Goal: Information Seeking & Learning: Learn about a topic

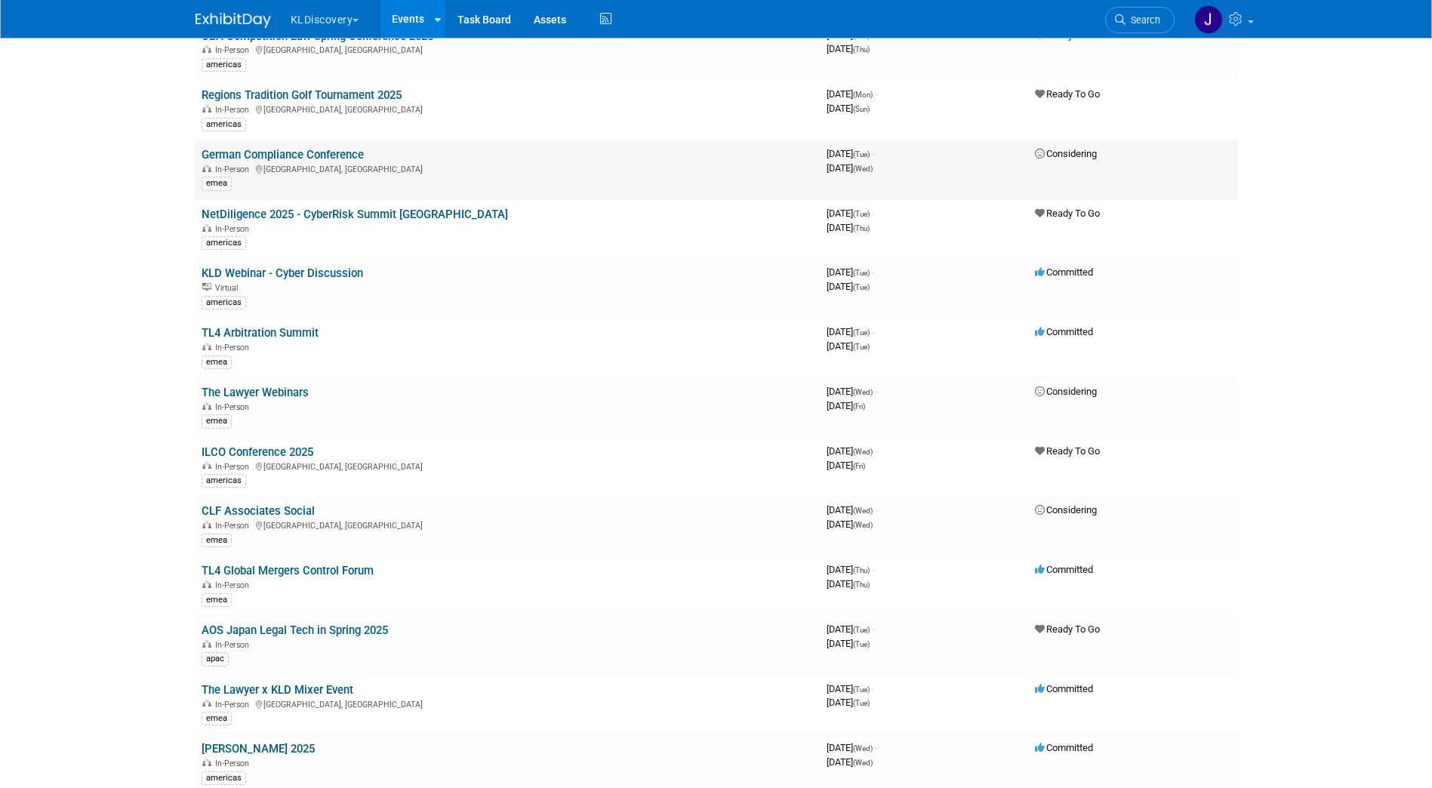
scroll to position [2643, 0]
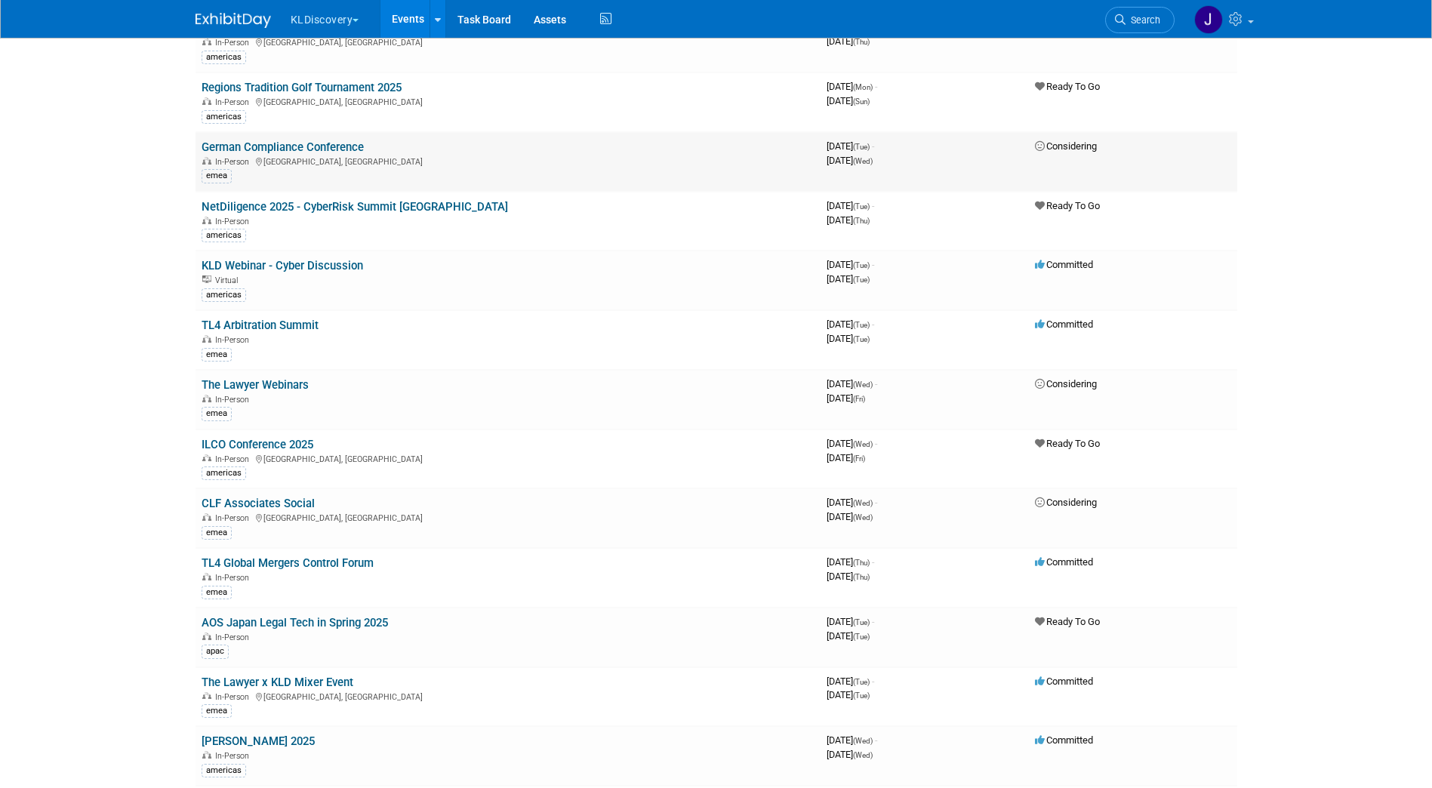
click at [331, 145] on link "German Compliance Conference" at bounding box center [283, 147] width 162 height 14
click at [273, 205] on link "NetDiligence 2025 - CyberRisk Summit [GEOGRAPHIC_DATA]" at bounding box center [355, 207] width 307 height 14
click at [264, 266] on link "KLD Webinar - Cyber Discussion" at bounding box center [283, 266] width 162 height 14
click at [233, 318] on td "TL4 Arbitration Summit In-Person emea" at bounding box center [508, 340] width 625 height 60
click at [233, 323] on link "TL4 Arbitration Summit" at bounding box center [260, 326] width 117 height 14
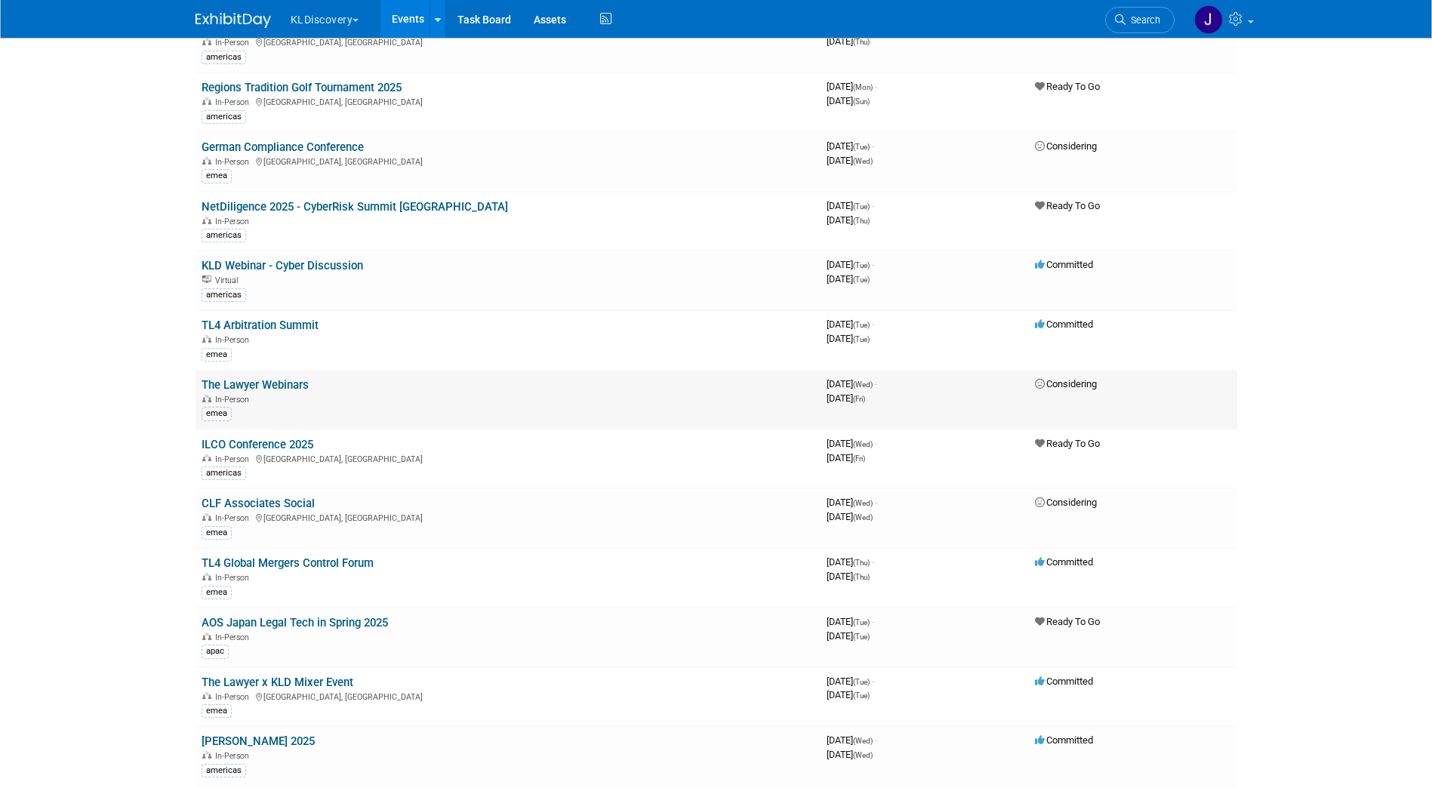
click at [263, 384] on link "The Lawyer Webinars" at bounding box center [255, 385] width 107 height 14
click at [265, 441] on link "ILCO Conference 2025" at bounding box center [258, 445] width 112 height 14
click at [281, 504] on link "CLF Associates Social" at bounding box center [258, 504] width 113 height 14
click at [317, 554] on td "TL4 Global Mergers Control Forum In-Person emea" at bounding box center [508, 578] width 625 height 60
click at [317, 556] on link "TL4 Global Mergers Control Forum" at bounding box center [288, 563] width 172 height 14
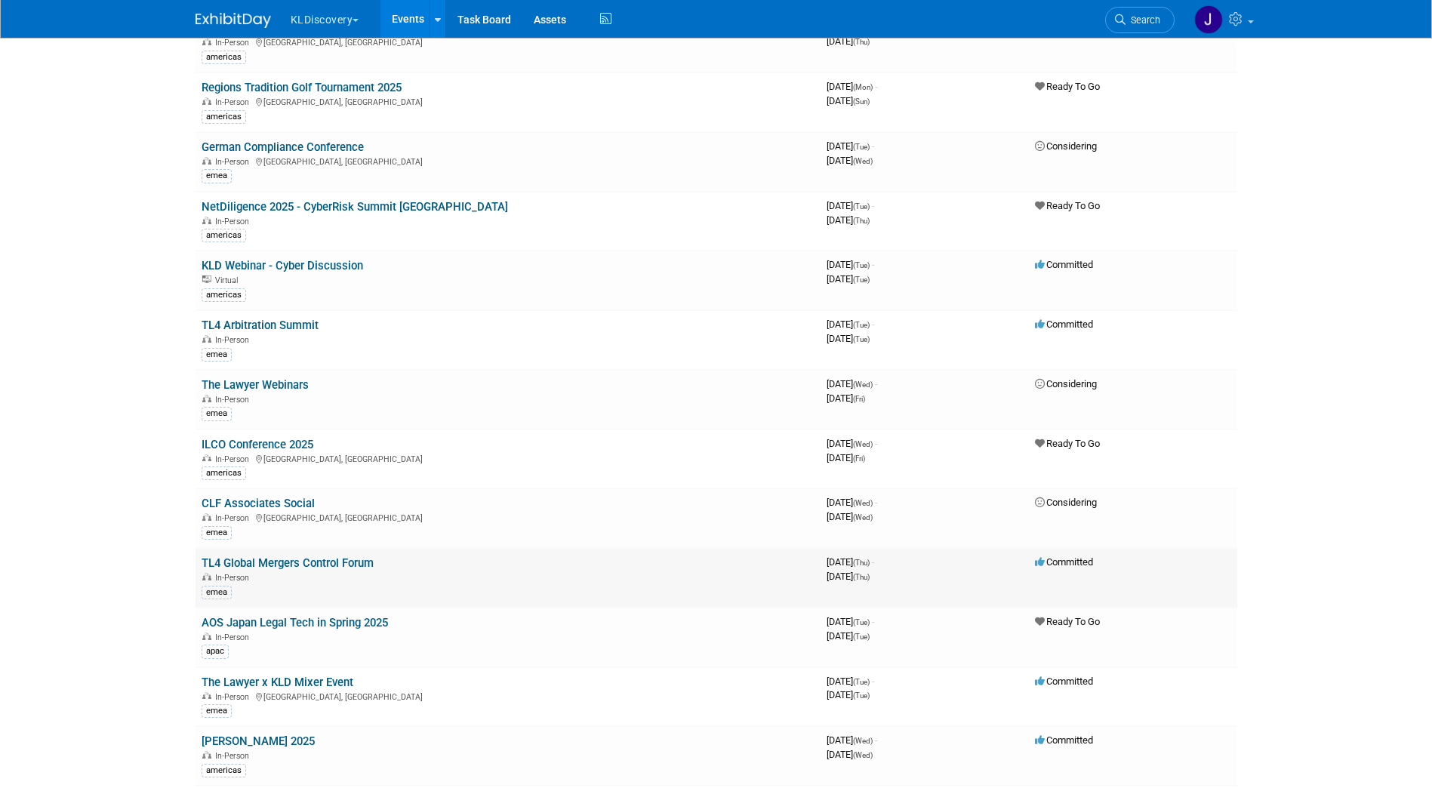
click at [246, 562] on link "TL4 Global Mergers Control Forum" at bounding box center [288, 563] width 172 height 14
click at [334, 626] on link "AOS Japan Legal Tech in Spring 2025" at bounding box center [295, 623] width 186 height 14
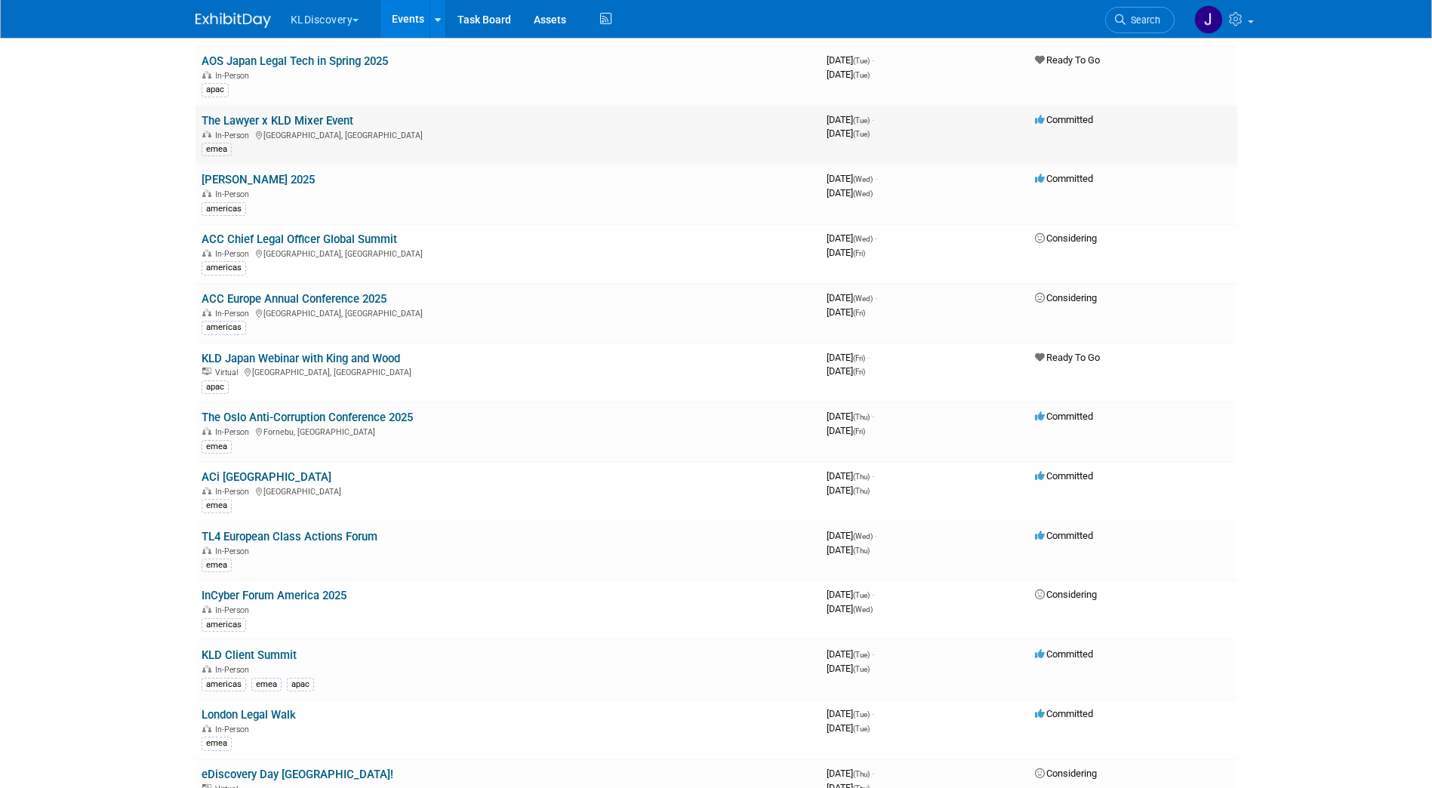
scroll to position [3171, 0]
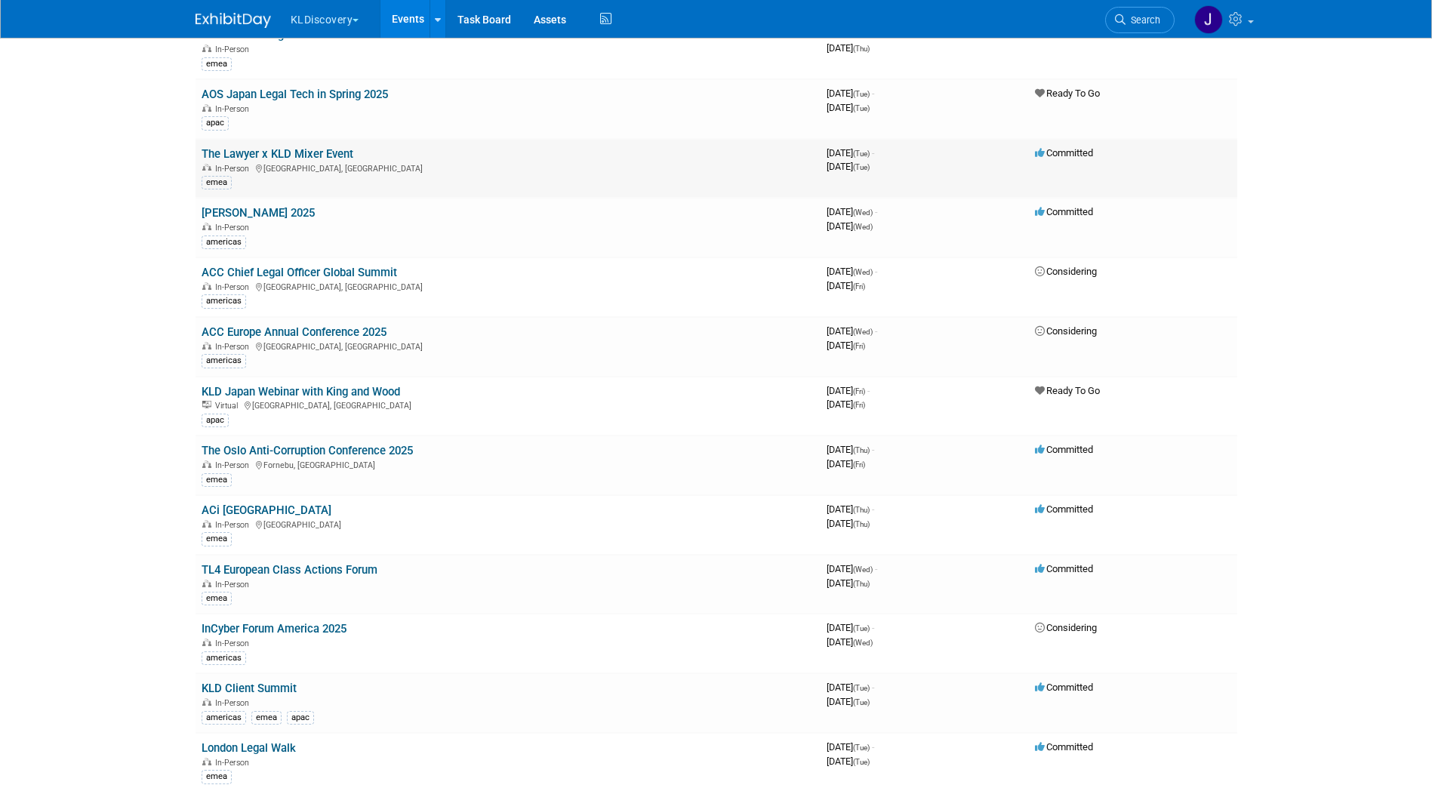
click at [250, 156] on link "The Lawyer x KLD Mixer Event" at bounding box center [278, 154] width 152 height 14
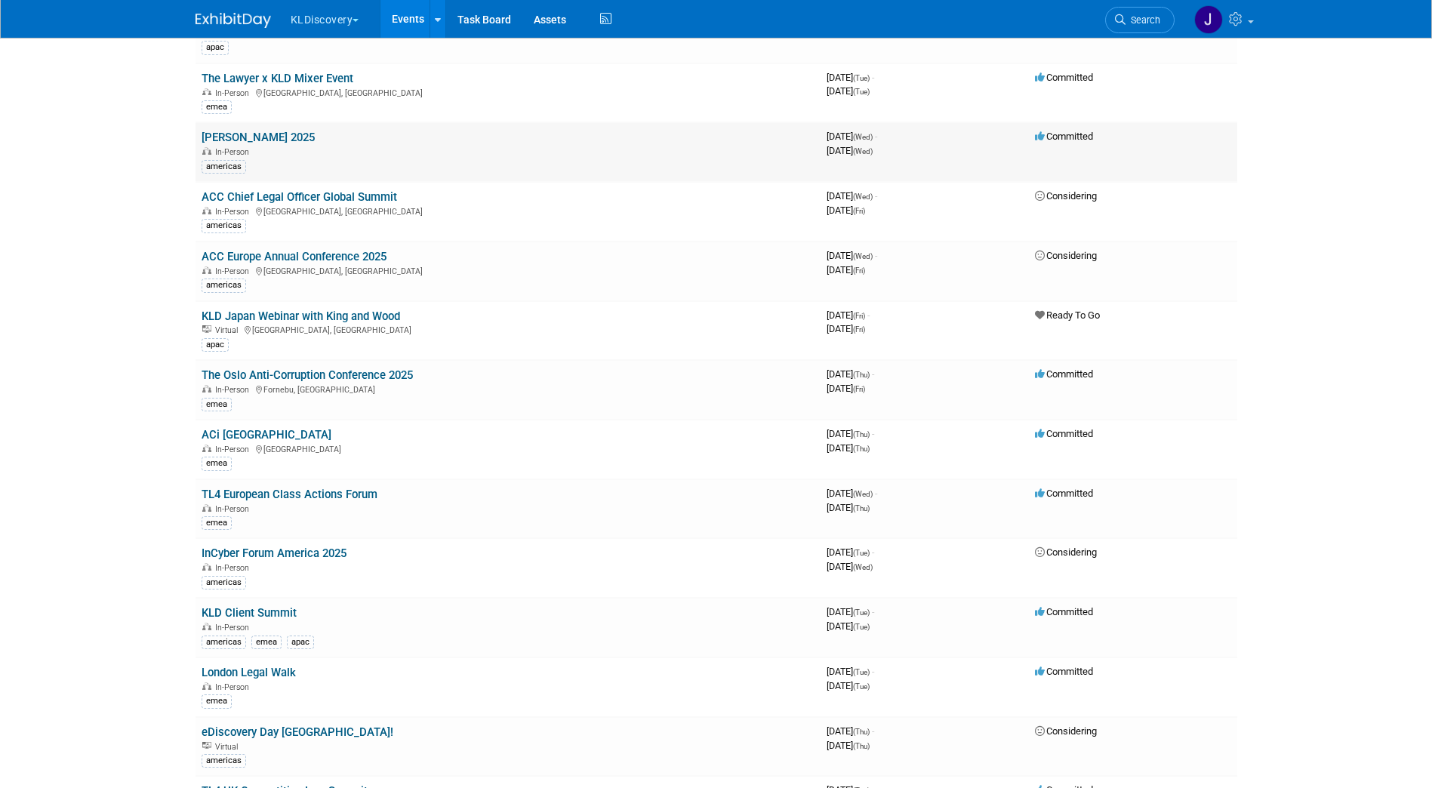
click at [262, 137] on link "[PERSON_NAME] 2025" at bounding box center [258, 138] width 113 height 14
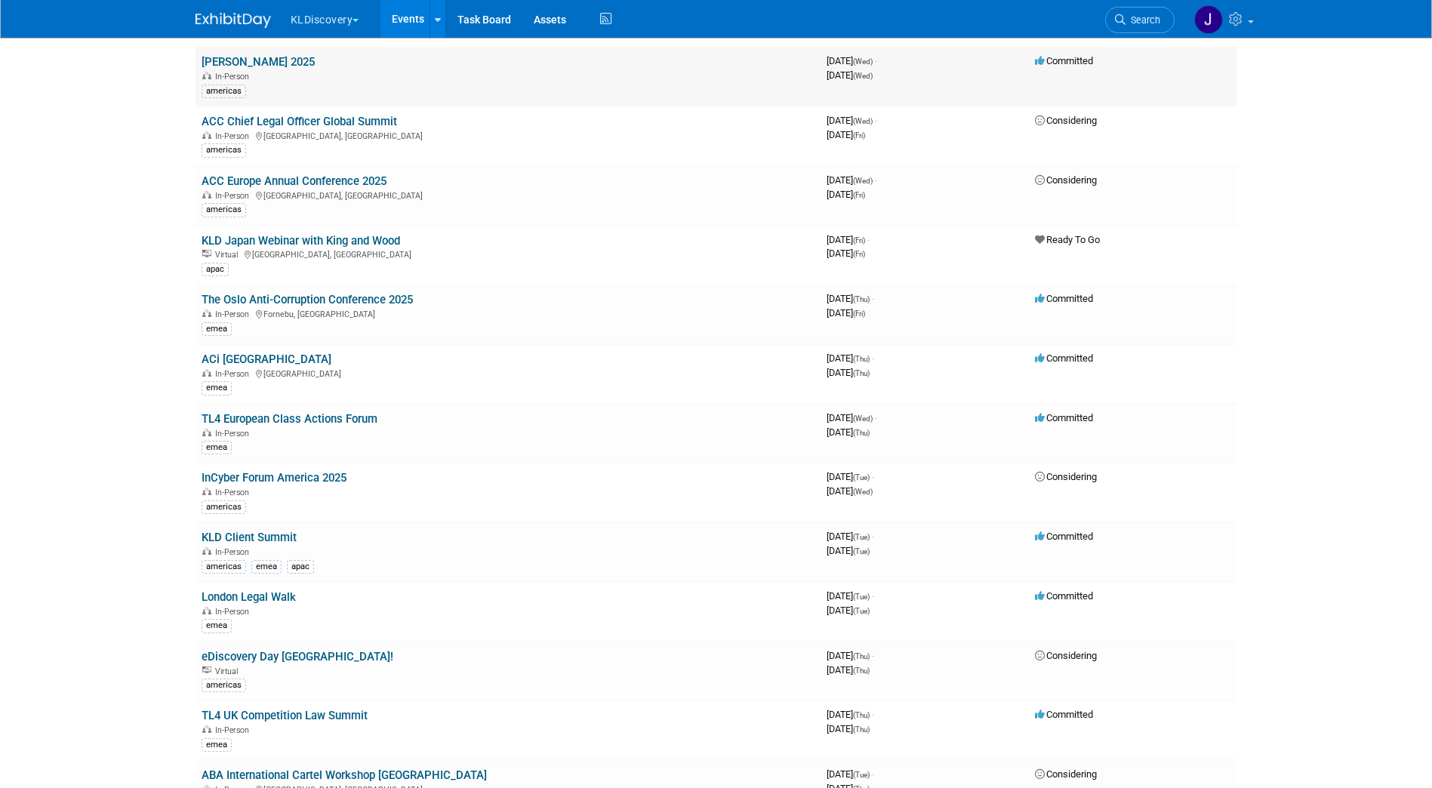
click at [217, 60] on link "[PERSON_NAME] 2025" at bounding box center [258, 62] width 113 height 14
click at [367, 125] on link "ACC Chief Legal Officer Global Summit" at bounding box center [300, 122] width 196 height 14
click at [326, 179] on link "ACC Europe Annual Conference 2025" at bounding box center [294, 181] width 185 height 14
click at [350, 240] on link "KLD Japan Webinar with King and Wood" at bounding box center [301, 241] width 199 height 14
click at [366, 297] on link "The Oslo Anti-Corruption Conference 2025" at bounding box center [307, 300] width 211 height 14
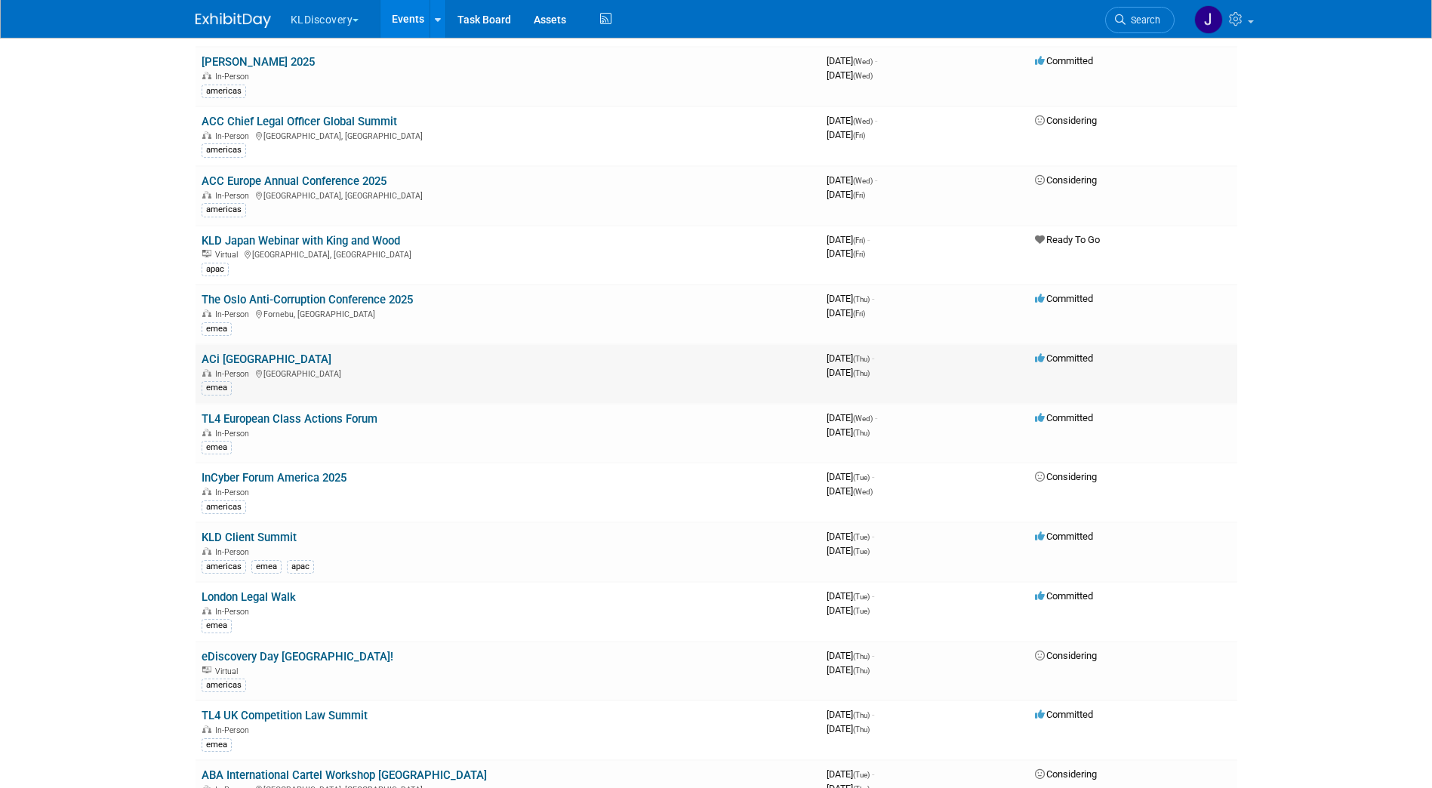
click at [269, 359] on link "ACi Netherlands" at bounding box center [267, 360] width 130 height 14
click at [347, 418] on link "TL4 European Class Actions Forum" at bounding box center [290, 419] width 176 height 14
click at [304, 479] on link "InCyber Forum America 2025" at bounding box center [274, 478] width 145 height 14
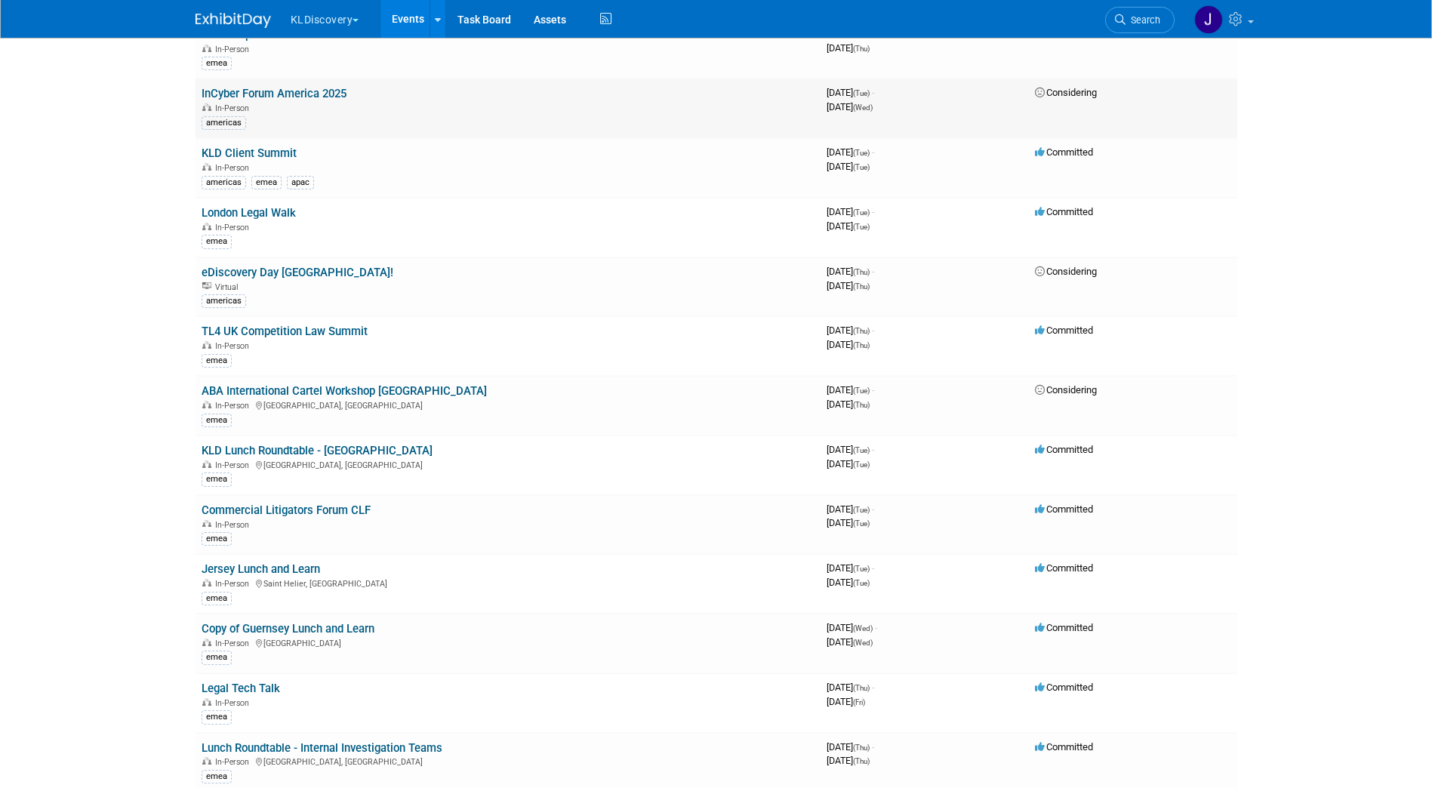
scroll to position [3775, 0]
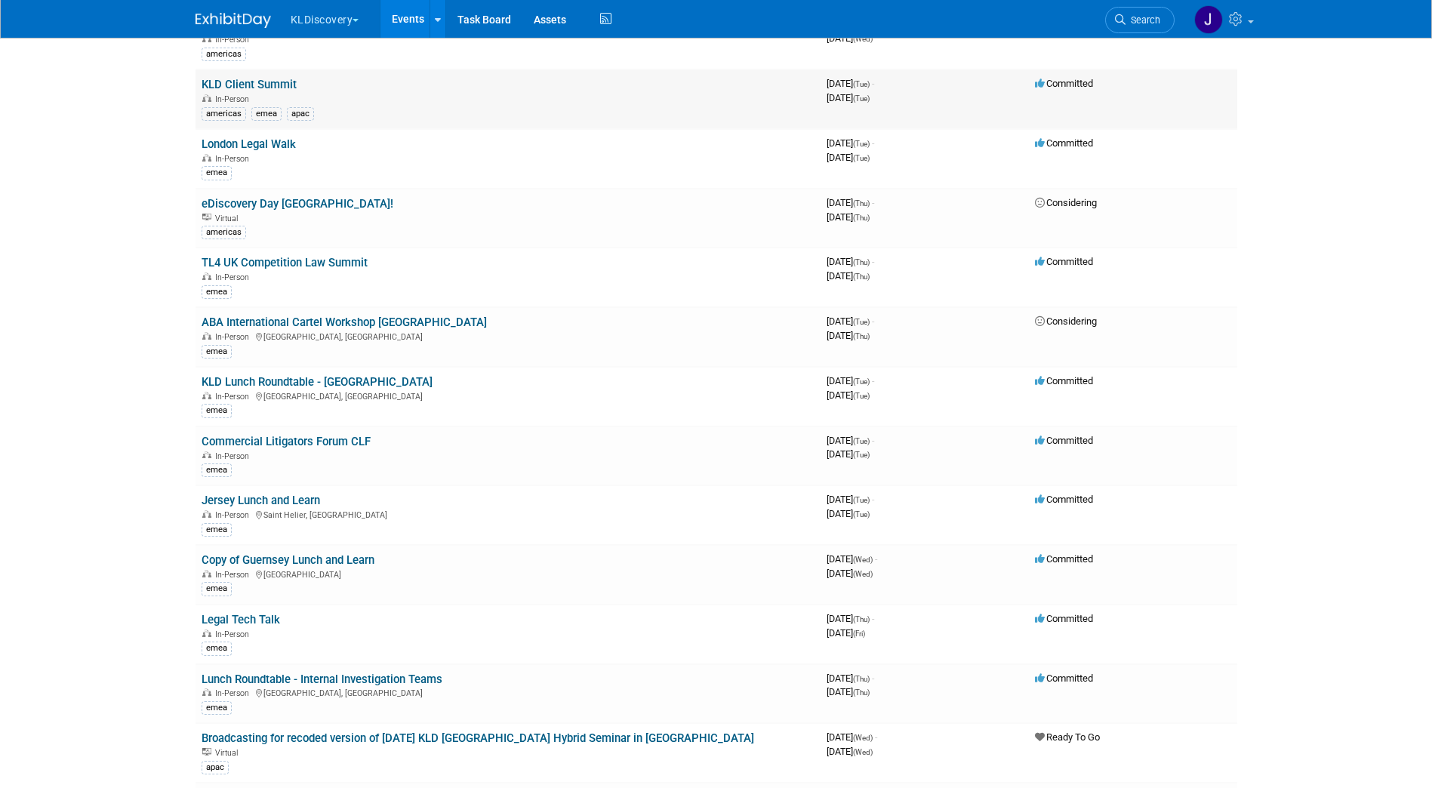
click at [286, 81] on link "KLD Client Summit" at bounding box center [249, 85] width 95 height 14
click at [245, 145] on link "London Legal Walk" at bounding box center [249, 144] width 94 height 14
click at [265, 203] on link "eDiscovery Day Canada!" at bounding box center [298, 204] width 192 height 14
click at [421, 379] on link "KLD Lunch Roundtable - Hotel Cafe Royal London" at bounding box center [317, 382] width 231 height 14
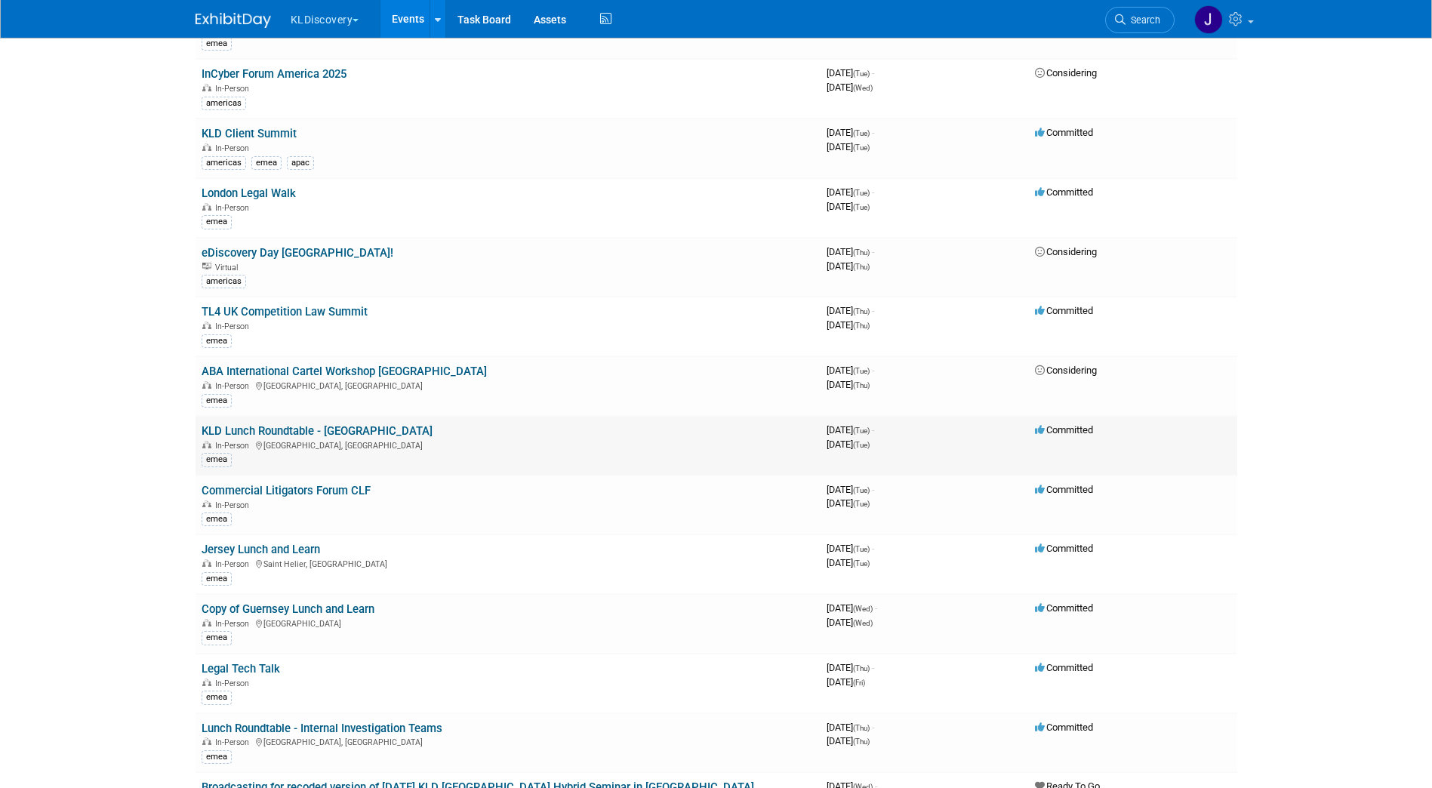
scroll to position [3700, 0]
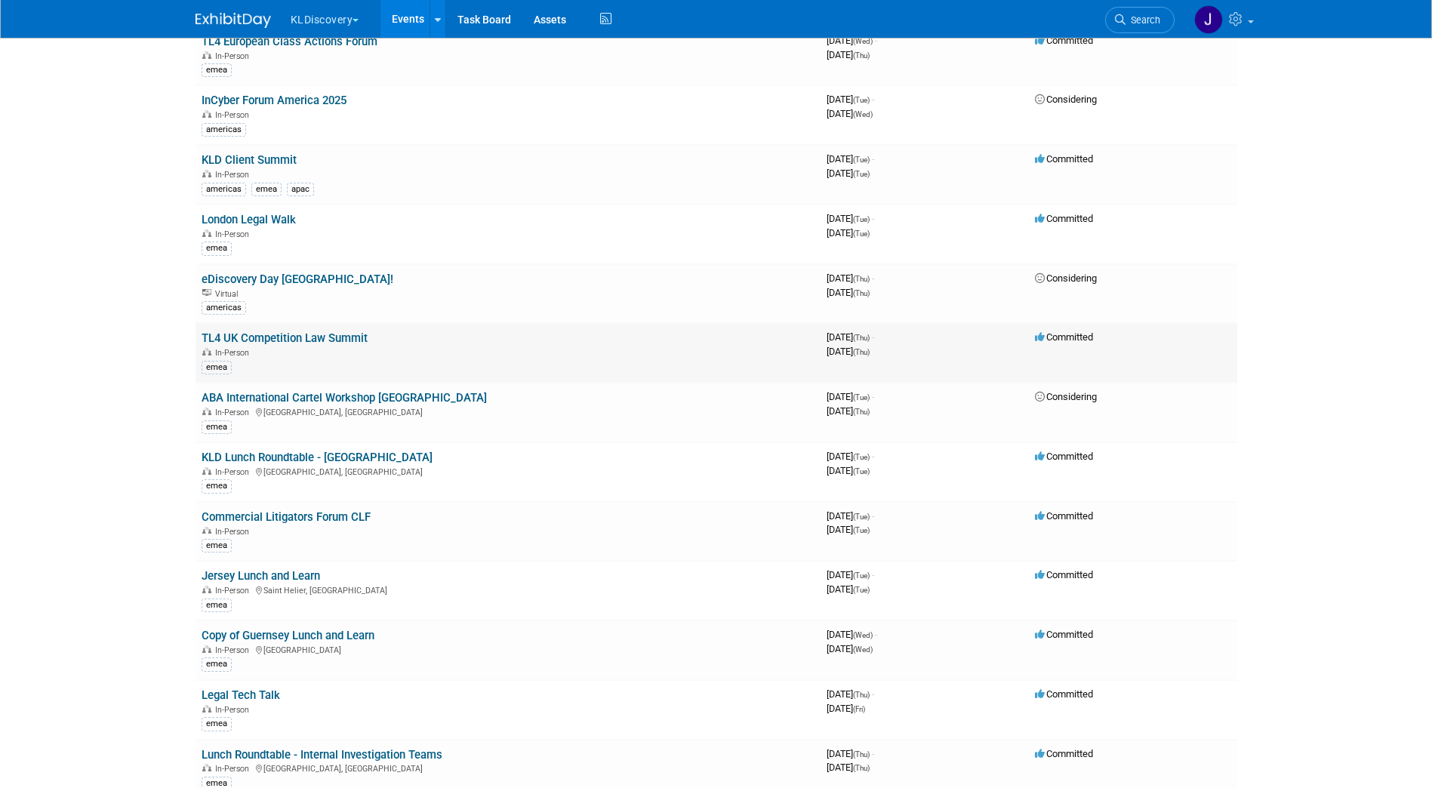
click at [250, 342] on link "TL4 UK Competition Law Summit" at bounding box center [285, 338] width 166 height 14
click at [278, 393] on link "ABA International Cartel Workshop Barcelona" at bounding box center [344, 398] width 285 height 14
click at [329, 456] on link "KLD Lunch Roundtable - Hotel Cafe Royal London" at bounding box center [317, 458] width 231 height 14
click at [359, 516] on link "Commercial Litigators Forum CLF" at bounding box center [286, 517] width 169 height 14
click at [294, 575] on link "Jersey Lunch and Learn" at bounding box center [261, 576] width 119 height 14
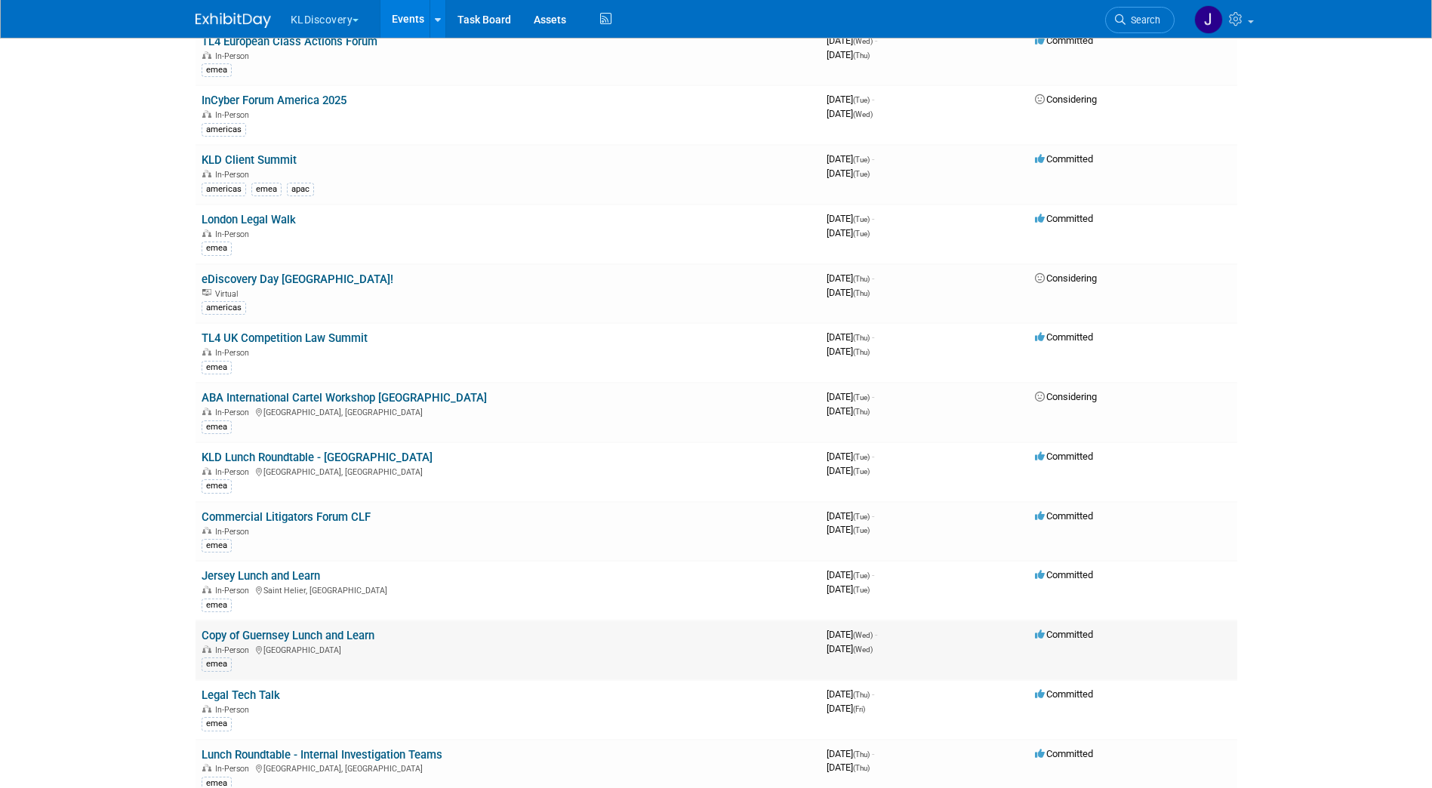
click at [255, 631] on link "Copy of Guernsey Lunch and Learn" at bounding box center [288, 636] width 173 height 14
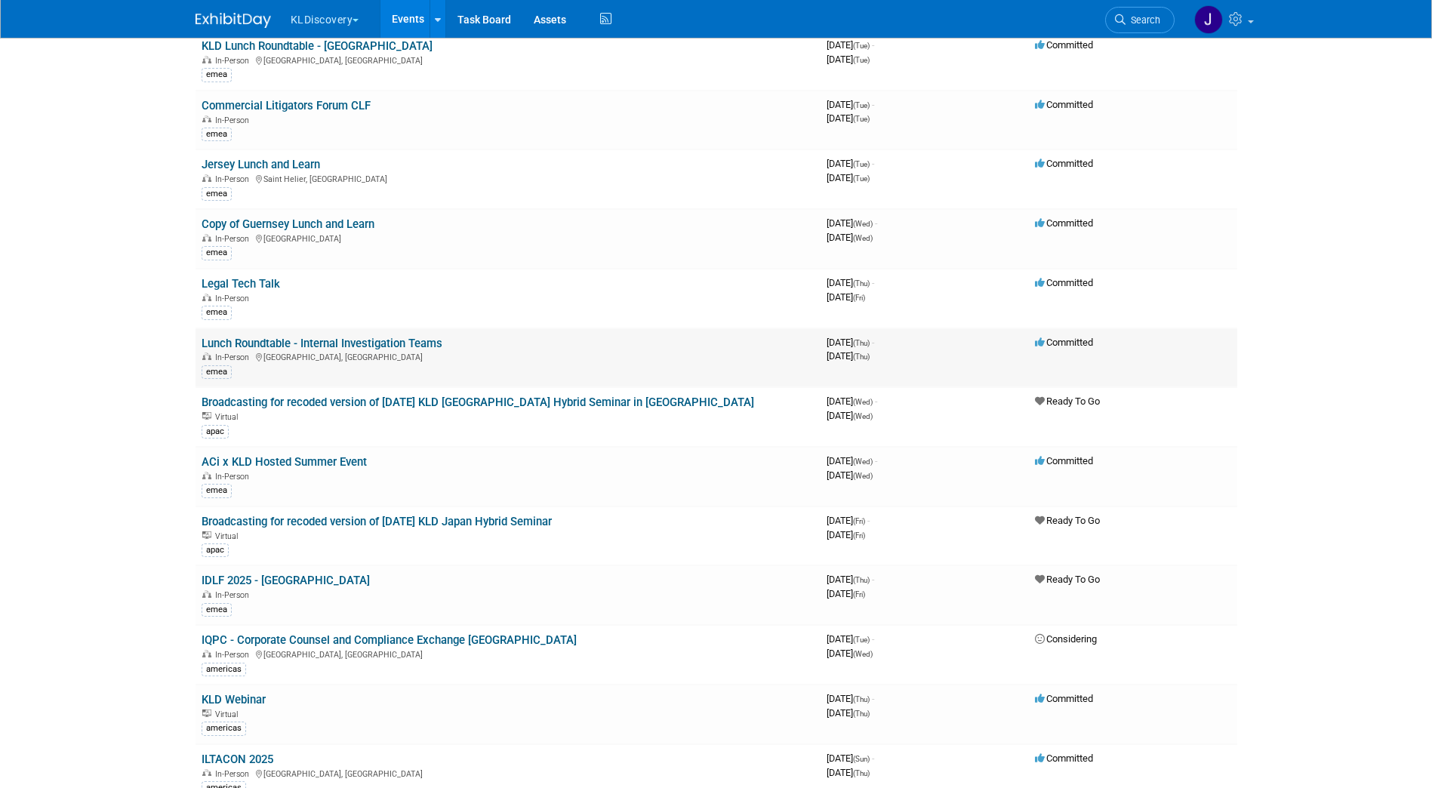
scroll to position [4153, 0]
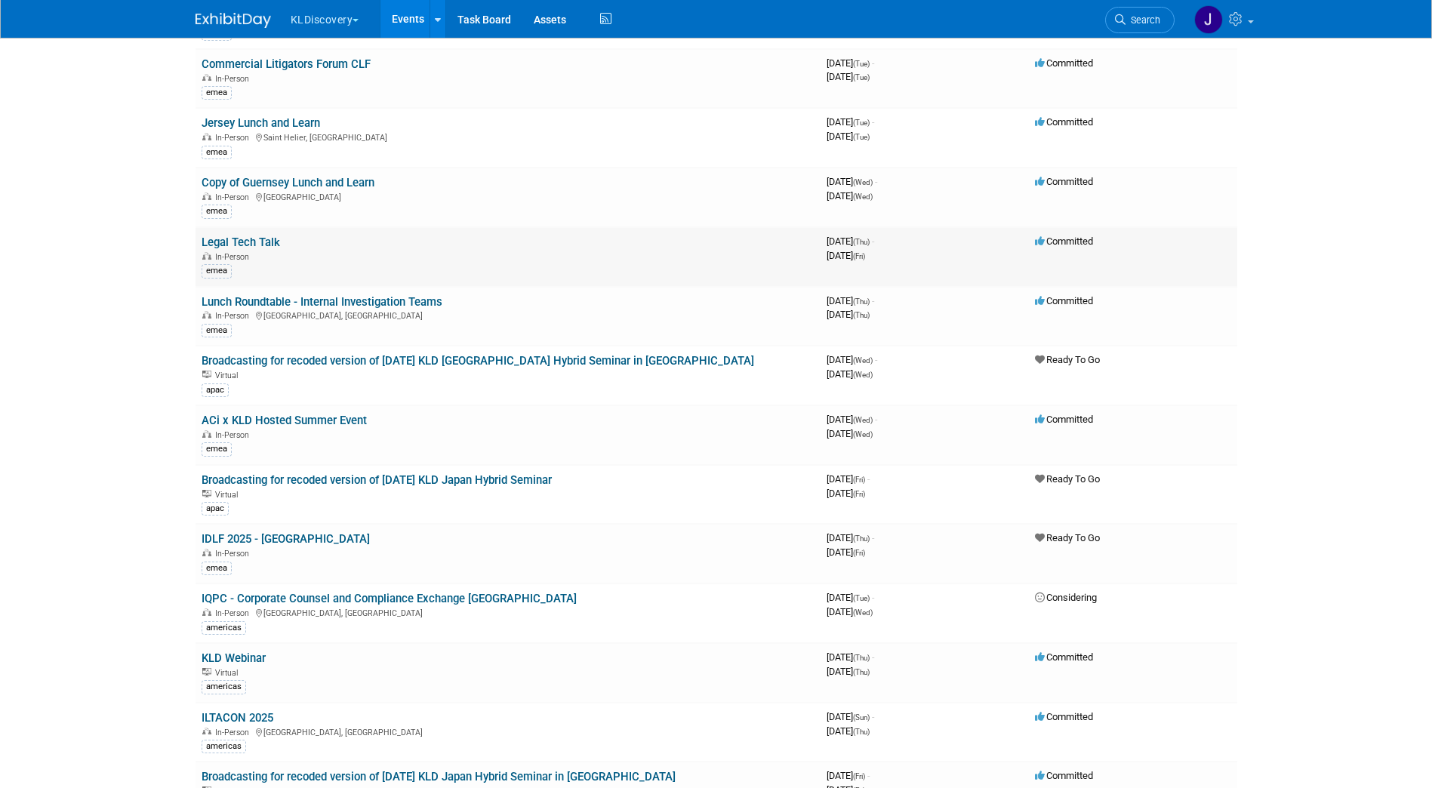
click at [269, 242] on link "Legal Tech Talk" at bounding box center [241, 243] width 79 height 14
click at [242, 297] on link "Lunch Roundtable - Internal Investigation Teams" at bounding box center [322, 302] width 241 height 14
click at [352, 357] on link "Broadcasting for recoded version of March 14 KLD Japan Hybrid Seminar in Tokyo" at bounding box center [478, 361] width 553 height 14
click at [340, 421] on link "ACi x KLD Hosted Summer Event" at bounding box center [284, 421] width 165 height 14
click at [278, 479] on link "Broadcasting for recoded version of April 8th KLD Japan Hybrid Seminar" at bounding box center [377, 480] width 350 height 14
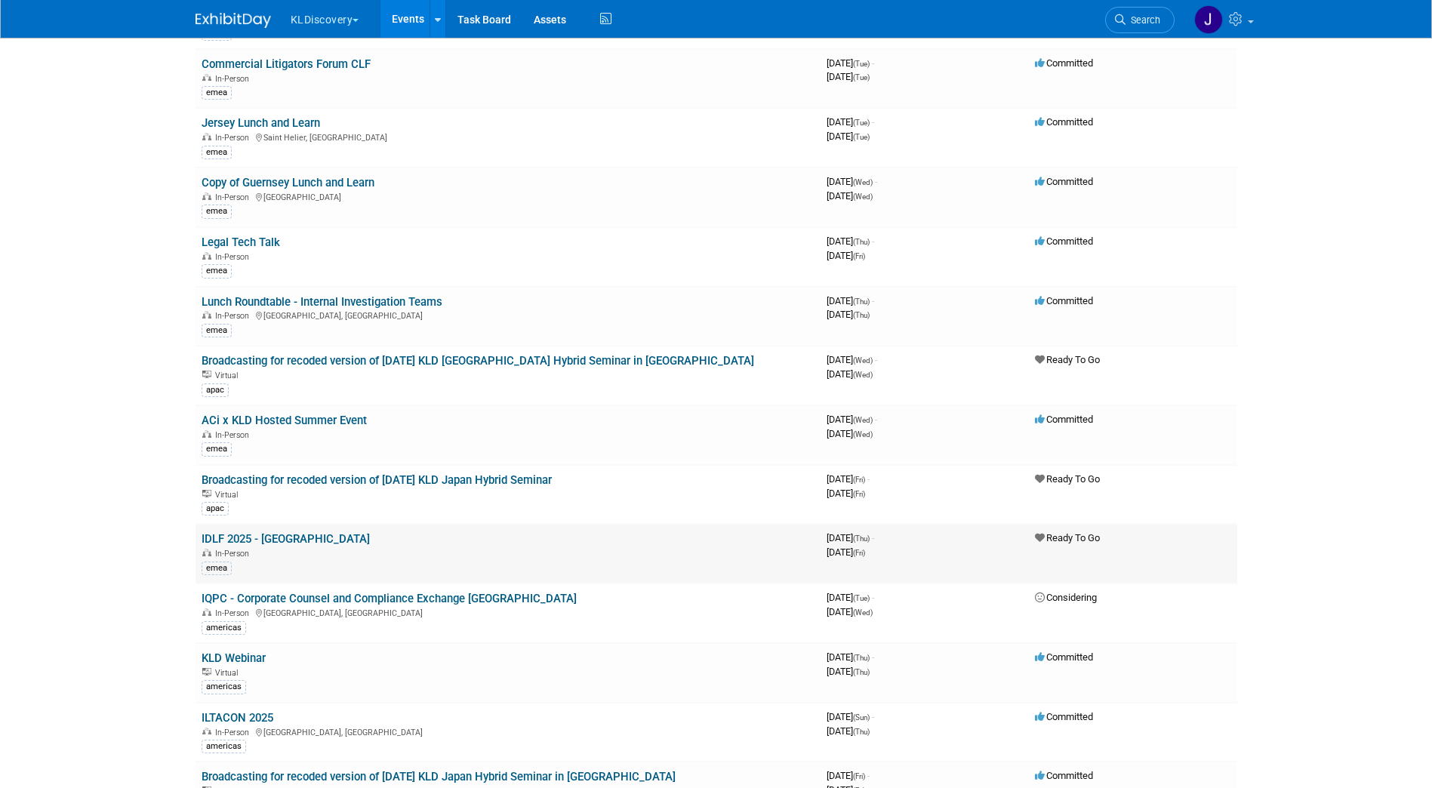
click at [223, 539] on link "IDLF 2025 - Berlin" at bounding box center [286, 539] width 168 height 14
click at [279, 601] on link "IQPC - Corporate Counsel and Compliance Exchange USA" at bounding box center [389, 599] width 375 height 14
click at [252, 658] on link "KLD Webinar" at bounding box center [234, 659] width 64 height 14
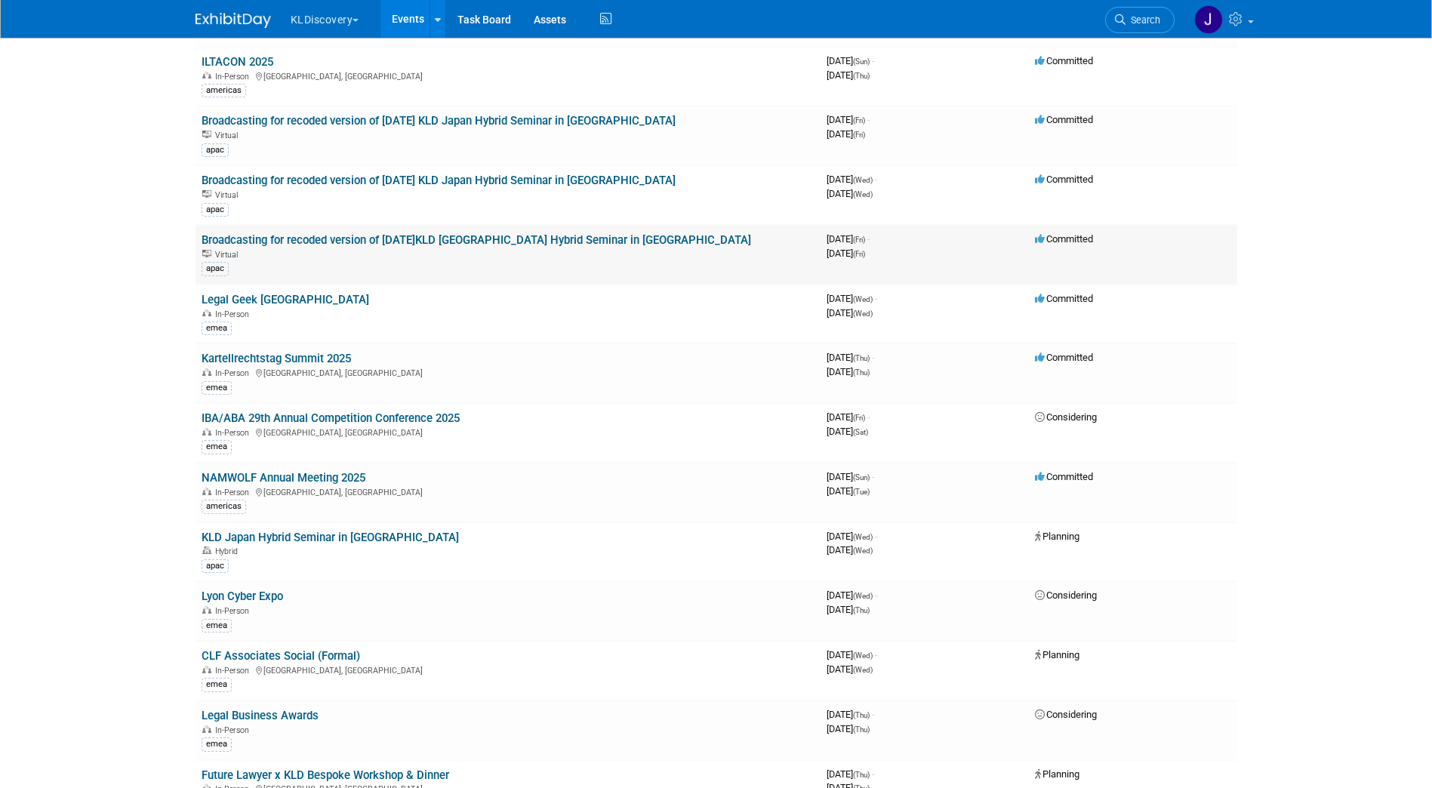
scroll to position [4832, 0]
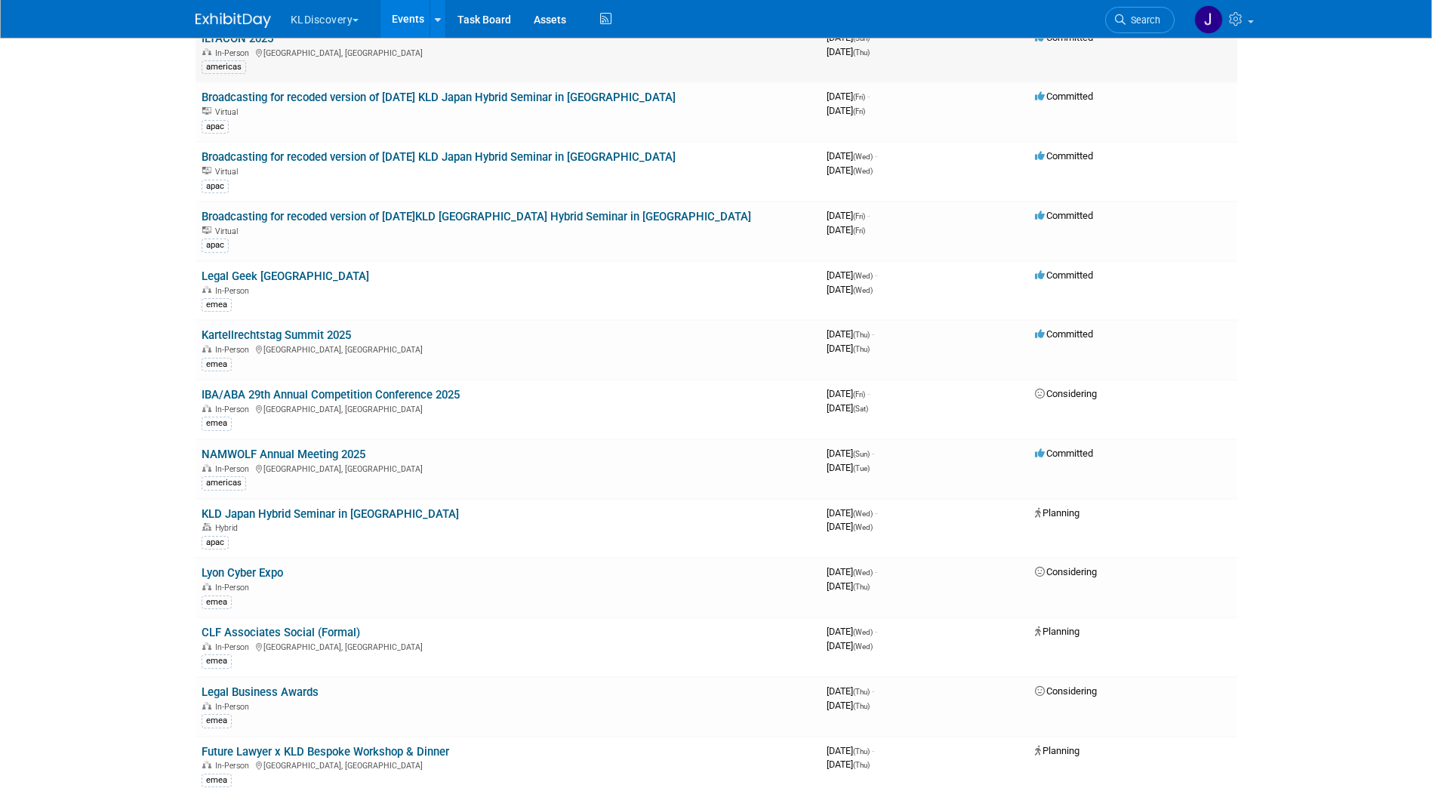
click at [267, 39] on link "ILTACON 2025" at bounding box center [238, 39] width 72 height 14
click at [344, 156] on link "Broadcasting for recoded version of April 8 KLD Japan Hybrid Seminar in Tokyo" at bounding box center [439, 157] width 474 height 14
click at [251, 276] on link "Legal Geek Europe" at bounding box center [286, 277] width 168 height 14
click at [293, 333] on link "Kartellrechtstag Summit 2025" at bounding box center [276, 335] width 149 height 14
click at [290, 391] on link "IBA/ABA 29th Annual Competition Conference 2025" at bounding box center [331, 395] width 258 height 14
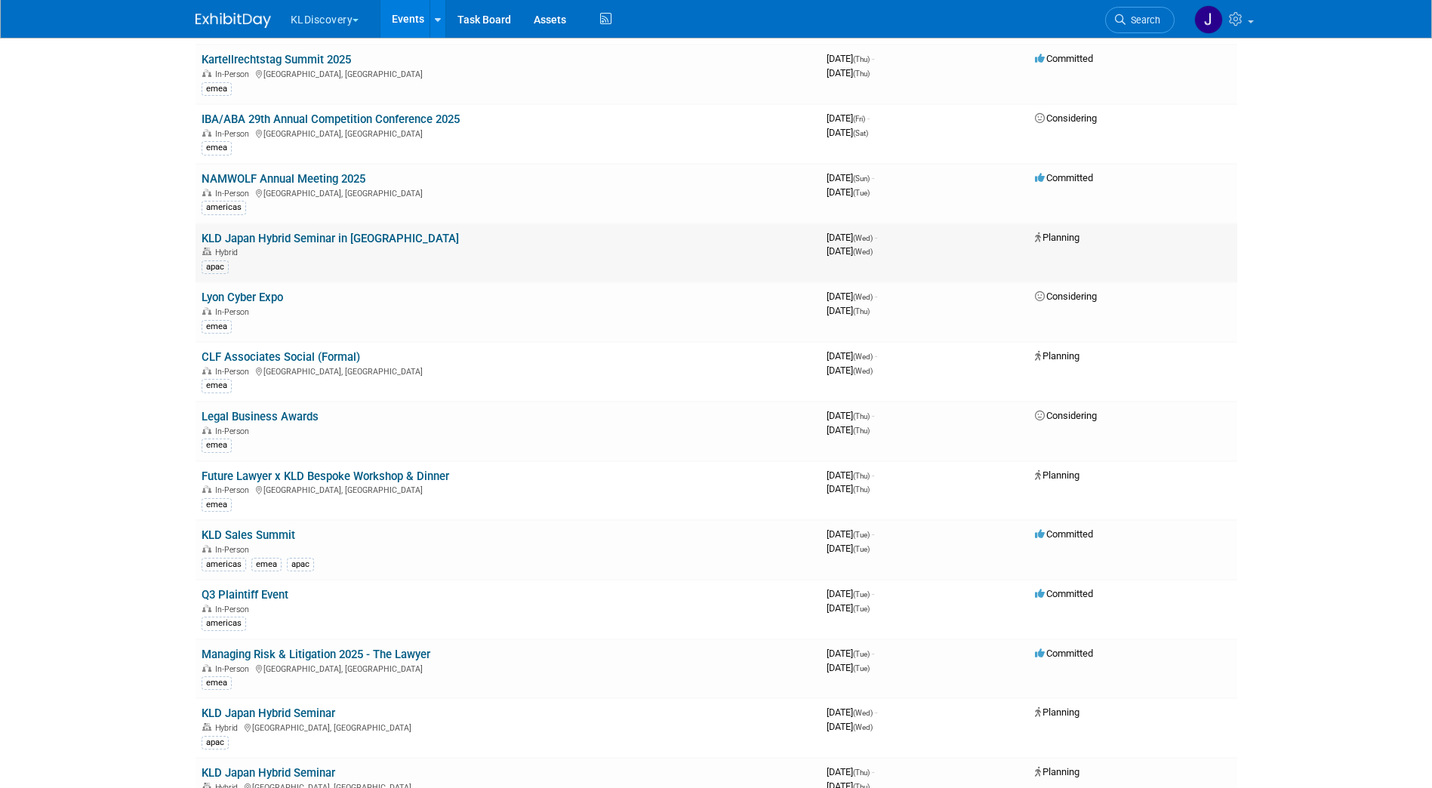
scroll to position [5134, 0]
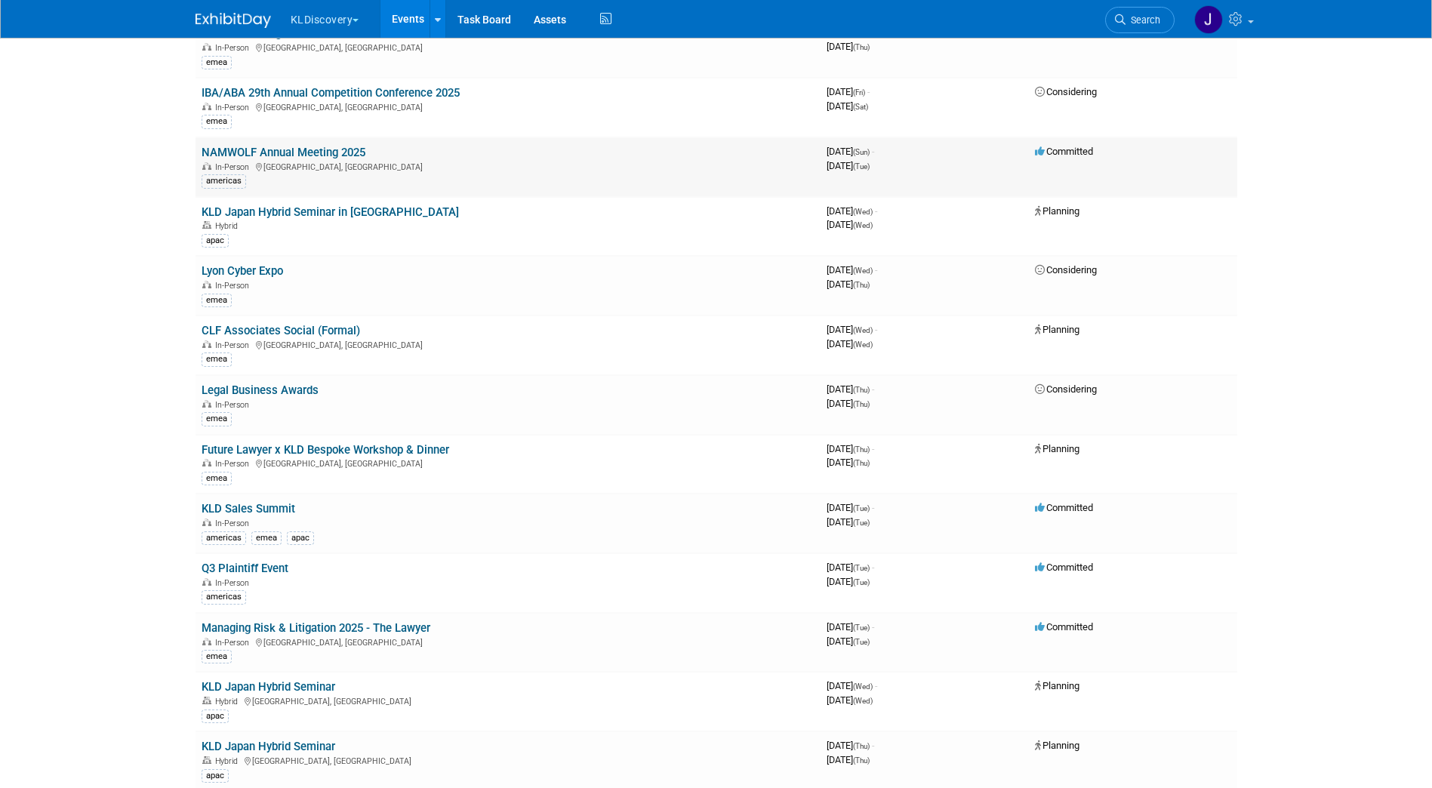
click at [270, 149] on link "NAMWOLF Annual Meeting 2025" at bounding box center [284, 153] width 164 height 14
click at [257, 208] on link "KLD Japan Hybrid Seminar in Tokyo" at bounding box center [330, 212] width 257 height 14
click at [264, 270] on link "Lyon Cyber Expo" at bounding box center [243, 271] width 82 height 14
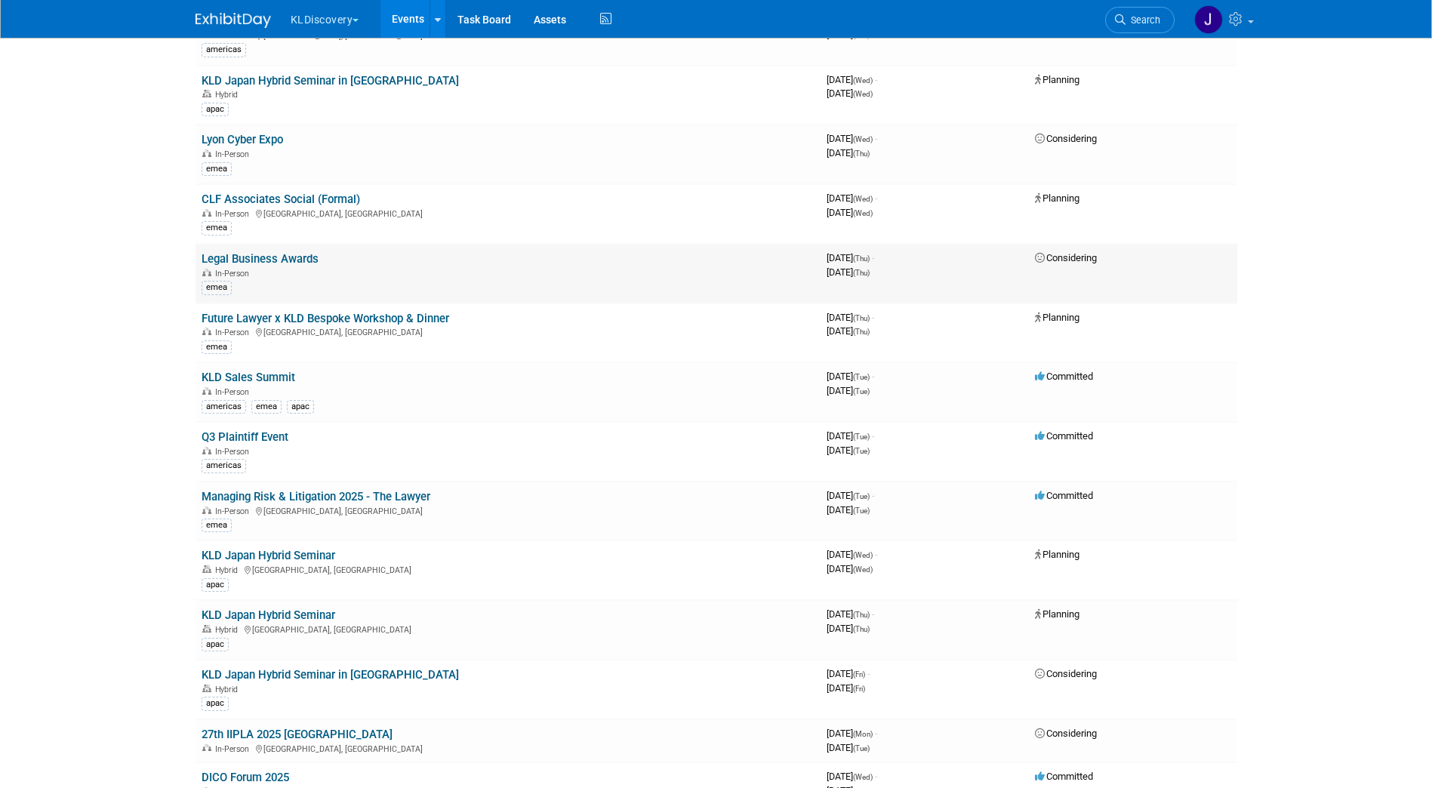
scroll to position [5285, 0]
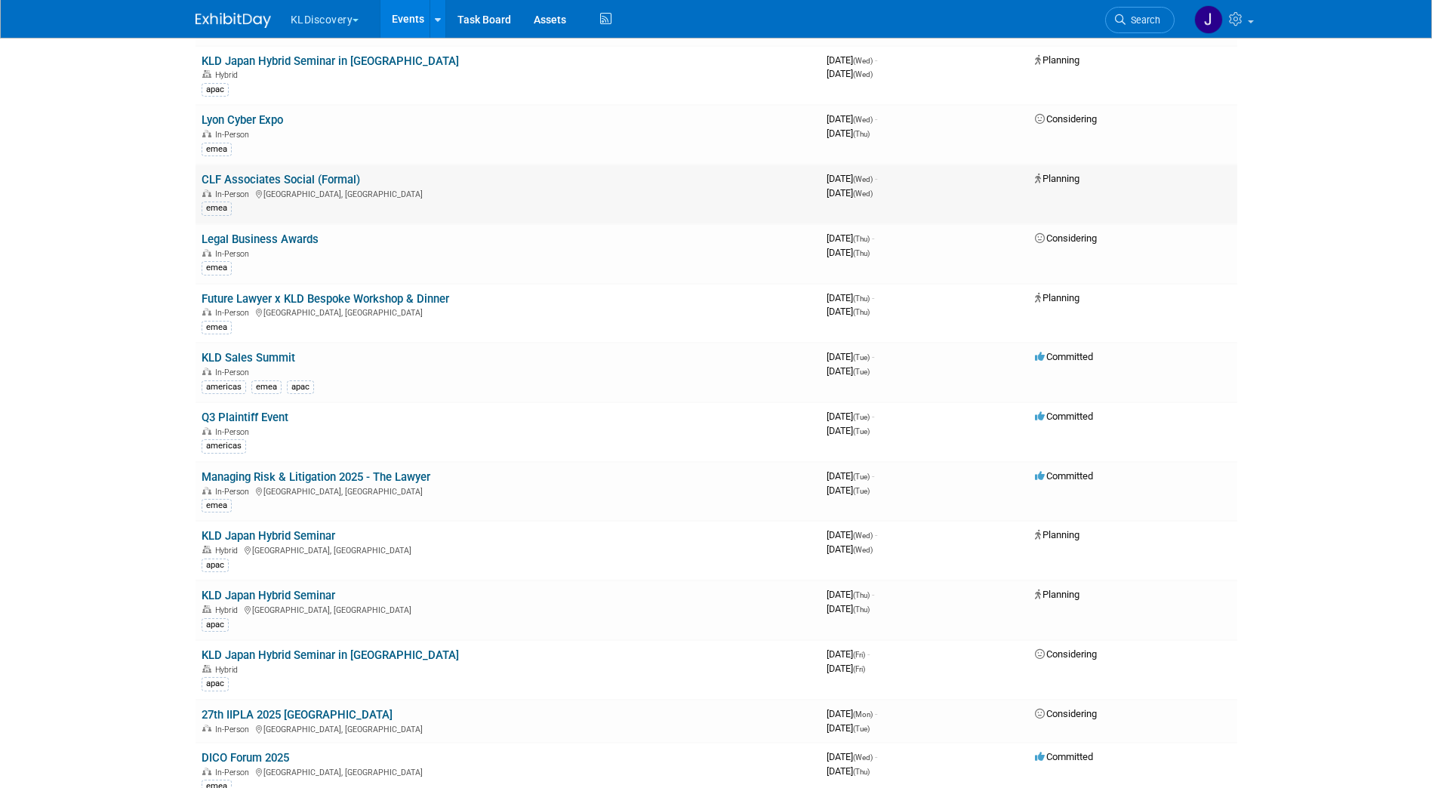
click at [308, 177] on link "CLF Associates Social (Formal)" at bounding box center [281, 180] width 159 height 14
click at [274, 235] on link "Legal Business Awards" at bounding box center [260, 240] width 117 height 14
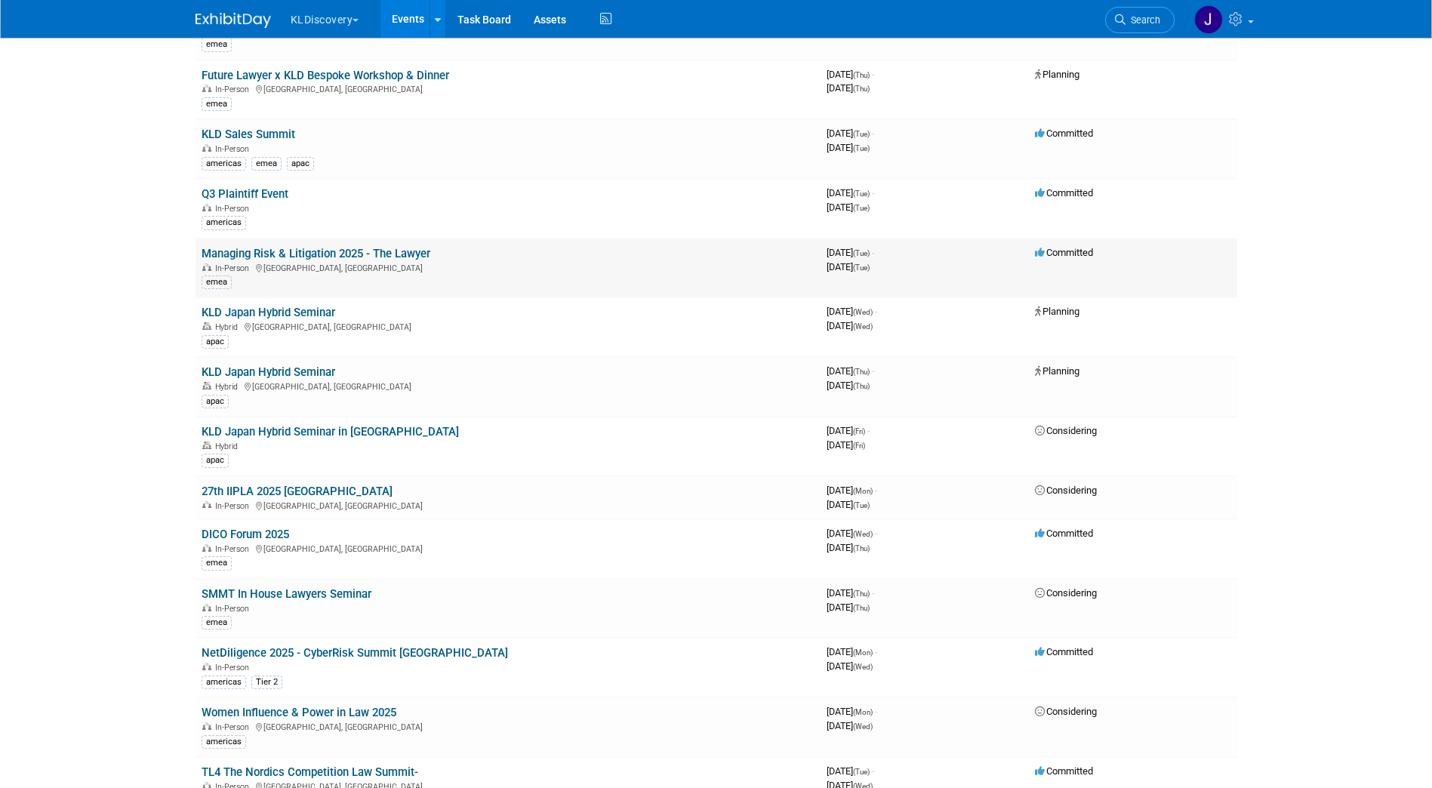
scroll to position [5512, 0]
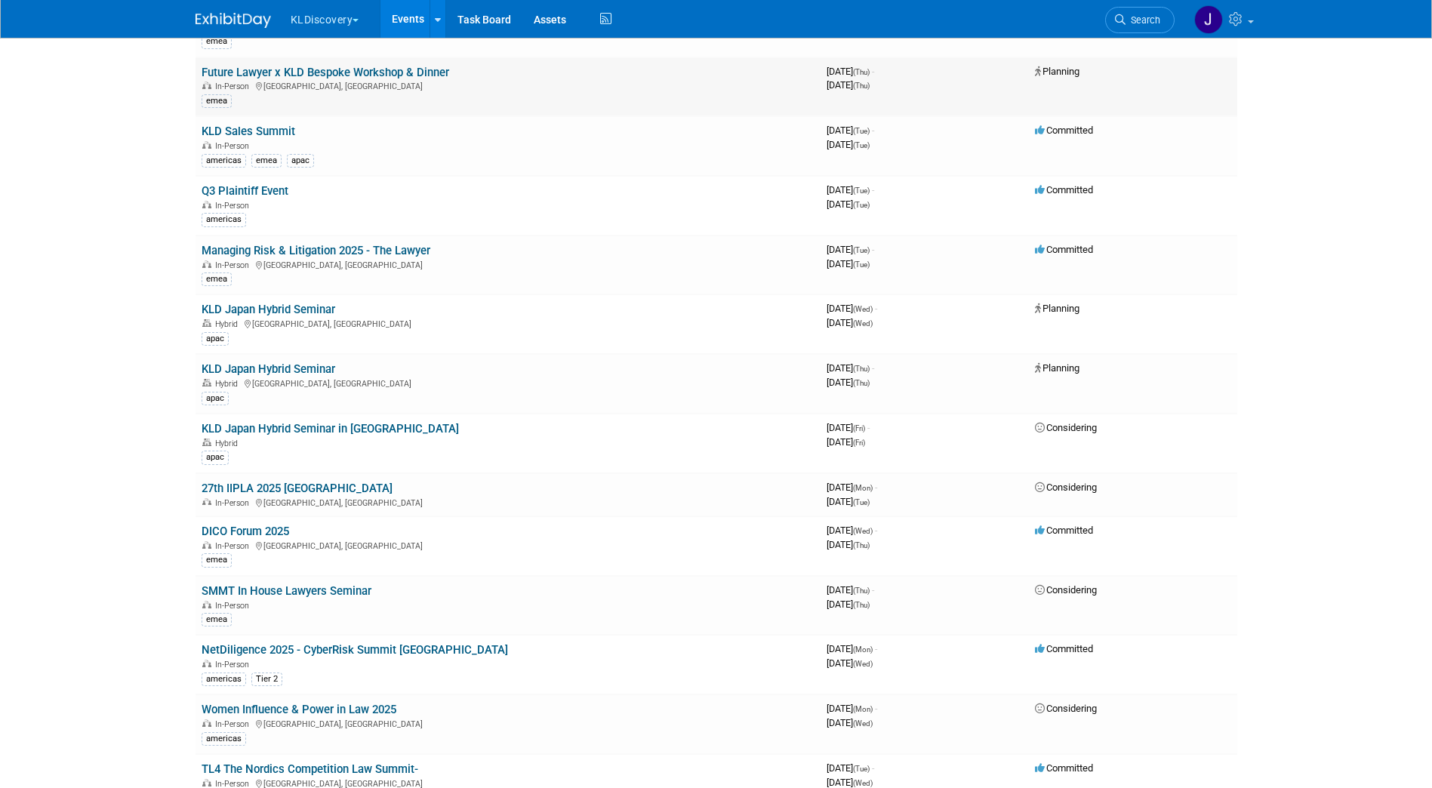
click at [383, 69] on link "Future Lawyer x KLD Bespoke Workshop & Dinner" at bounding box center [326, 73] width 248 height 14
click at [243, 130] on link "KLD Sales Summit" at bounding box center [249, 132] width 94 height 14
click at [256, 190] on link "Q3 Plaintiff Event" at bounding box center [245, 191] width 87 height 14
click at [307, 246] on link "Managing Risk & Litigation 2025 - The Lawyer" at bounding box center [316, 251] width 229 height 14
click at [299, 310] on link "KLD Japan Hybrid Seminar" at bounding box center [269, 310] width 134 height 14
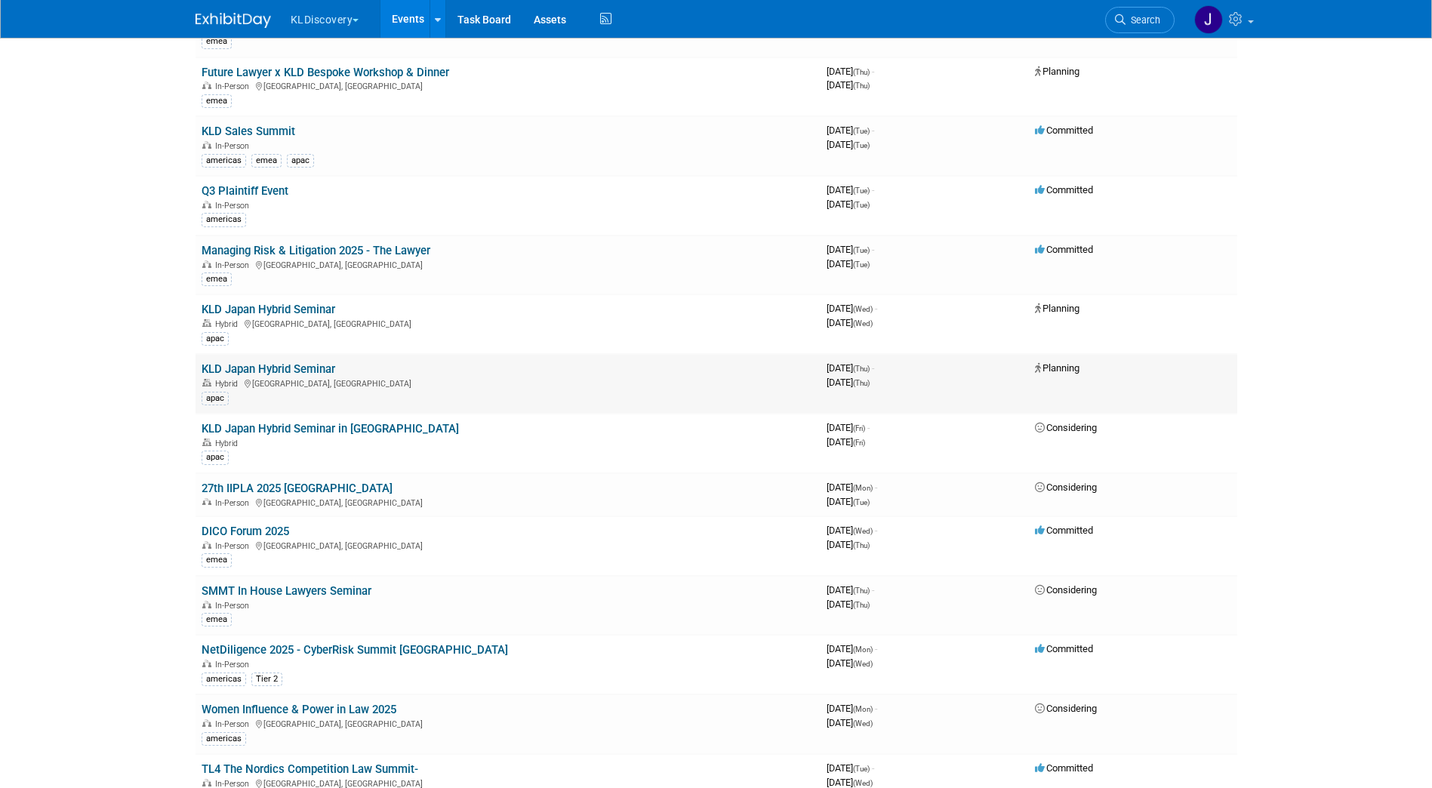
click at [301, 368] on link "KLD Japan Hybrid Seminar" at bounding box center [269, 369] width 134 height 14
click at [297, 488] on link "27th IIPLA 2025 USA" at bounding box center [297, 489] width 191 height 14
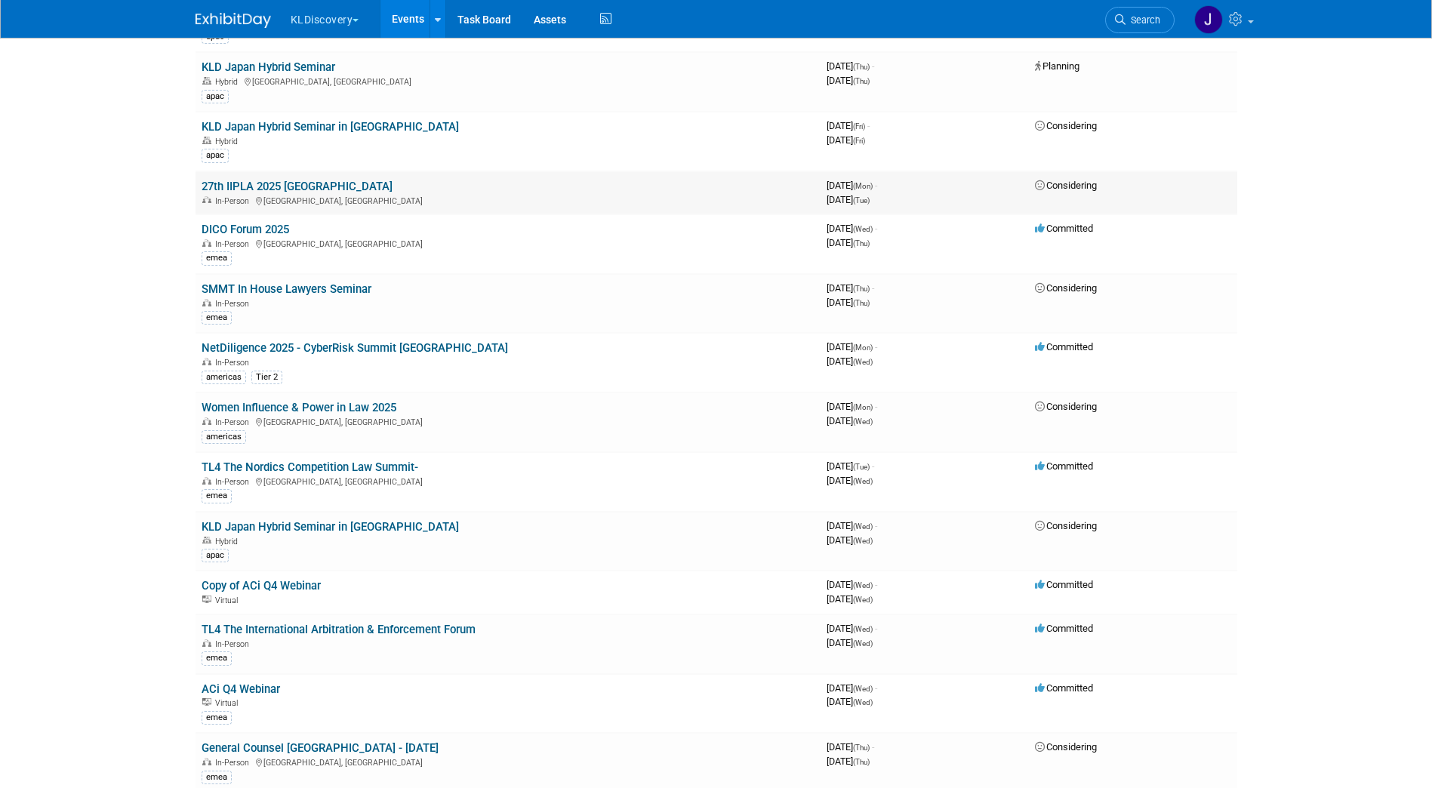
scroll to position [5889, 0]
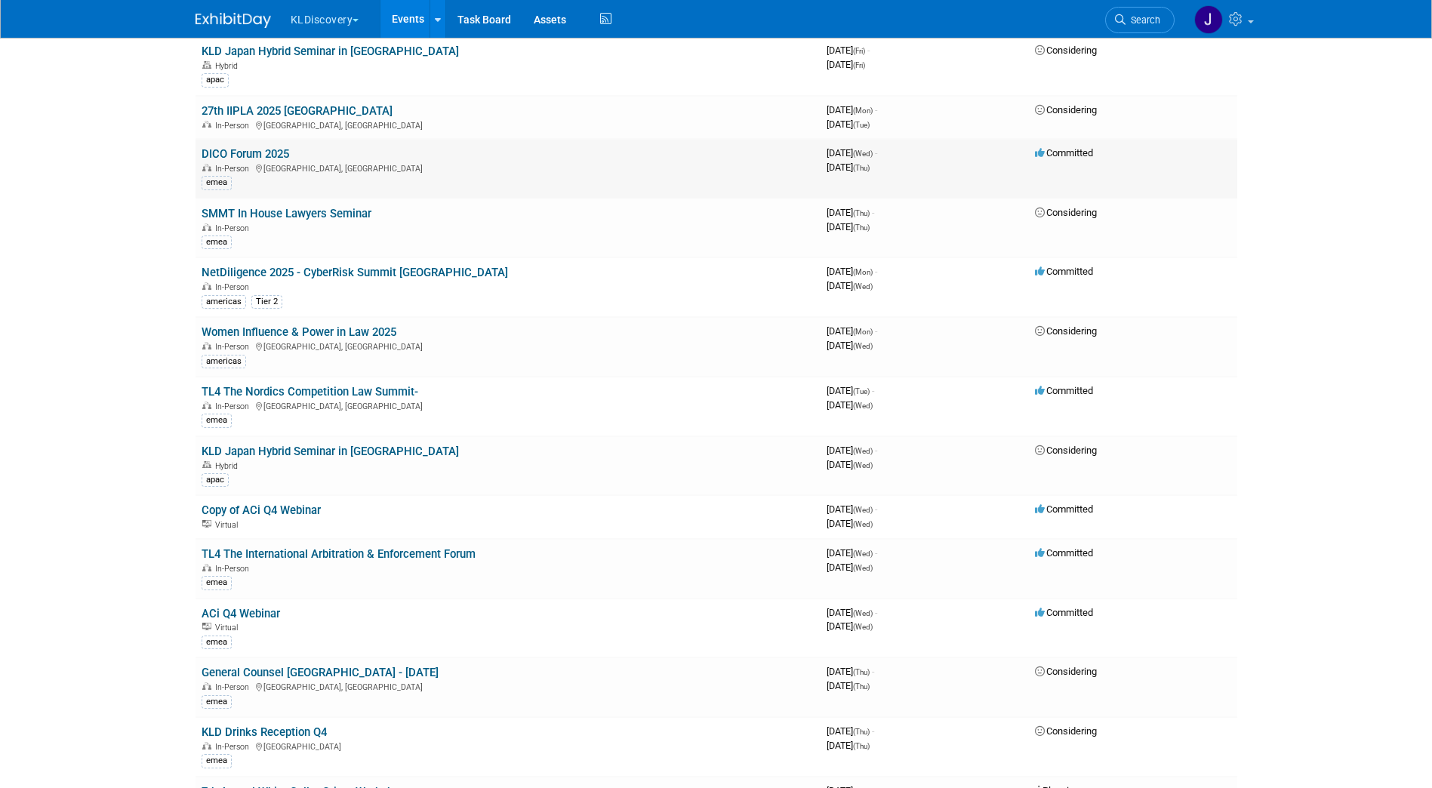
click at [262, 153] on link "DICO Forum 2025" at bounding box center [246, 154] width 88 height 14
click at [337, 212] on link "SMMT In House Lawyers Seminar" at bounding box center [287, 214] width 170 height 14
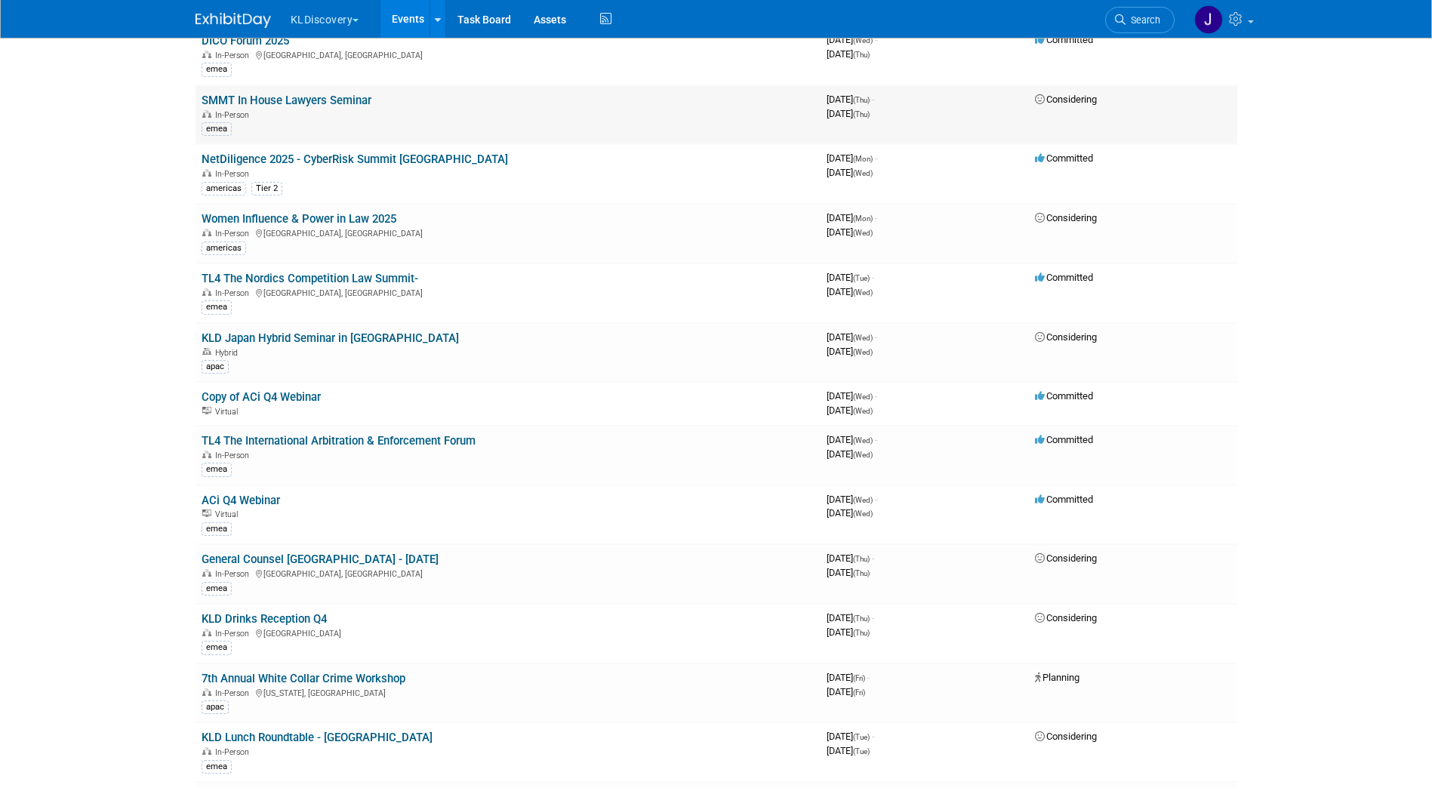
scroll to position [6040, 0]
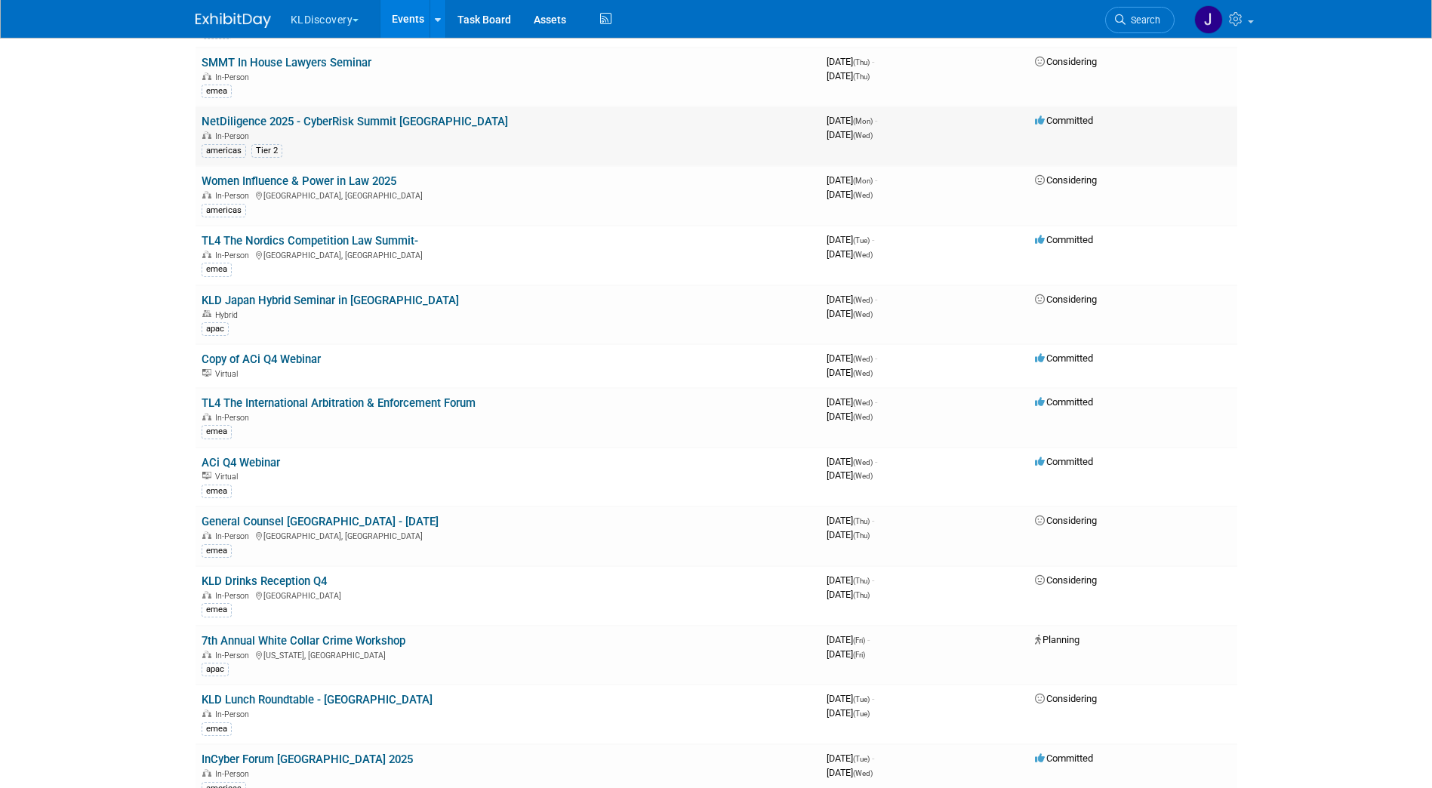
click at [358, 124] on link "NetDiligence 2025 - CyberRisk Summit Philadelphia" at bounding box center [355, 122] width 307 height 14
click at [335, 177] on link "Women Influence & Power in Law 2025" at bounding box center [299, 181] width 195 height 14
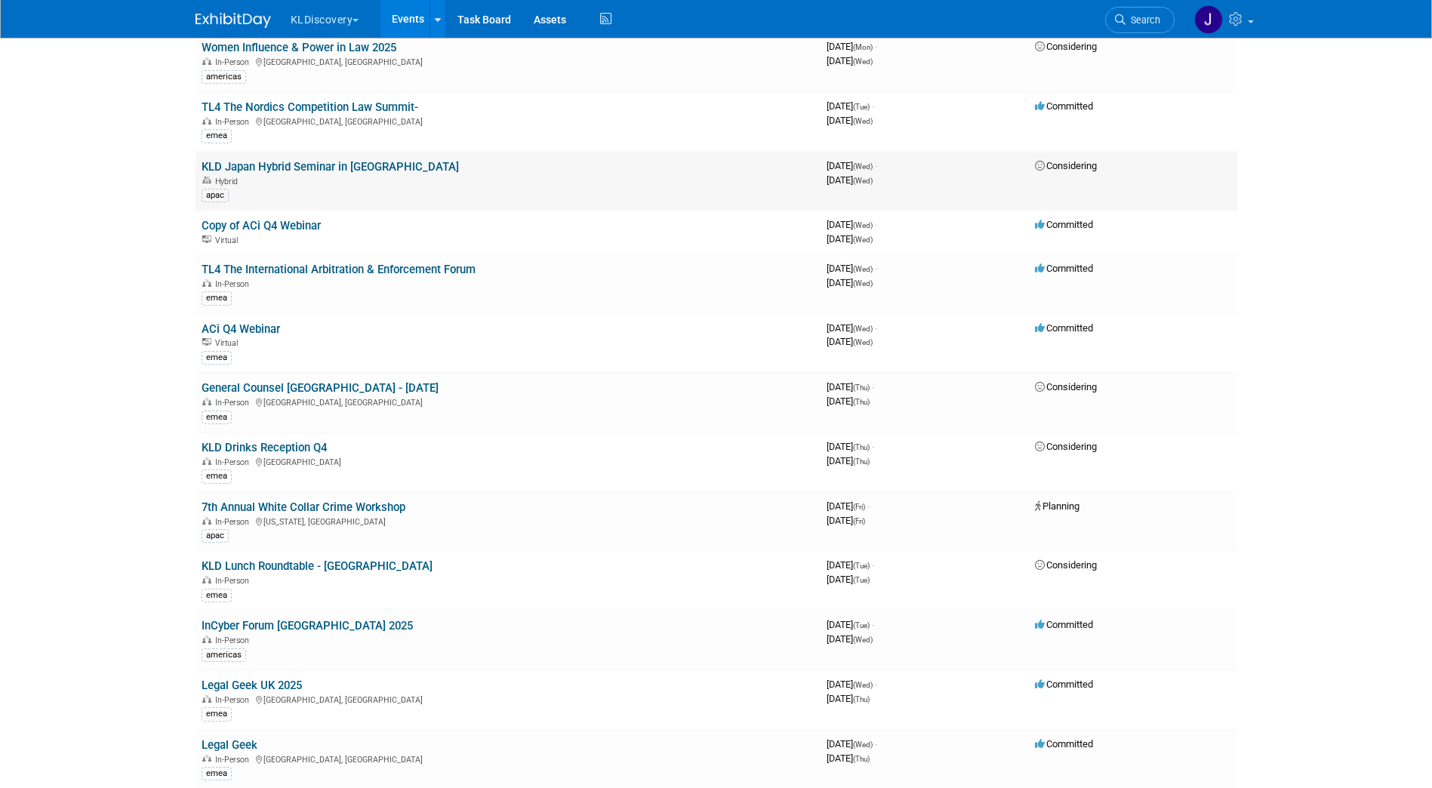
scroll to position [6191, 0]
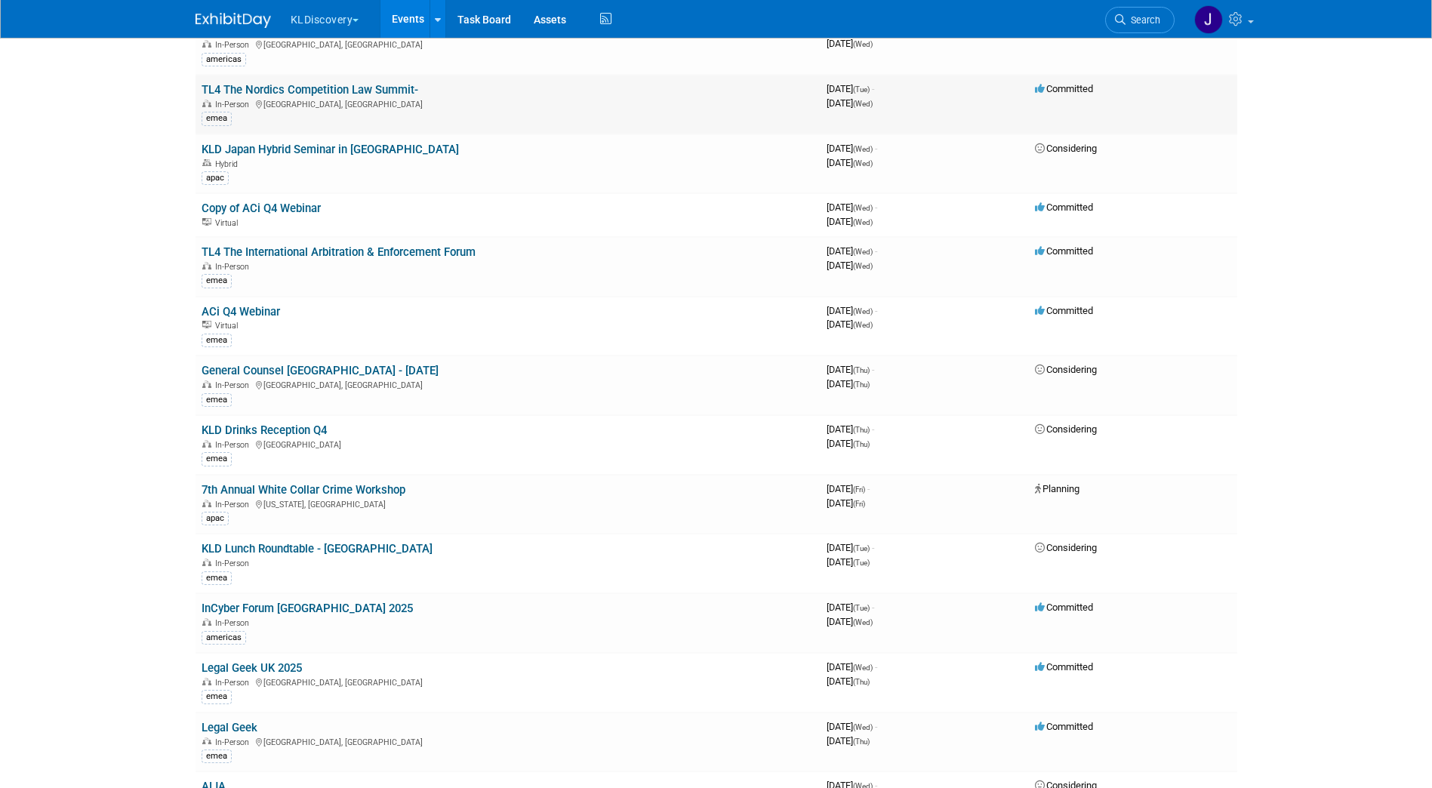
click at [331, 88] on link "TL4 The Nordics Competition Law Summit-" at bounding box center [310, 90] width 217 height 14
click at [310, 144] on link "KLD Japan Hybrid Seminar in [GEOGRAPHIC_DATA]" at bounding box center [330, 150] width 257 height 14
click at [266, 206] on link "Copy of ACi Q4 Webinar" at bounding box center [261, 209] width 119 height 14
click at [290, 251] on link "TL4 The International Arbitration & Enforcement Forum" at bounding box center [339, 252] width 274 height 14
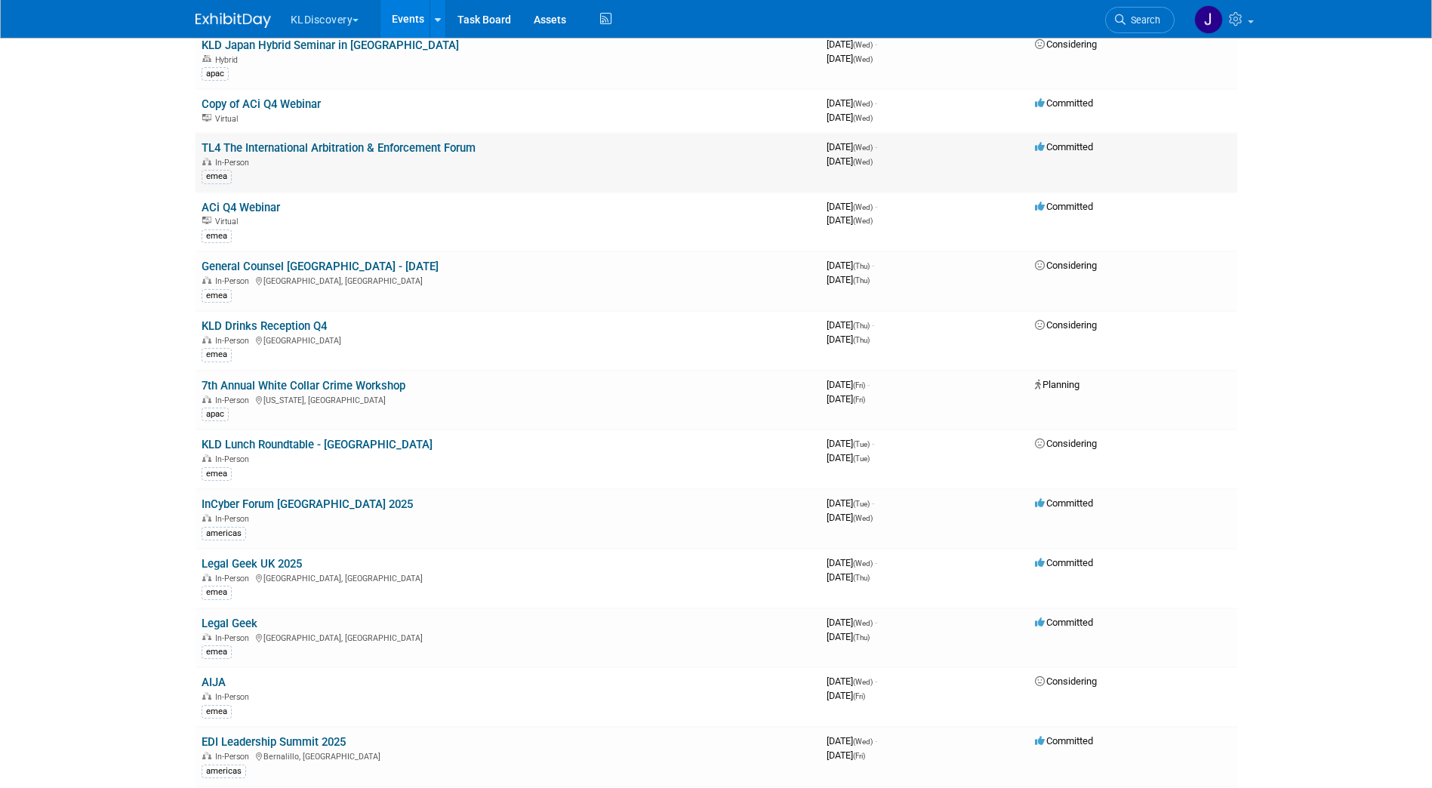
scroll to position [6342, 0]
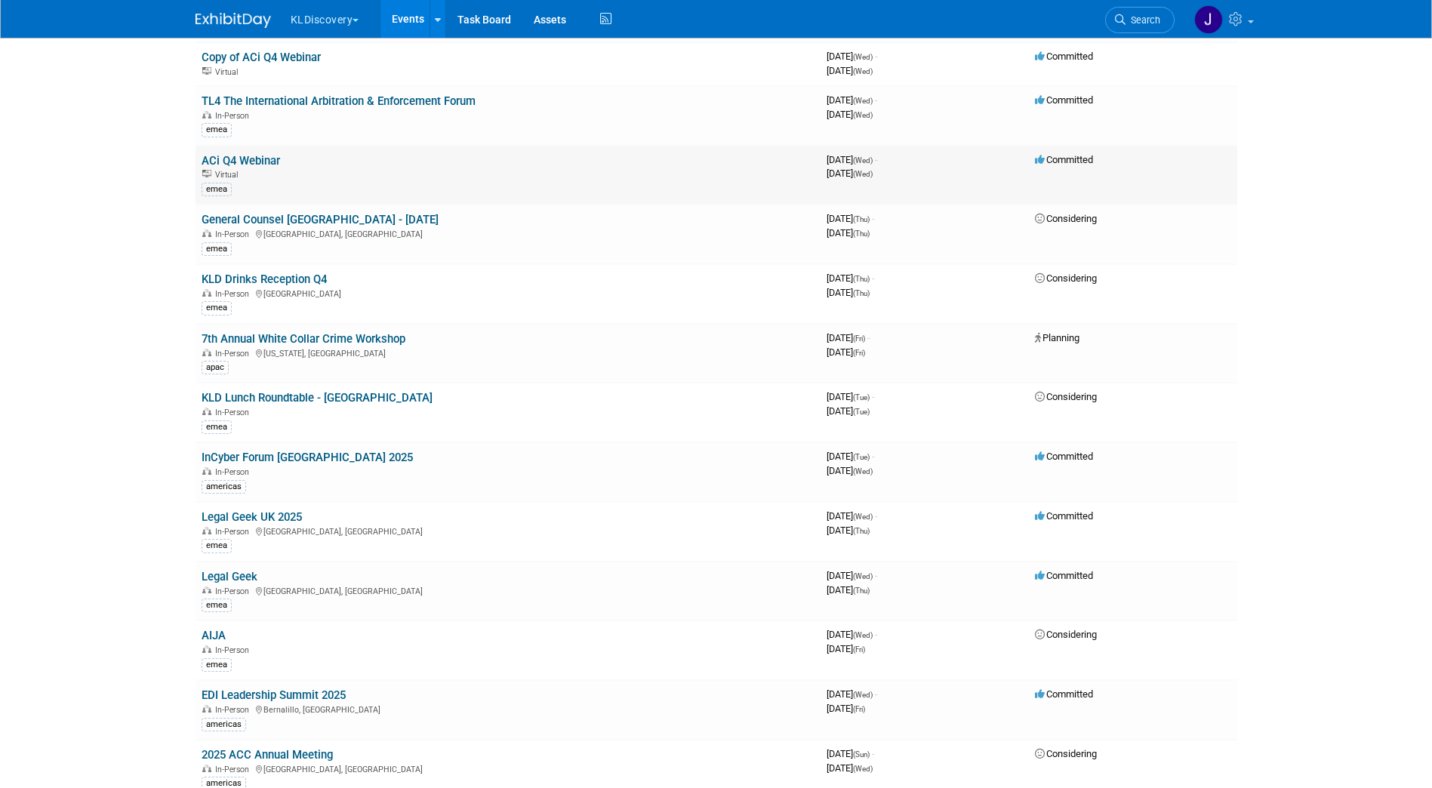
click at [250, 157] on link "ACi Q4 Webinar" at bounding box center [241, 161] width 79 height 14
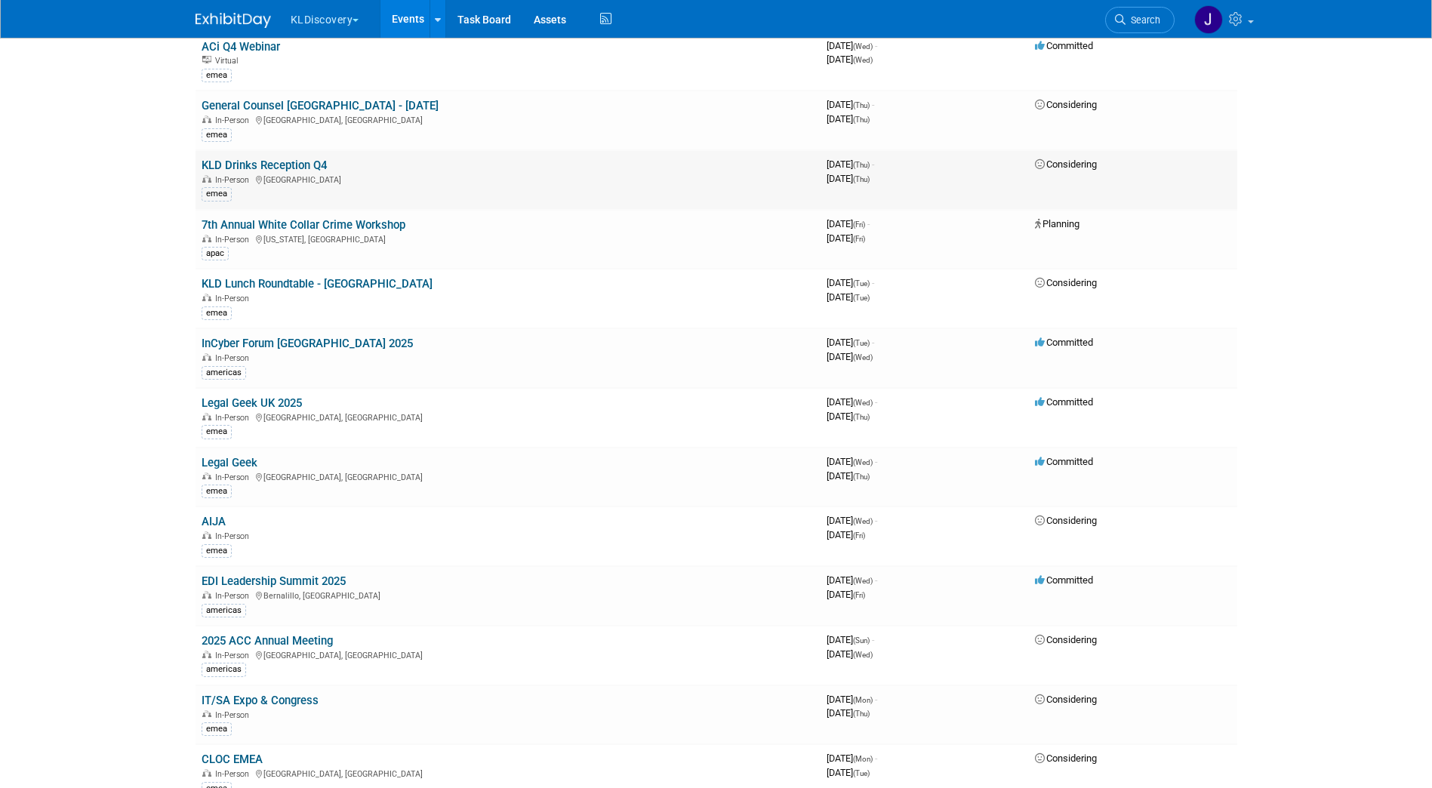
scroll to position [6493, 0]
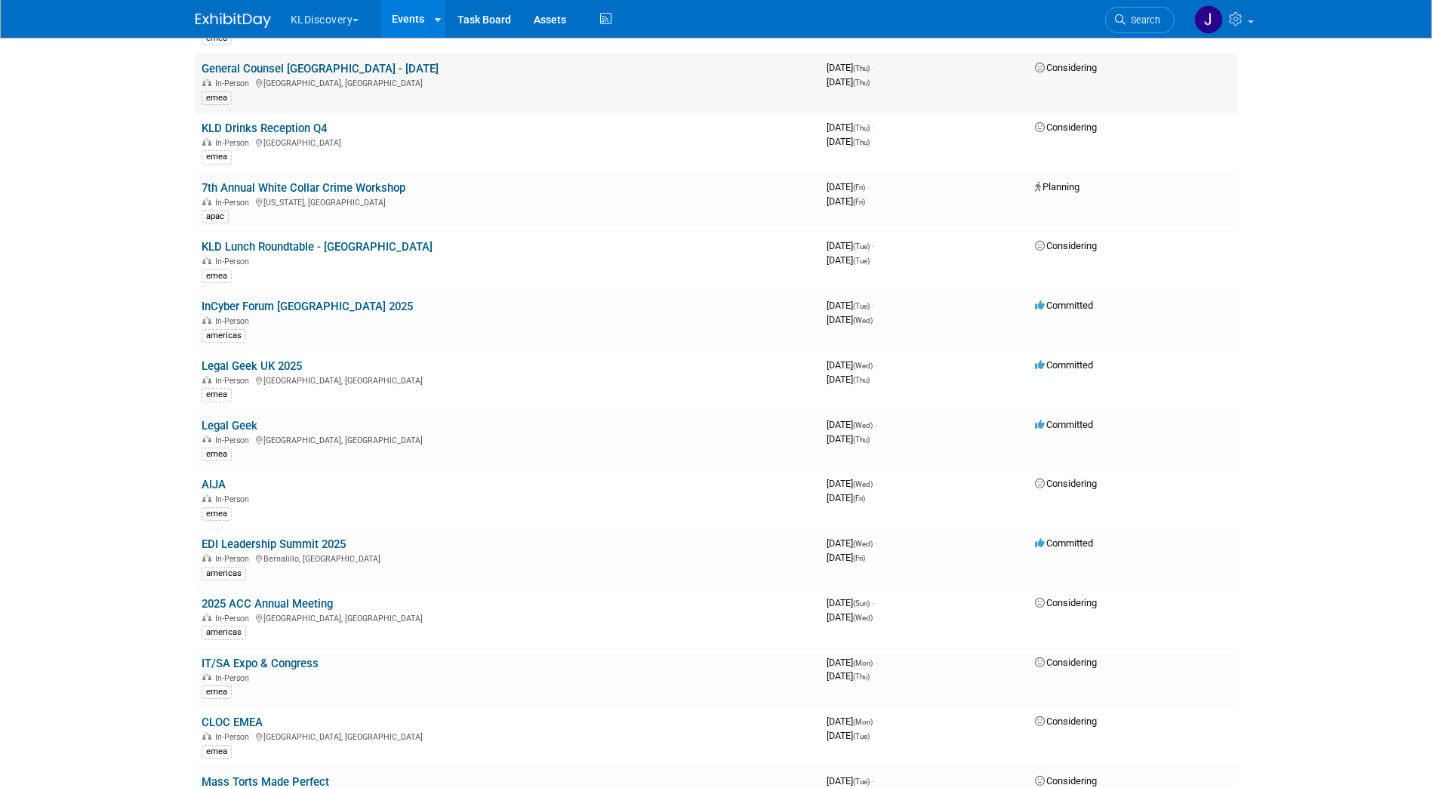
click at [374, 71] on link "General Counsel Netherlands - October 2025" at bounding box center [320, 69] width 237 height 14
click at [300, 128] on link "KLD Drinks Reception Q4" at bounding box center [264, 129] width 125 height 14
click at [297, 185] on link "7th Annual White Collar Crime Workshop" at bounding box center [304, 188] width 204 height 14
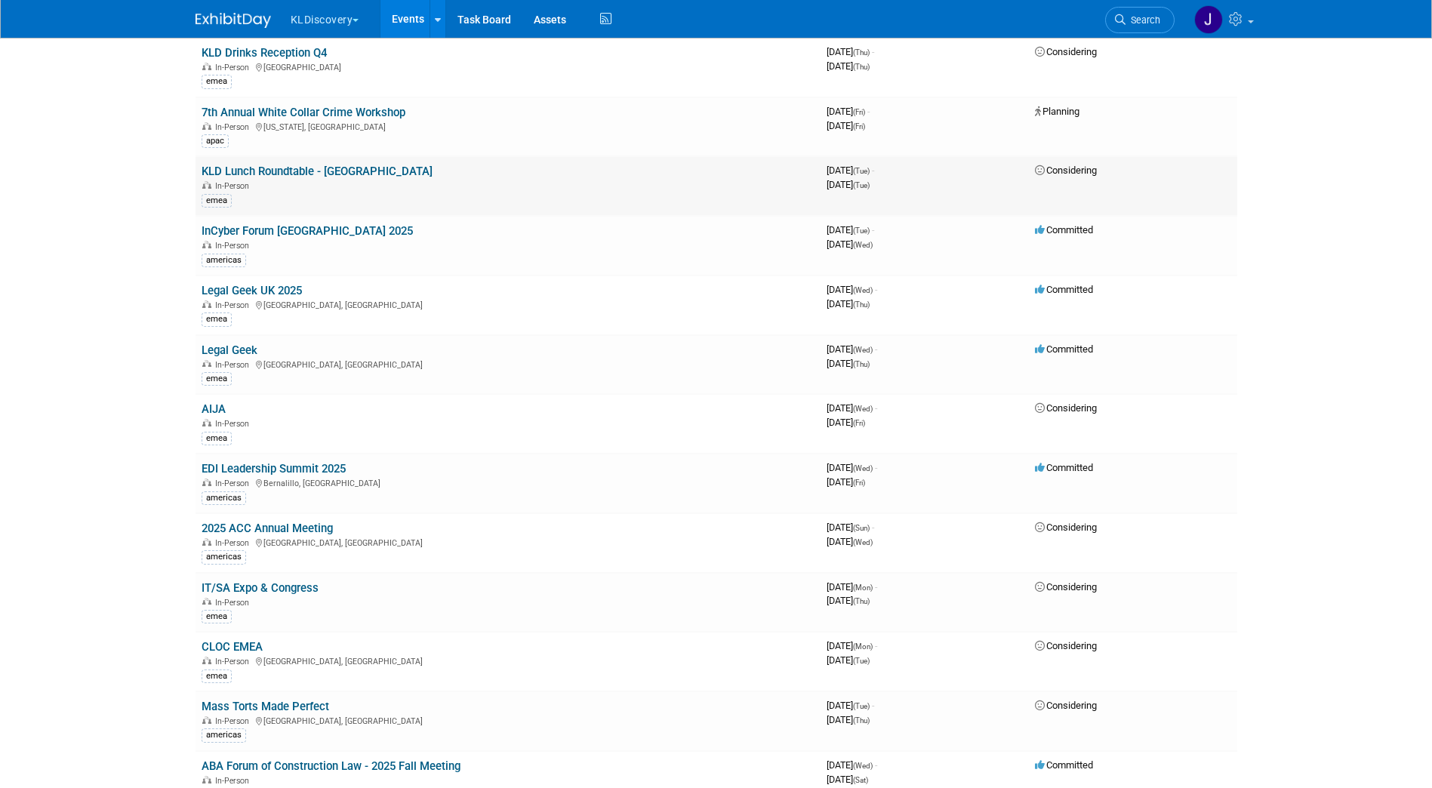
click at [279, 166] on link "KLD Lunch Roundtable - Ireland" at bounding box center [317, 172] width 231 height 14
click at [310, 230] on link "InCyber Forum Canada 2025" at bounding box center [307, 231] width 211 height 14
click at [244, 288] on link "Legal Geek UK 2025" at bounding box center [252, 291] width 100 height 14
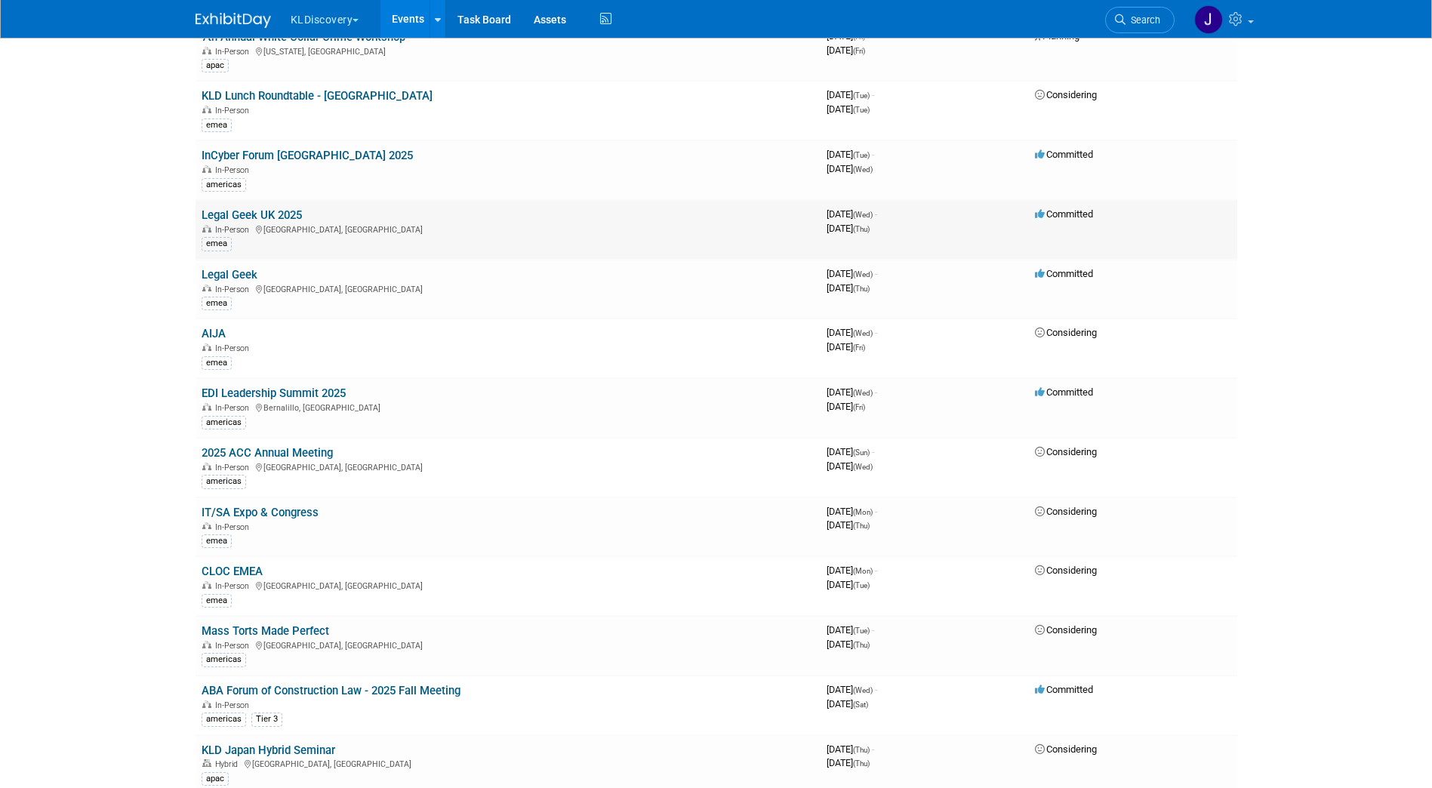
scroll to position [6720, 0]
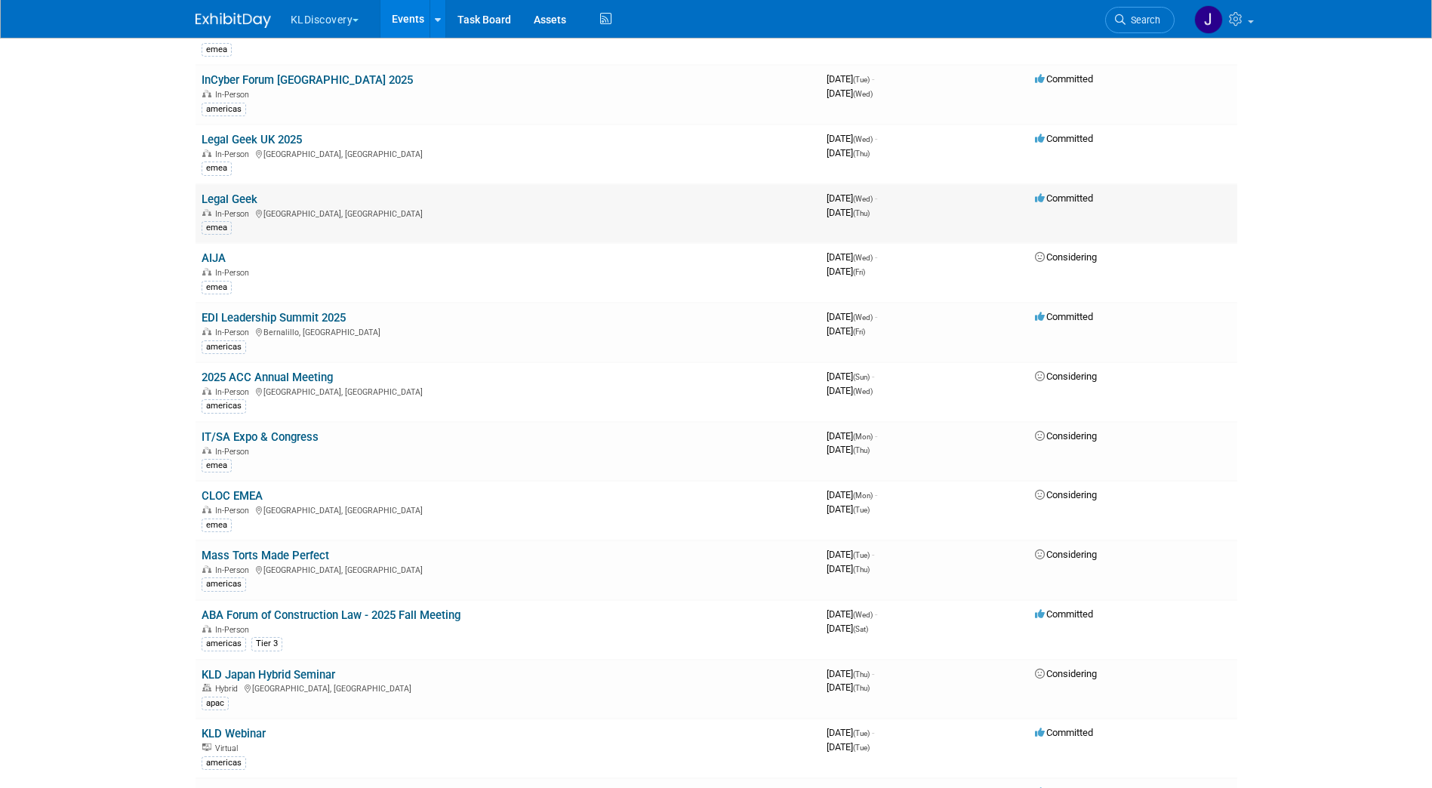
click at [241, 202] on link "Legal Geek" at bounding box center [230, 200] width 56 height 14
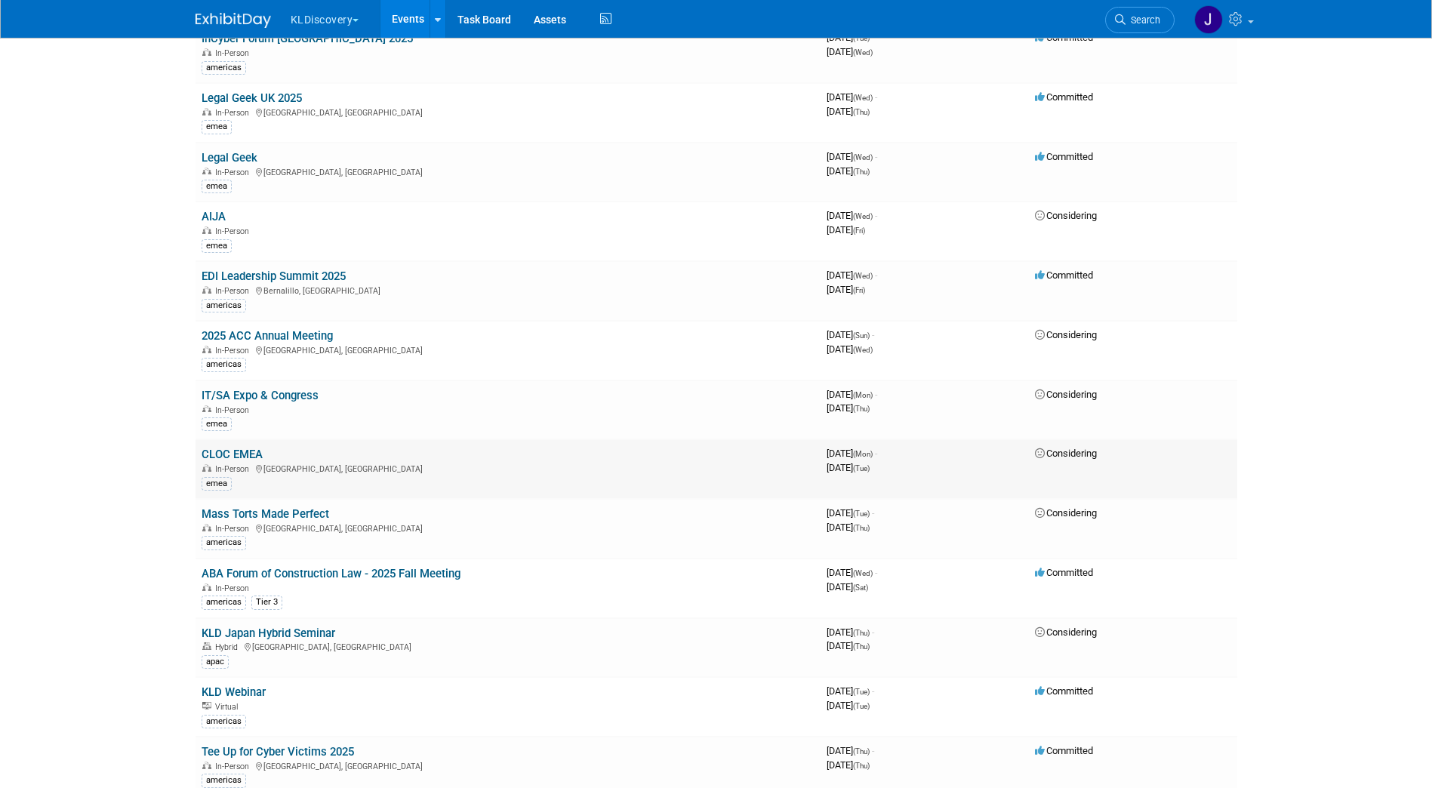
scroll to position [6795, 0]
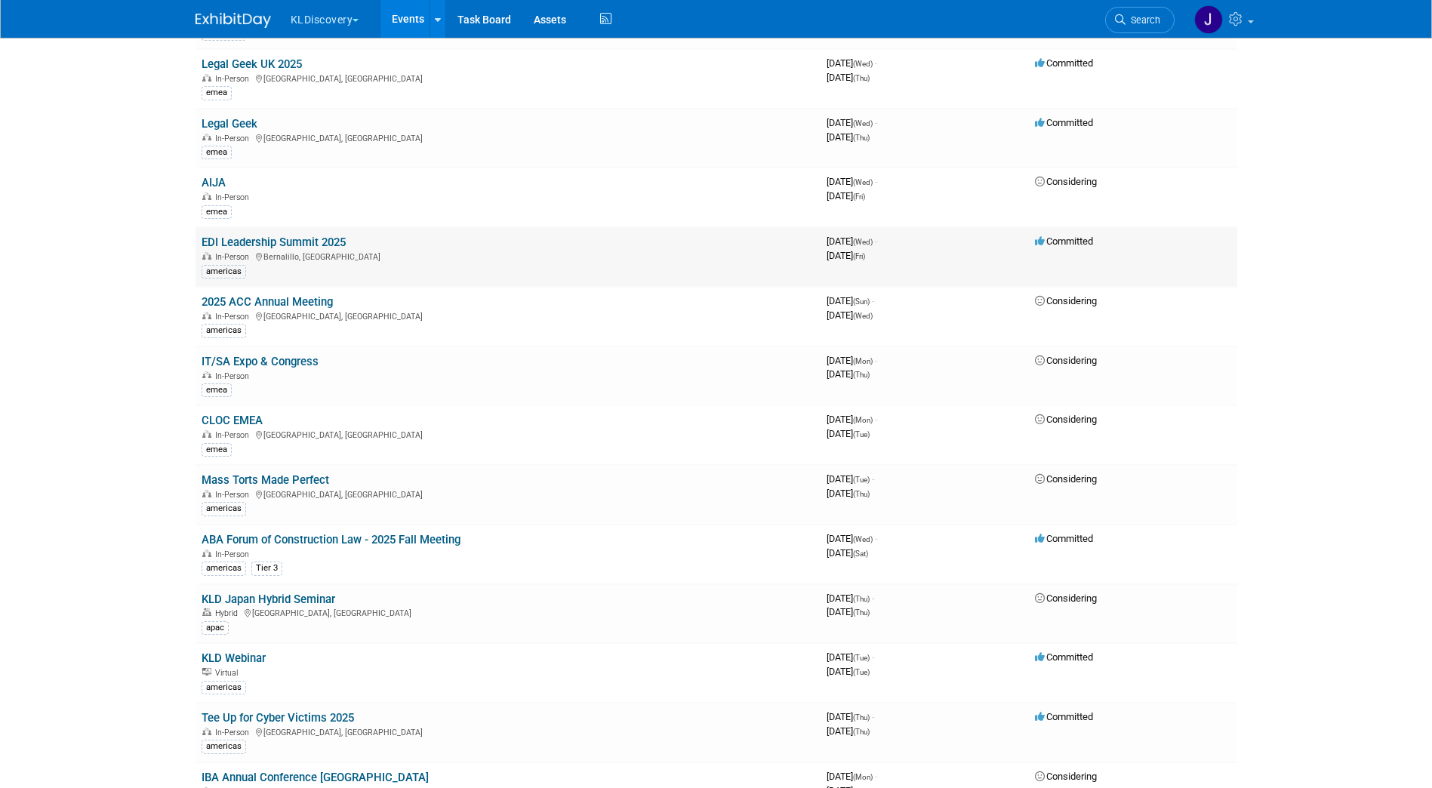
click at [218, 242] on link "EDI Leadership Summit 2025" at bounding box center [274, 243] width 144 height 14
click at [274, 300] on link "2025 ACC Annual Meeting" at bounding box center [267, 302] width 131 height 14
click at [277, 543] on link "ABA Forum of Construction Law - 2025 Fall Meeting" at bounding box center [331, 540] width 259 height 14
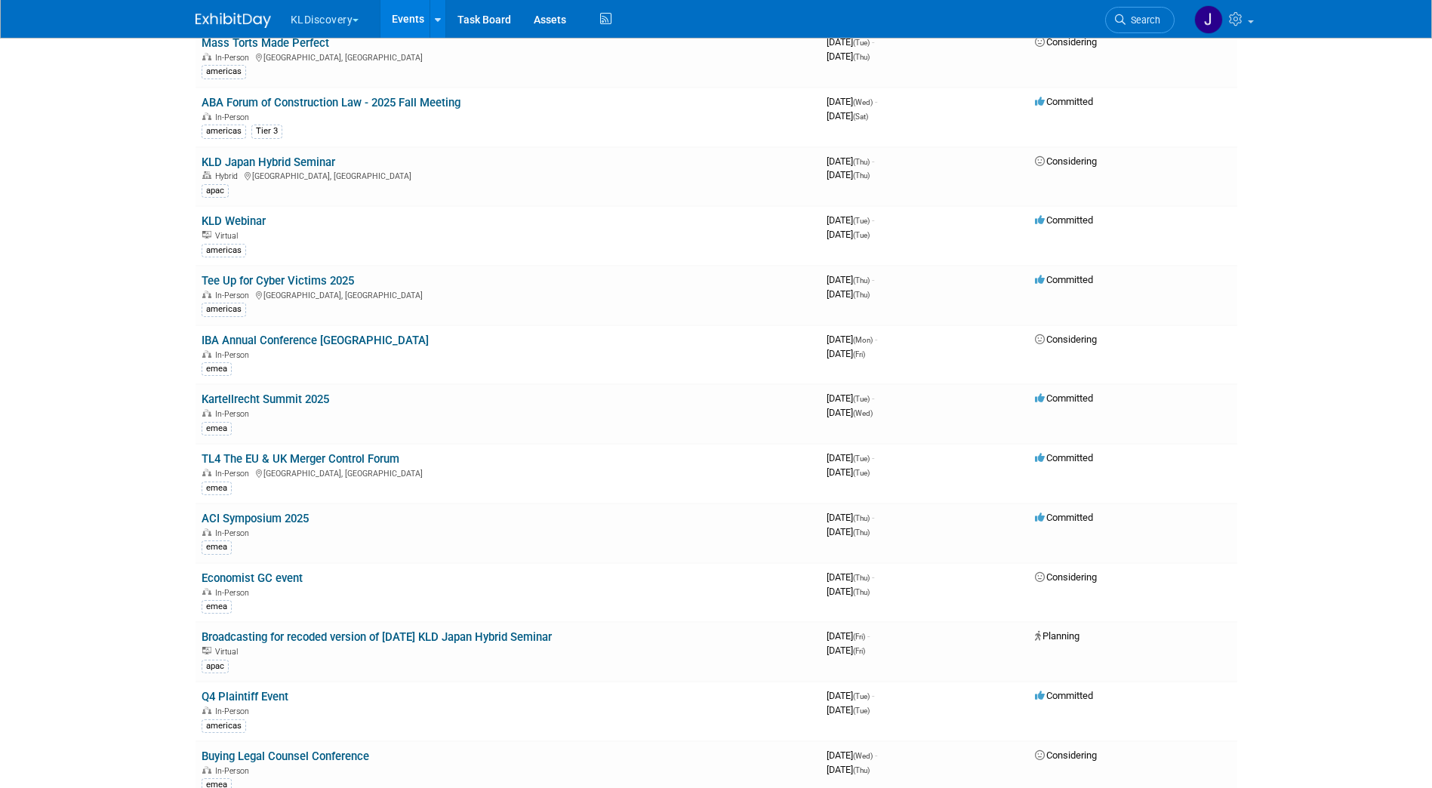
scroll to position [7248, 0]
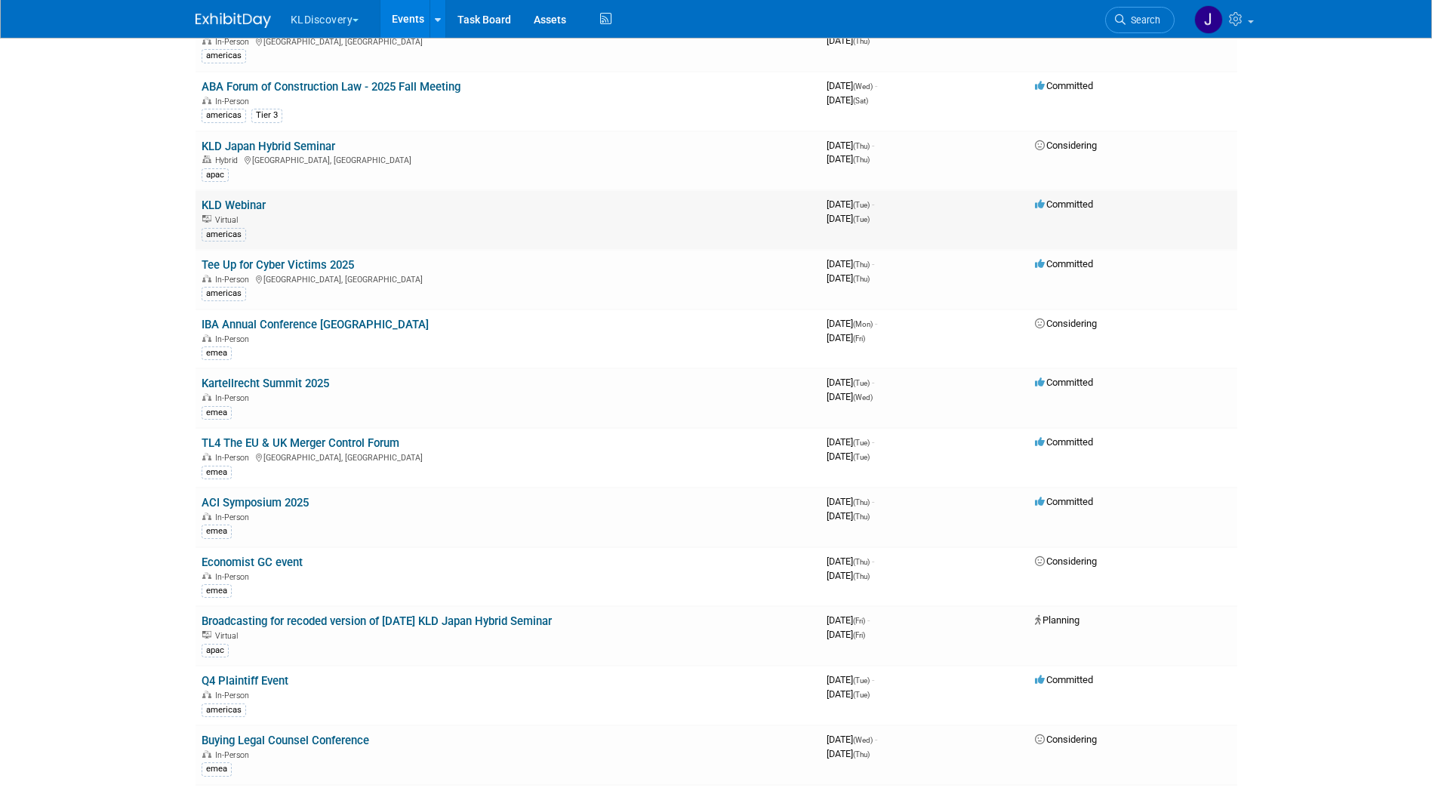
click at [246, 208] on link "KLD Webinar" at bounding box center [234, 206] width 64 height 14
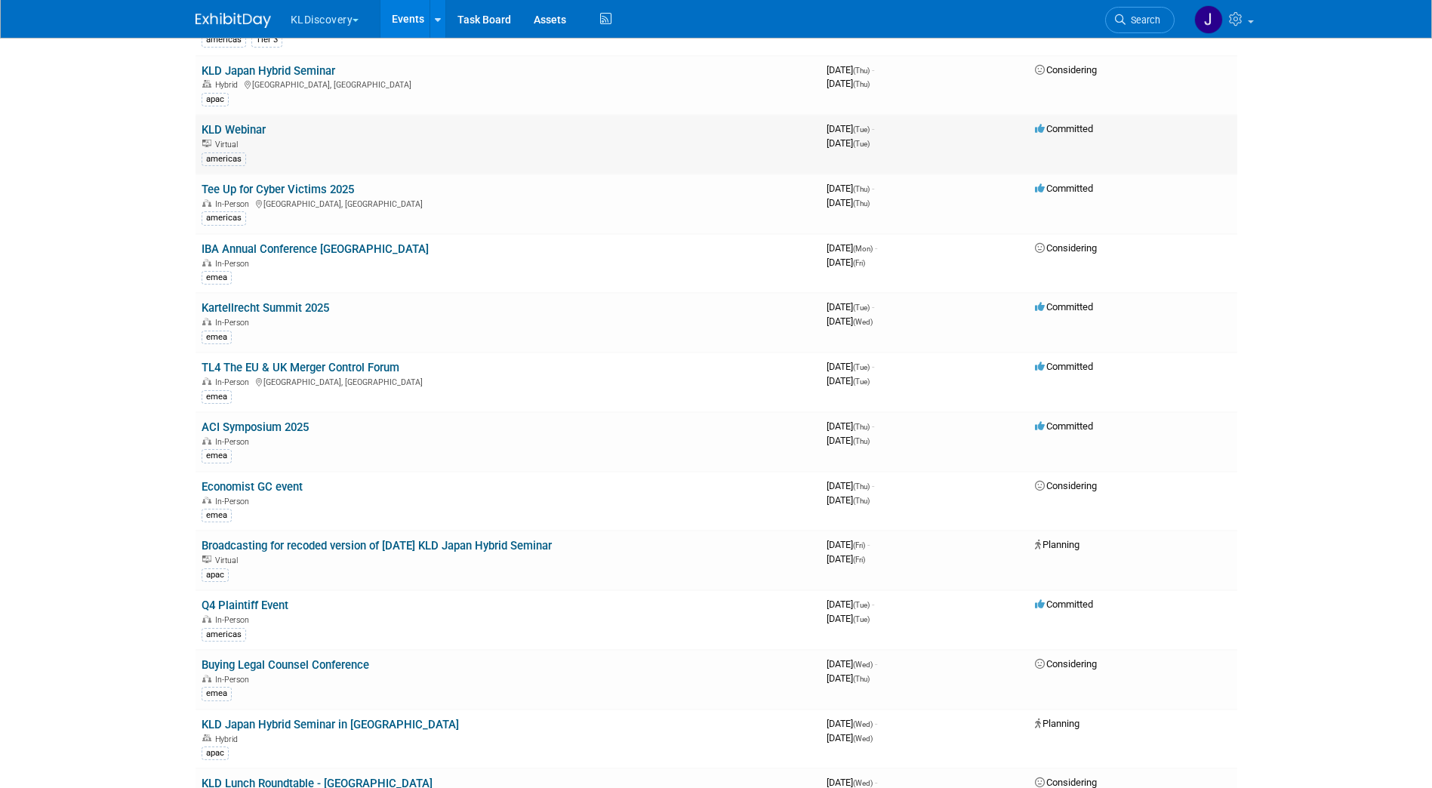
scroll to position [7399, 0]
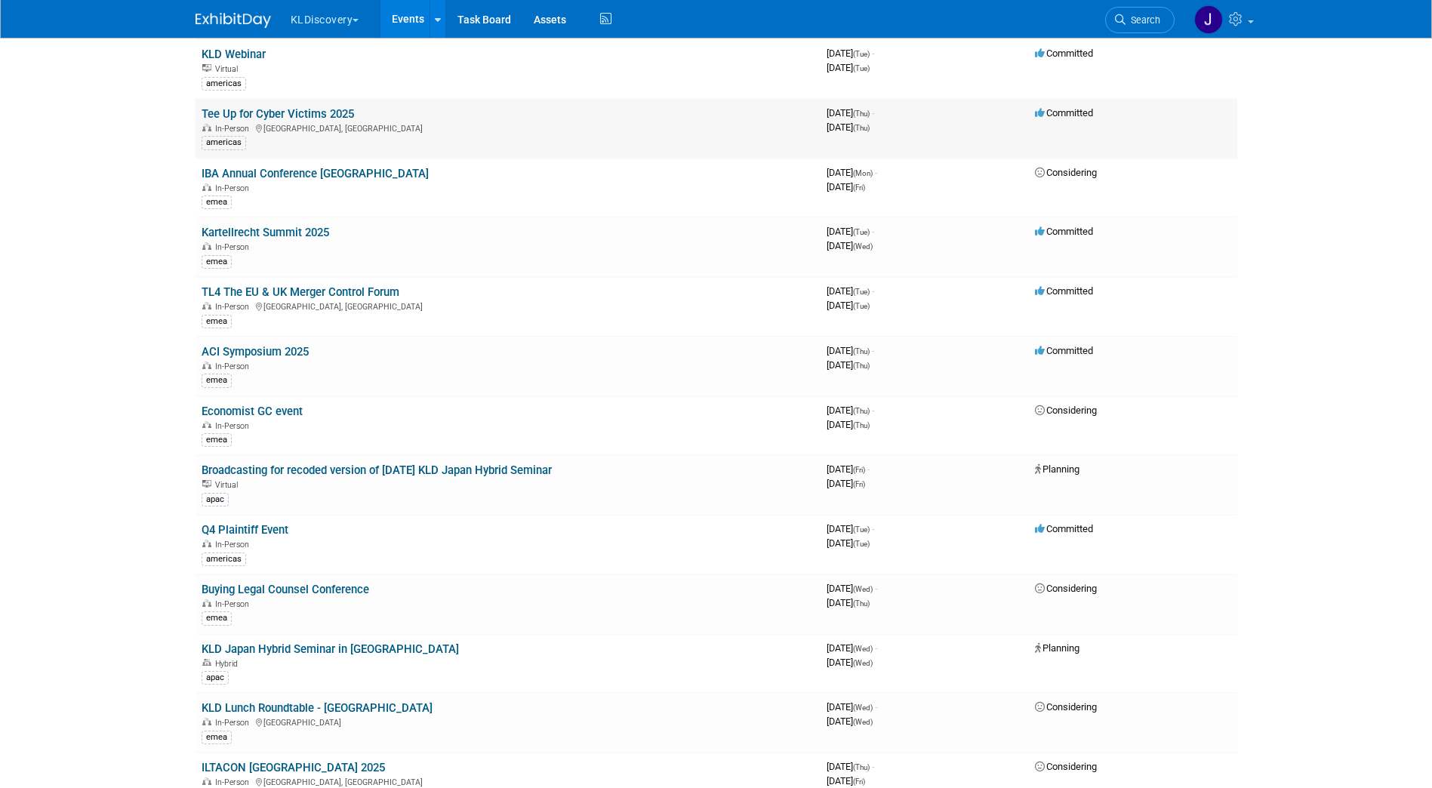
click at [297, 109] on link "Tee Up for Cyber Victims 2025" at bounding box center [278, 114] width 153 height 14
click at [313, 231] on link "Kartellrecht Summit 2025" at bounding box center [266, 233] width 128 height 14
click at [280, 284] on td "TL4 The EU & UK Merger Control Forum In-Person London, United Kingdom emea" at bounding box center [508, 307] width 625 height 60
click at [280, 293] on link "TL4 The EU & UK Merger Control Forum" at bounding box center [301, 292] width 198 height 14
click at [271, 345] on link "ACI Symposium 2025" at bounding box center [255, 352] width 107 height 14
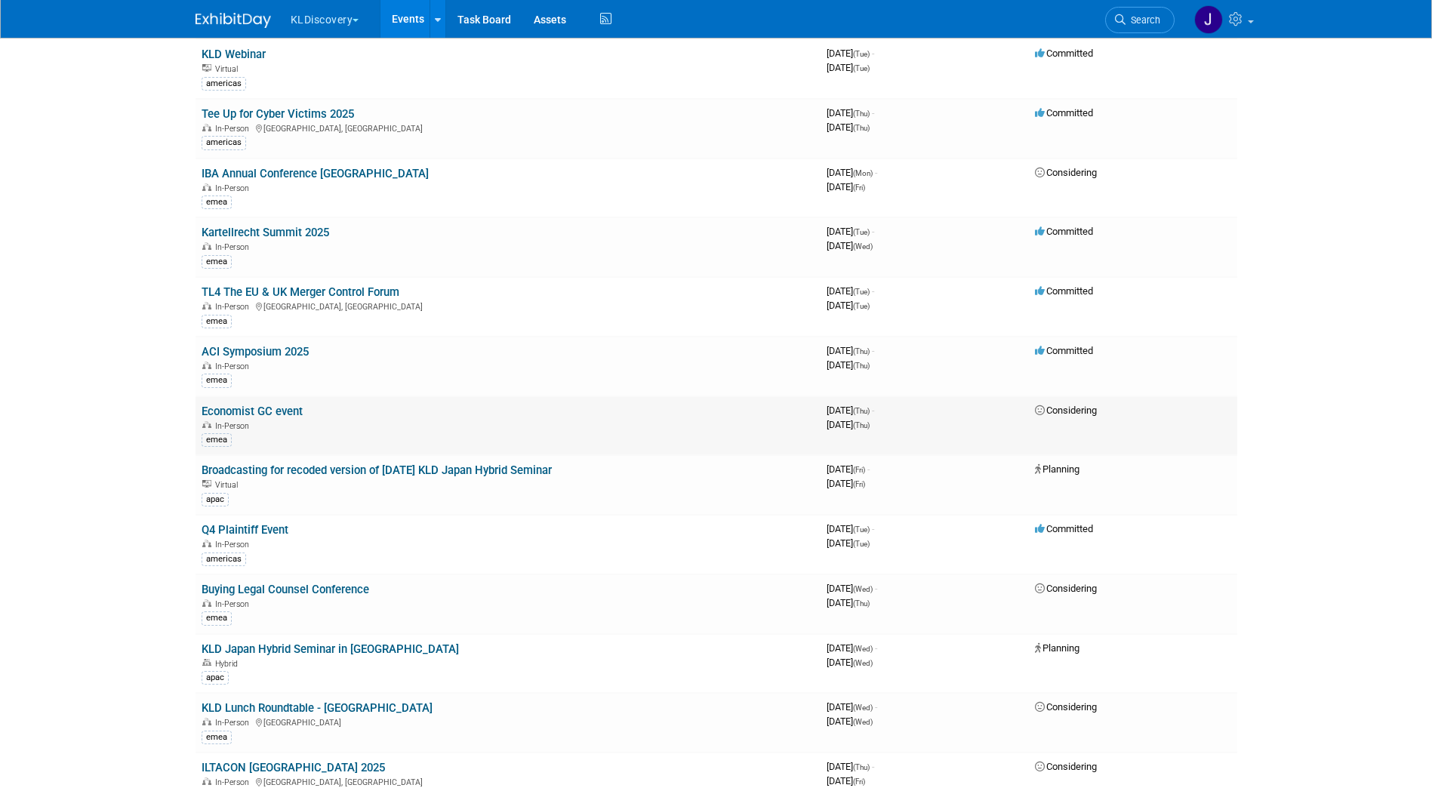
click at [245, 414] on link "Economist GC event" at bounding box center [252, 412] width 101 height 14
click at [276, 469] on link "Broadcasting for recoded version of Sept 26 KLD Japan Hybrid Seminar" at bounding box center [377, 471] width 350 height 14
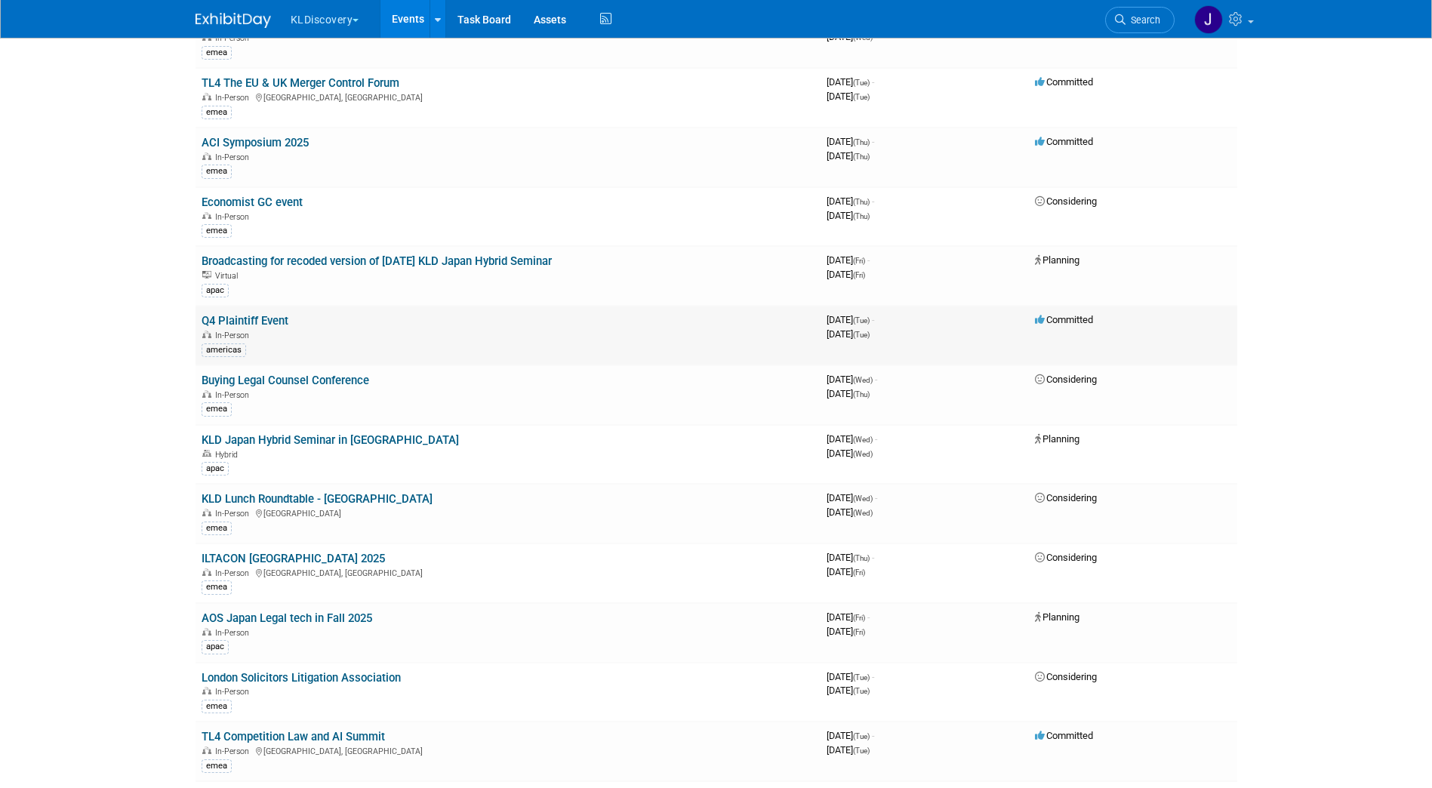
scroll to position [7626, 0]
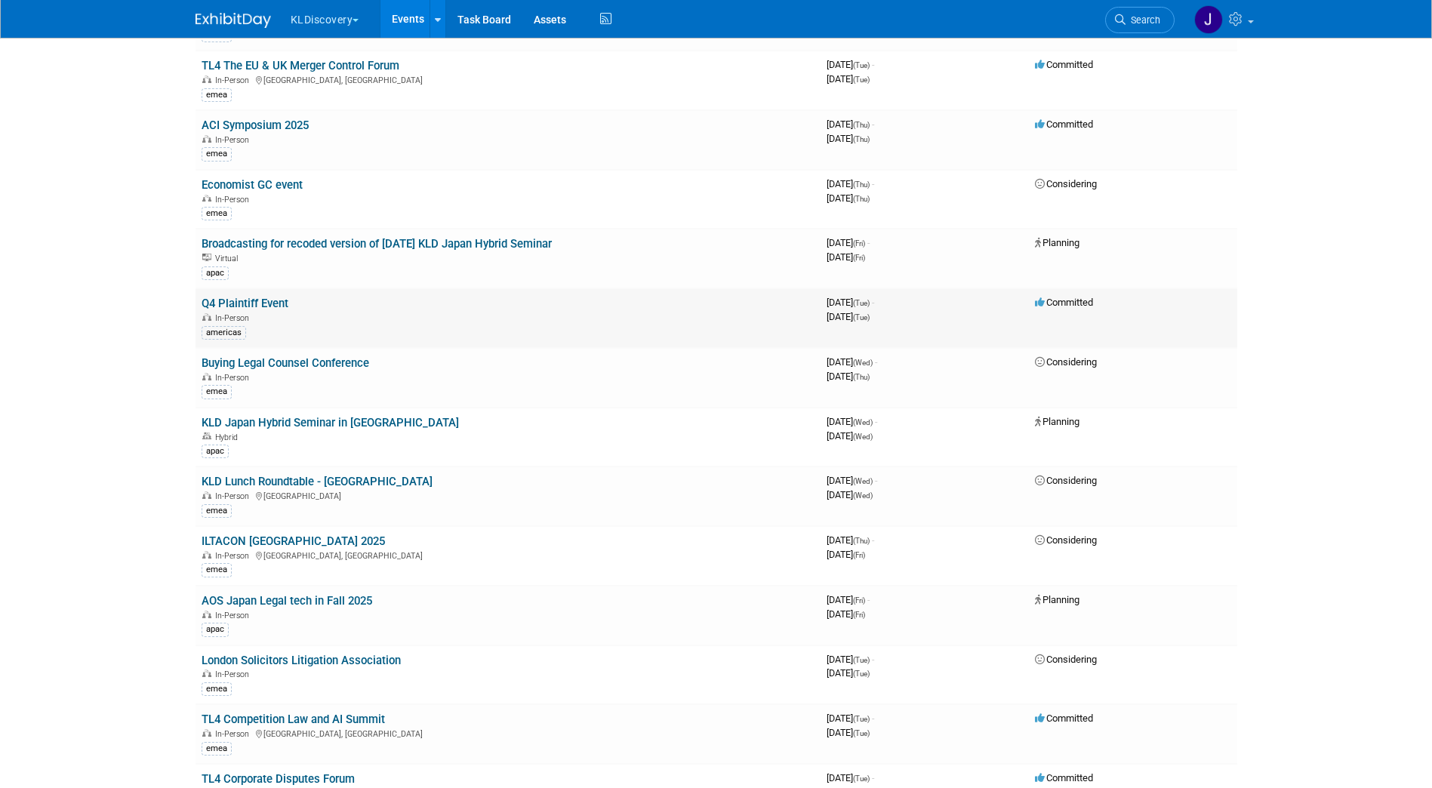
click at [231, 306] on link "Q4 Plaintiff Event" at bounding box center [245, 304] width 87 height 14
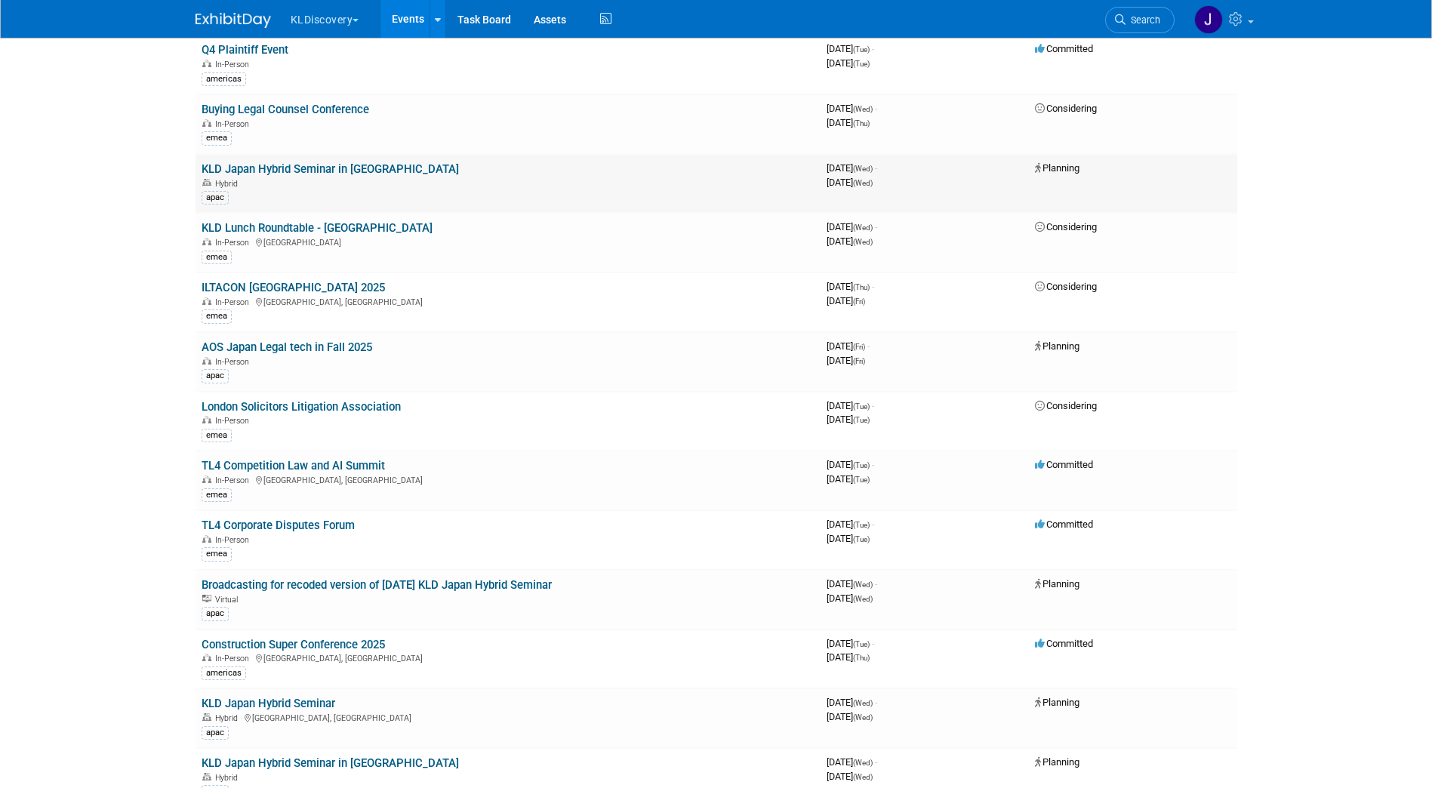
scroll to position [7928, 0]
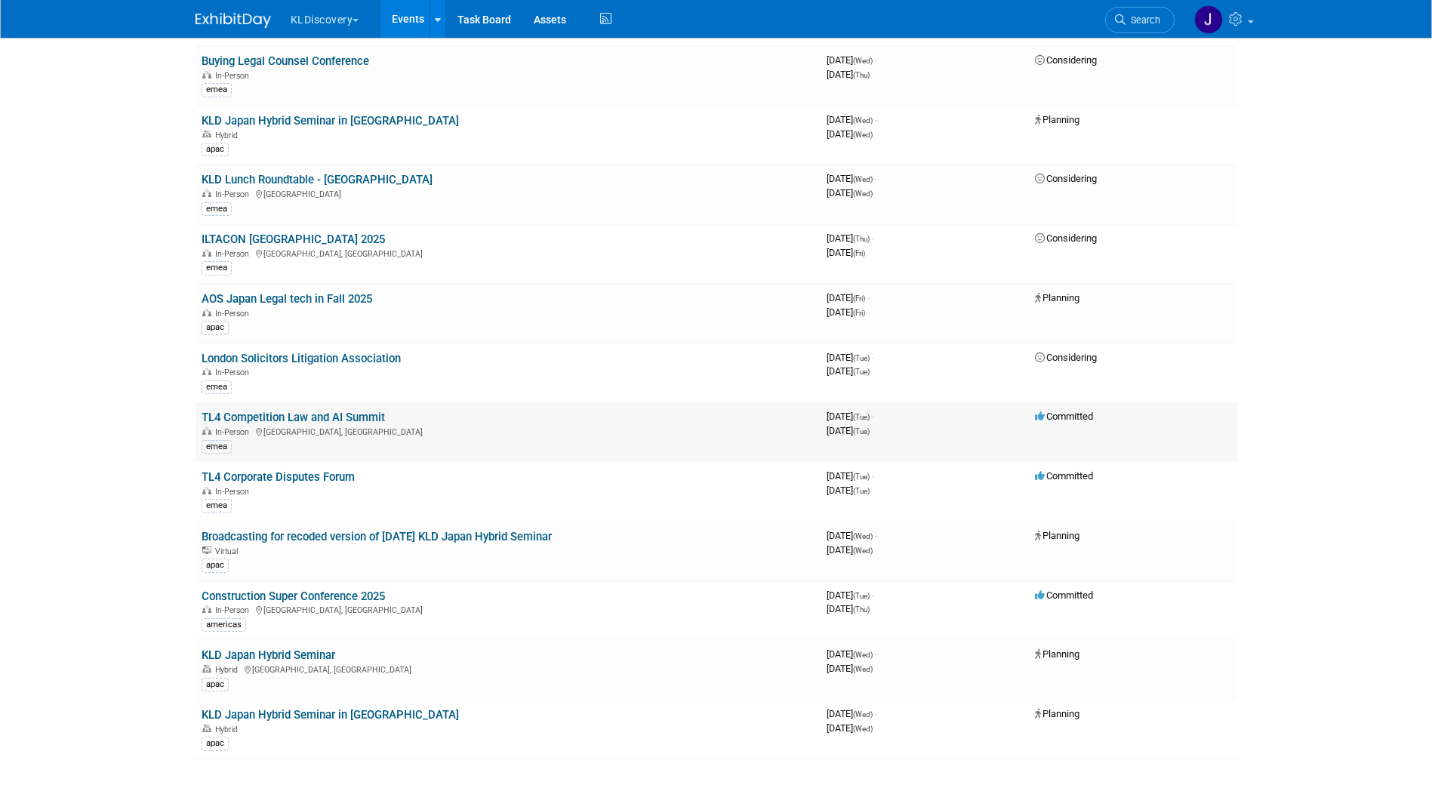
click at [297, 417] on link "TL4 Competition Law and AI Summit" at bounding box center [293, 418] width 183 height 14
click at [311, 477] on link "TL4 Corporate Disputes Forum" at bounding box center [278, 477] width 153 height 14
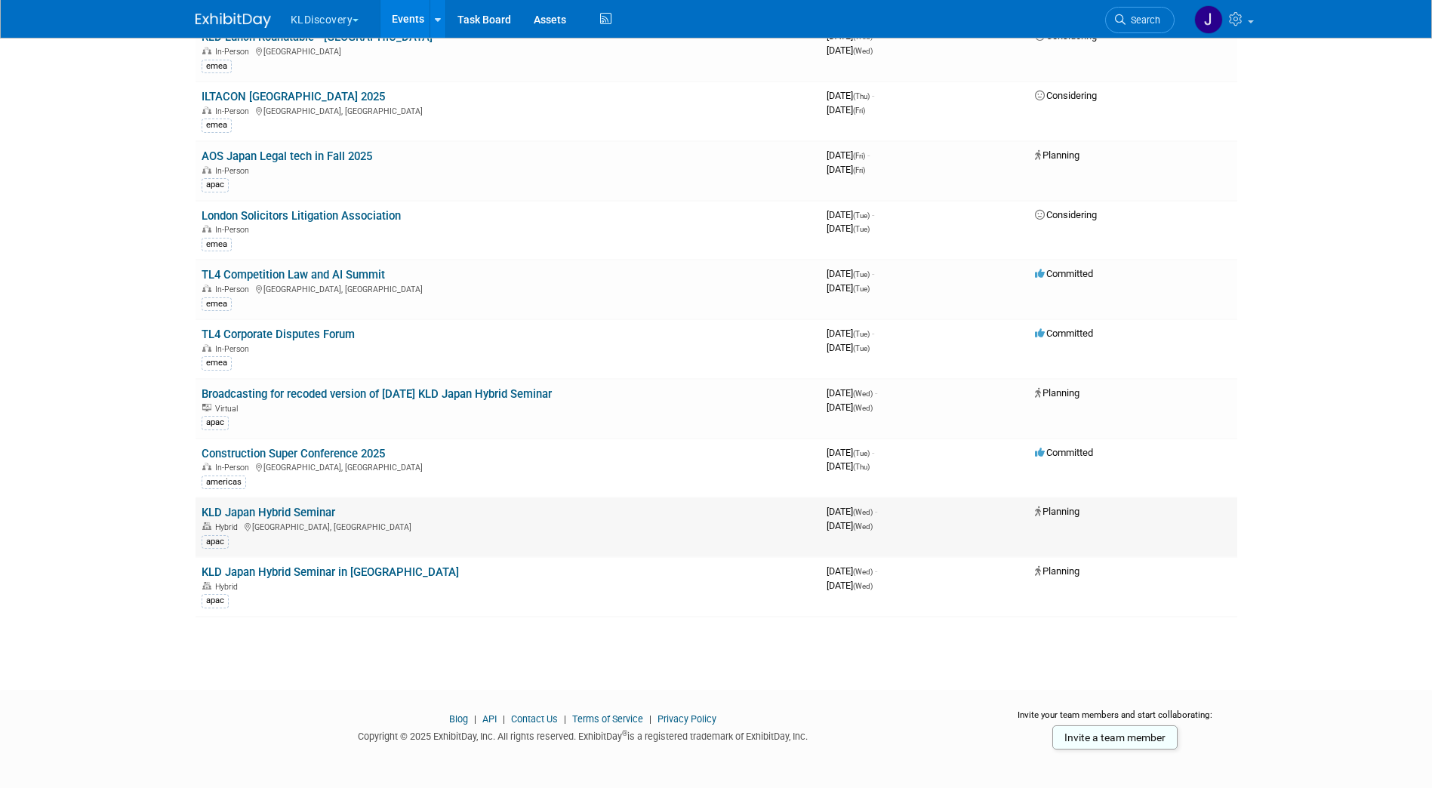
scroll to position [8078, 0]
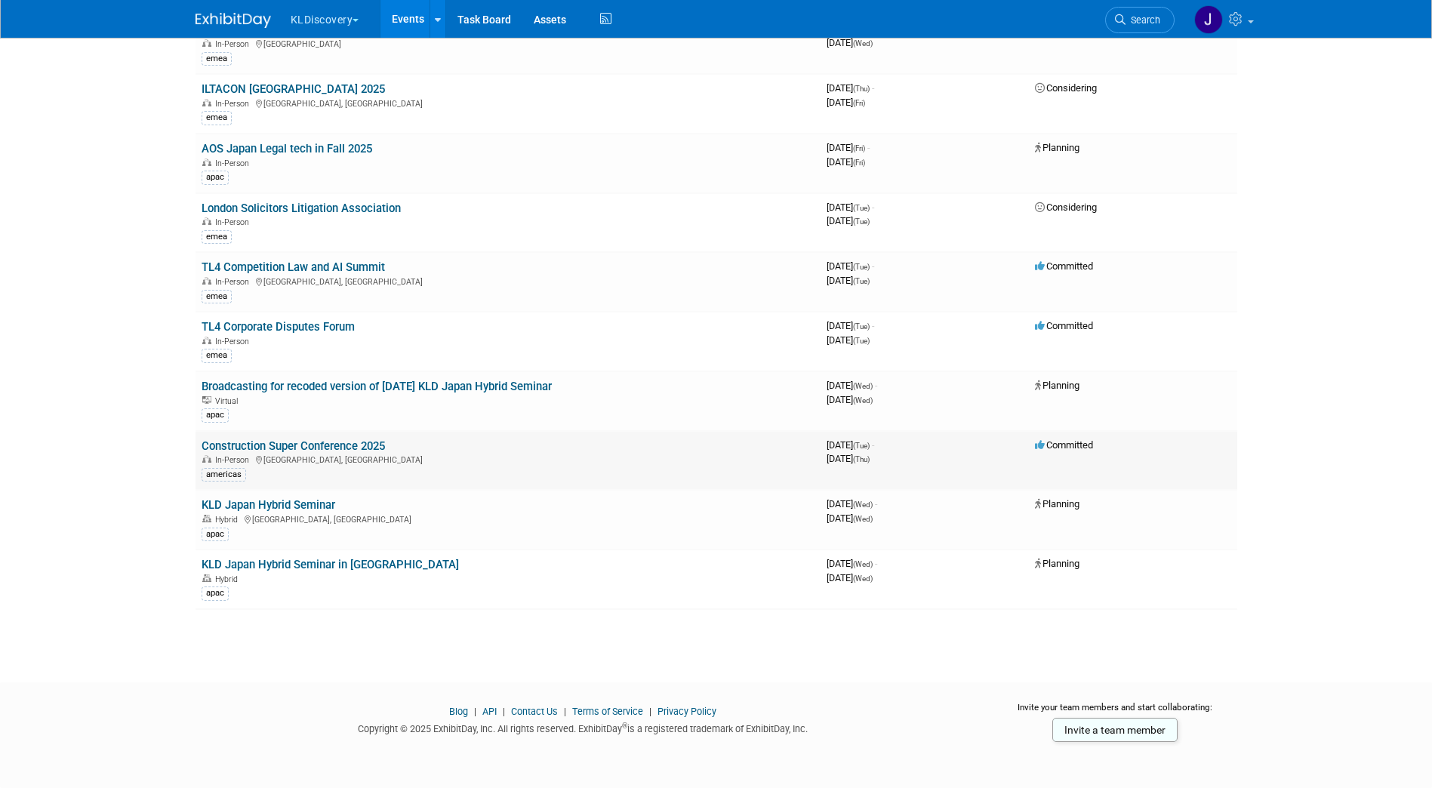
click at [301, 448] on link "Construction Super Conference 2025" at bounding box center [293, 446] width 183 height 14
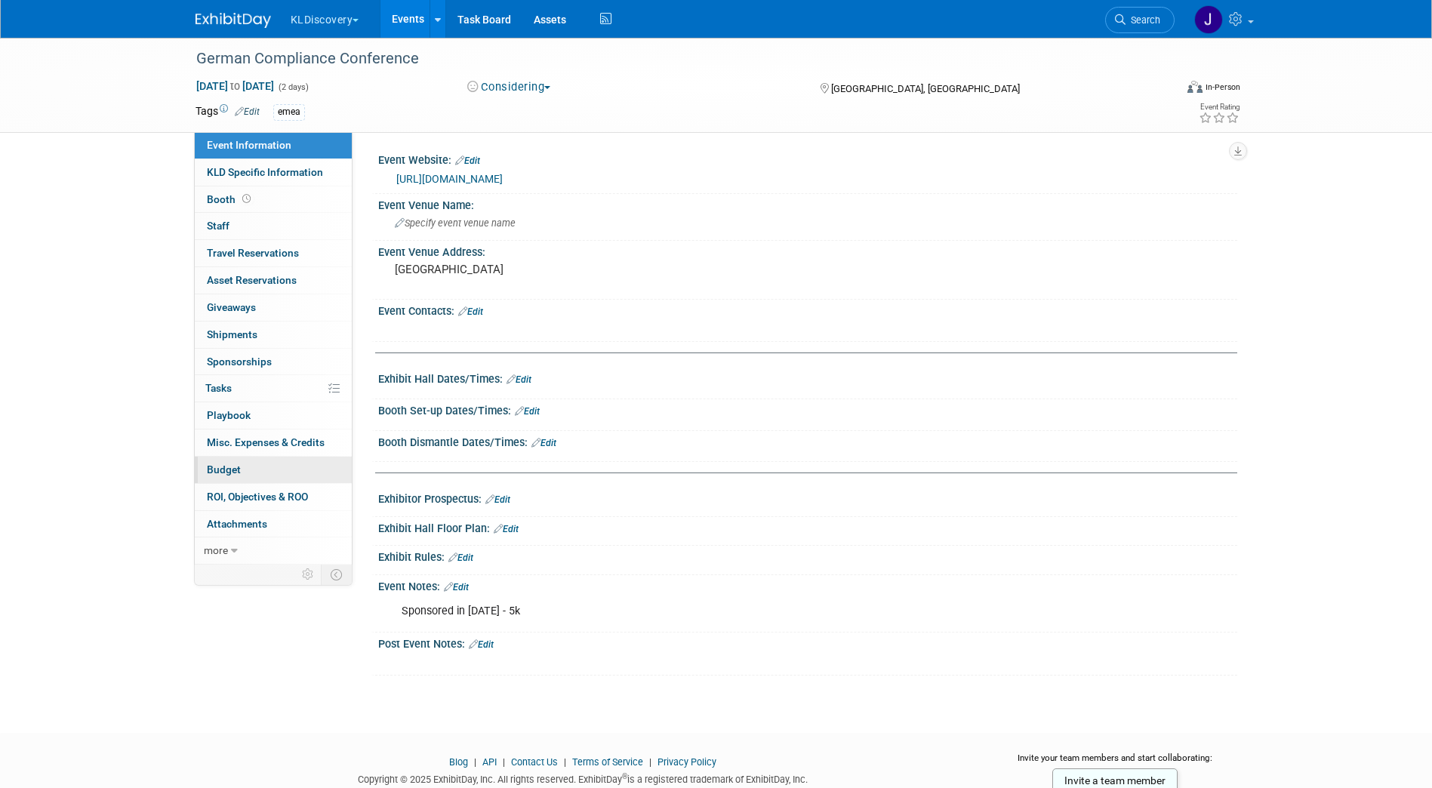
click at [264, 462] on link "Budget" at bounding box center [273, 470] width 157 height 26
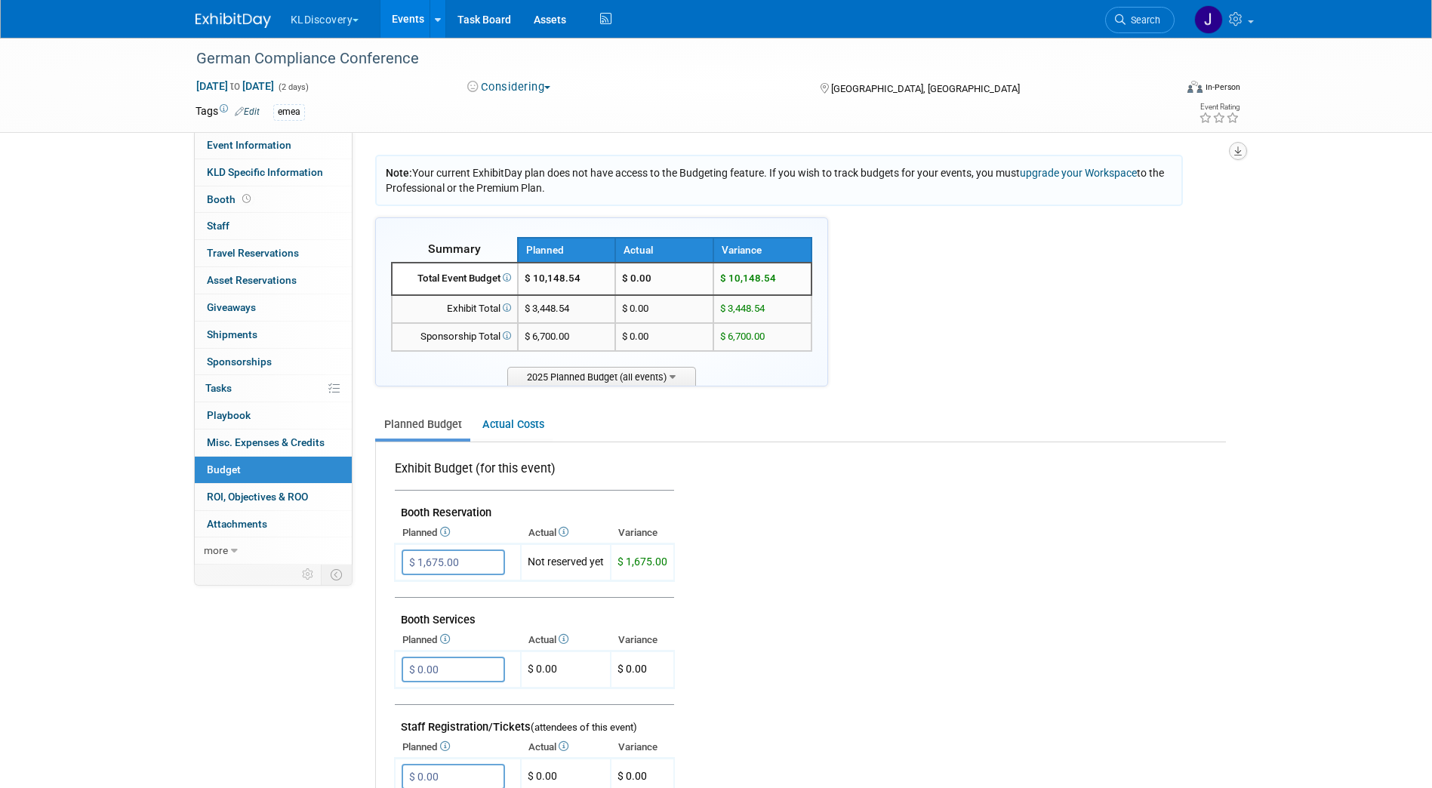
click at [1242, 146] on button "button" at bounding box center [1238, 151] width 18 height 18
click at [1139, 196] on link "Export tab to PDF" at bounding box center [1147, 194] width 176 height 21
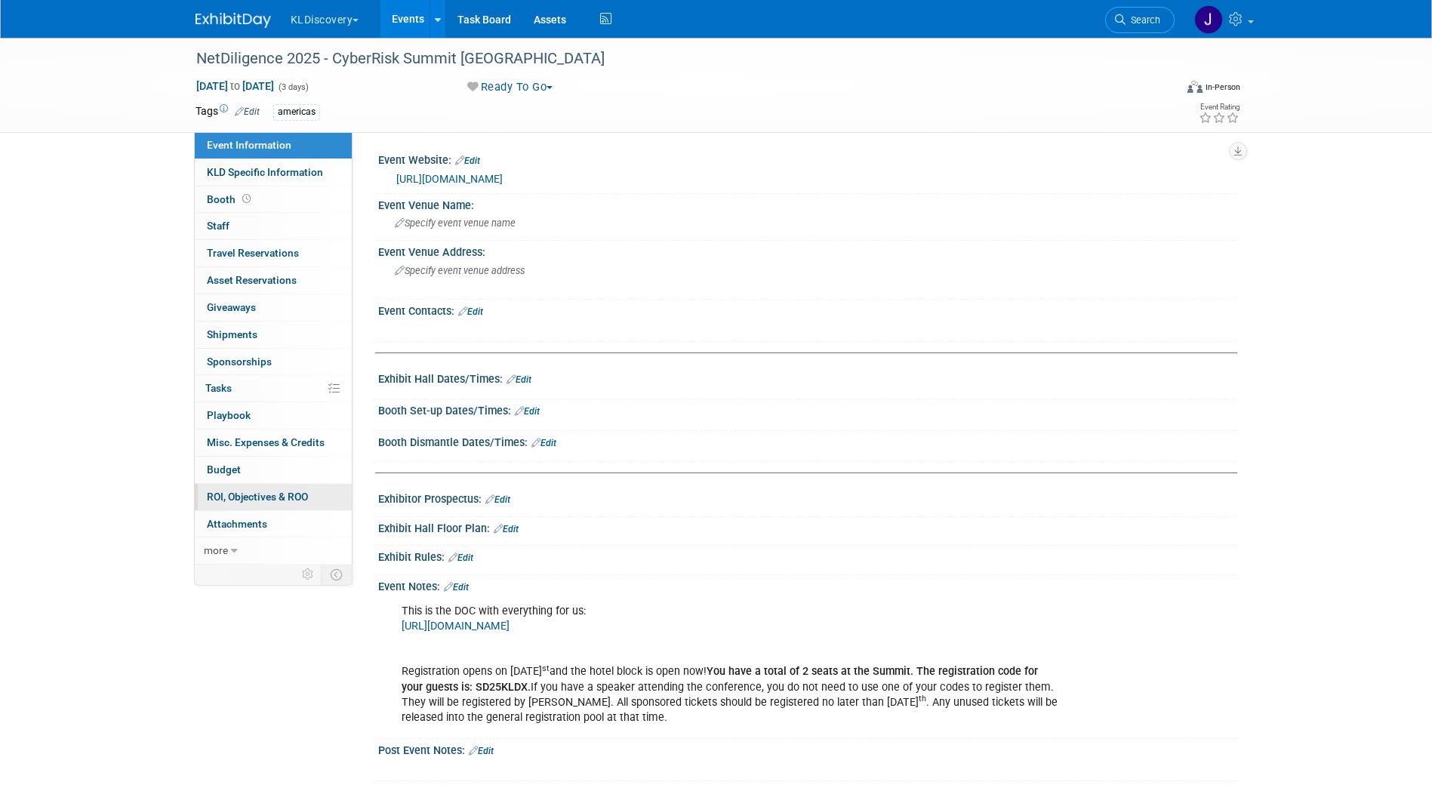
click at [281, 484] on link "0 ROI, Objectives & ROO 0" at bounding box center [273, 497] width 157 height 26
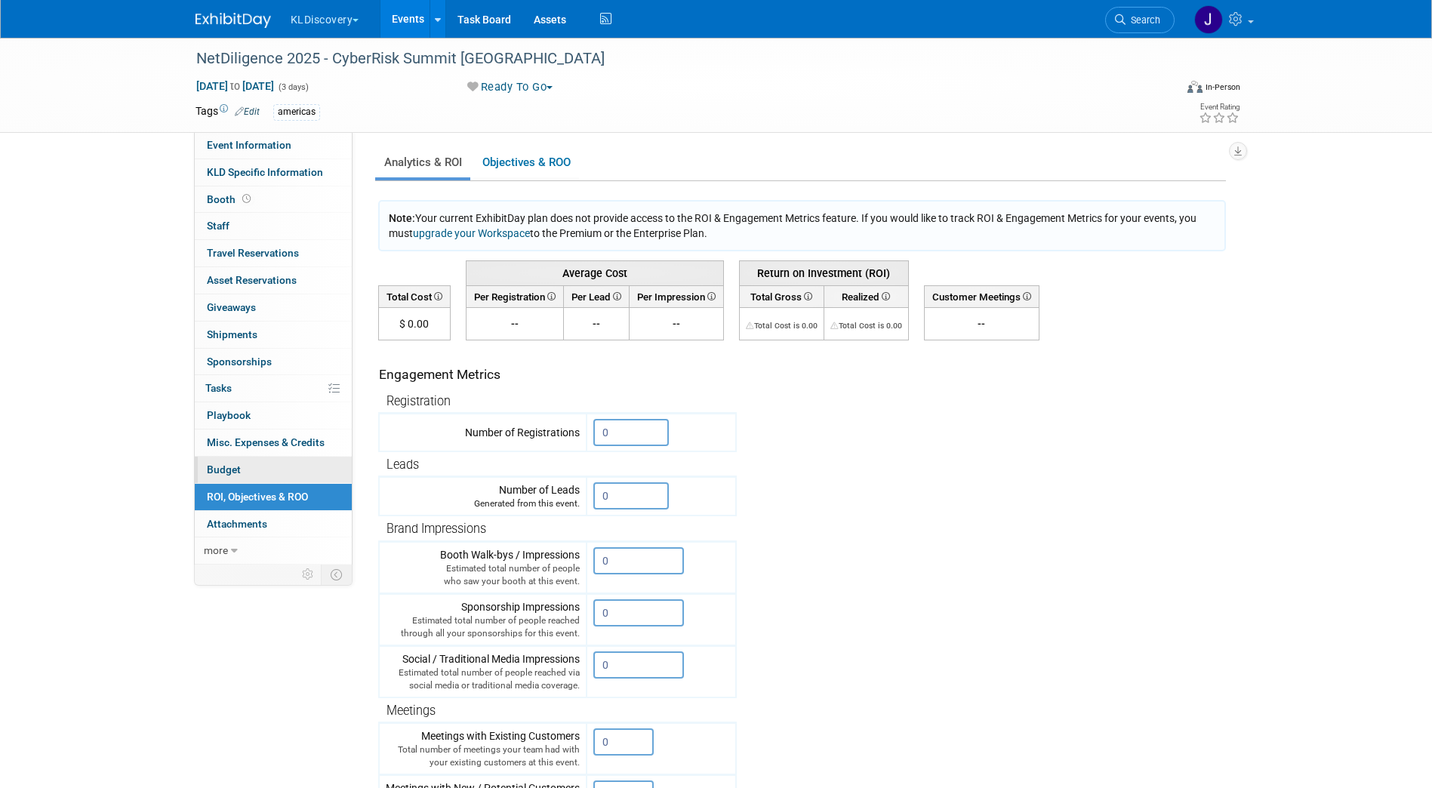
click at [280, 473] on link "Budget" at bounding box center [273, 470] width 157 height 26
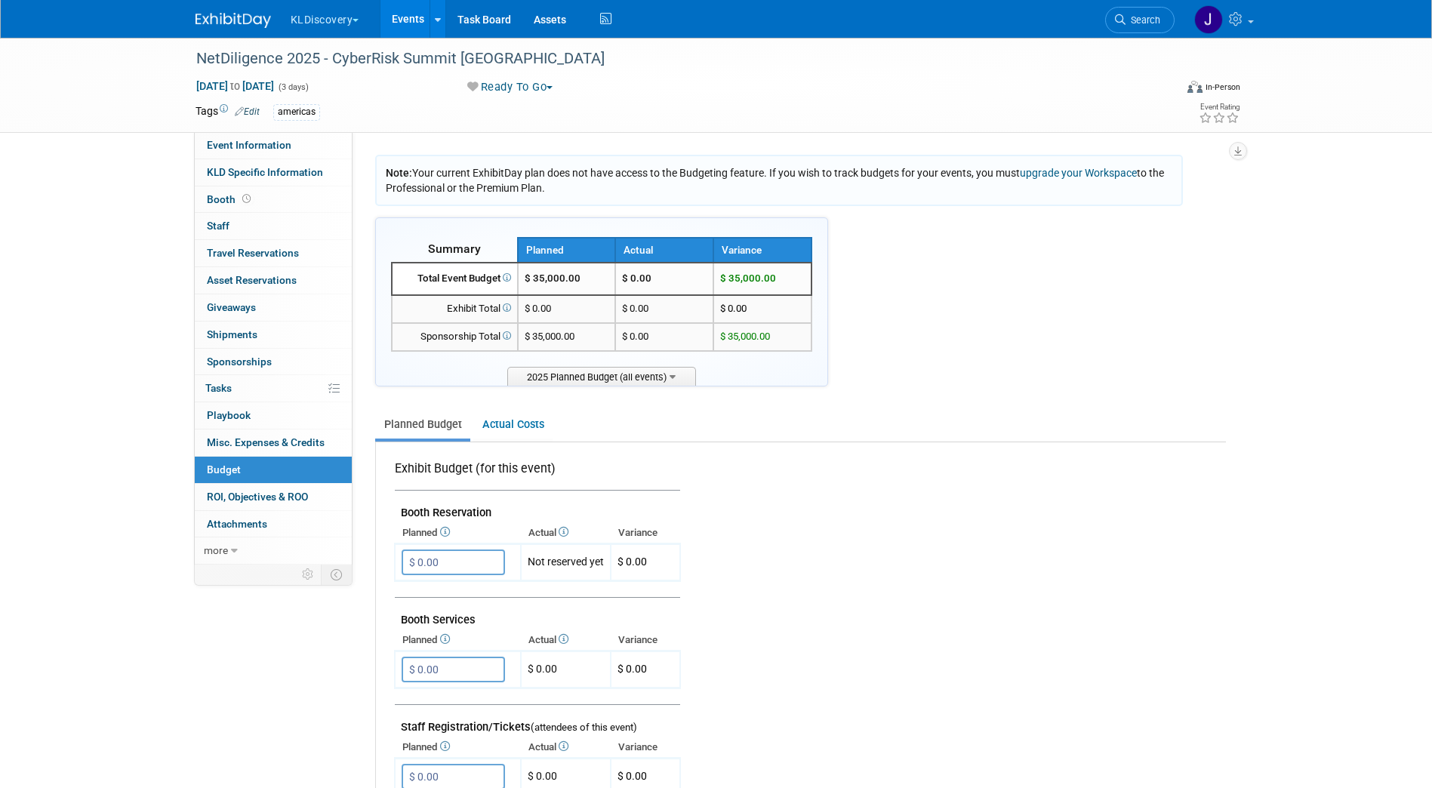
click at [1224, 155] on div "Note: Your current ExhibitDay plan does not have access to the Budgeting featur…" at bounding box center [800, 793] width 851 height 1277
click at [1239, 142] on button "button" at bounding box center [1238, 151] width 18 height 18
click at [1157, 193] on link "Export tab to PDF" at bounding box center [1147, 194] width 176 height 21
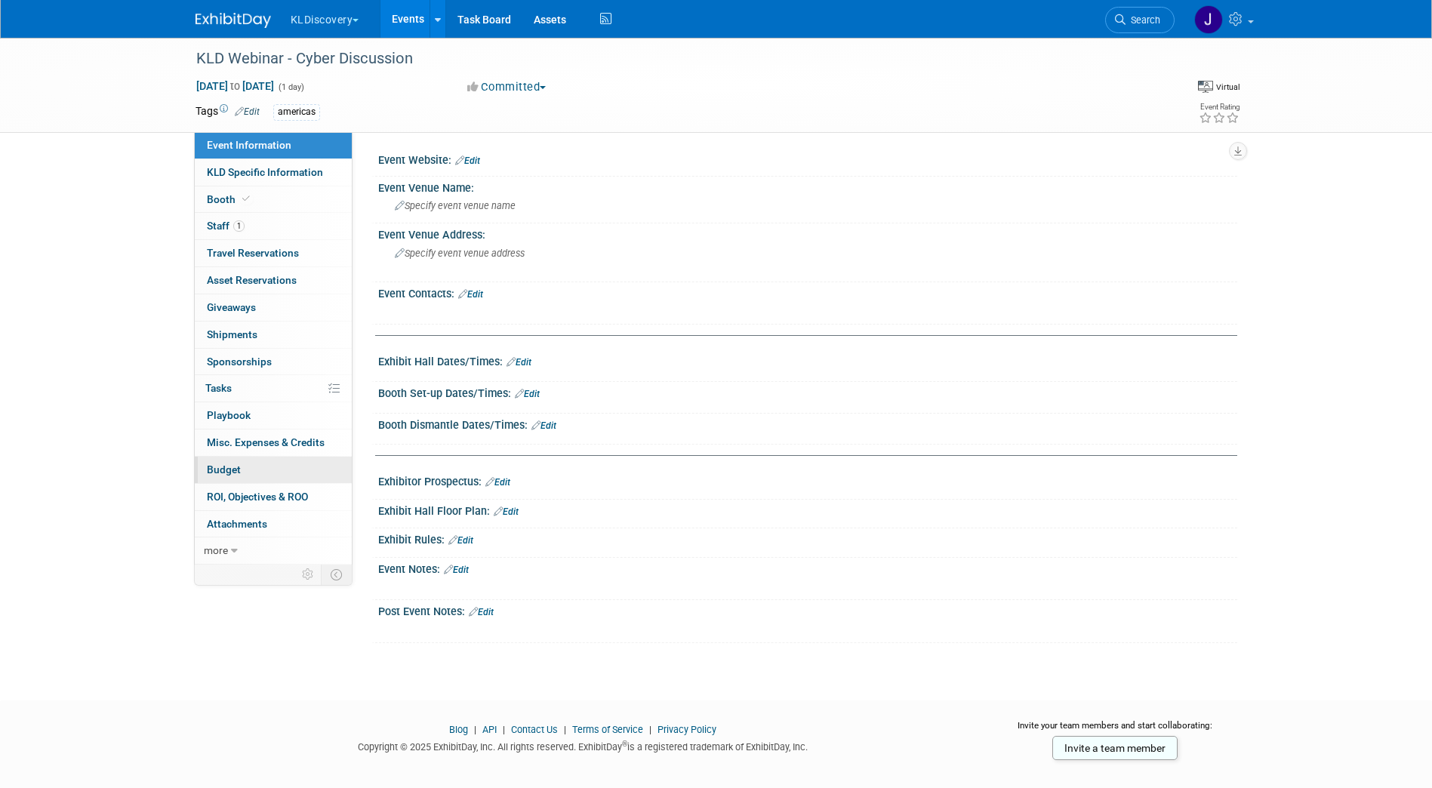
click at [235, 467] on span "Budget" at bounding box center [224, 470] width 34 height 12
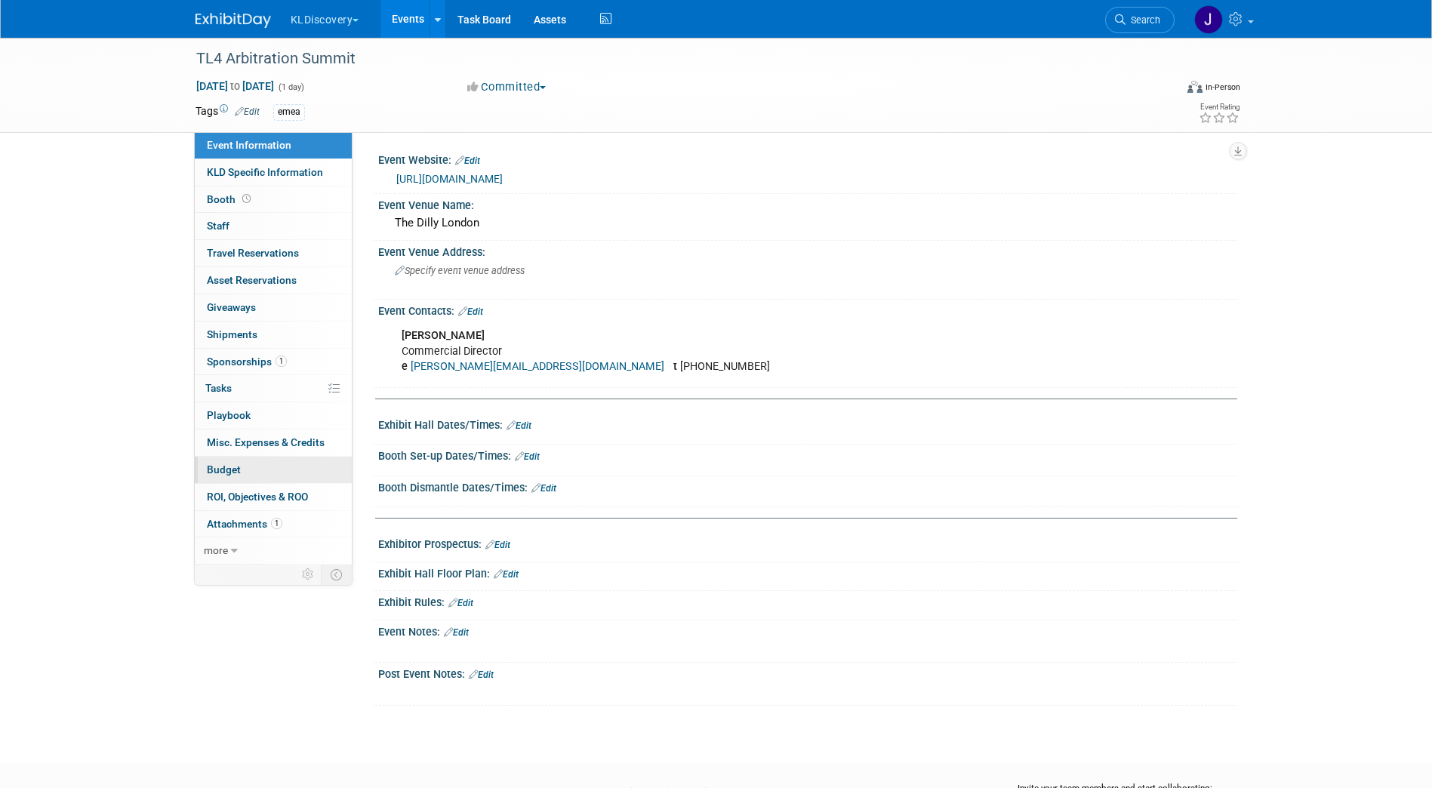
click at [244, 464] on link "Budget" at bounding box center [273, 470] width 157 height 26
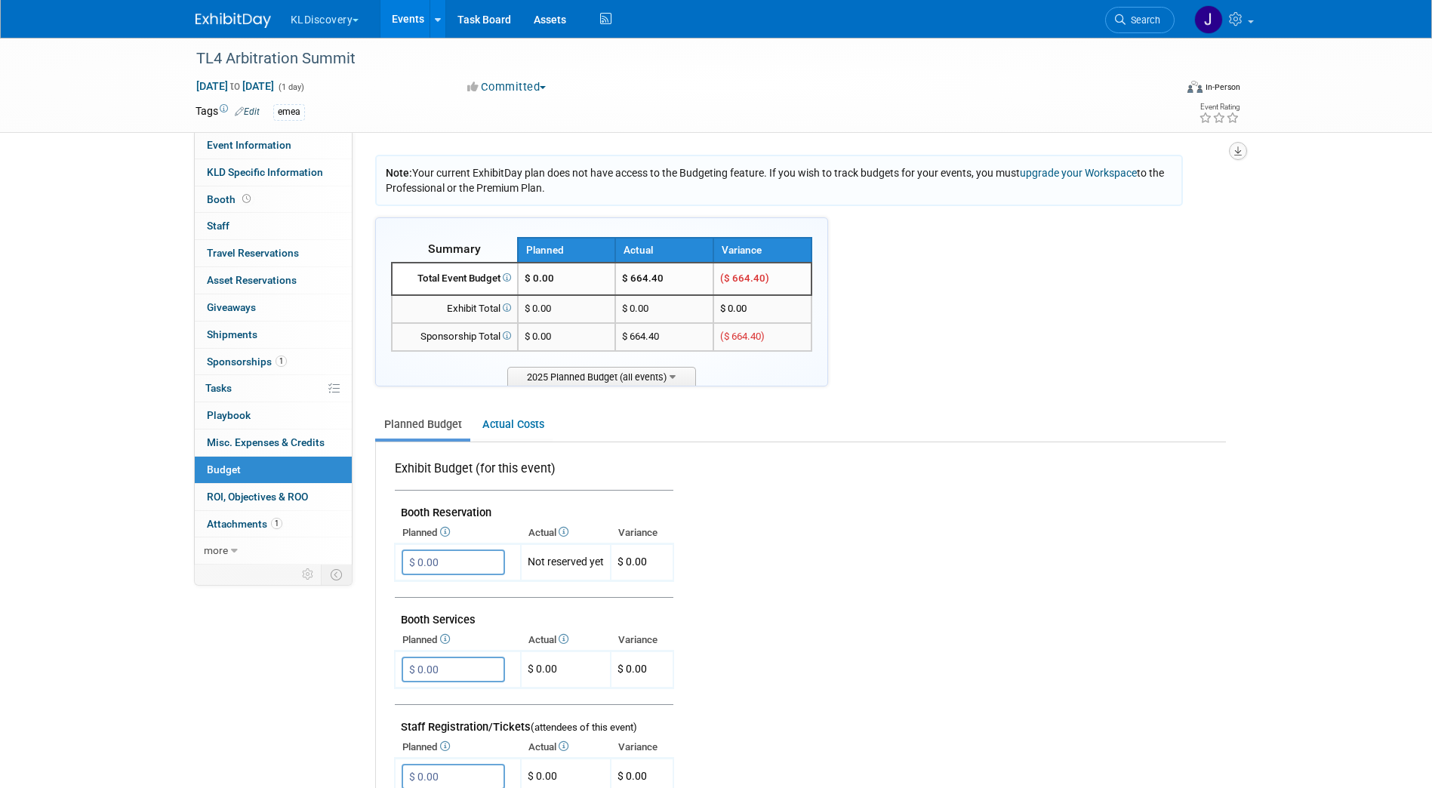
click at [1234, 146] on icon "button" at bounding box center [1238, 151] width 8 height 10
click at [1125, 196] on link "Export tab to PDF" at bounding box center [1147, 194] width 176 height 21
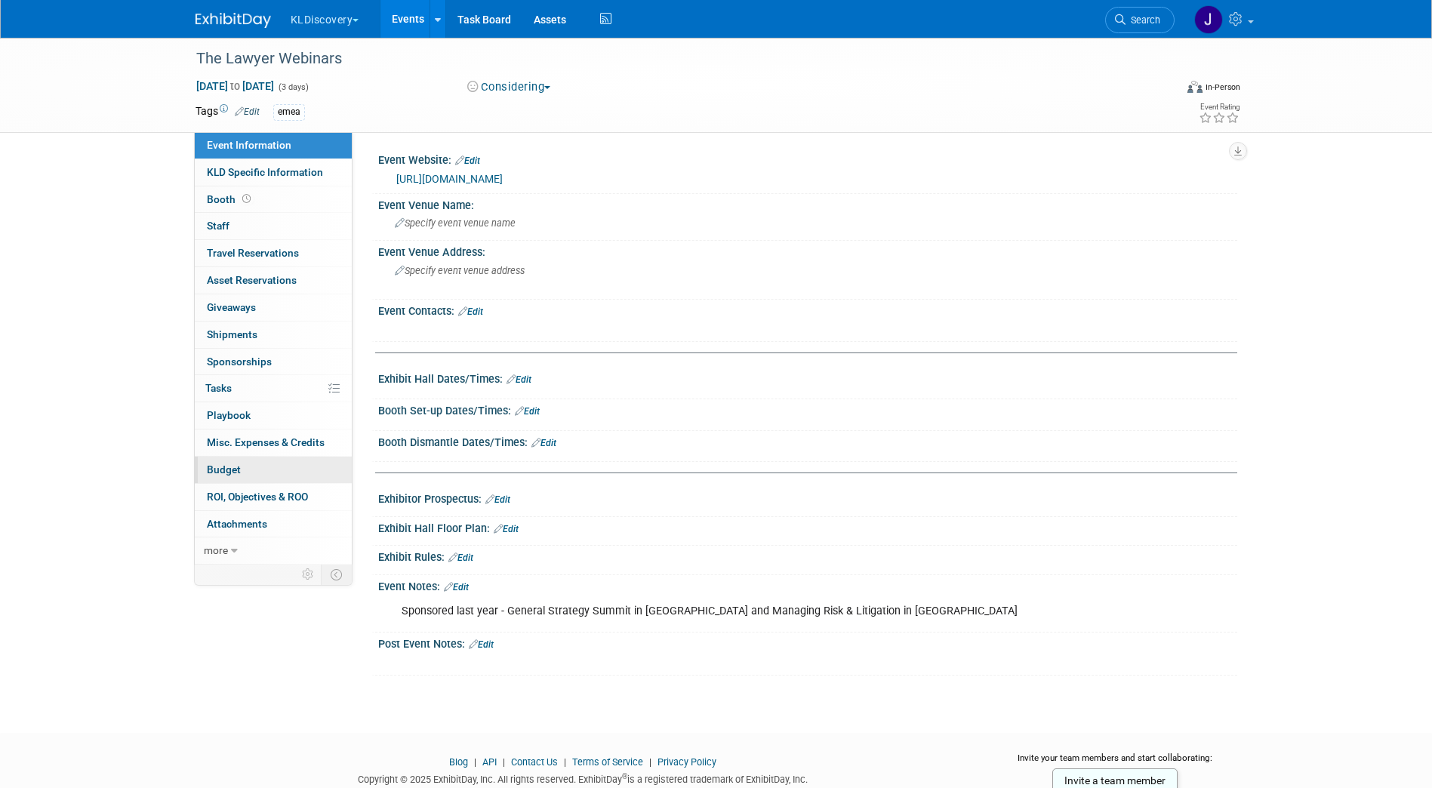
click at [257, 473] on link "Budget" at bounding box center [273, 470] width 157 height 26
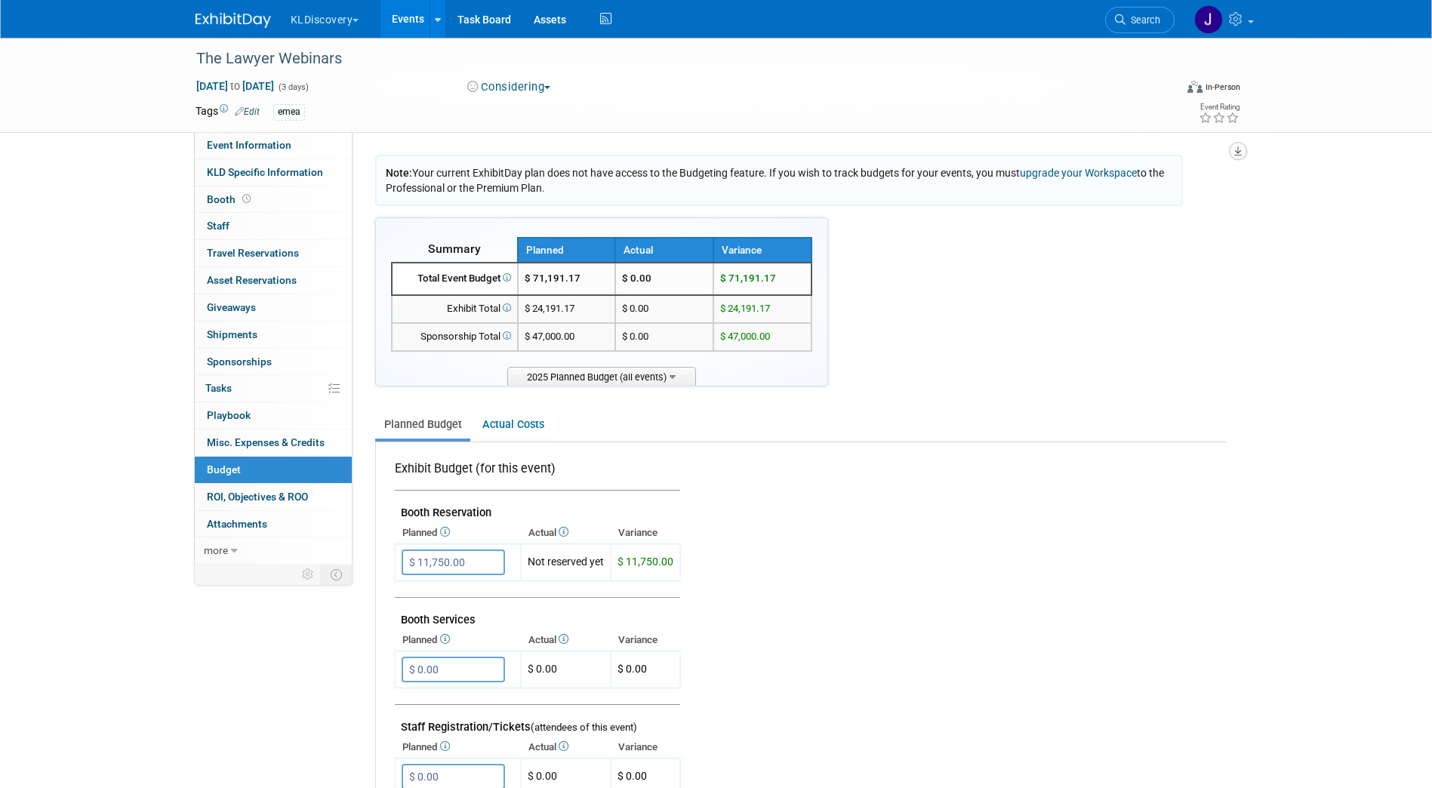
click at [1232, 146] on button "button" at bounding box center [1238, 151] width 18 height 18
click at [1094, 191] on link "Export tab to PDF" at bounding box center [1147, 194] width 176 height 21
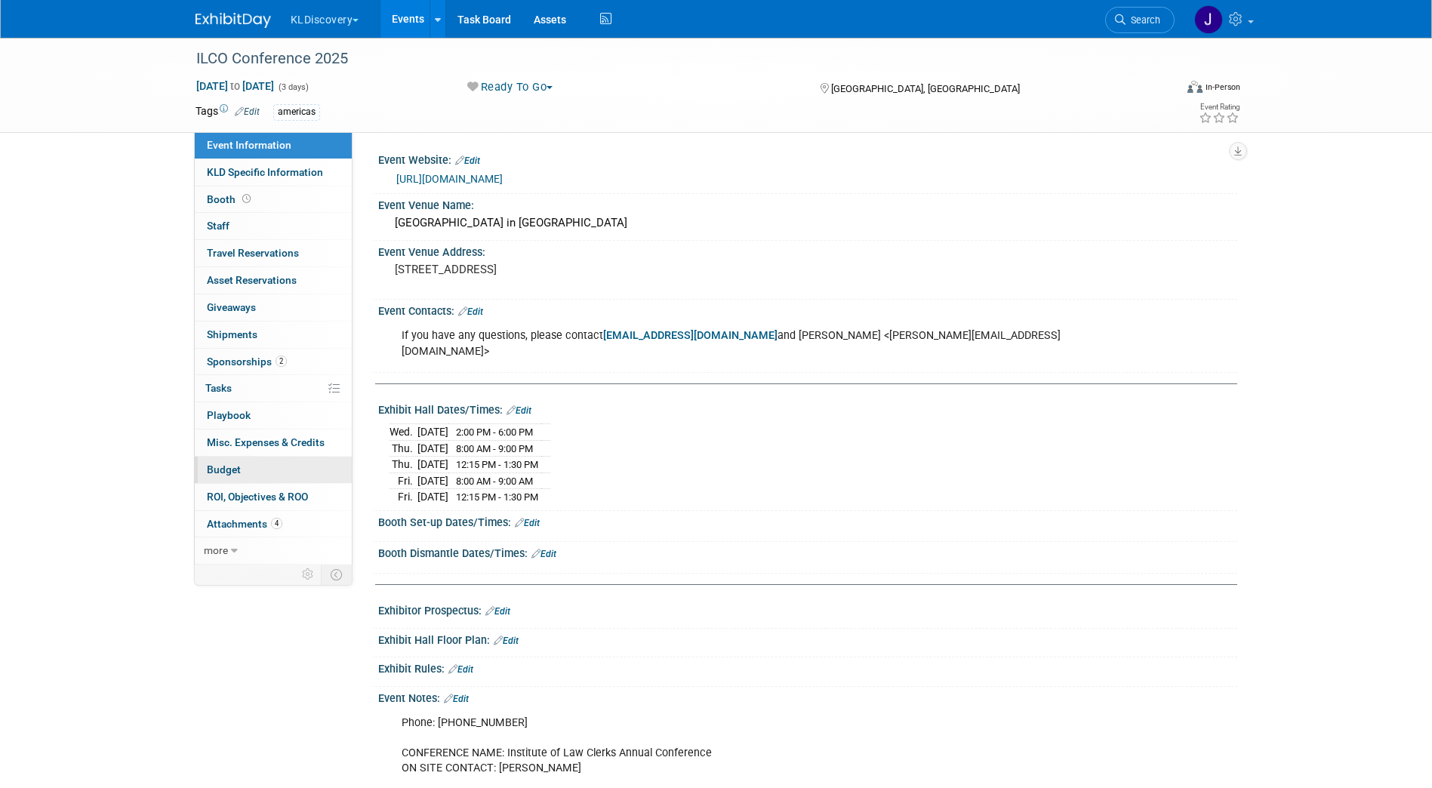
click at [247, 469] on link "Budget" at bounding box center [273, 470] width 157 height 26
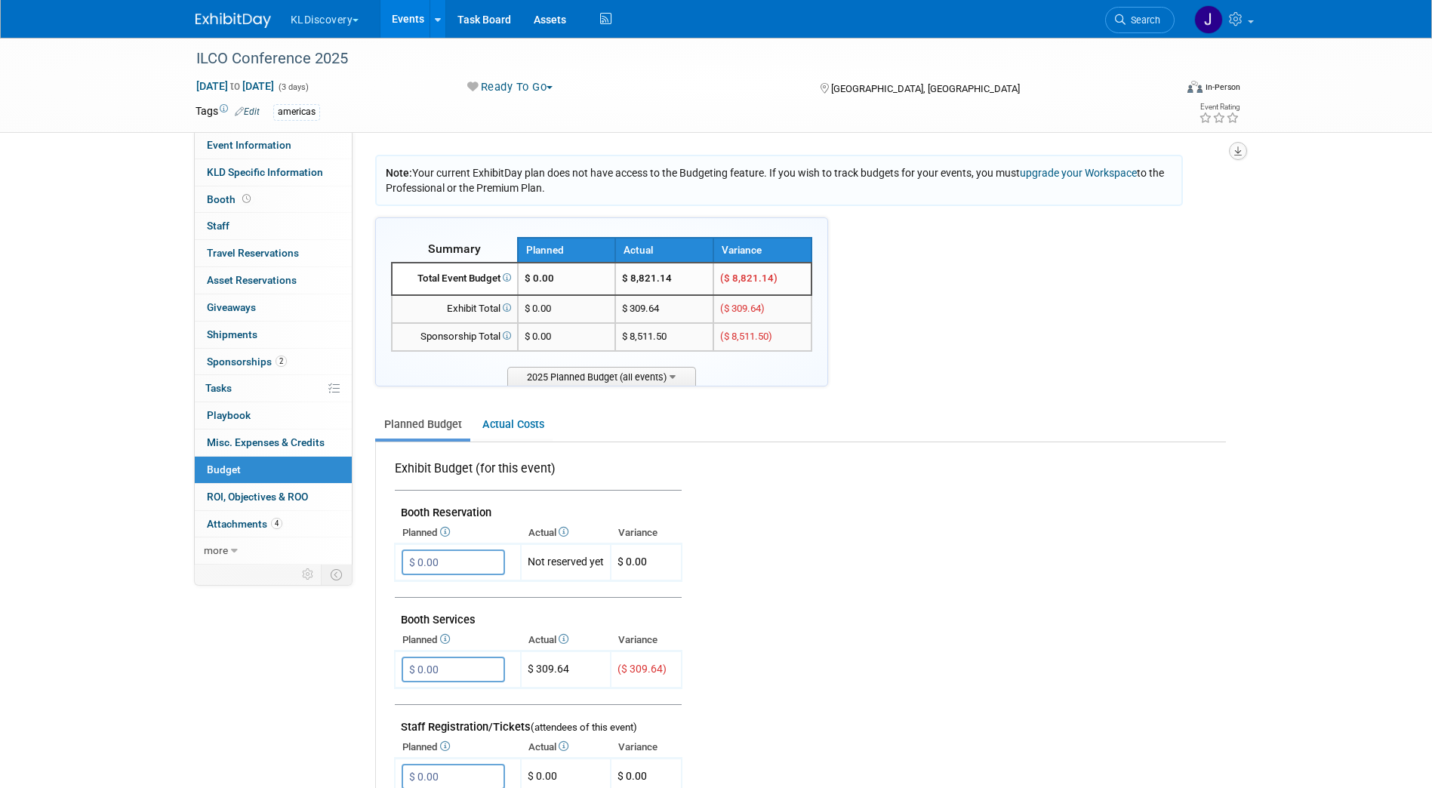
click at [1237, 146] on icon "button" at bounding box center [1238, 151] width 8 height 10
click at [1218, 201] on link "Export tab to PDF" at bounding box center [1147, 194] width 176 height 21
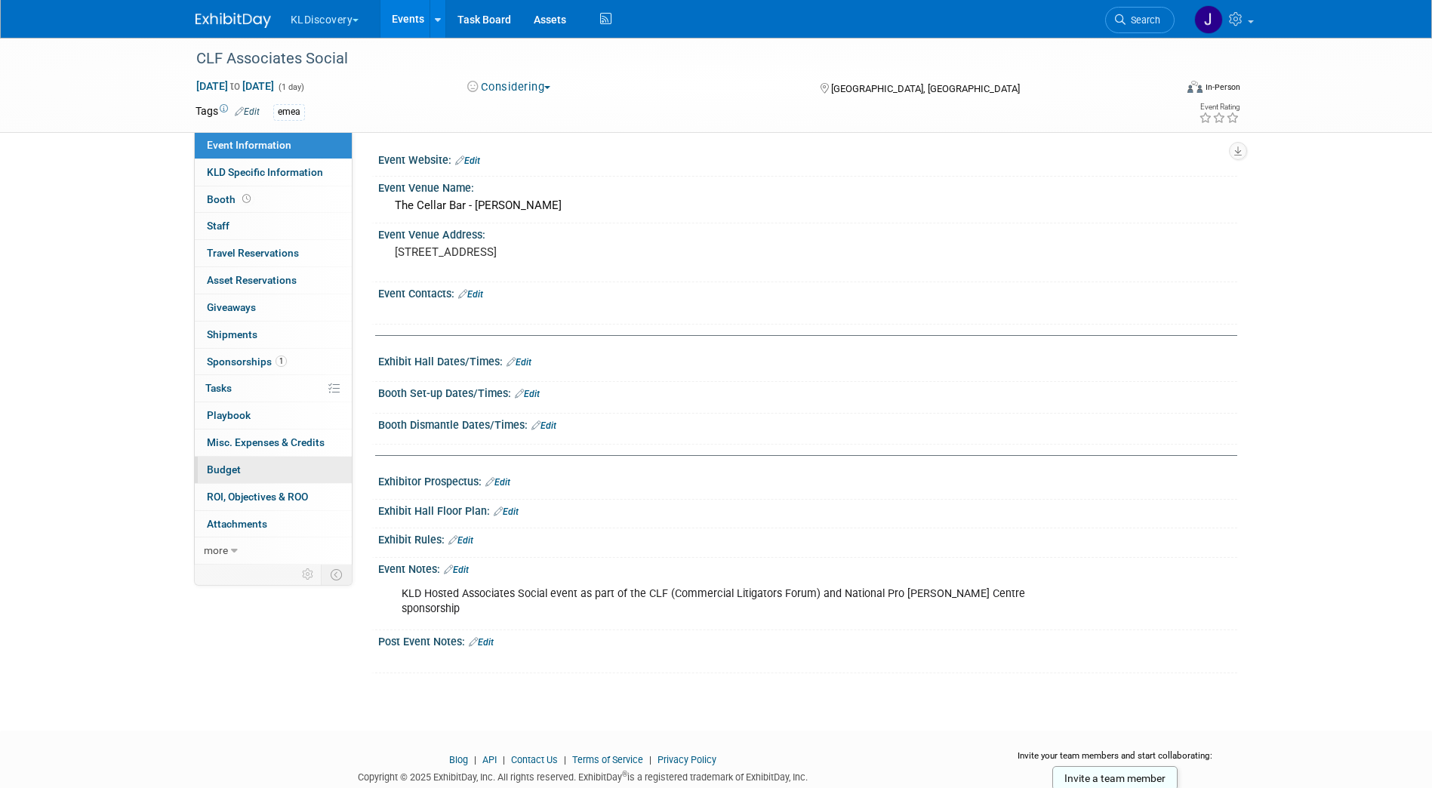
click at [252, 469] on link "Budget" at bounding box center [273, 470] width 157 height 26
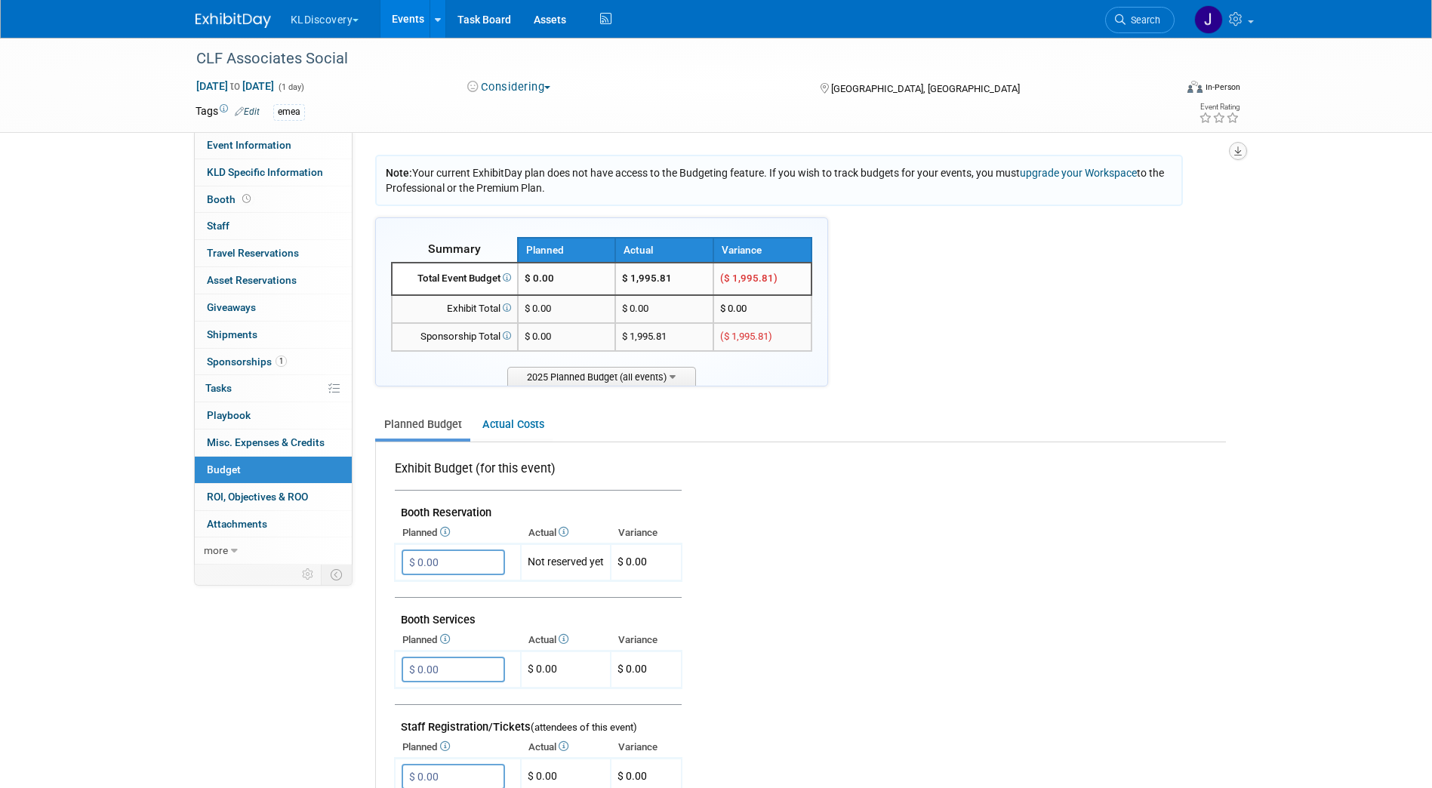
click at [1239, 153] on icon "button" at bounding box center [1238, 151] width 8 height 10
click at [1163, 193] on link "Export tab to PDF" at bounding box center [1147, 194] width 176 height 21
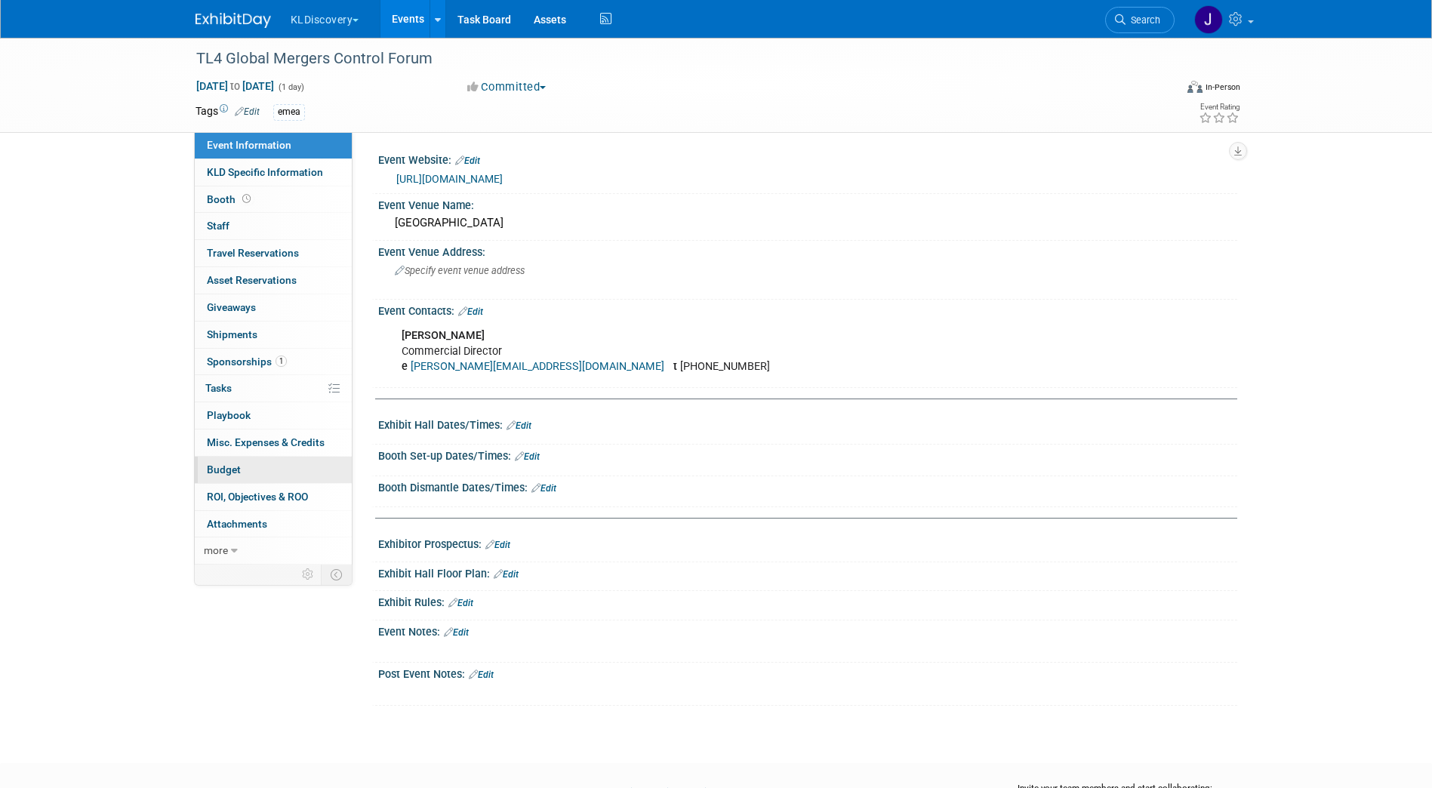
click at [265, 469] on link "Budget" at bounding box center [273, 470] width 157 height 26
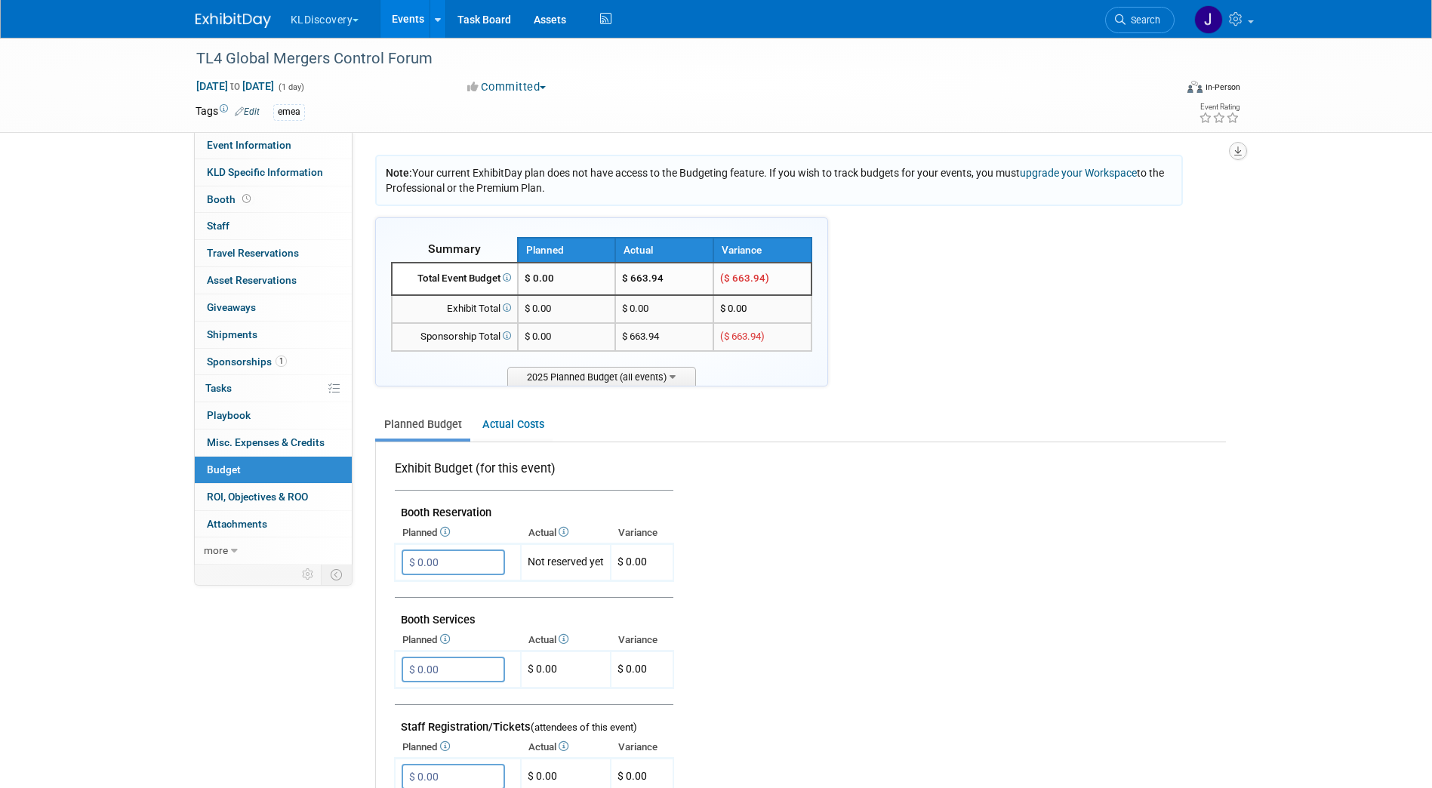
click at [1237, 148] on icon "button" at bounding box center [1238, 151] width 8 height 10
click at [1140, 200] on link "Export tab to PDF" at bounding box center [1147, 194] width 176 height 21
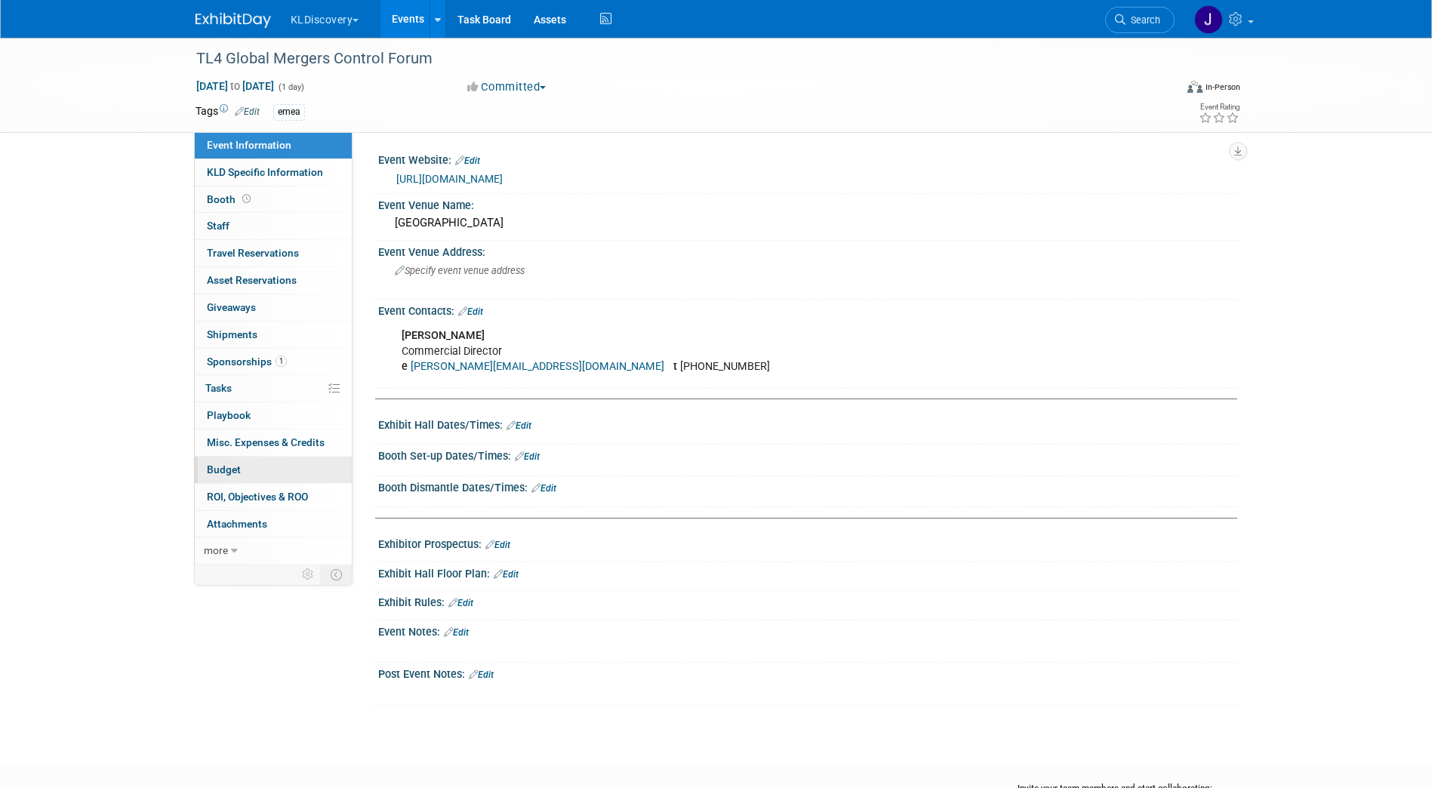
click at [270, 470] on link "Budget" at bounding box center [273, 470] width 157 height 26
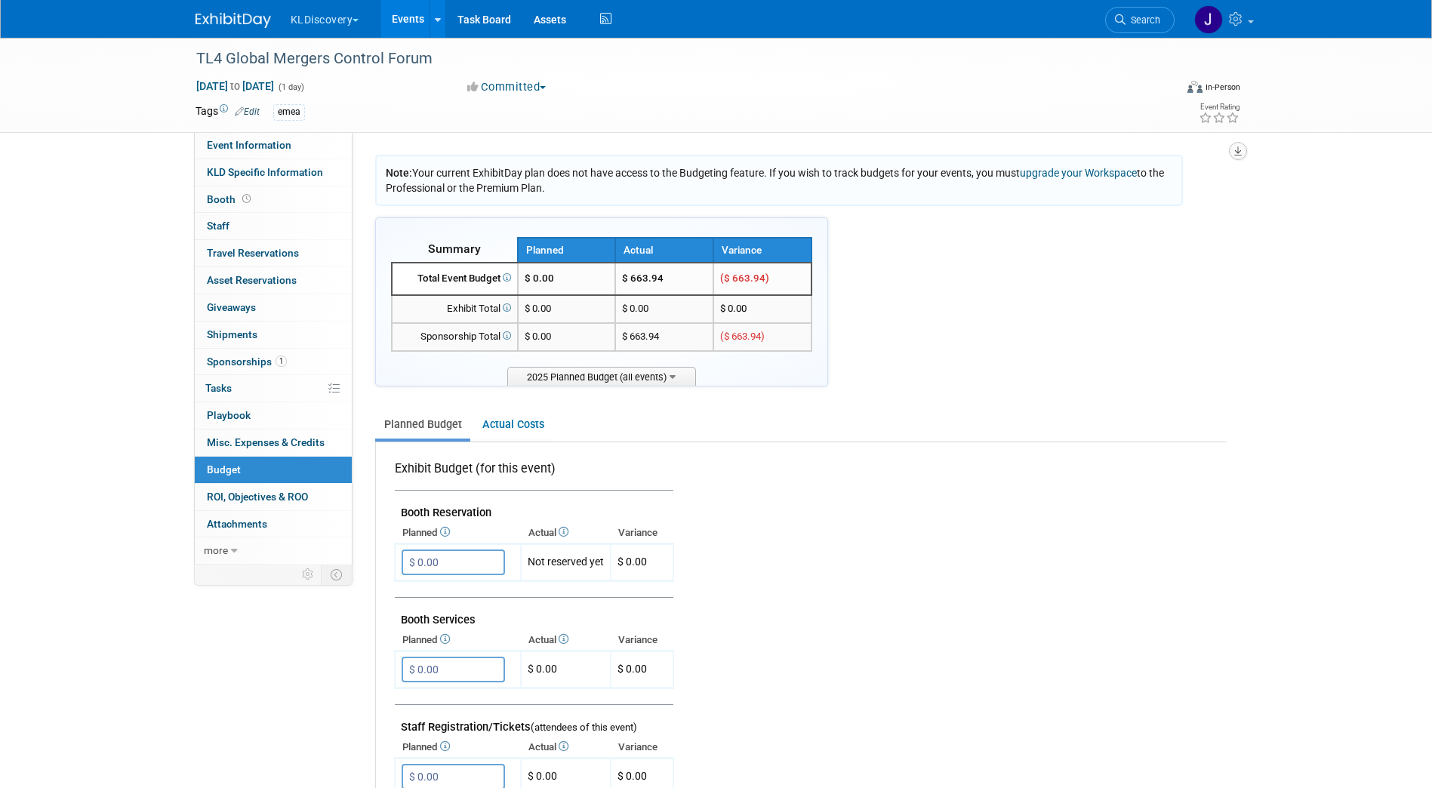
click at [1243, 149] on button "button" at bounding box center [1238, 151] width 18 height 18
click at [1186, 194] on link "Export tab to PDF" at bounding box center [1147, 194] width 176 height 21
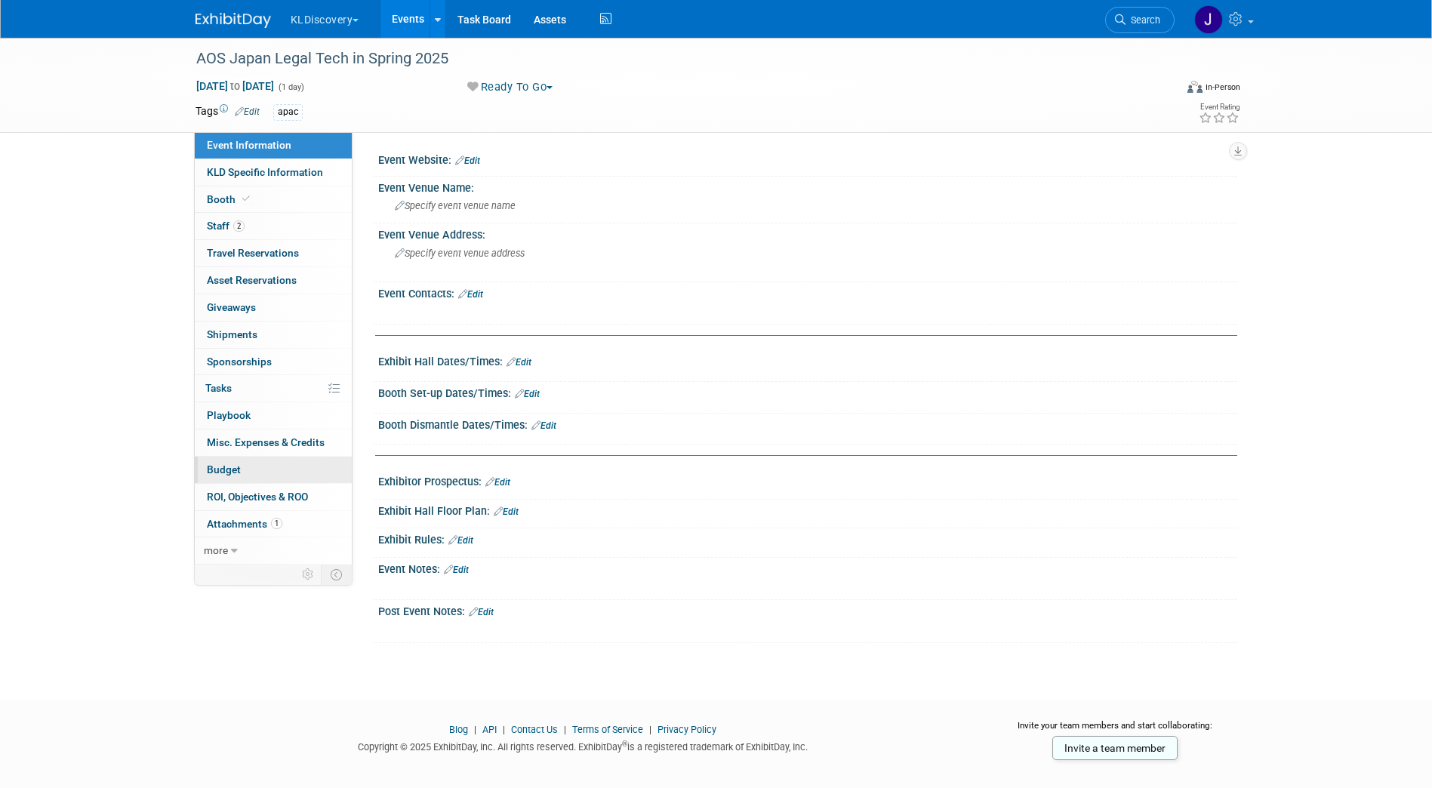
click at [223, 461] on link "Budget" at bounding box center [273, 470] width 157 height 26
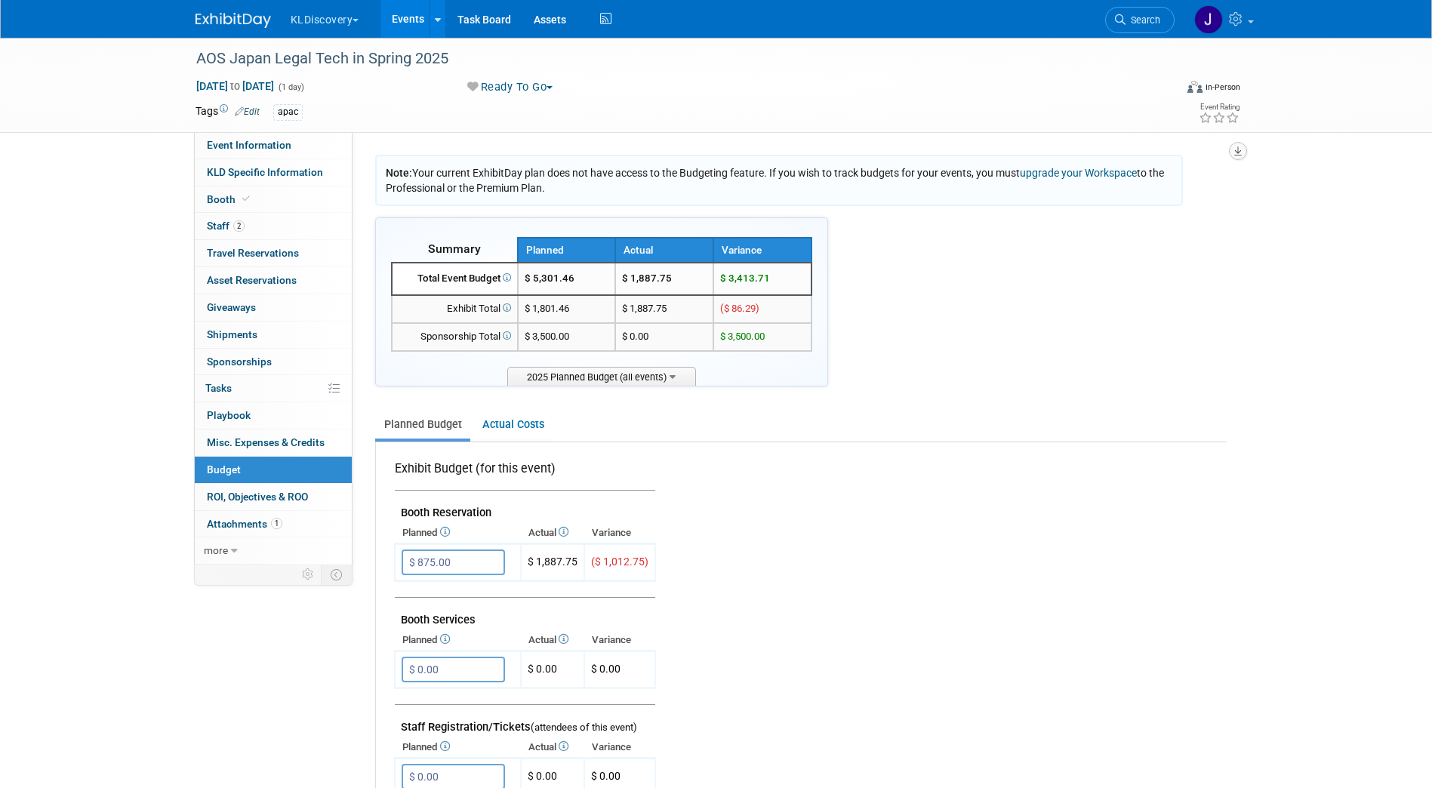
click at [1244, 148] on button "button" at bounding box center [1238, 151] width 18 height 18
click at [1193, 190] on link "Export tab to PDF" at bounding box center [1147, 194] width 176 height 21
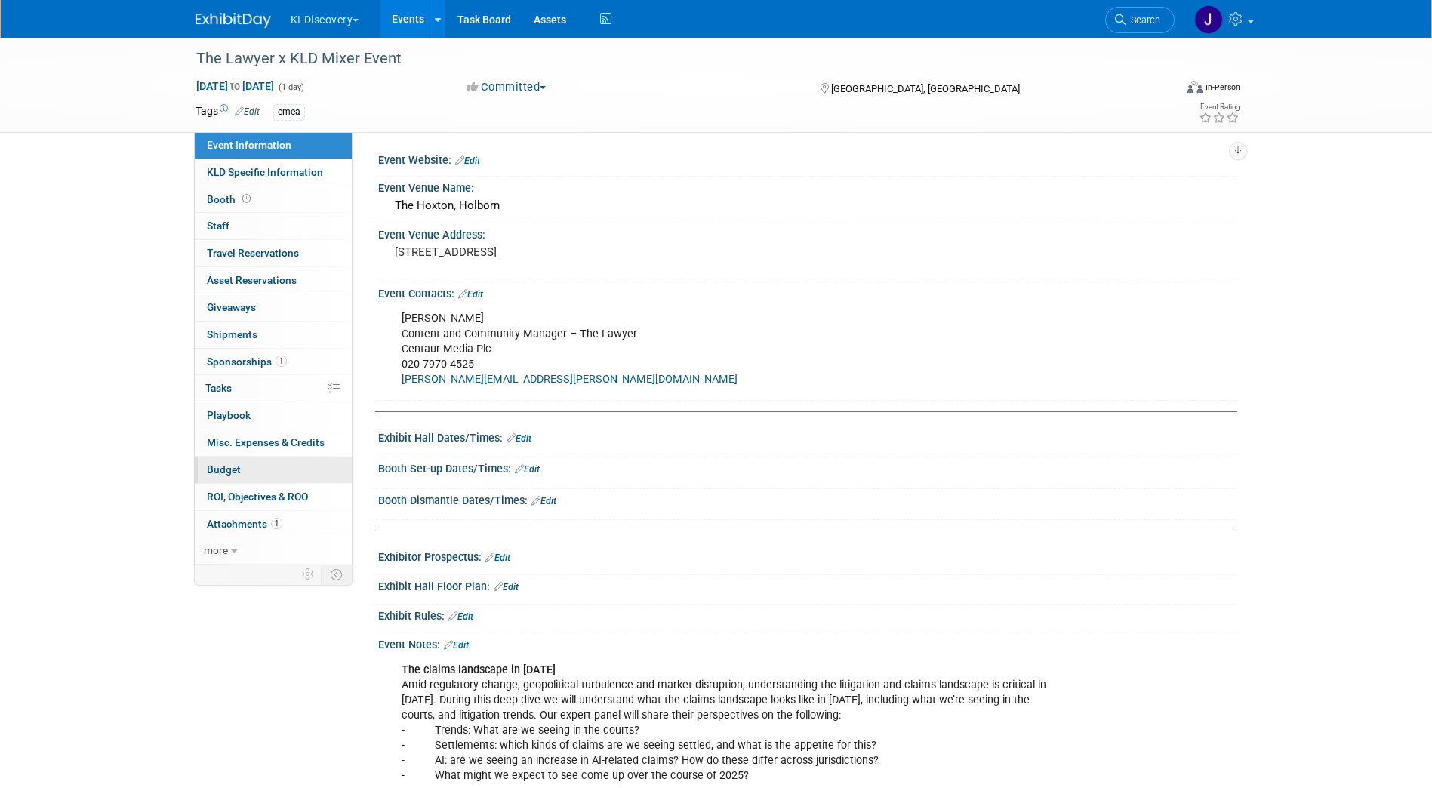
click at [257, 476] on link "Budget" at bounding box center [273, 470] width 157 height 26
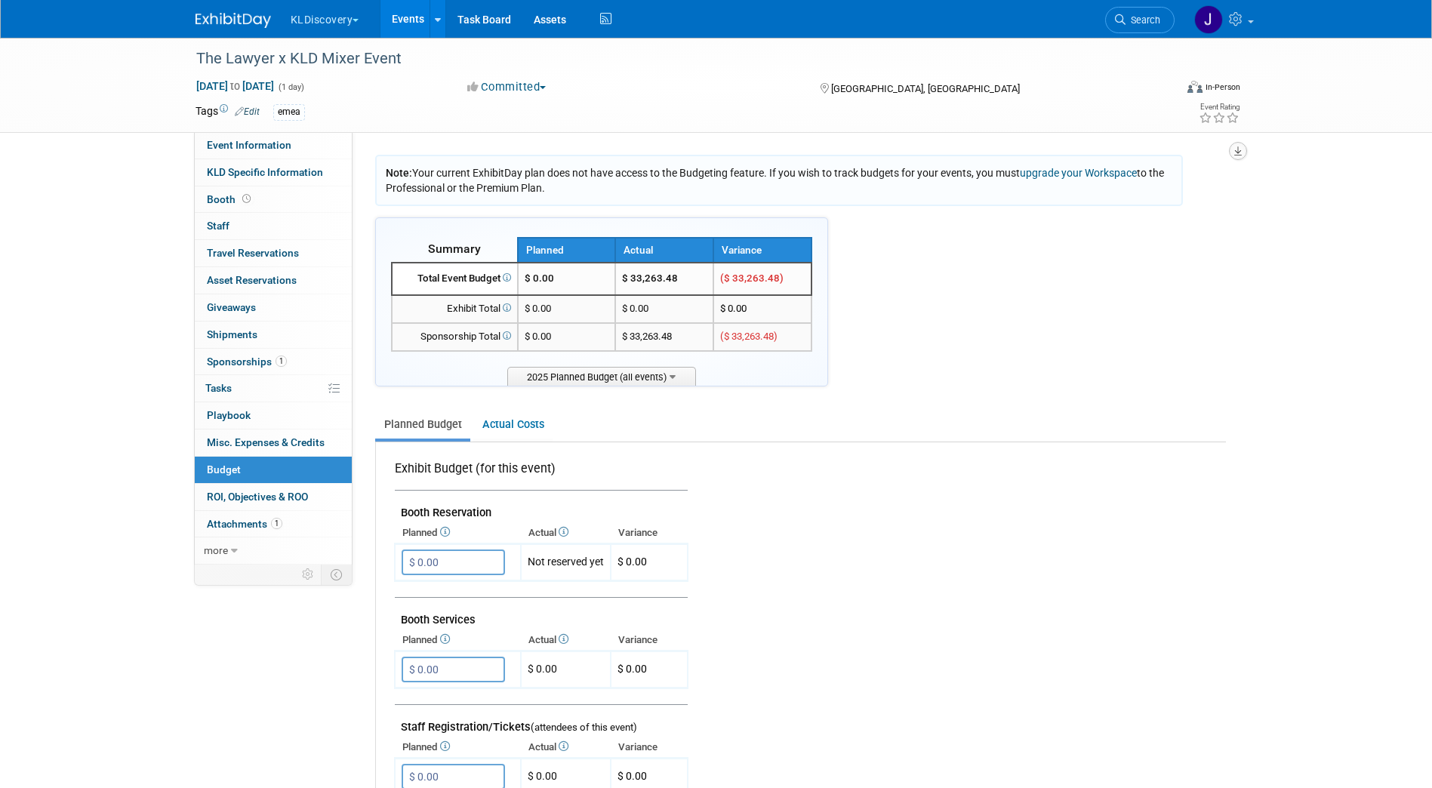
click at [1244, 150] on button "button" at bounding box center [1238, 151] width 18 height 18
click at [1185, 196] on link "Export tab to PDF" at bounding box center [1147, 194] width 176 height 21
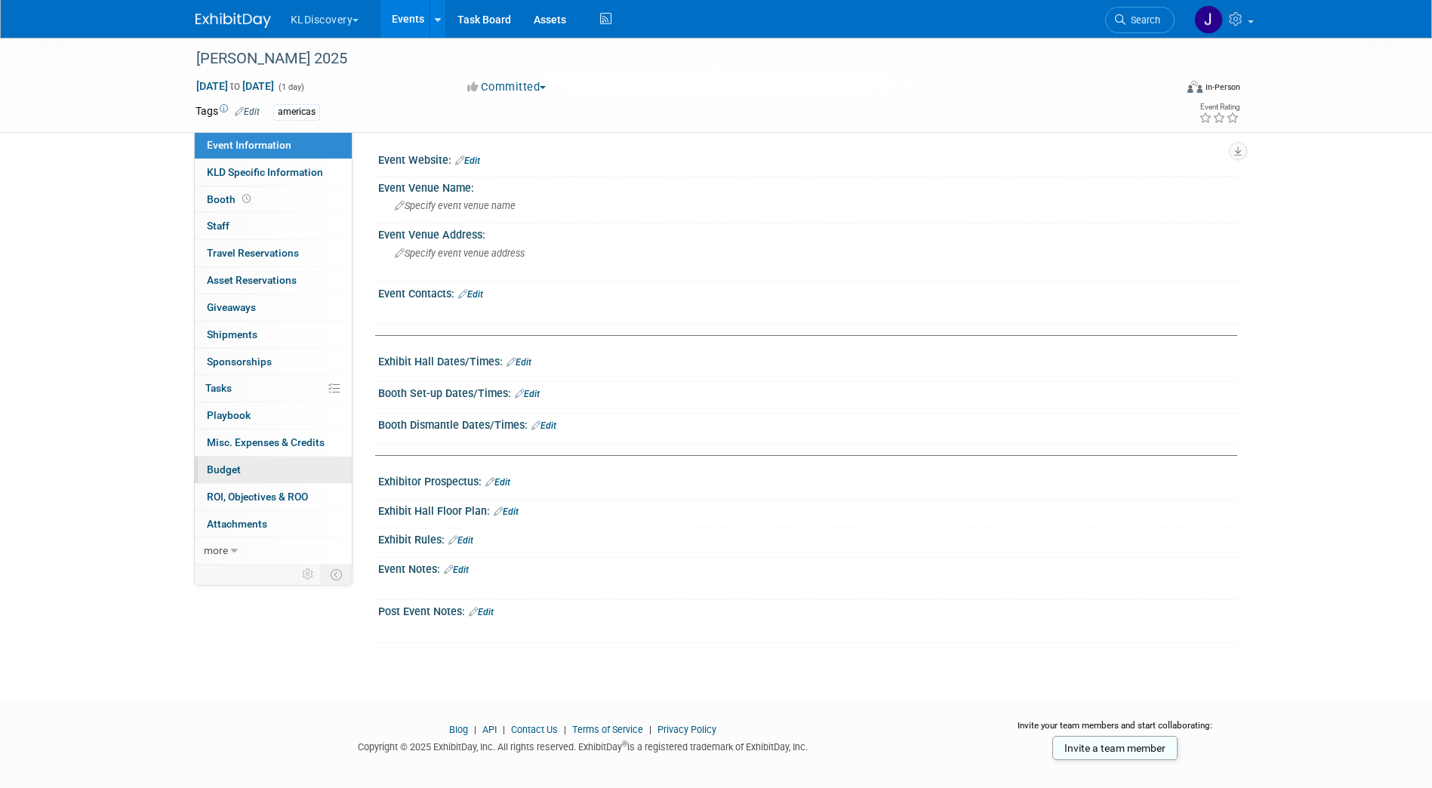
click at [273, 475] on link "Budget" at bounding box center [273, 470] width 157 height 26
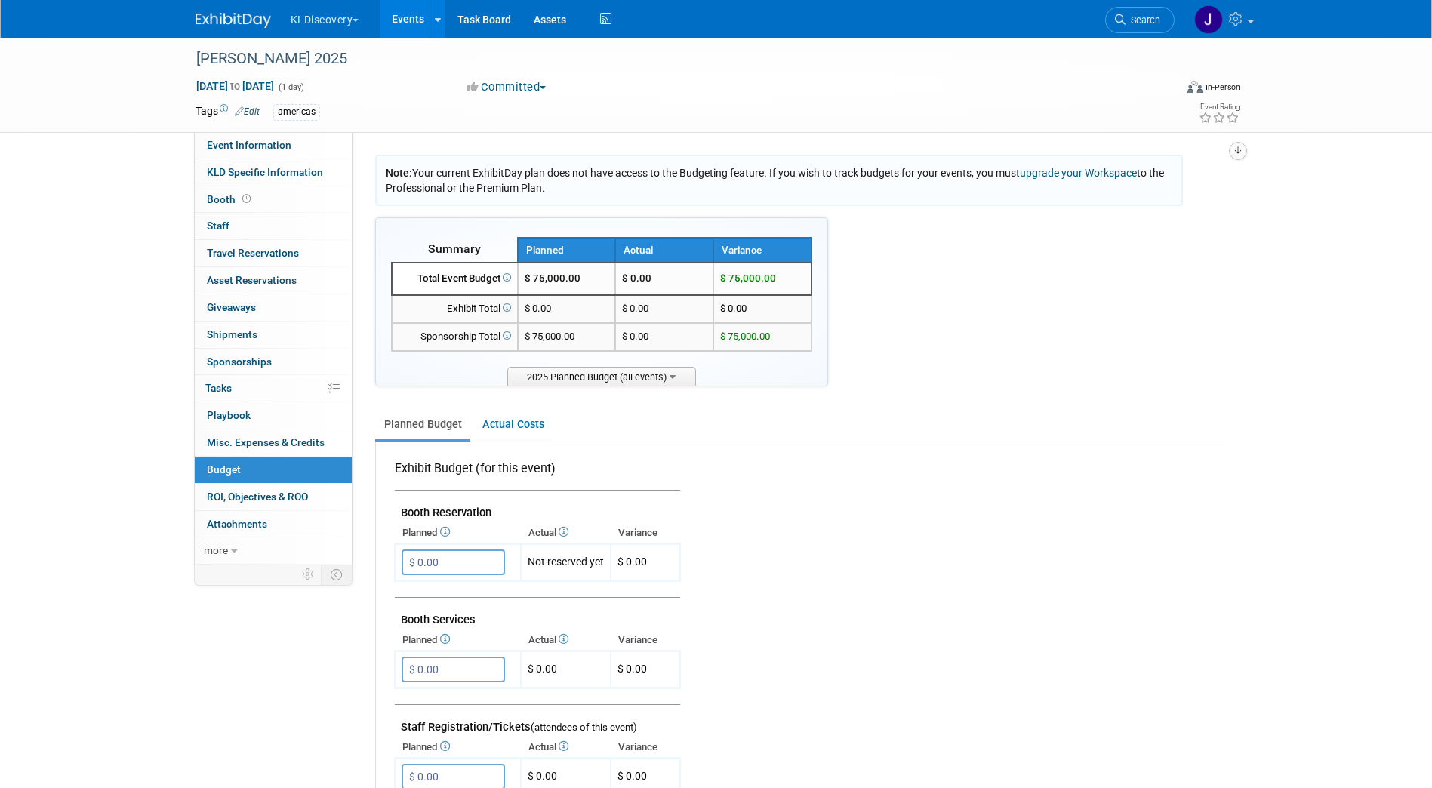
click at [1240, 149] on icon "button" at bounding box center [1238, 151] width 8 height 10
click at [1158, 191] on link "Export tab to PDF" at bounding box center [1147, 194] width 176 height 21
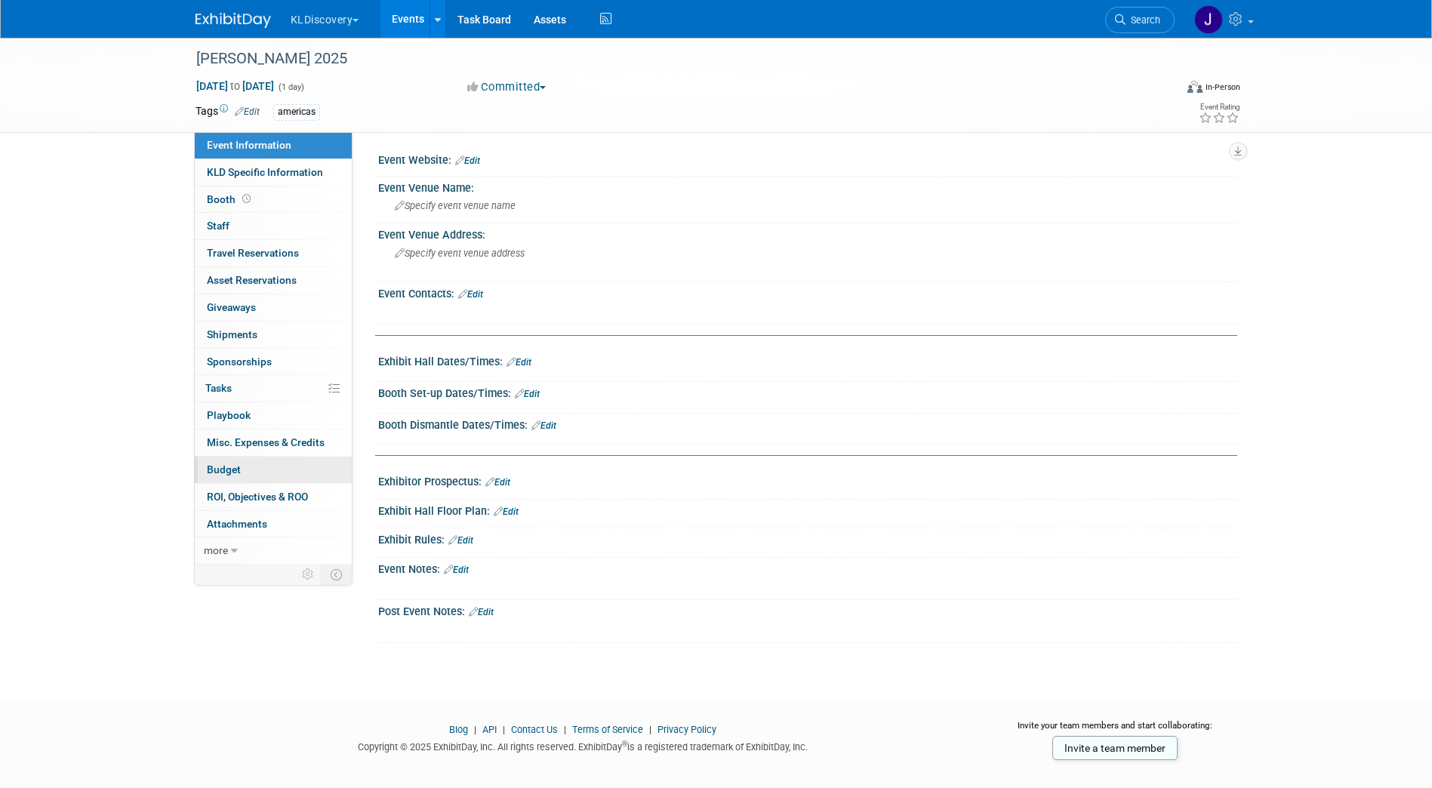
click at [244, 471] on link "Budget" at bounding box center [273, 470] width 157 height 26
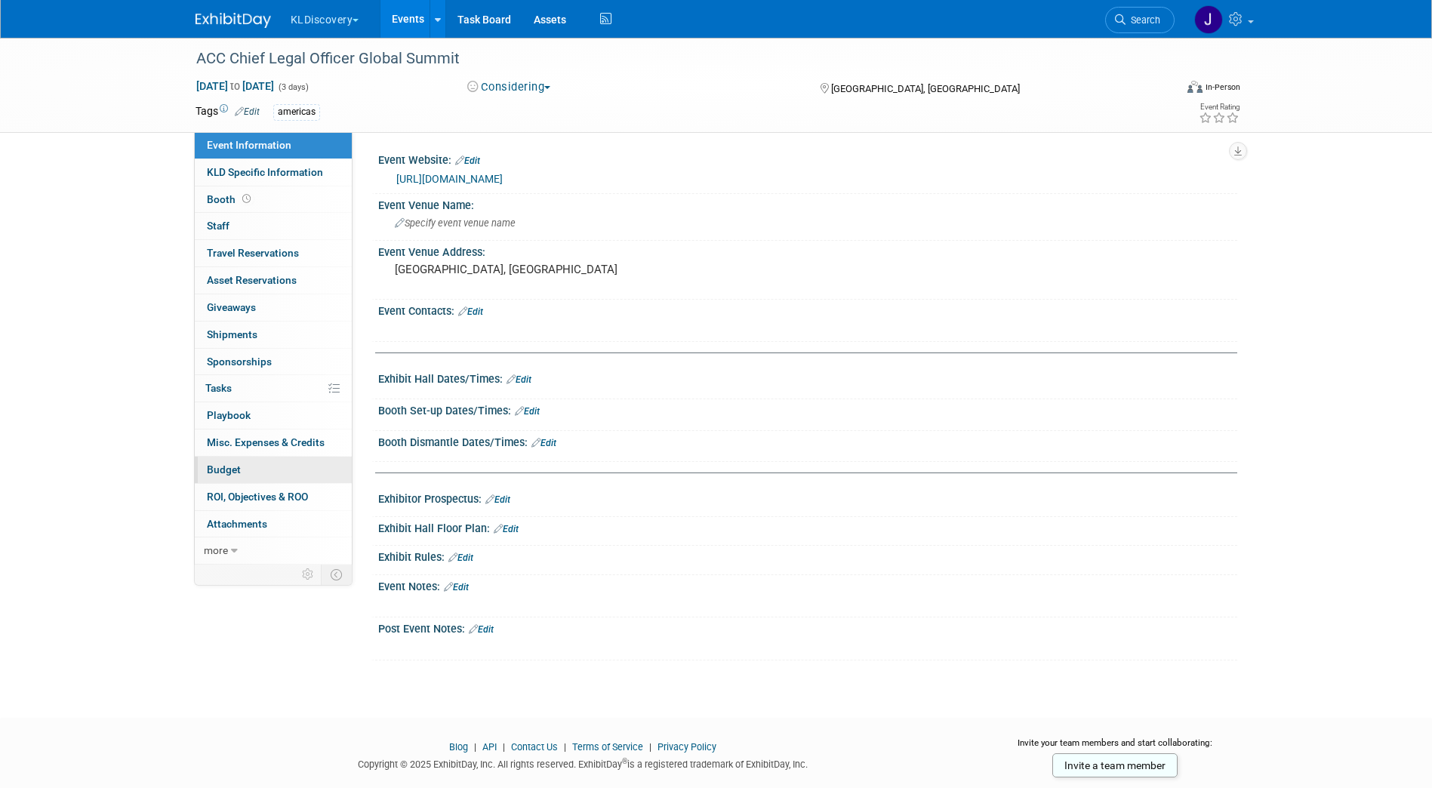
click at [240, 462] on link "Budget" at bounding box center [273, 470] width 157 height 26
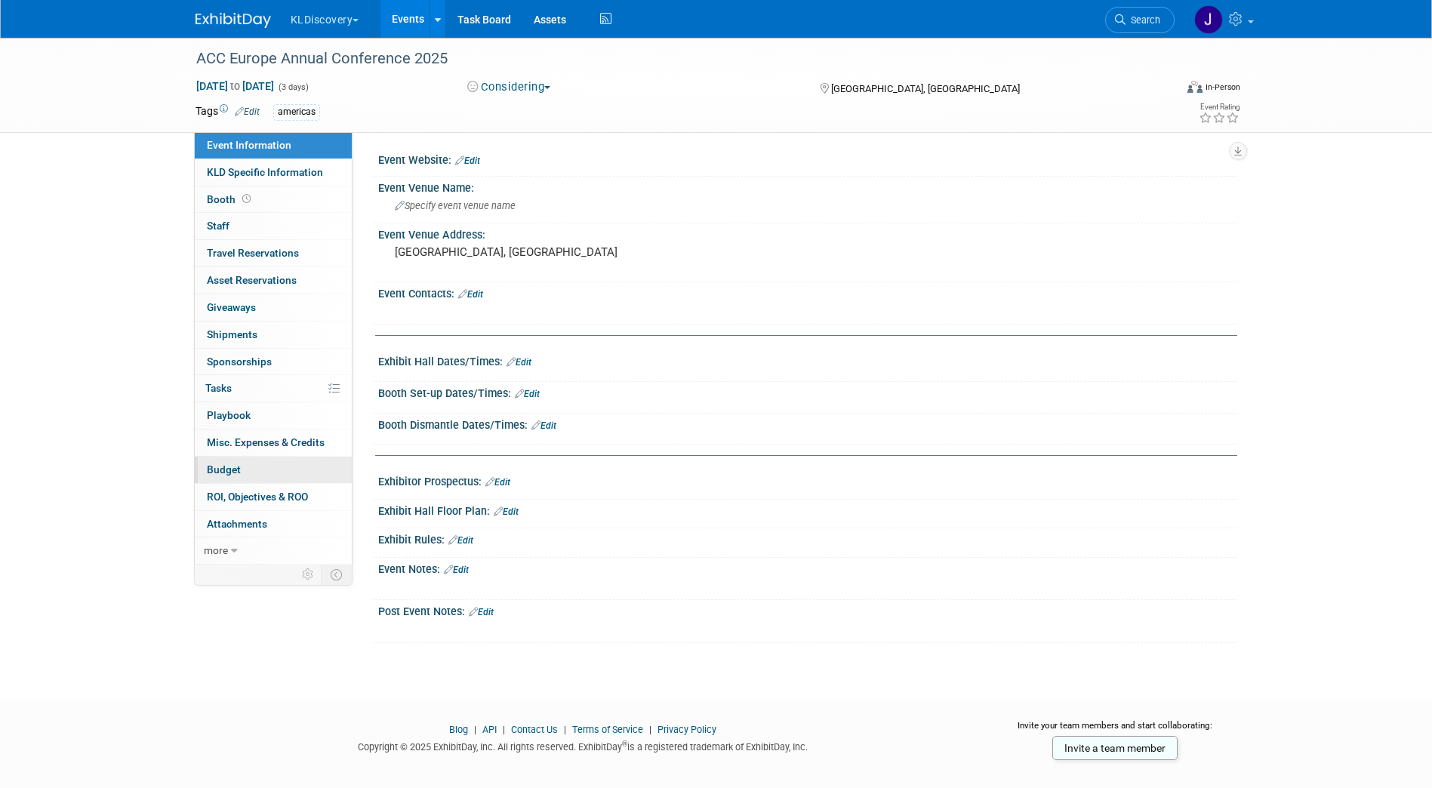
click at [299, 473] on link "Budget" at bounding box center [273, 470] width 157 height 26
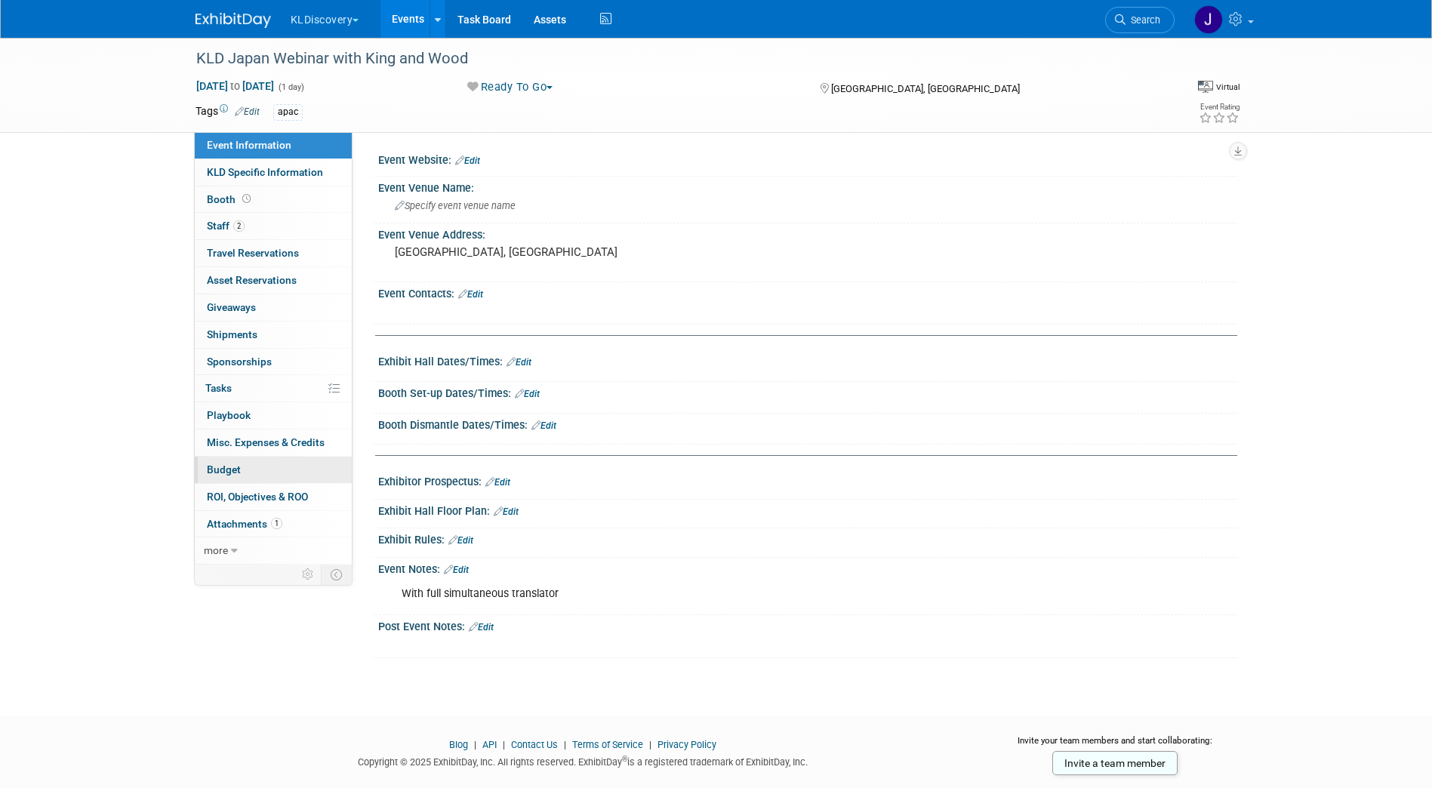
click at [294, 470] on link "Budget" at bounding box center [273, 470] width 157 height 26
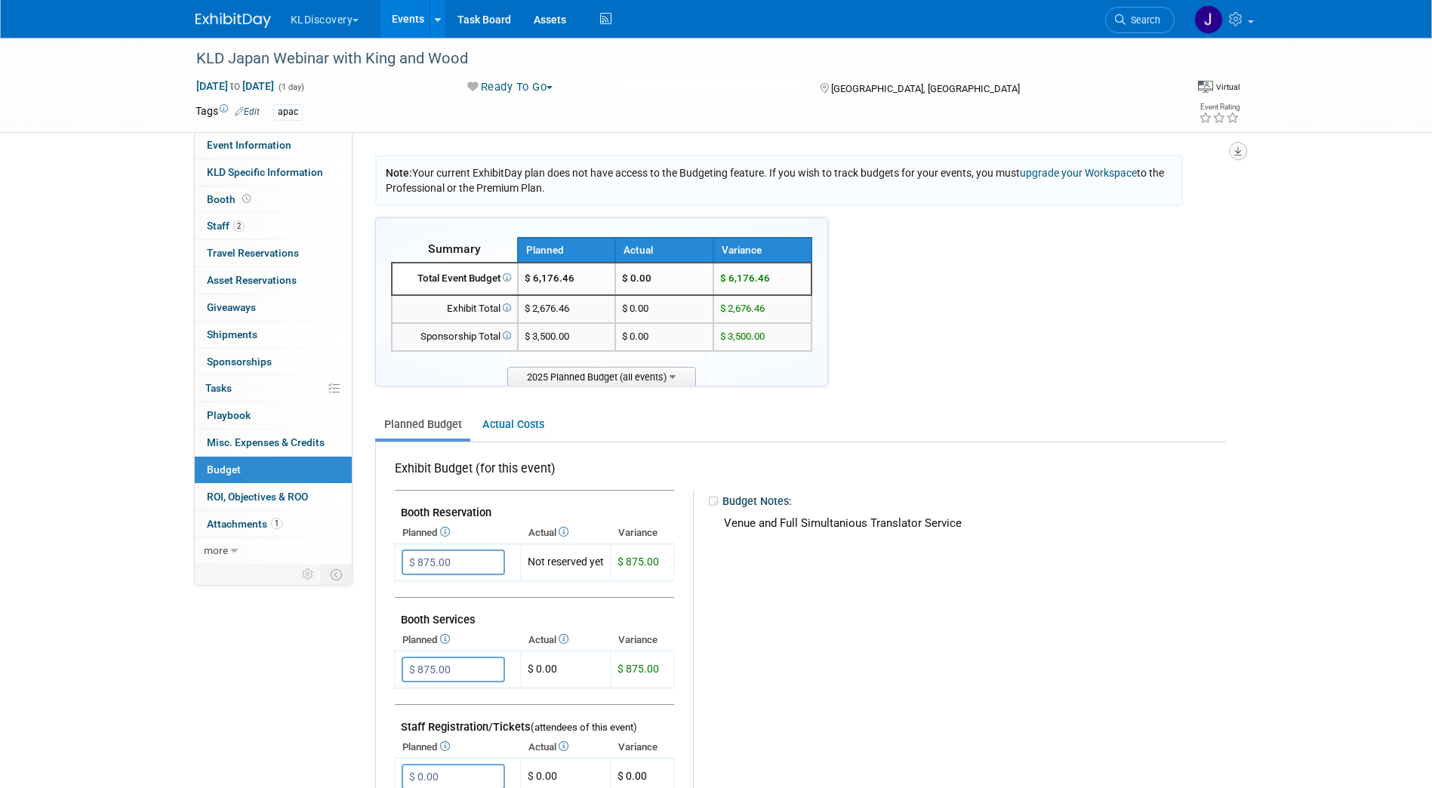
click at [1239, 147] on icon "button" at bounding box center [1238, 151] width 8 height 10
click at [1145, 199] on link "Export tab to PDF" at bounding box center [1147, 194] width 176 height 21
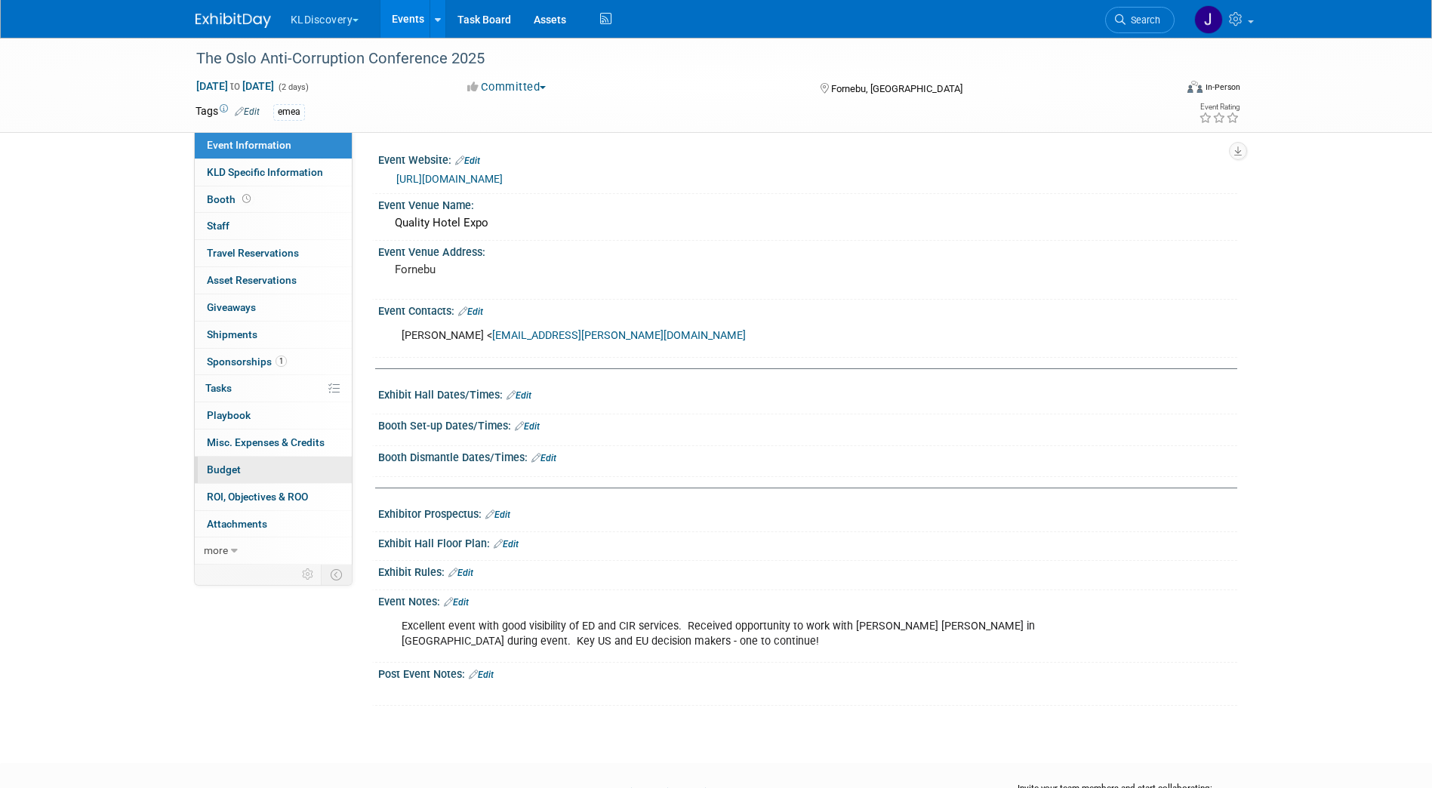
click at [255, 473] on link "Budget" at bounding box center [273, 470] width 157 height 26
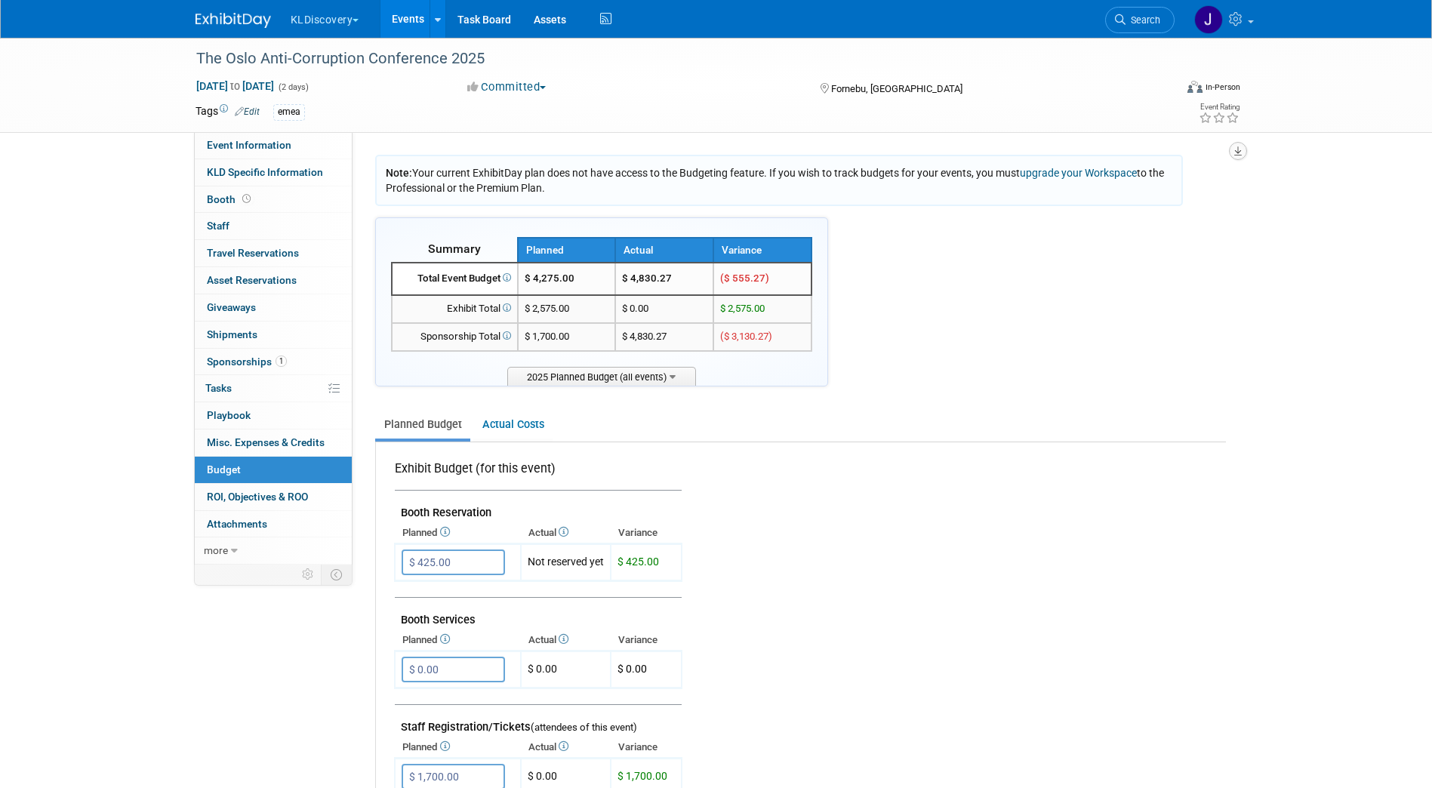
click at [1237, 147] on icon "button" at bounding box center [1238, 151] width 8 height 10
click at [1082, 196] on link "Export tab to PDF" at bounding box center [1147, 194] width 176 height 21
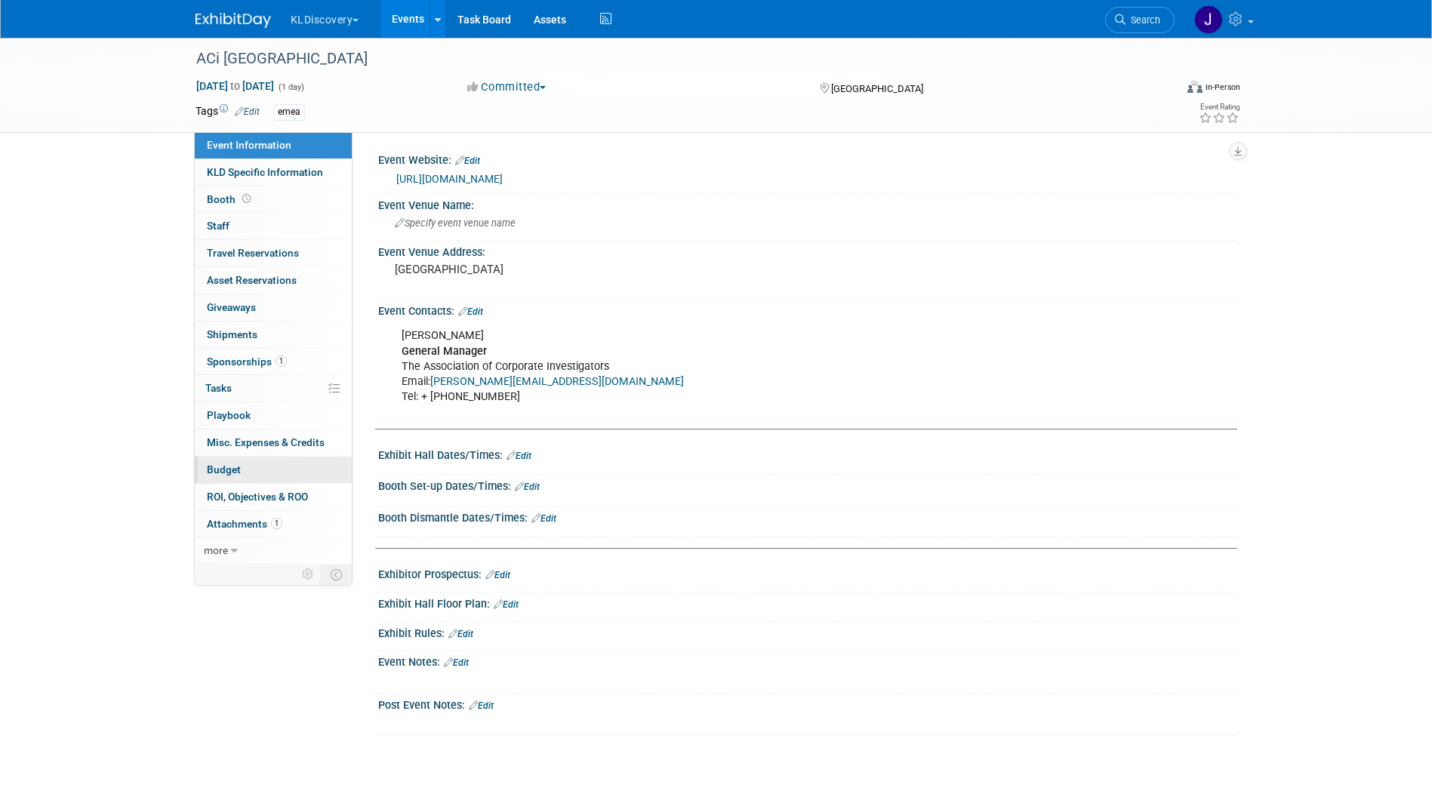
click at [245, 465] on link "Budget" at bounding box center [273, 470] width 157 height 26
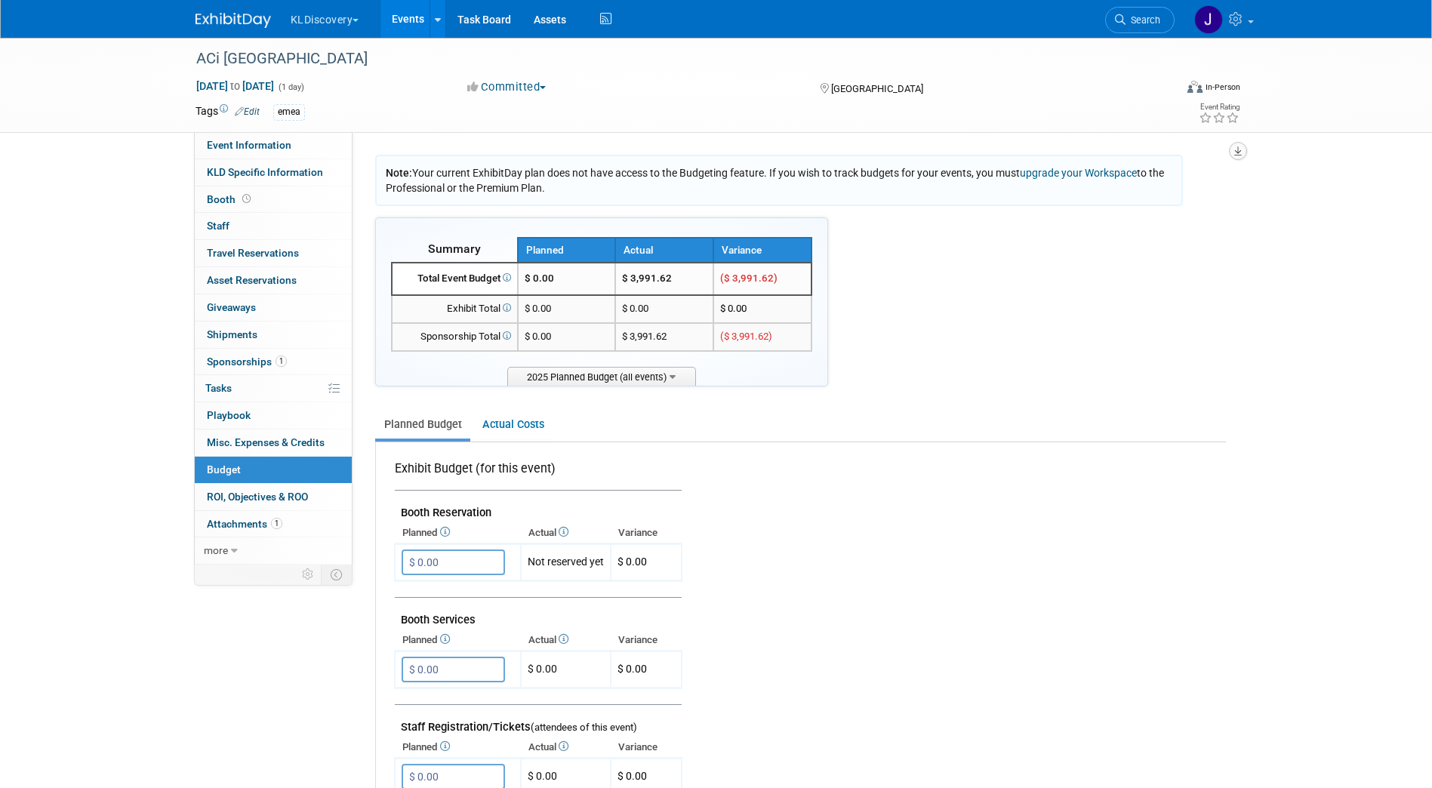
click at [1239, 148] on icon "button" at bounding box center [1238, 151] width 8 height 10
click at [1128, 194] on link "Export tab to PDF" at bounding box center [1147, 194] width 176 height 21
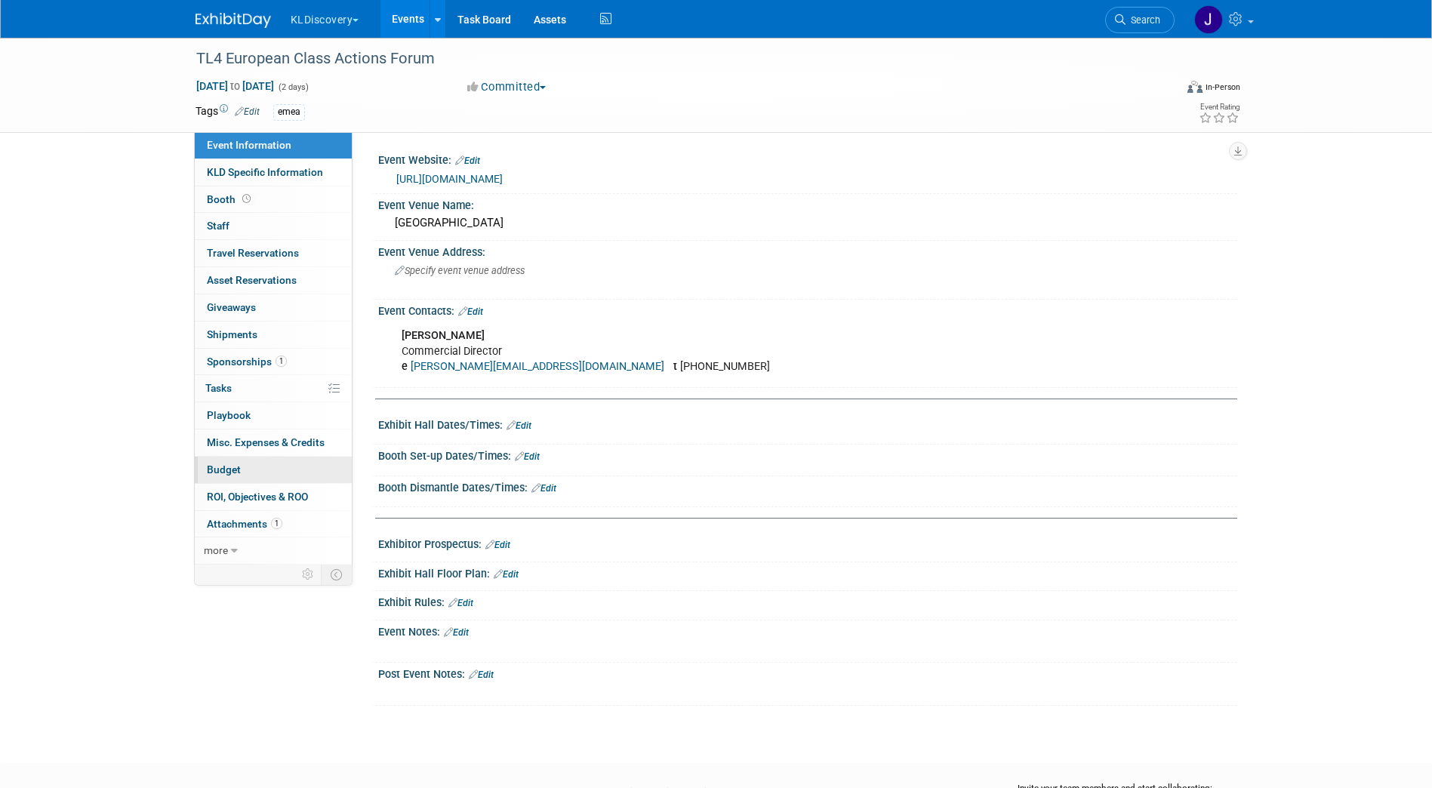
click at [245, 467] on link "Budget" at bounding box center [273, 470] width 157 height 26
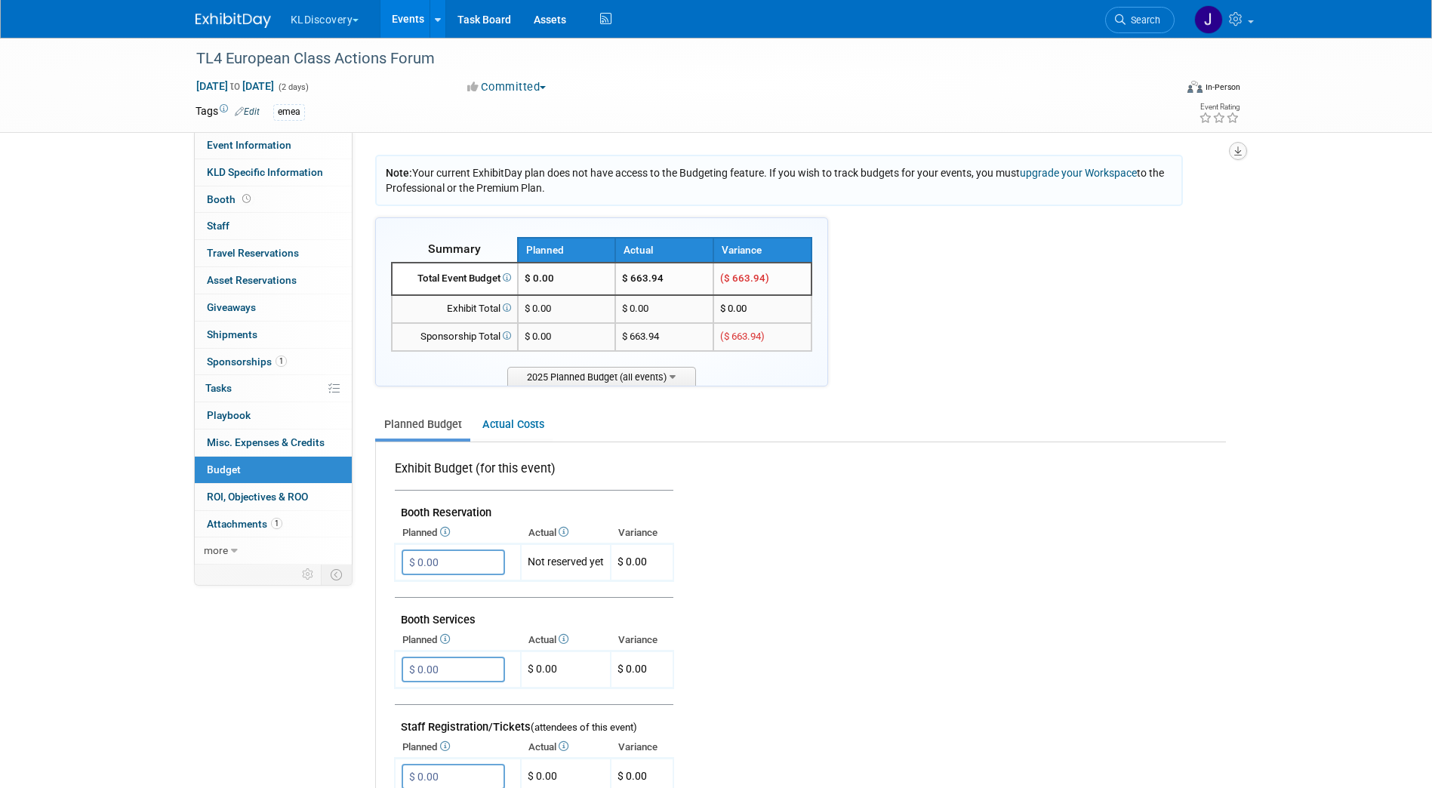
click at [1236, 150] on icon "button" at bounding box center [1238, 151] width 8 height 10
click at [1207, 192] on link "Export tab to PDF" at bounding box center [1147, 194] width 176 height 21
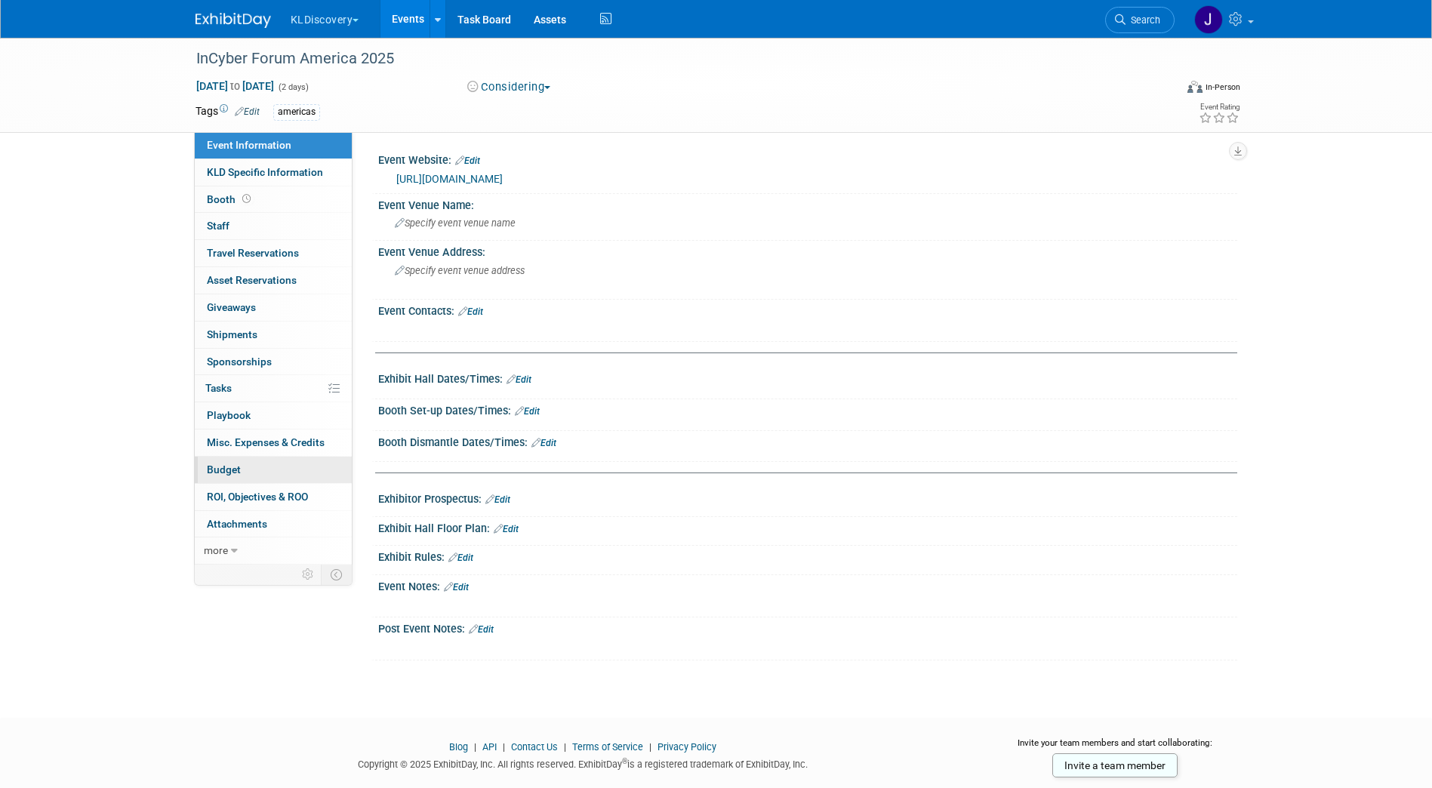
click at [248, 473] on link "Budget" at bounding box center [273, 470] width 157 height 26
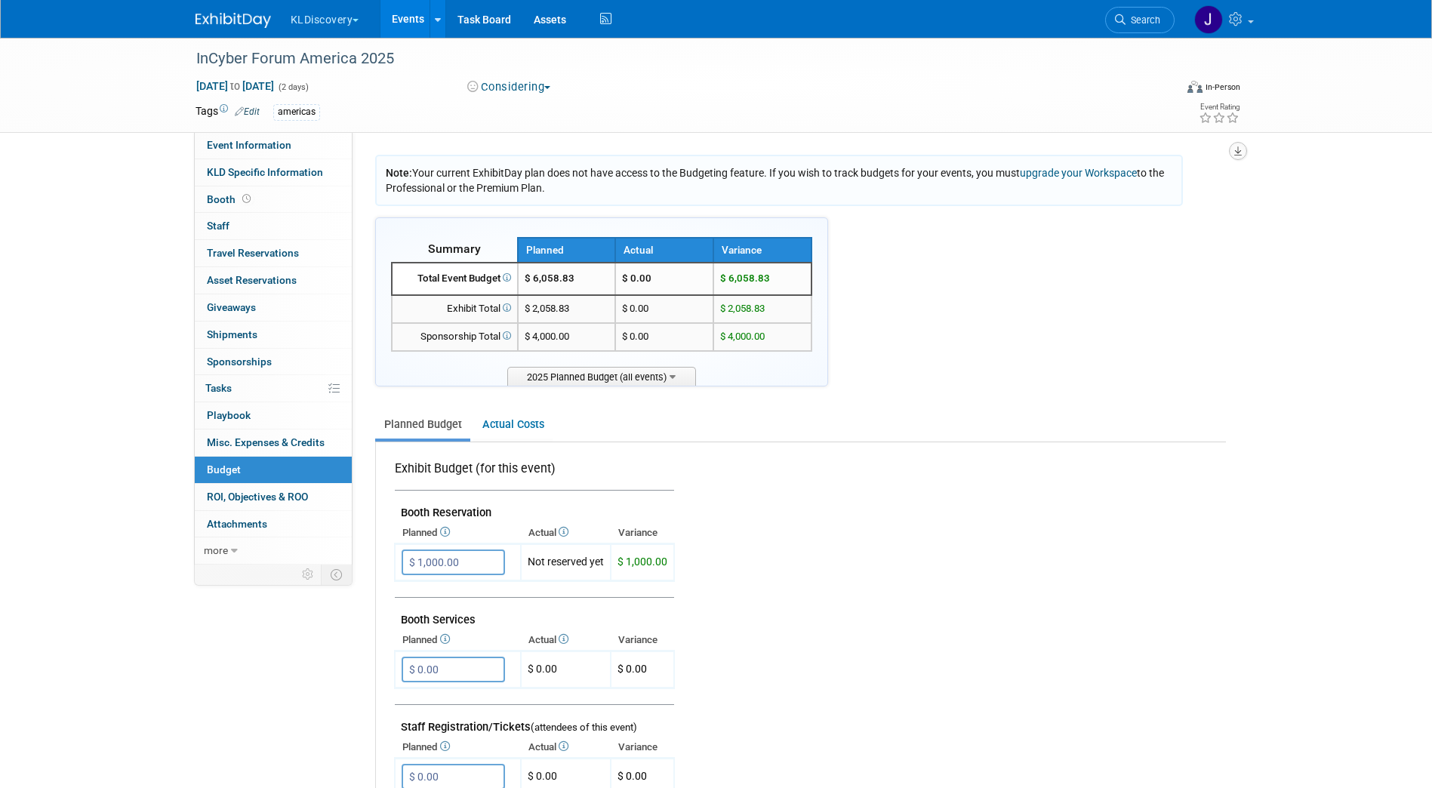
click at [1236, 146] on icon "button" at bounding box center [1238, 151] width 8 height 10
click at [1091, 194] on link "Export tab to PDF" at bounding box center [1147, 194] width 176 height 21
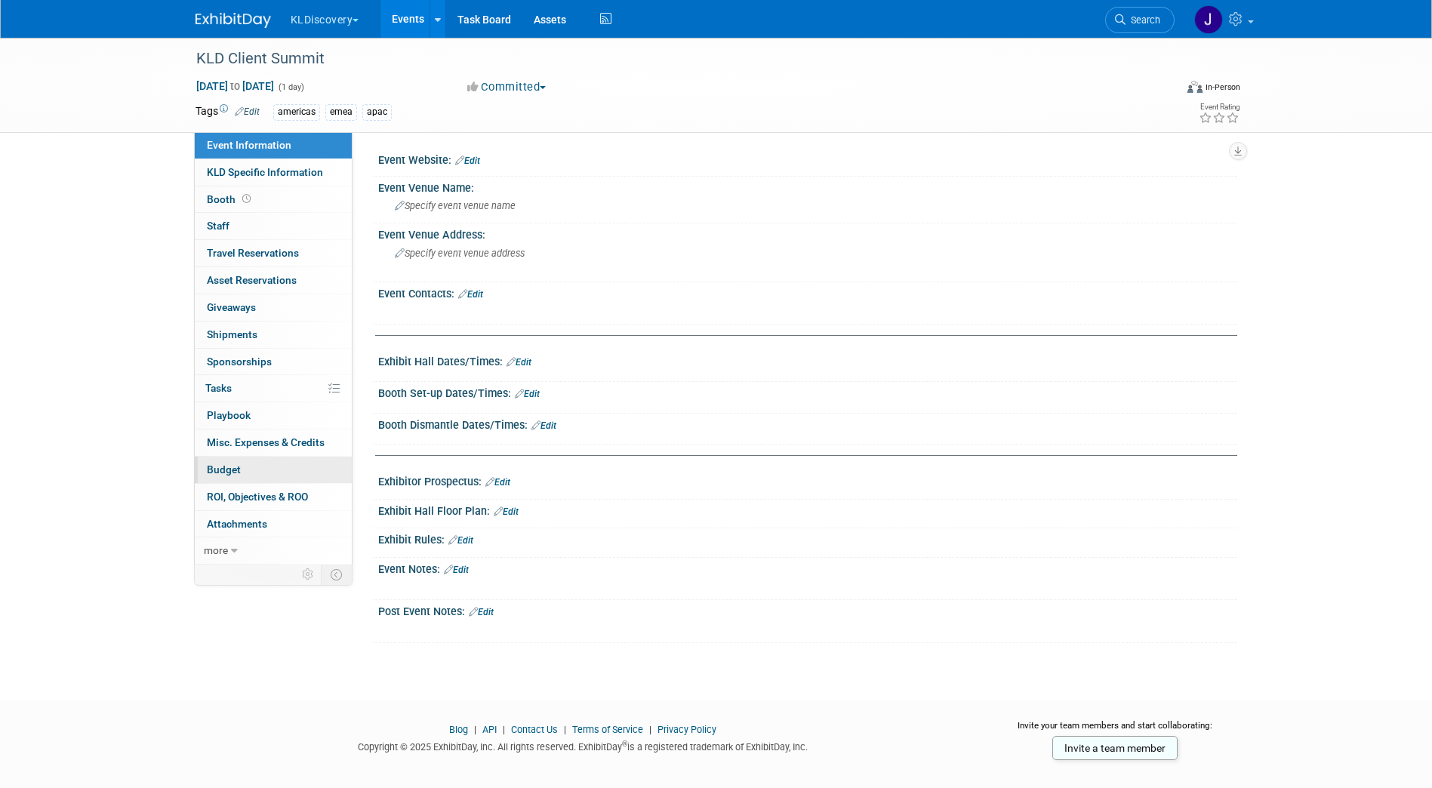
click at [253, 469] on link "Budget" at bounding box center [273, 470] width 157 height 26
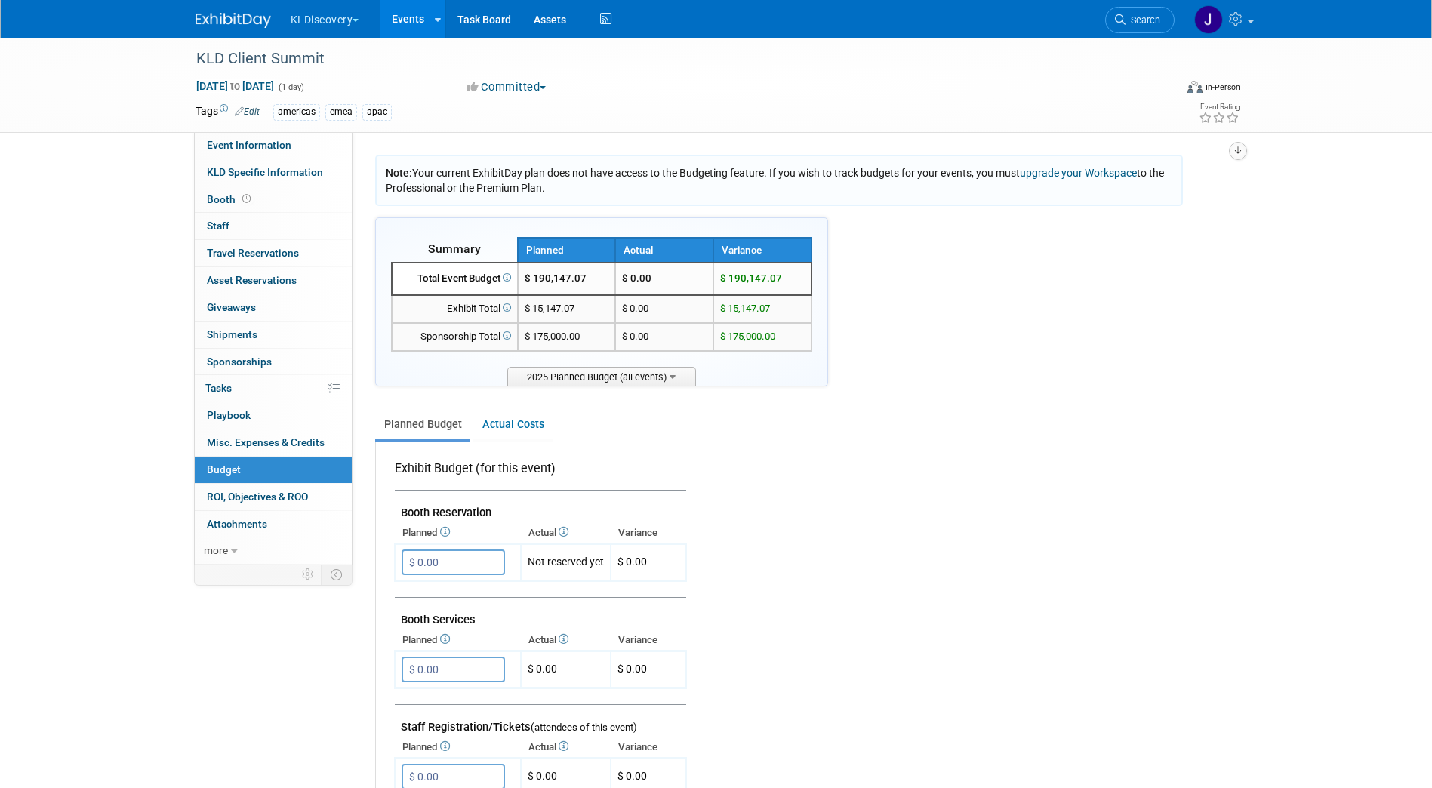
click at [1235, 151] on icon "button" at bounding box center [1238, 151] width 8 height 10
click at [1125, 190] on link "Export tab to PDF" at bounding box center [1147, 194] width 176 height 21
click at [259, 194] on link "Booth" at bounding box center [273, 199] width 157 height 26
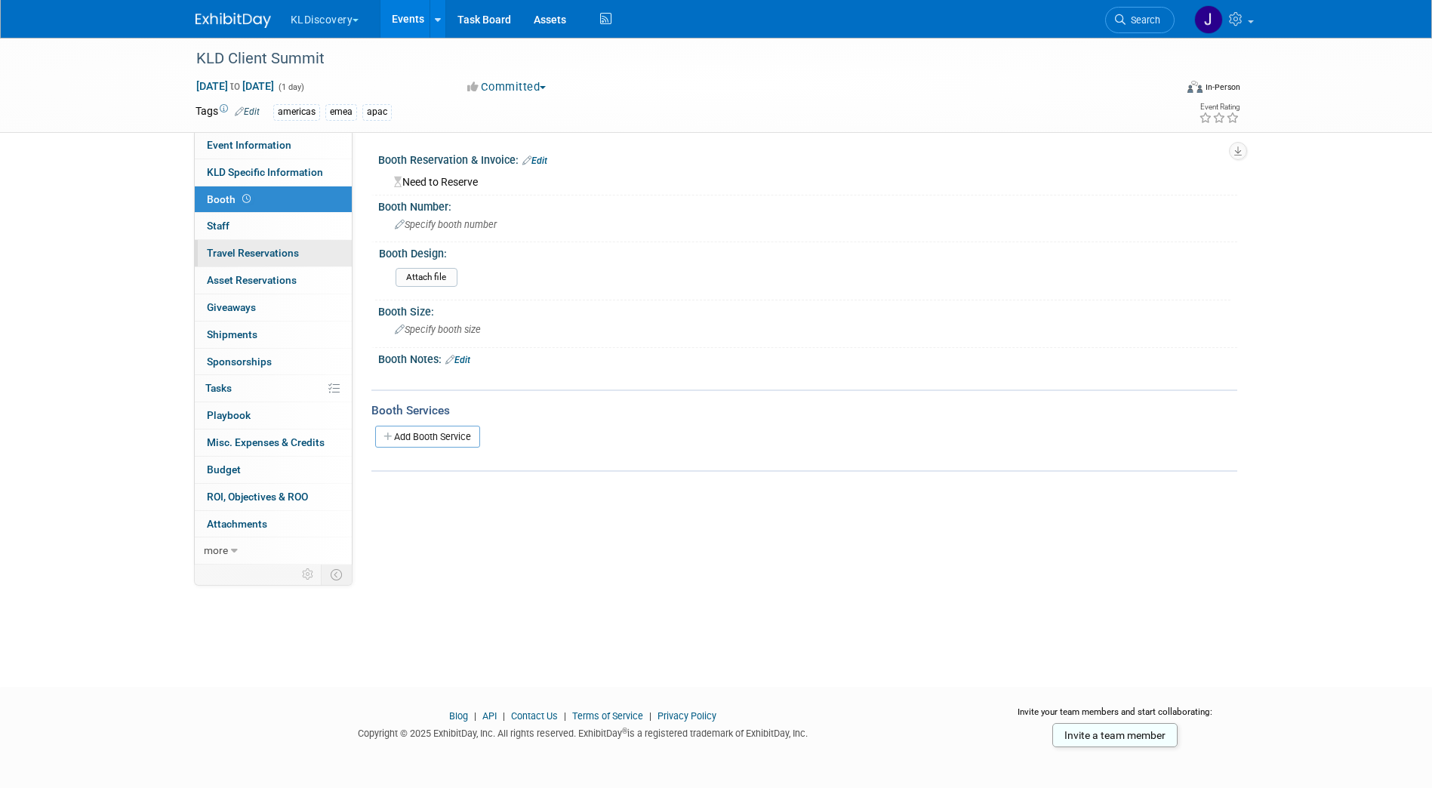
click at [269, 251] on span "Travel Reservations 0" at bounding box center [253, 253] width 92 height 12
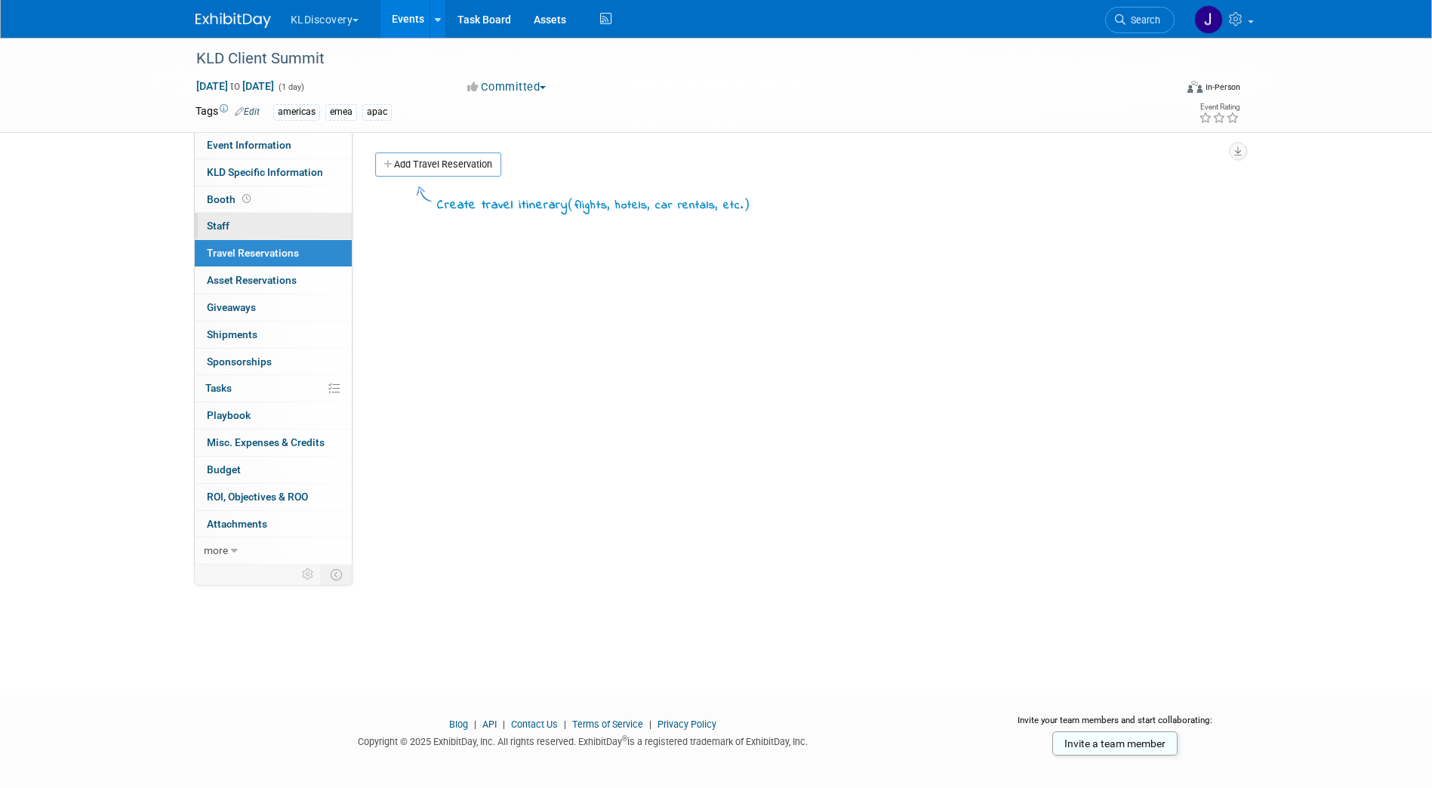
click at [273, 224] on link "0 Staff 0" at bounding box center [273, 226] width 157 height 26
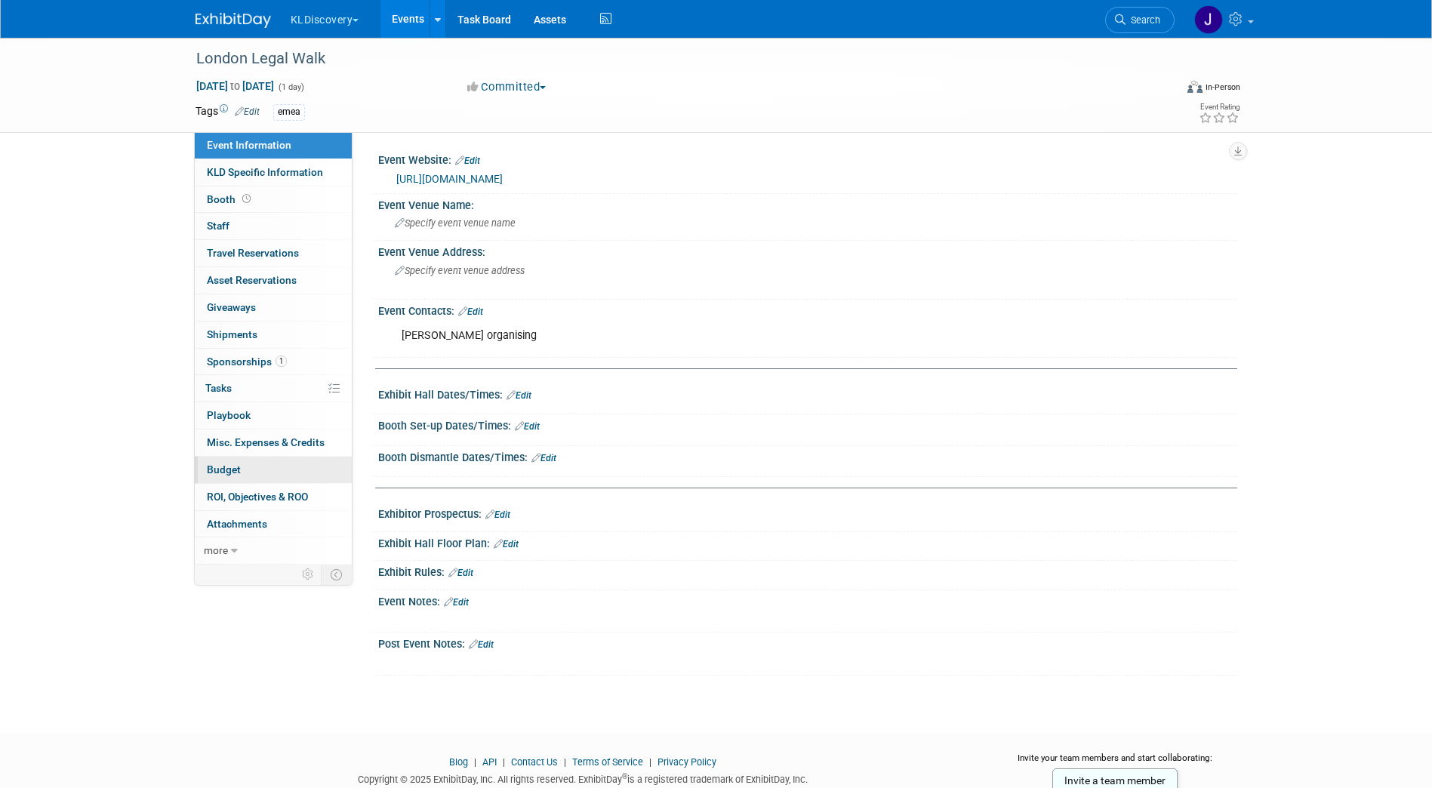
click at [233, 468] on span "Budget" at bounding box center [224, 470] width 34 height 12
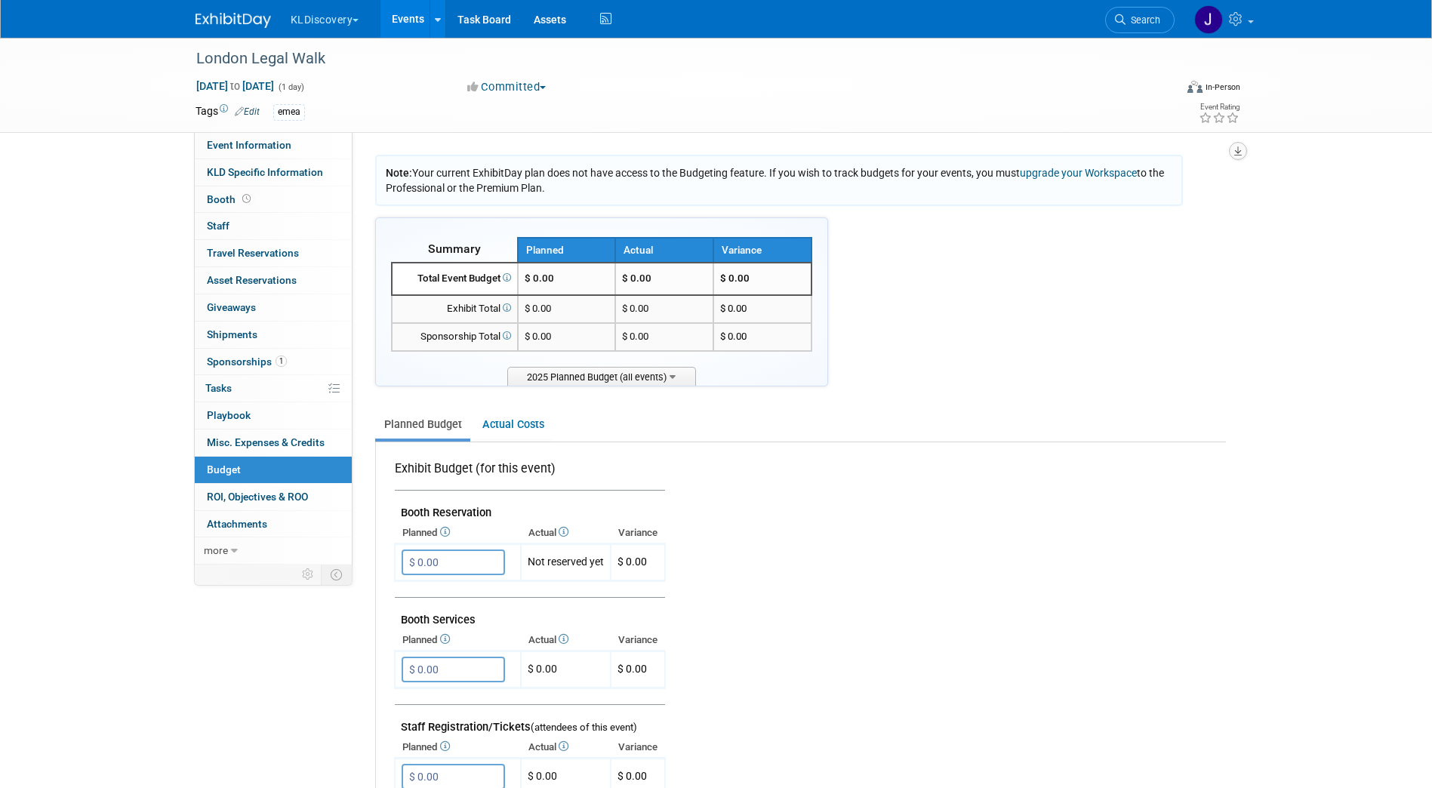
click at [1231, 147] on button "button" at bounding box center [1238, 151] width 18 height 18
click at [1158, 196] on link "Export tab to PDF" at bounding box center [1147, 194] width 176 height 21
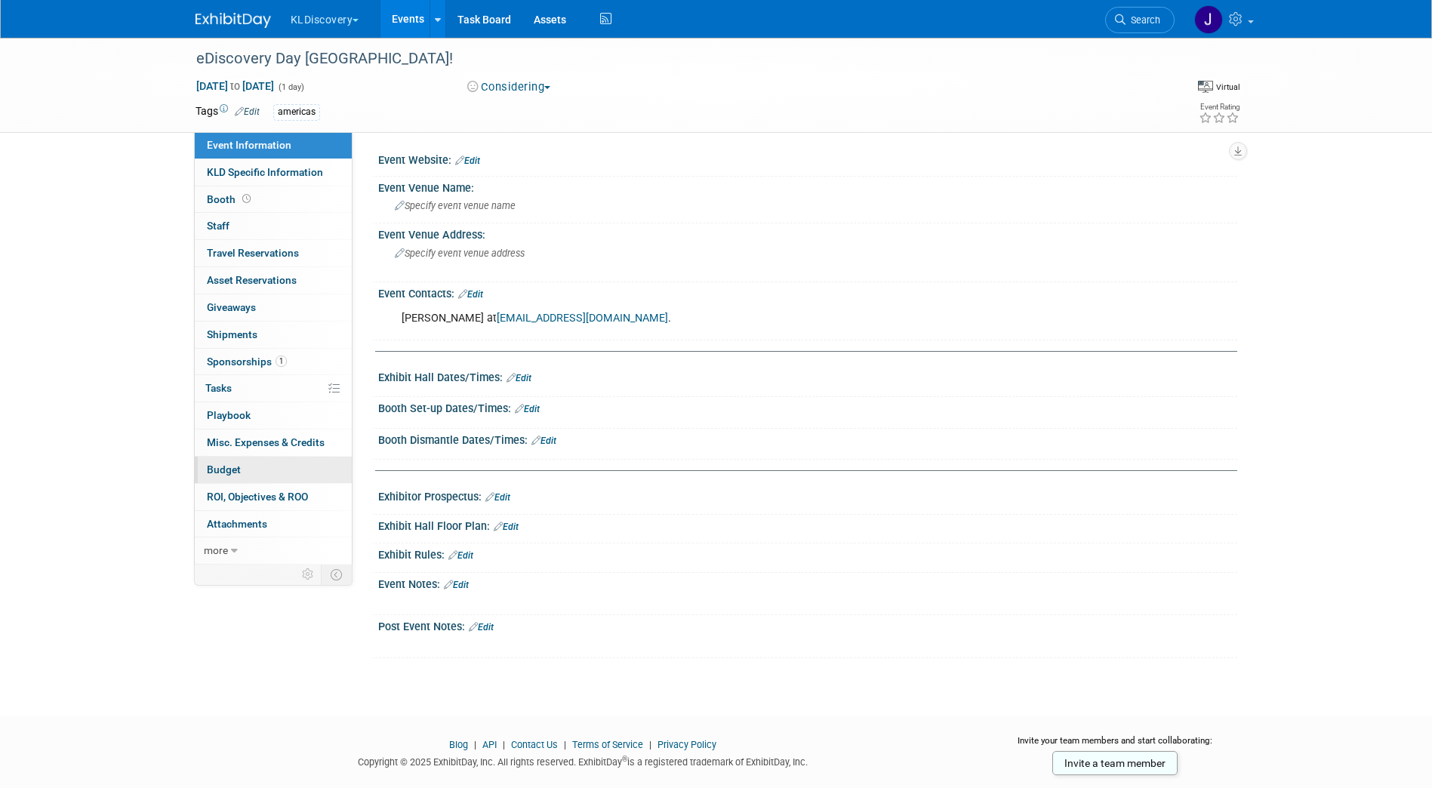
click at [282, 458] on link "Budget" at bounding box center [273, 470] width 157 height 26
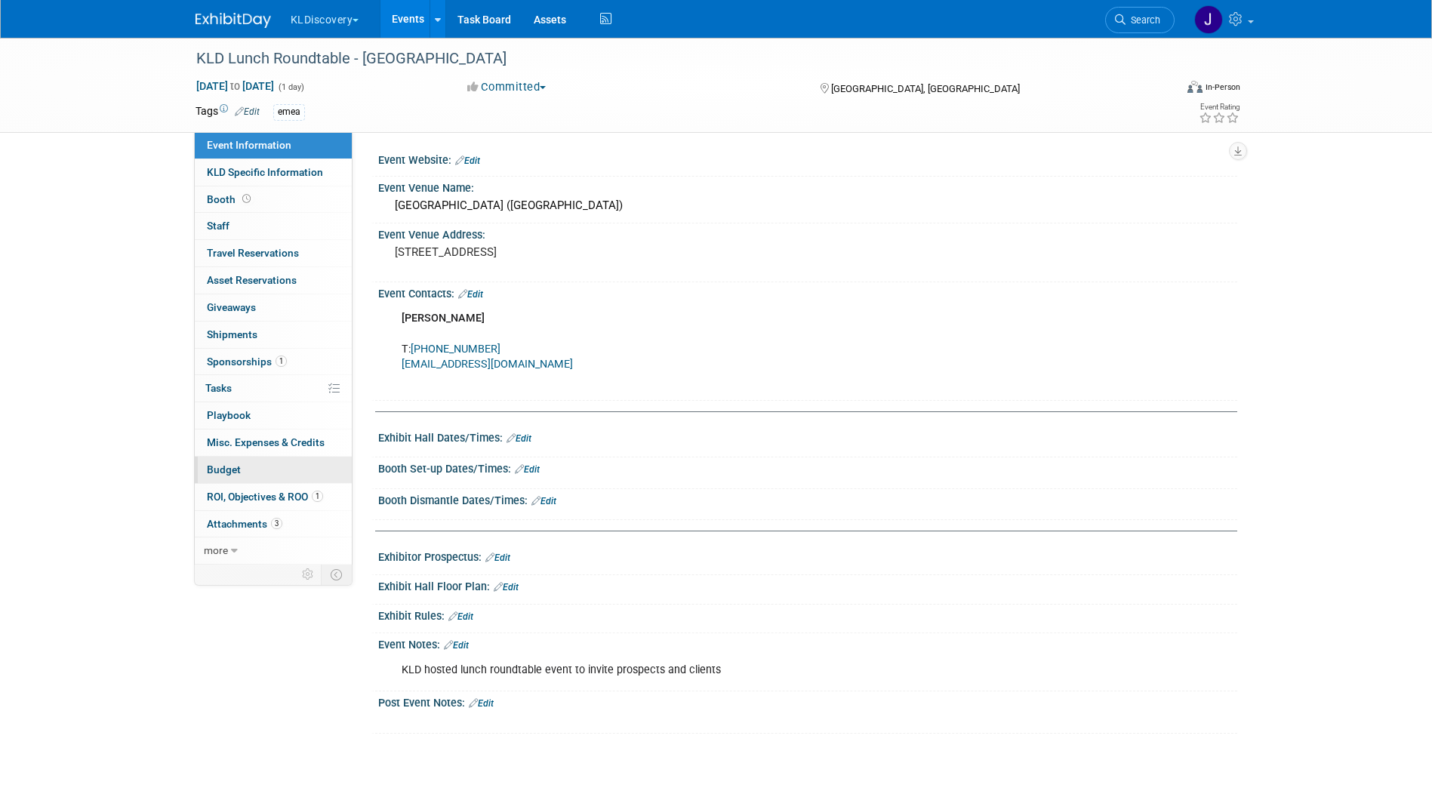
click at [251, 473] on link "Budget" at bounding box center [273, 470] width 157 height 26
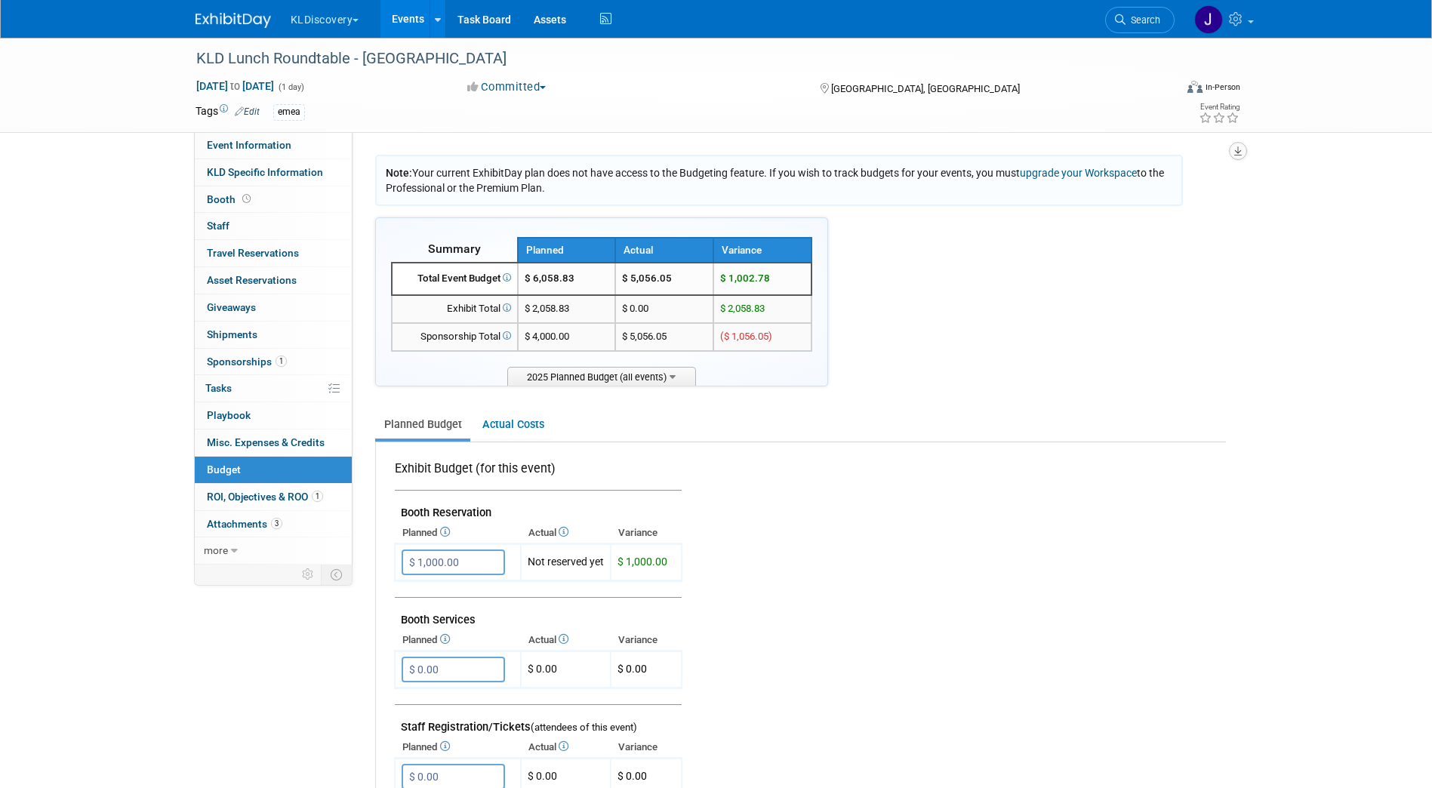
click at [1237, 149] on icon "button" at bounding box center [1238, 151] width 8 height 10
click at [1186, 193] on link "Export tab to PDF" at bounding box center [1147, 194] width 176 height 21
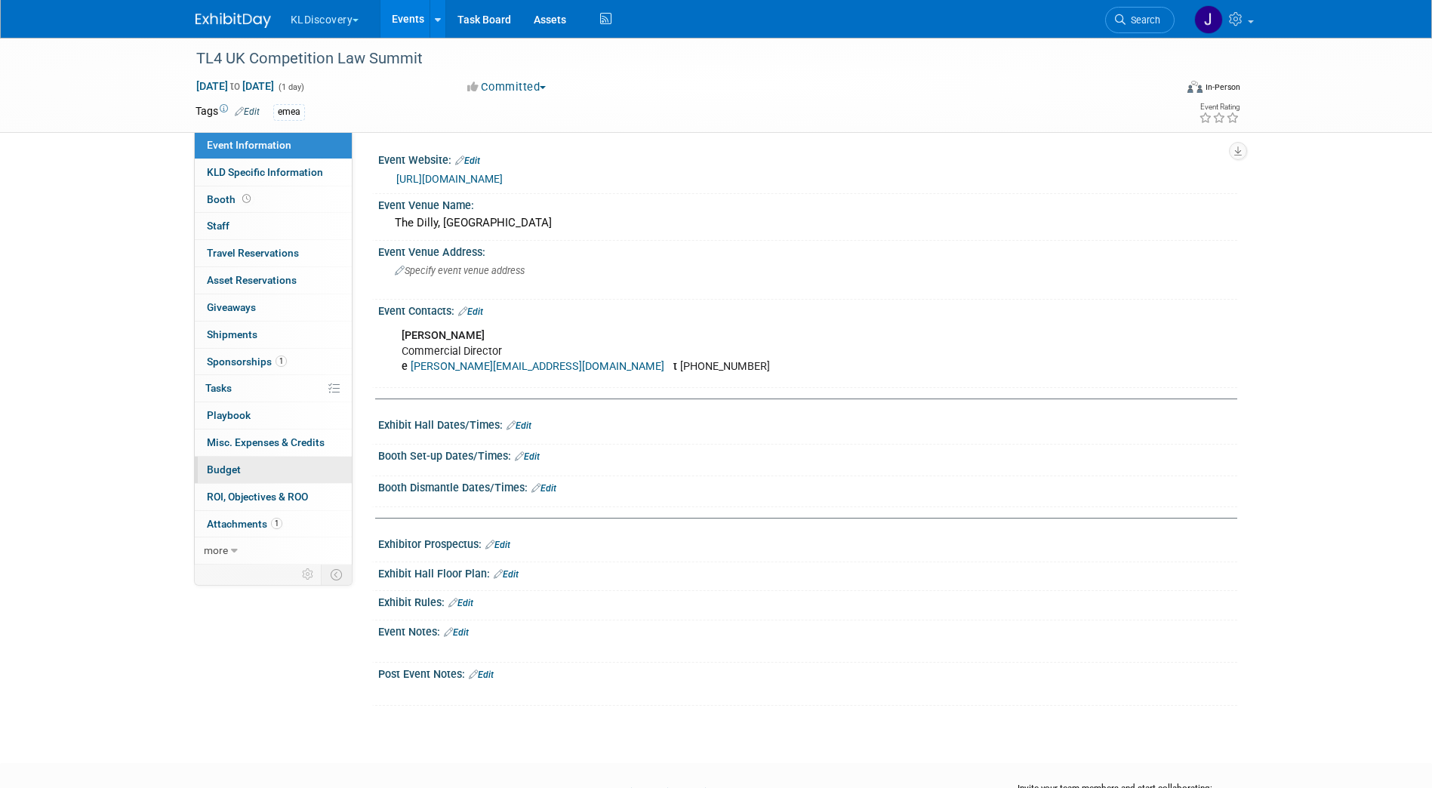
click at [231, 469] on span "Budget" at bounding box center [224, 470] width 34 height 12
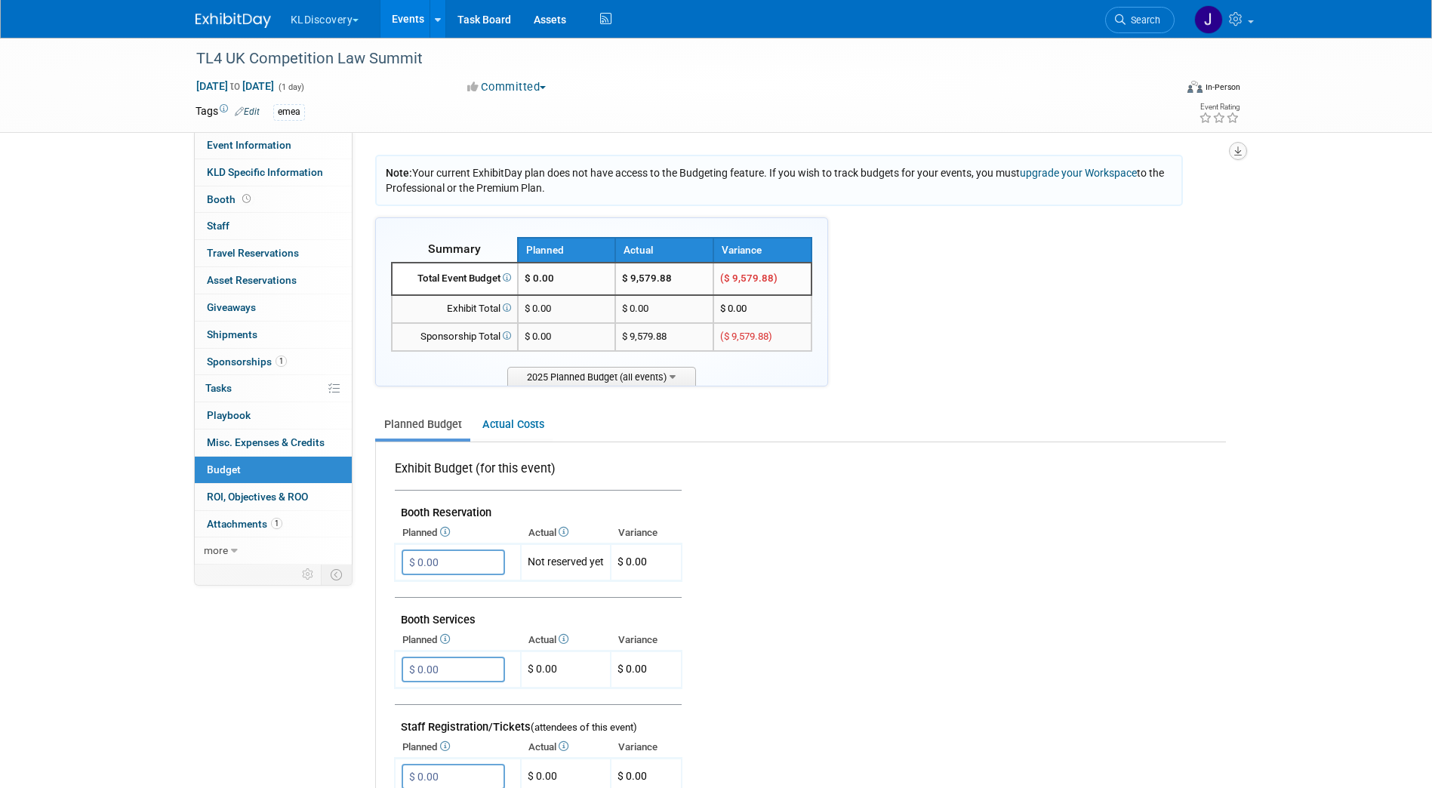
click at [1231, 151] on button "button" at bounding box center [1238, 151] width 18 height 18
click at [1206, 191] on link "Export tab to PDF" at bounding box center [1147, 194] width 176 height 21
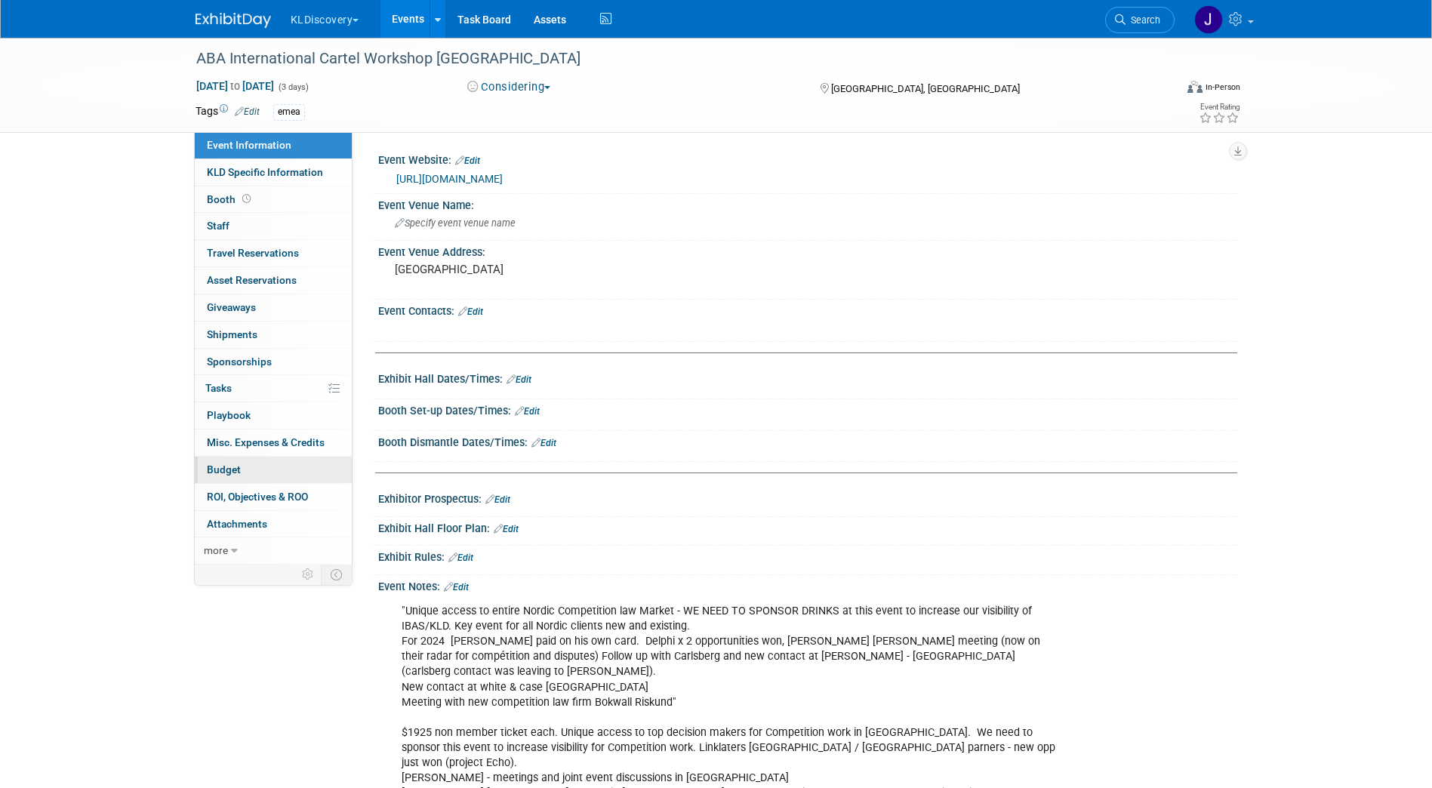
click at [239, 470] on span "Budget" at bounding box center [224, 470] width 34 height 12
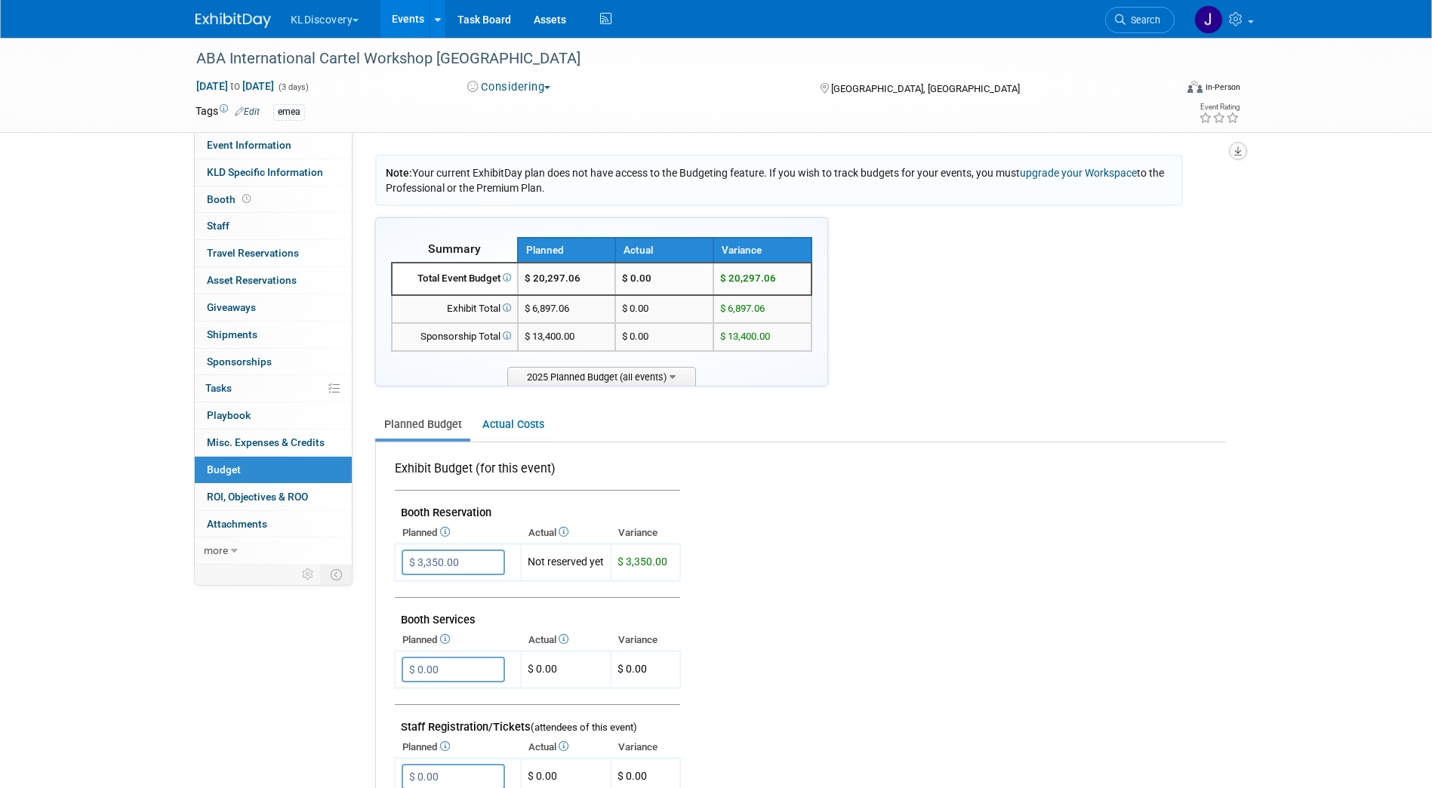
click at [1237, 143] on button "button" at bounding box center [1238, 151] width 18 height 18
click at [1216, 186] on link "Export tab to PDF" at bounding box center [1147, 194] width 176 height 21
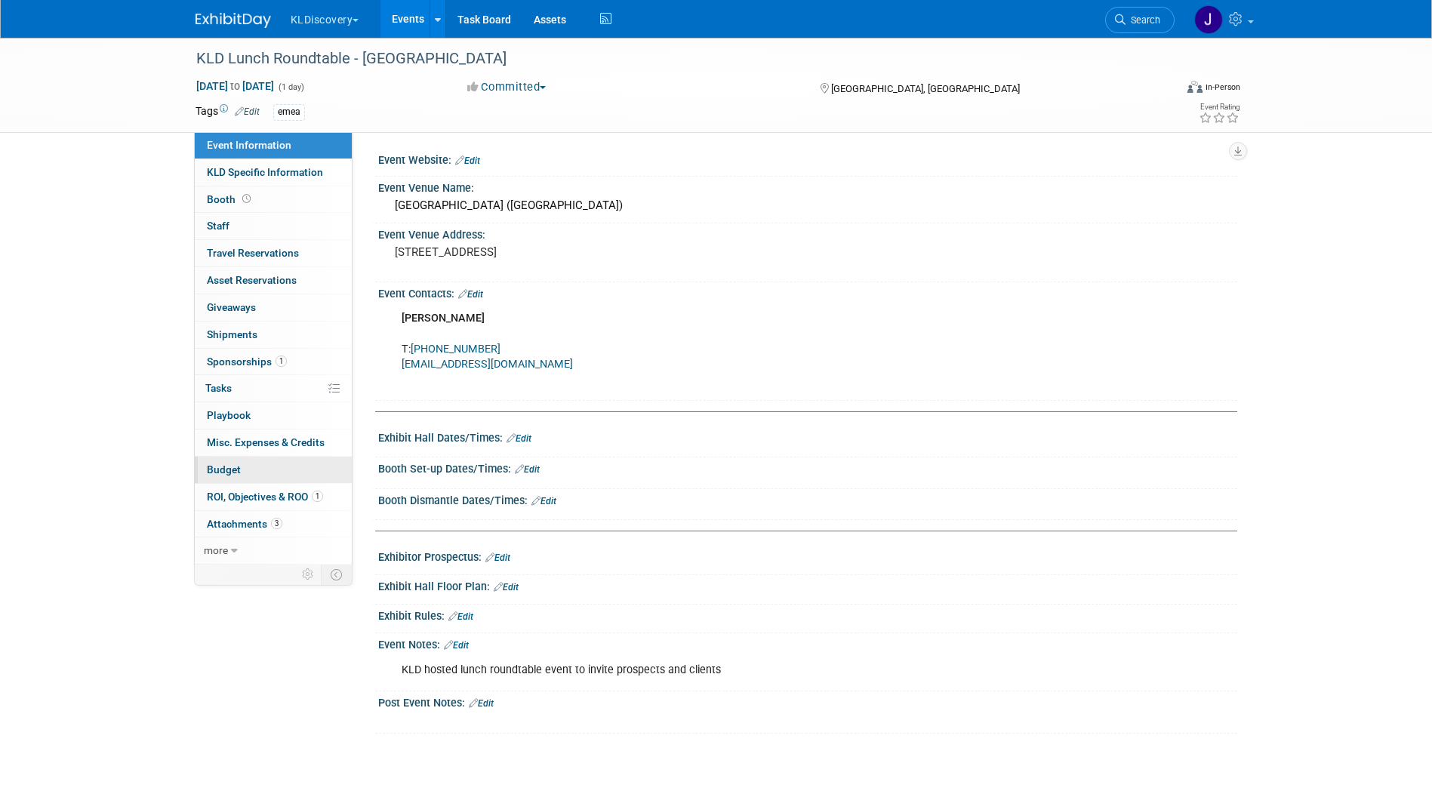
click at [236, 471] on span "Budget" at bounding box center [224, 470] width 34 height 12
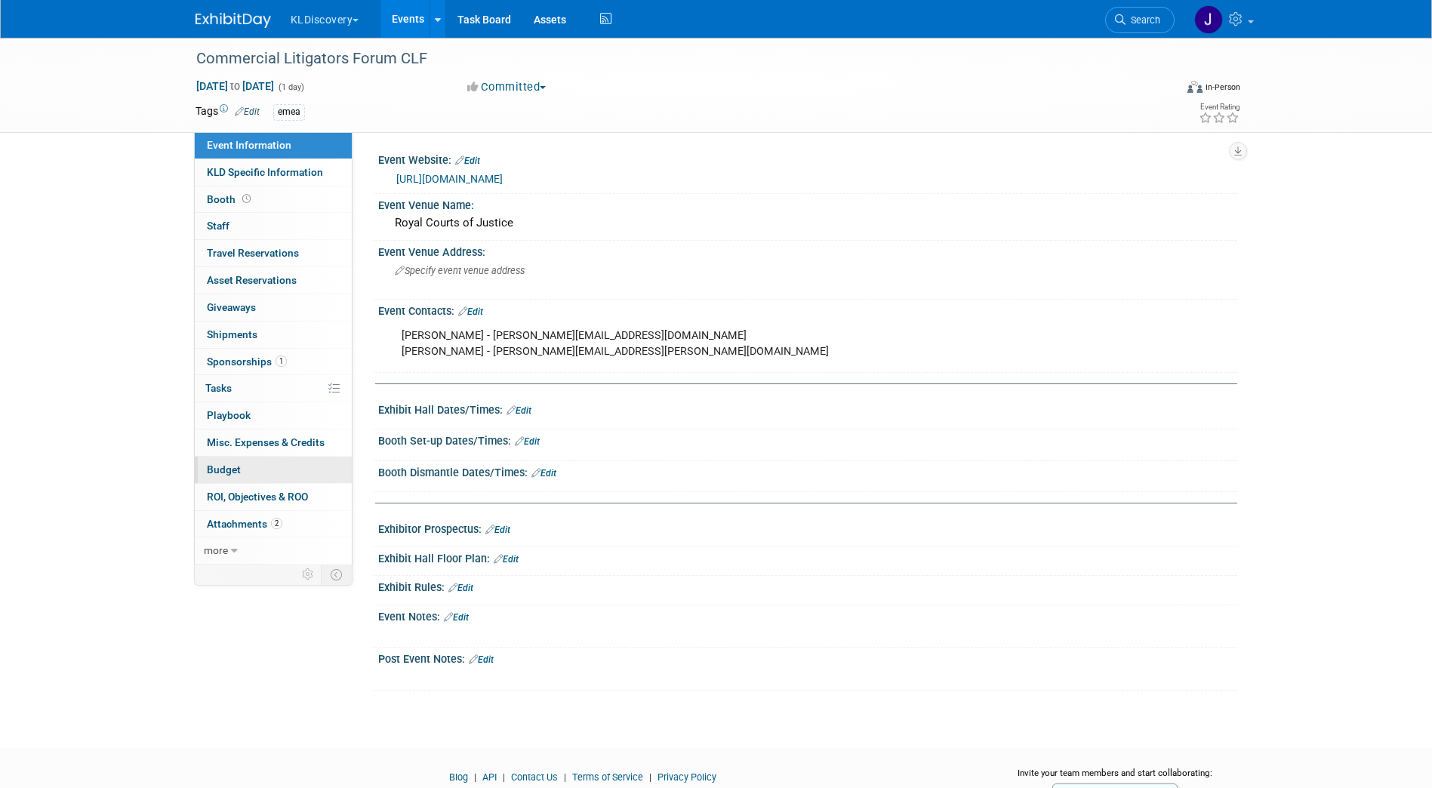
click at [265, 470] on link "Budget" at bounding box center [273, 470] width 157 height 26
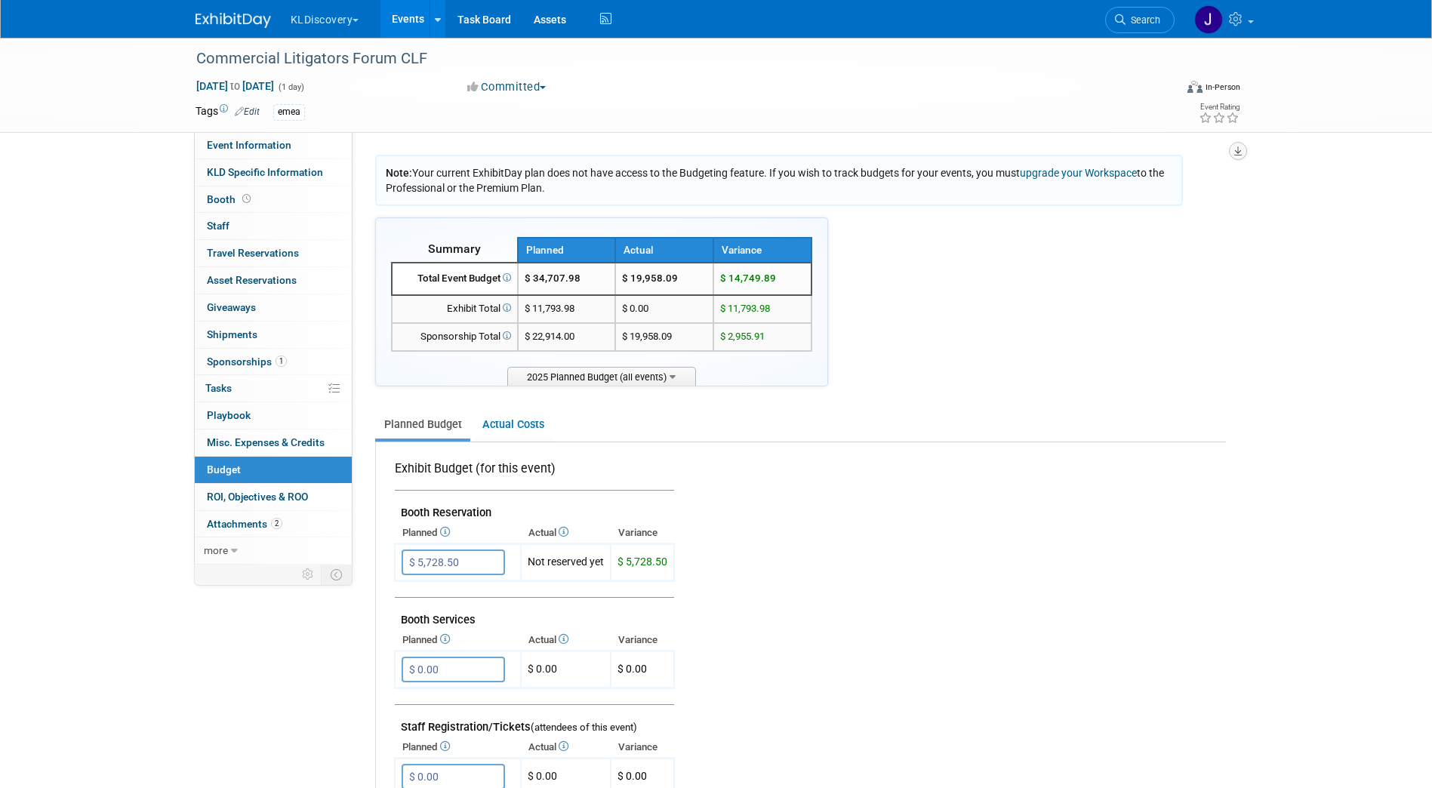
click at [1239, 150] on icon "button" at bounding box center [1238, 151] width 8 height 10
click at [1193, 199] on link "Export tab to PDF" at bounding box center [1147, 194] width 176 height 21
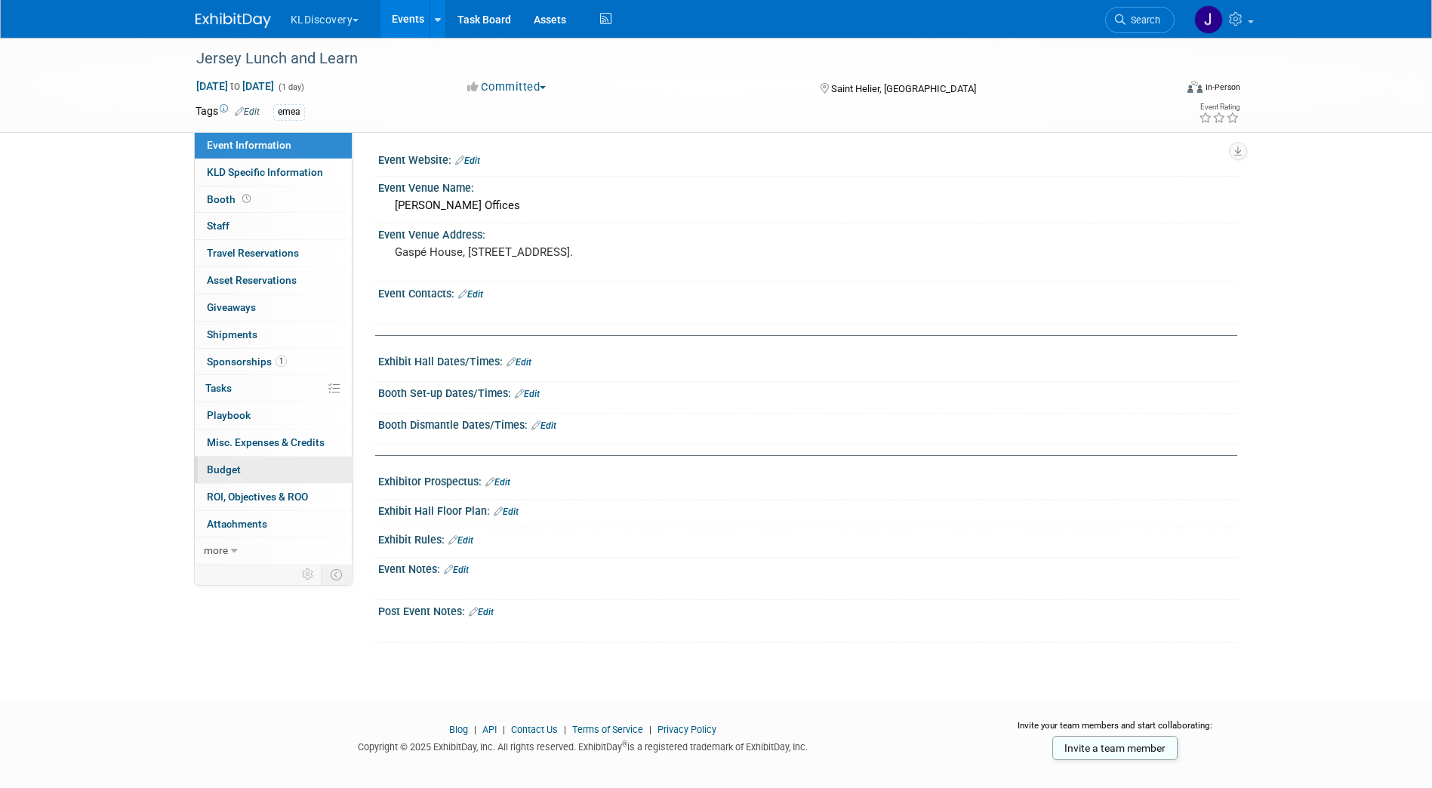
click at [242, 470] on link "Budget" at bounding box center [273, 470] width 157 height 26
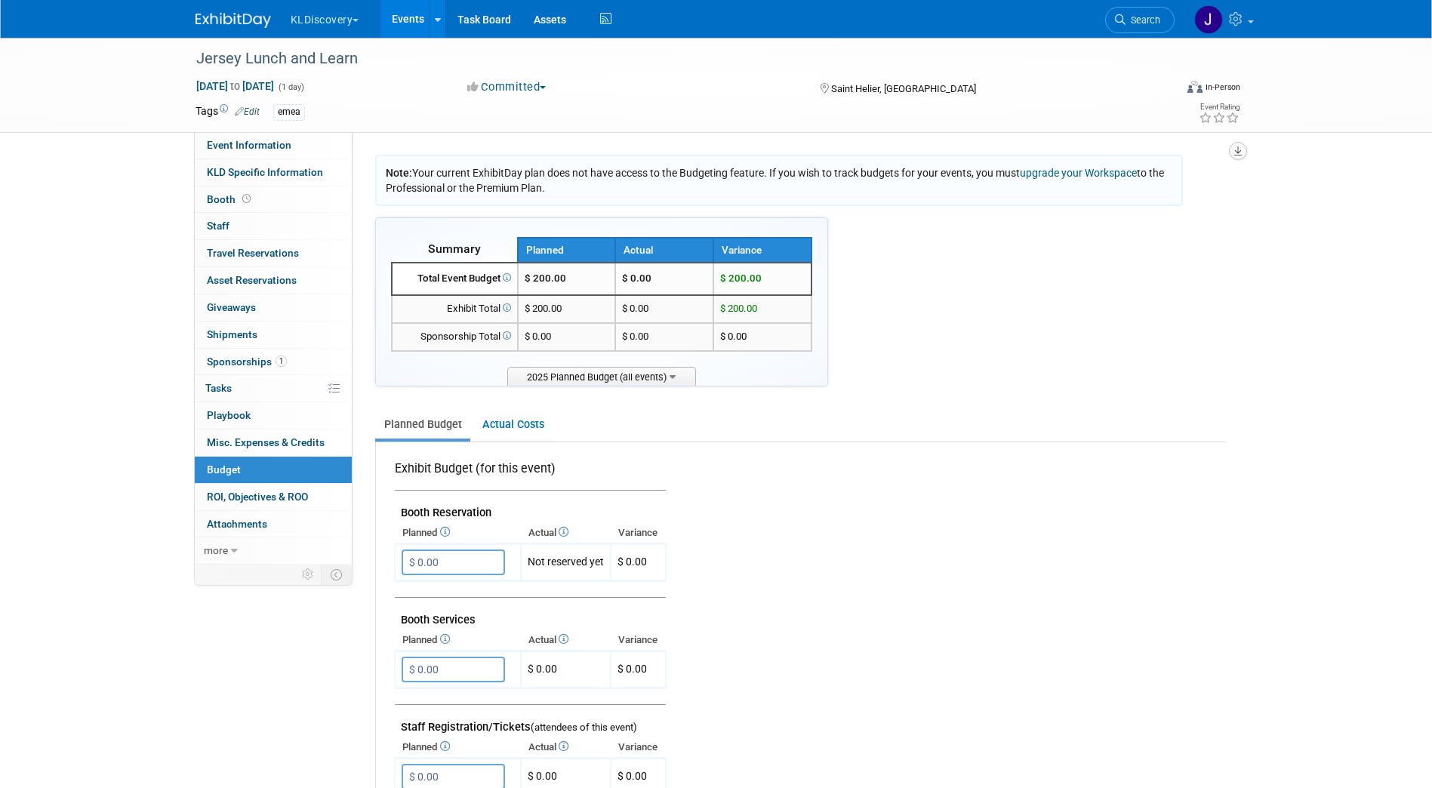
click at [1238, 155] on icon "button" at bounding box center [1238, 151] width 8 height 10
click at [1188, 191] on link "Export tab to PDF" at bounding box center [1147, 194] width 176 height 21
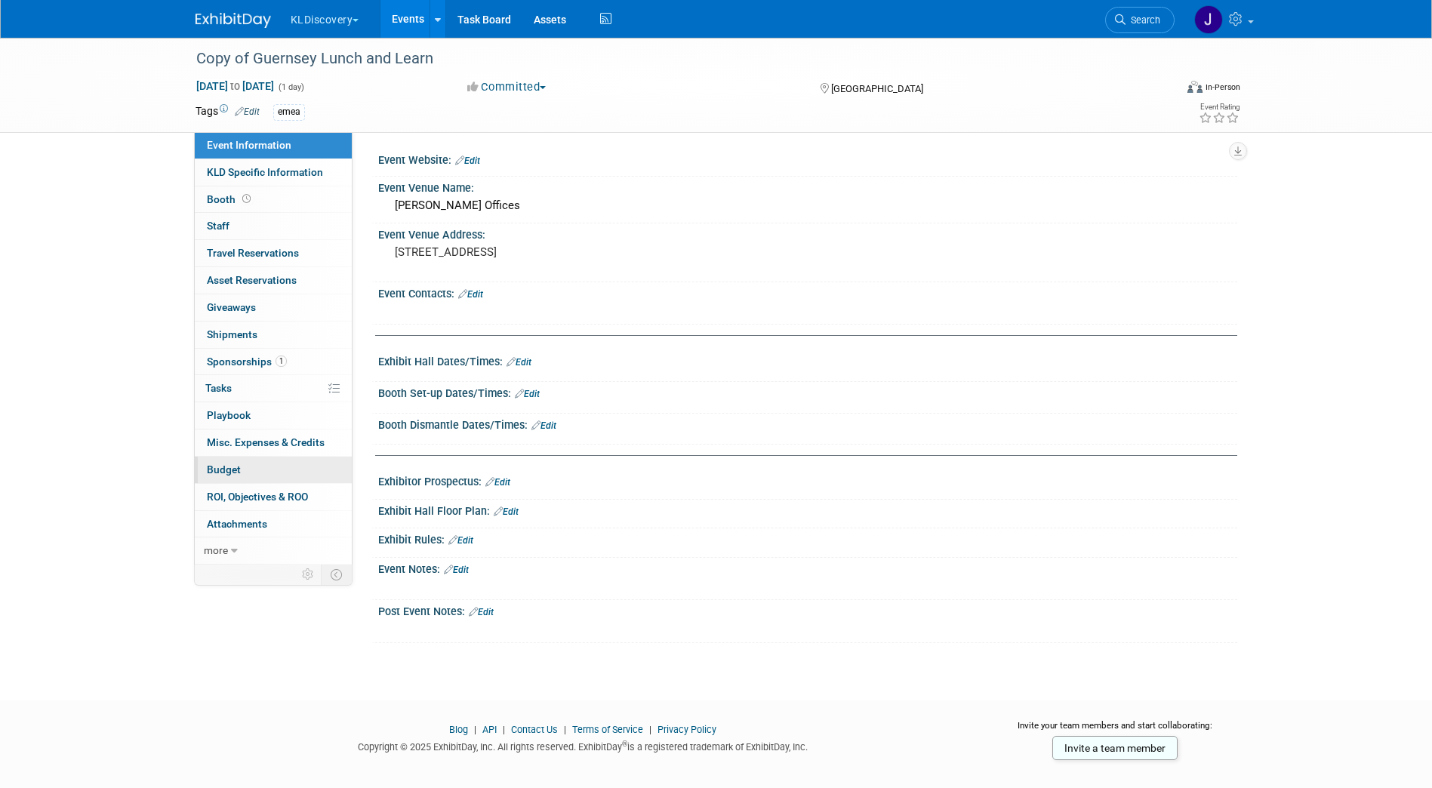
click at [240, 473] on link "Budget" at bounding box center [273, 470] width 157 height 26
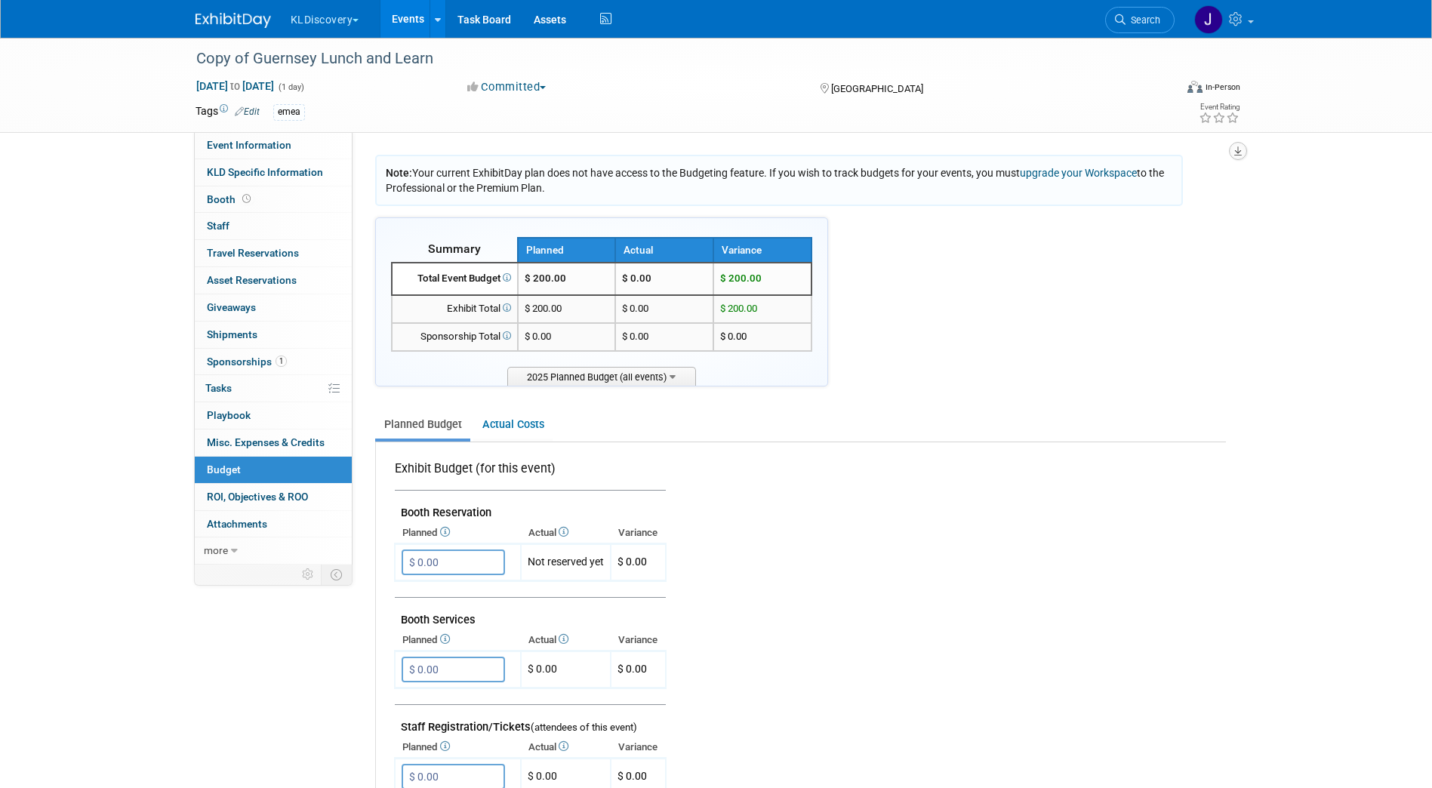
click at [1241, 149] on icon "button" at bounding box center [1238, 151] width 8 height 10
click at [1176, 198] on link "Export tab to PDF" at bounding box center [1147, 194] width 176 height 21
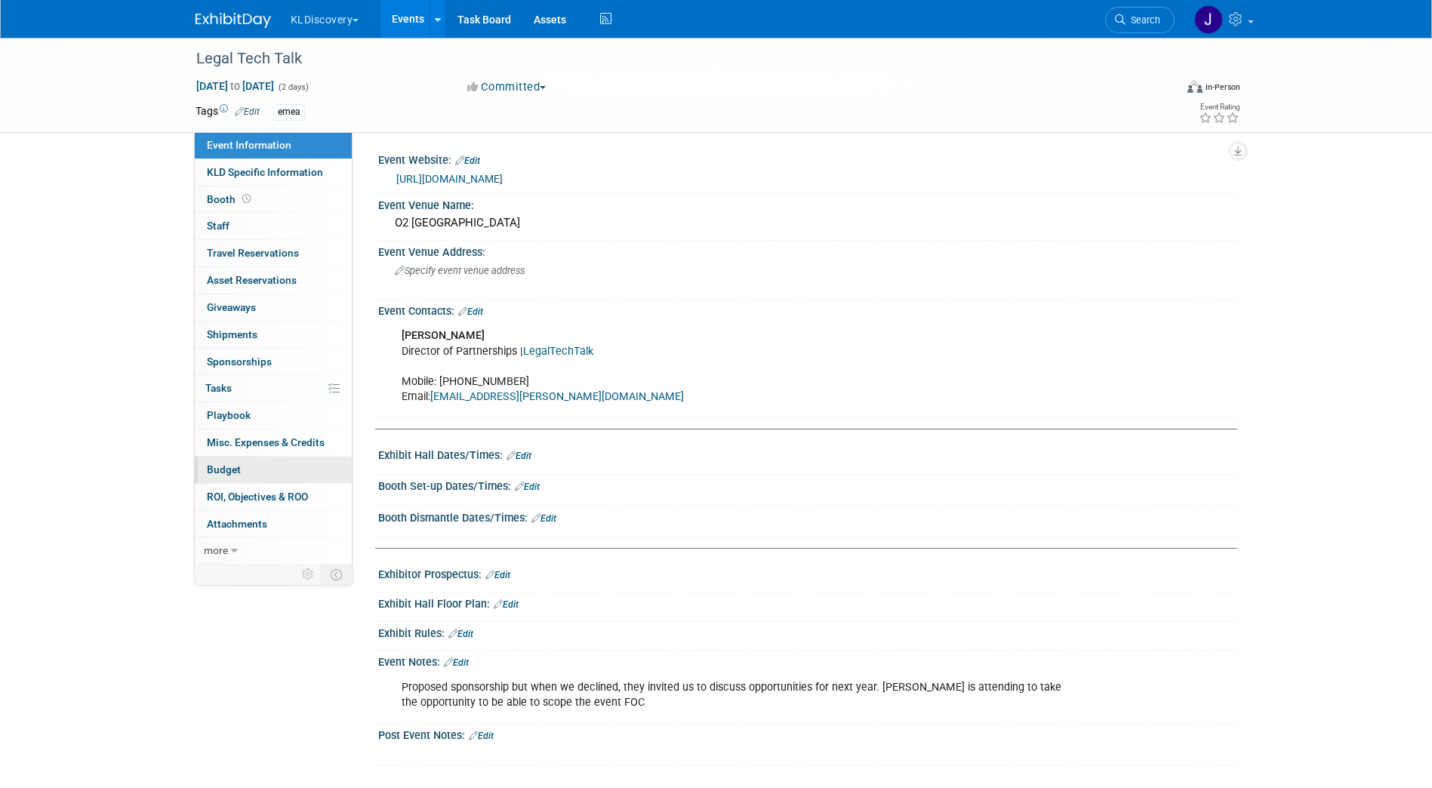
click at [223, 468] on span "Budget" at bounding box center [224, 470] width 34 height 12
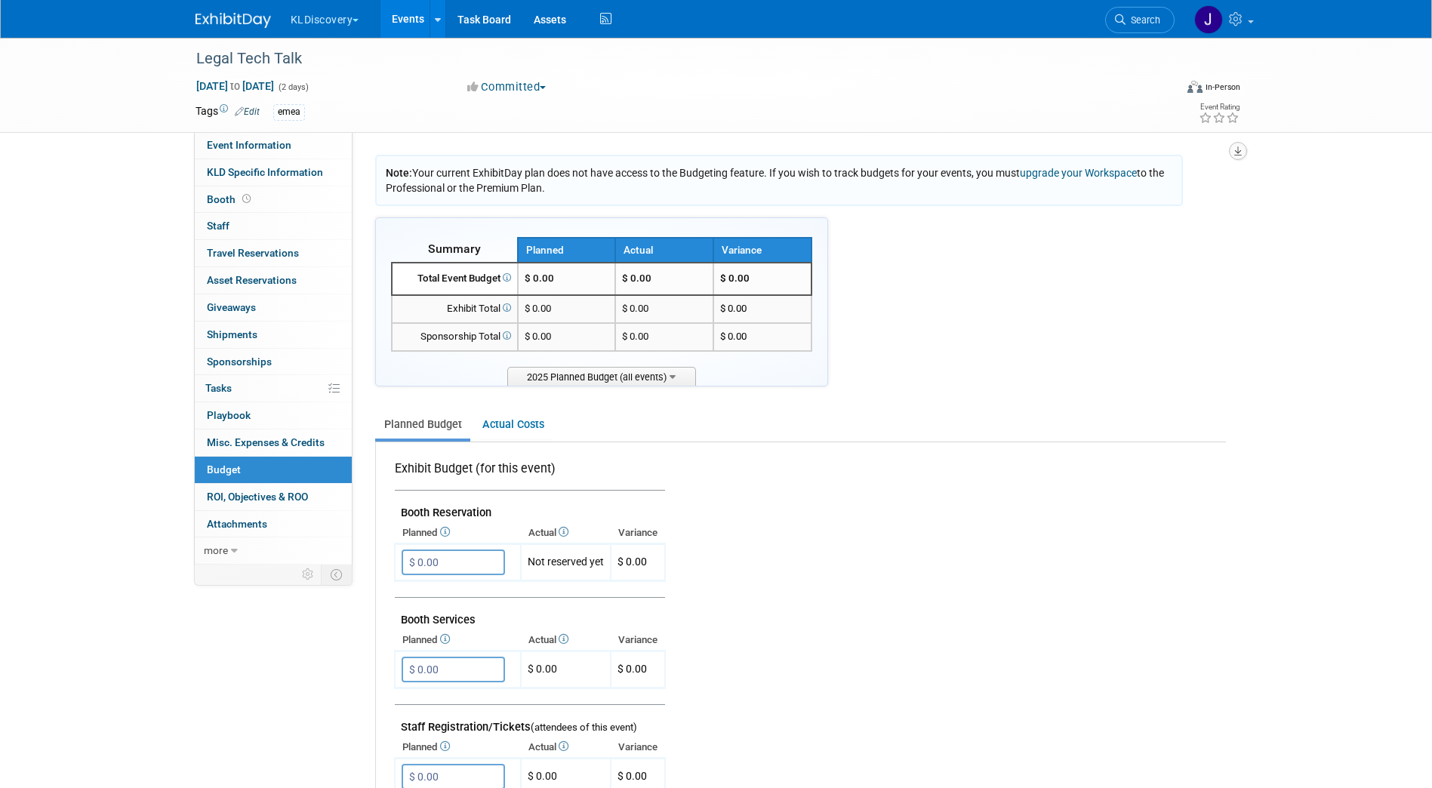
click at [1234, 156] on icon "button" at bounding box center [1238, 151] width 8 height 10
click at [1165, 194] on link "Export tab to PDF" at bounding box center [1147, 194] width 176 height 21
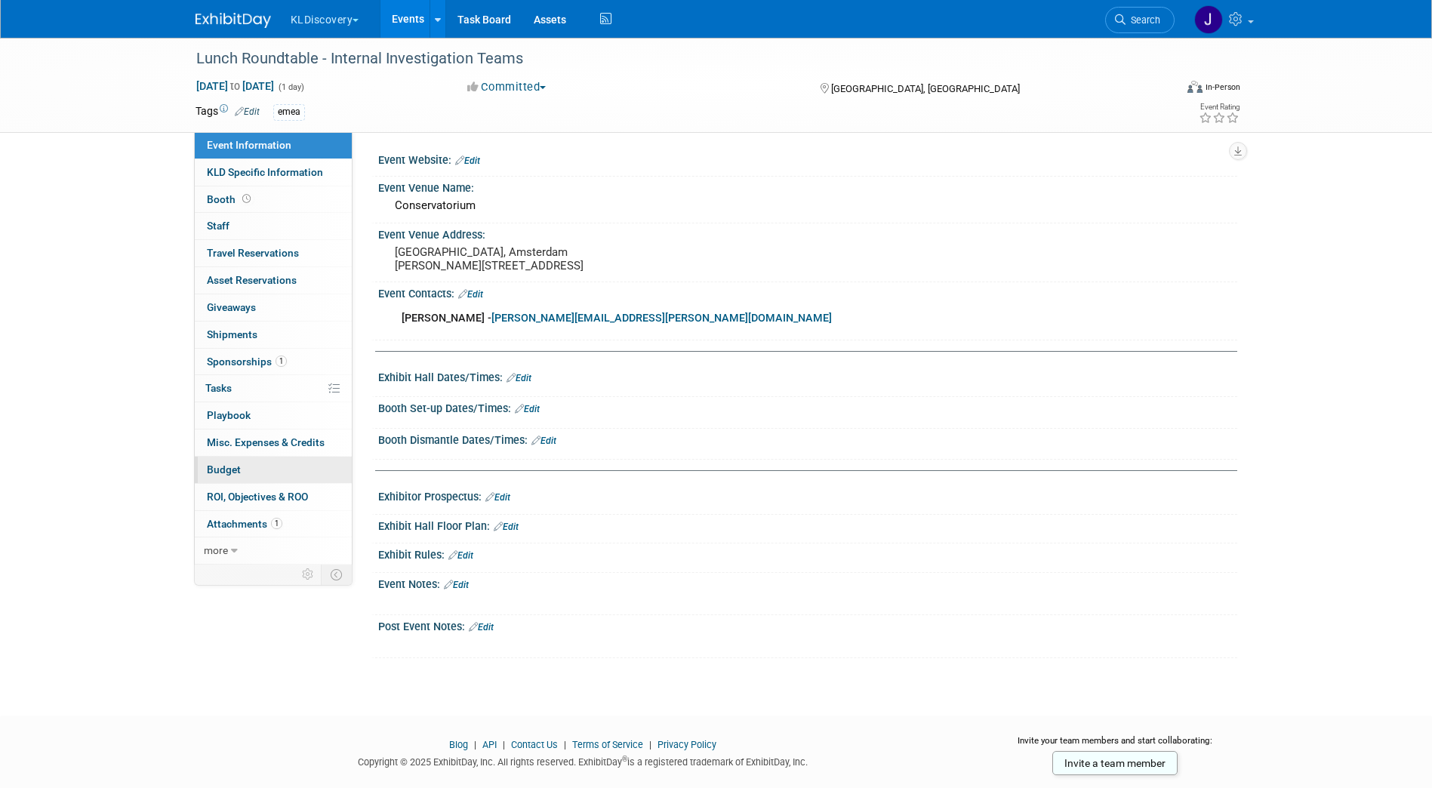
click at [284, 470] on link "Budget" at bounding box center [273, 470] width 157 height 26
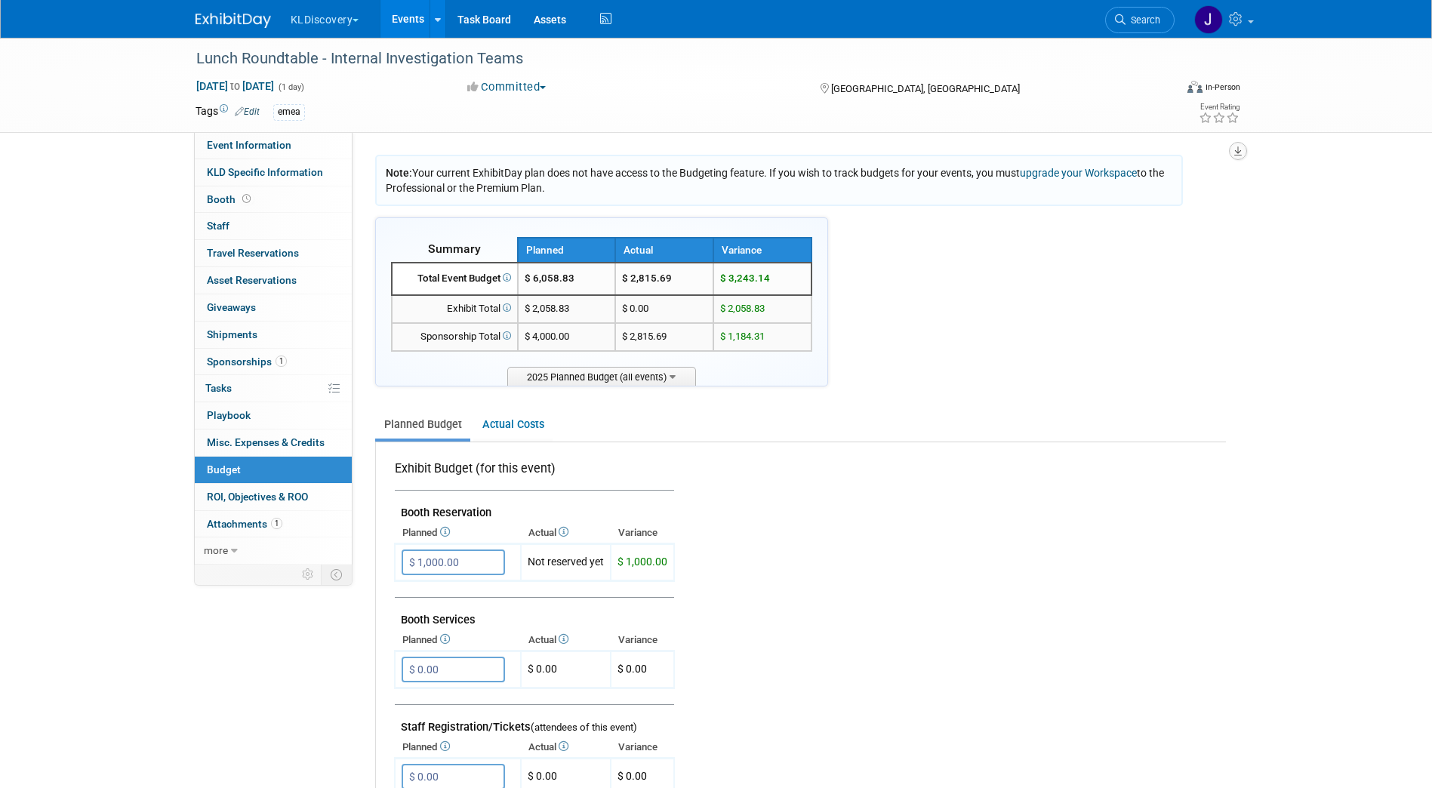
click at [1241, 154] on icon "button" at bounding box center [1238, 151] width 8 height 10
click at [1200, 193] on link "Export tab to PDF" at bounding box center [1147, 194] width 176 height 21
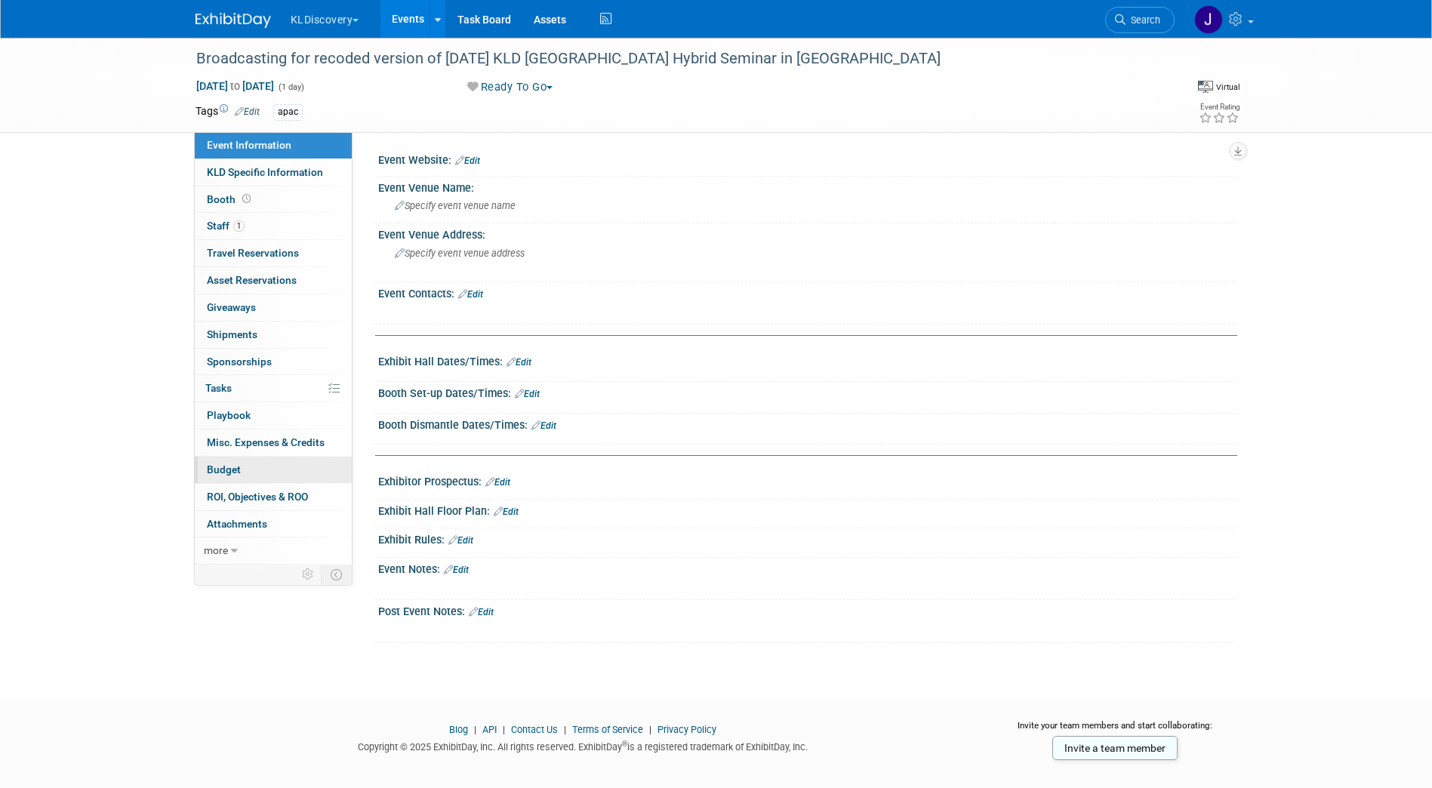
click at [264, 466] on link "Budget" at bounding box center [273, 470] width 157 height 26
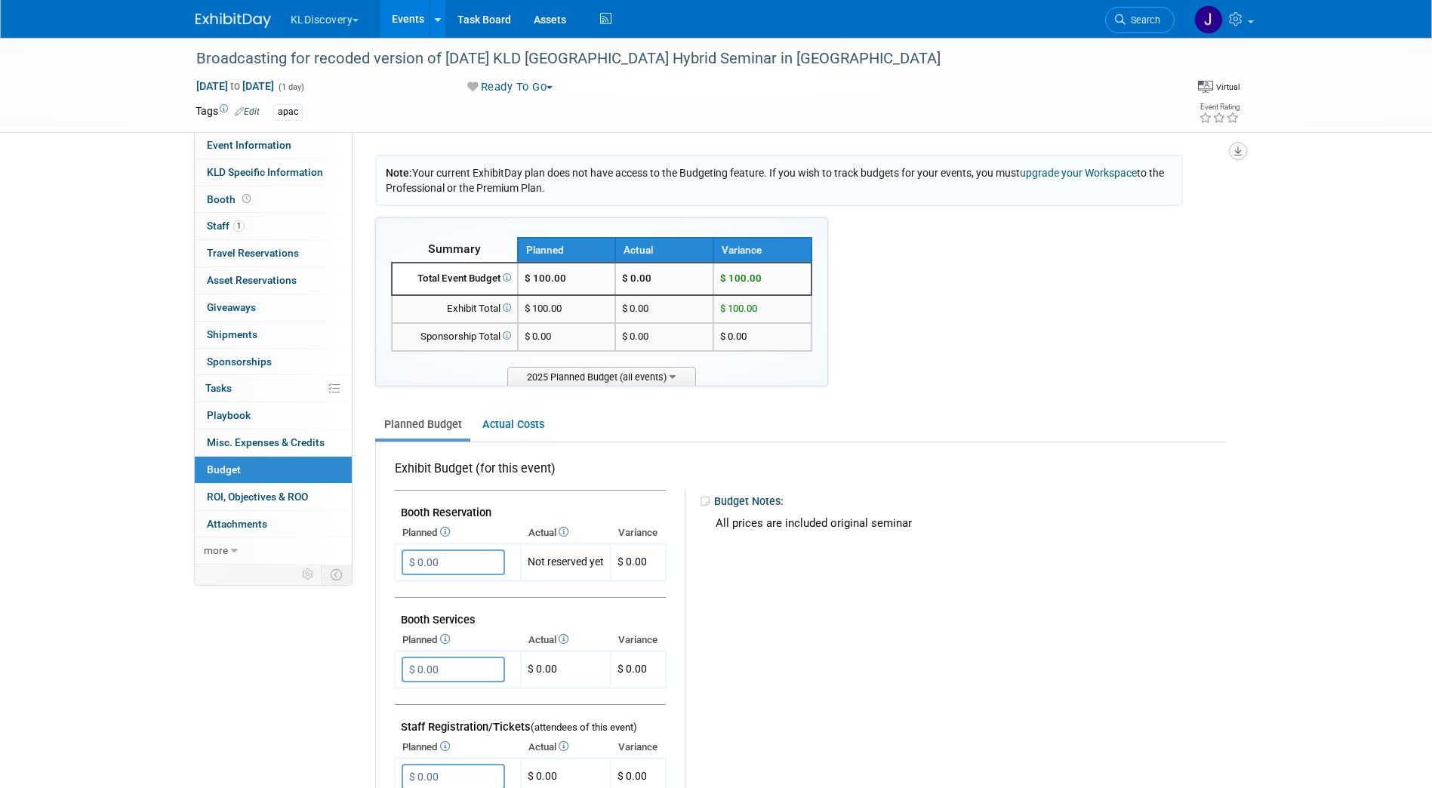
click at [1237, 147] on icon "button" at bounding box center [1238, 151] width 8 height 10
click at [1216, 187] on link "Export tab to PDF" at bounding box center [1147, 194] width 176 height 21
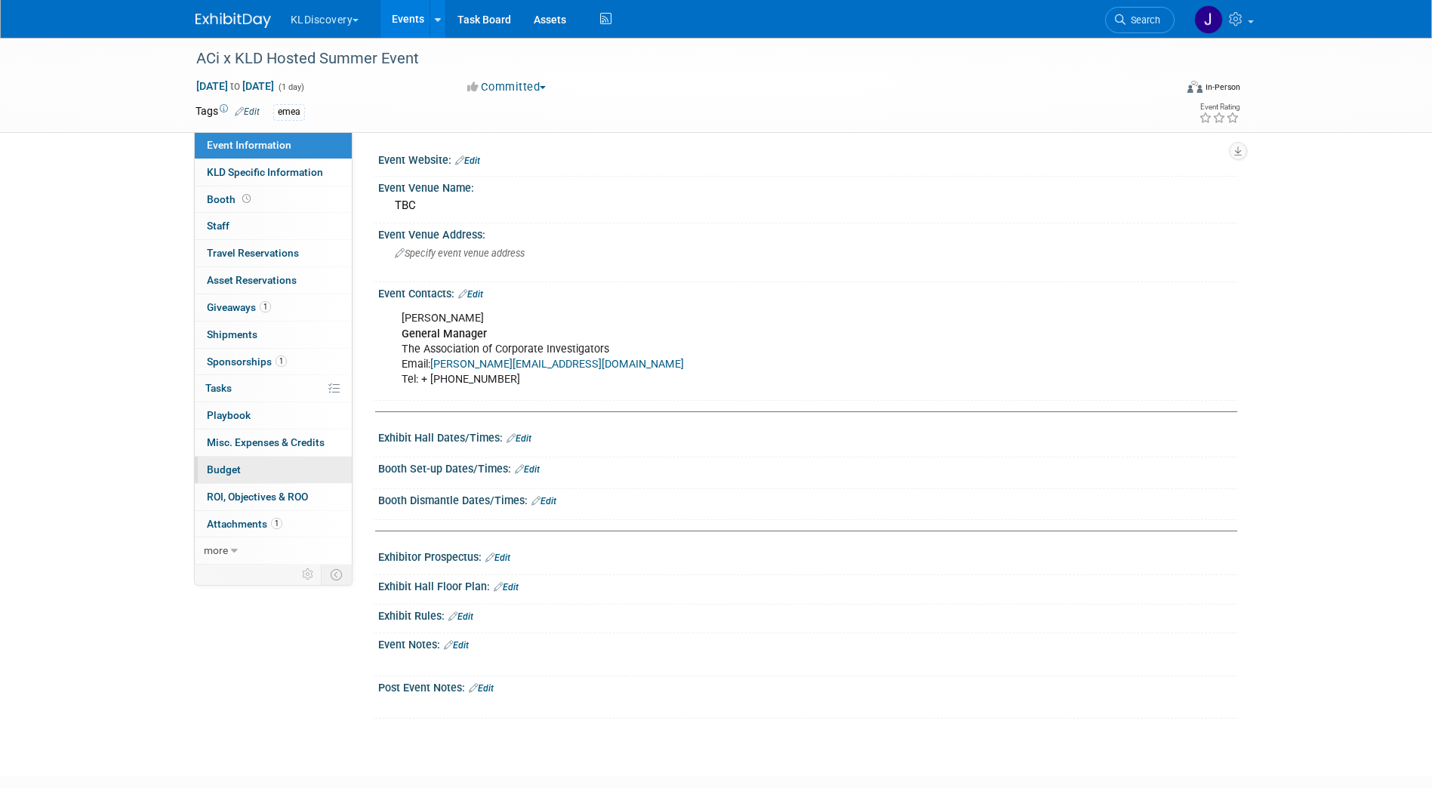
click at [233, 467] on span "Budget" at bounding box center [224, 470] width 34 height 12
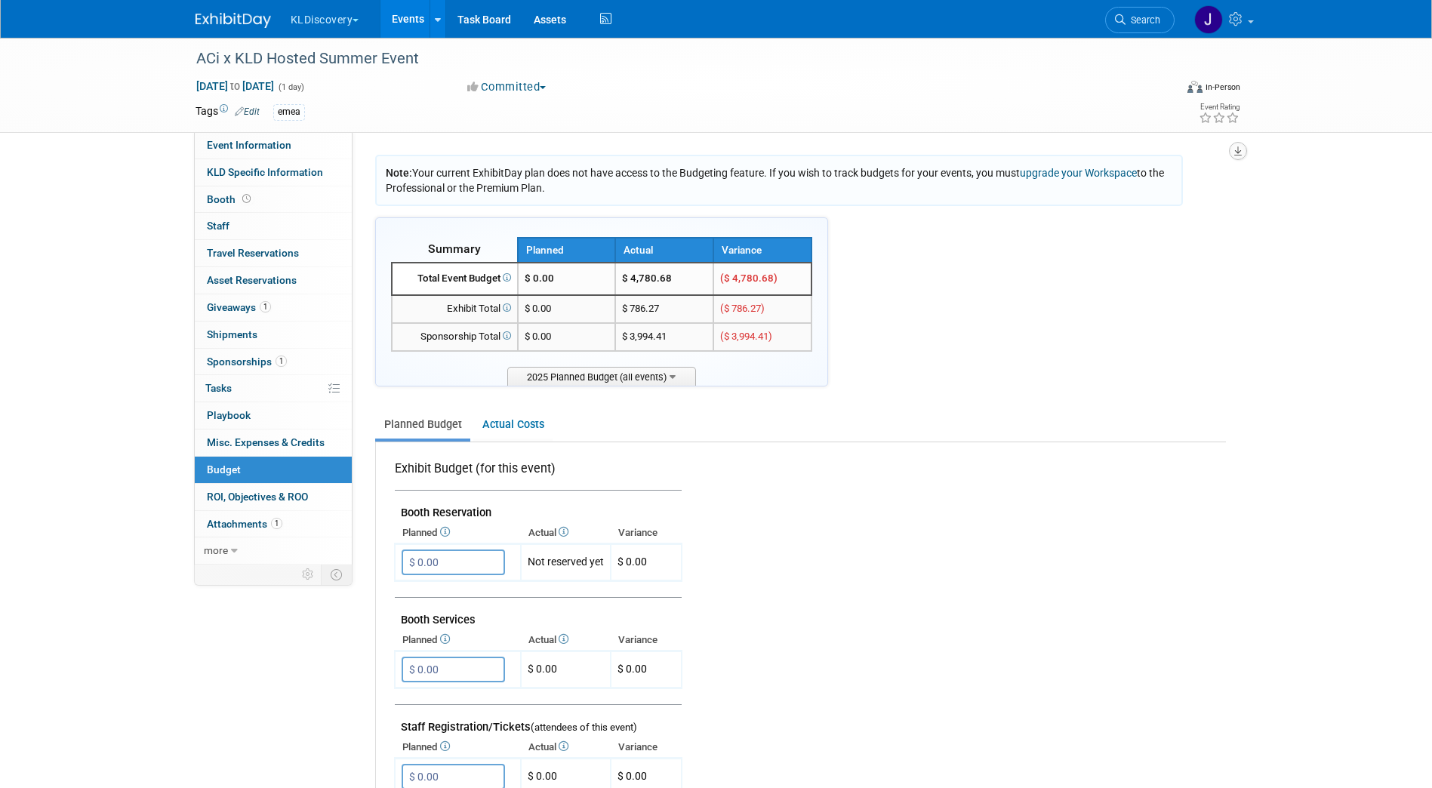
click at [1234, 153] on icon "button" at bounding box center [1238, 151] width 8 height 10
click at [1212, 190] on link "Export tab to PDF" at bounding box center [1147, 194] width 176 height 21
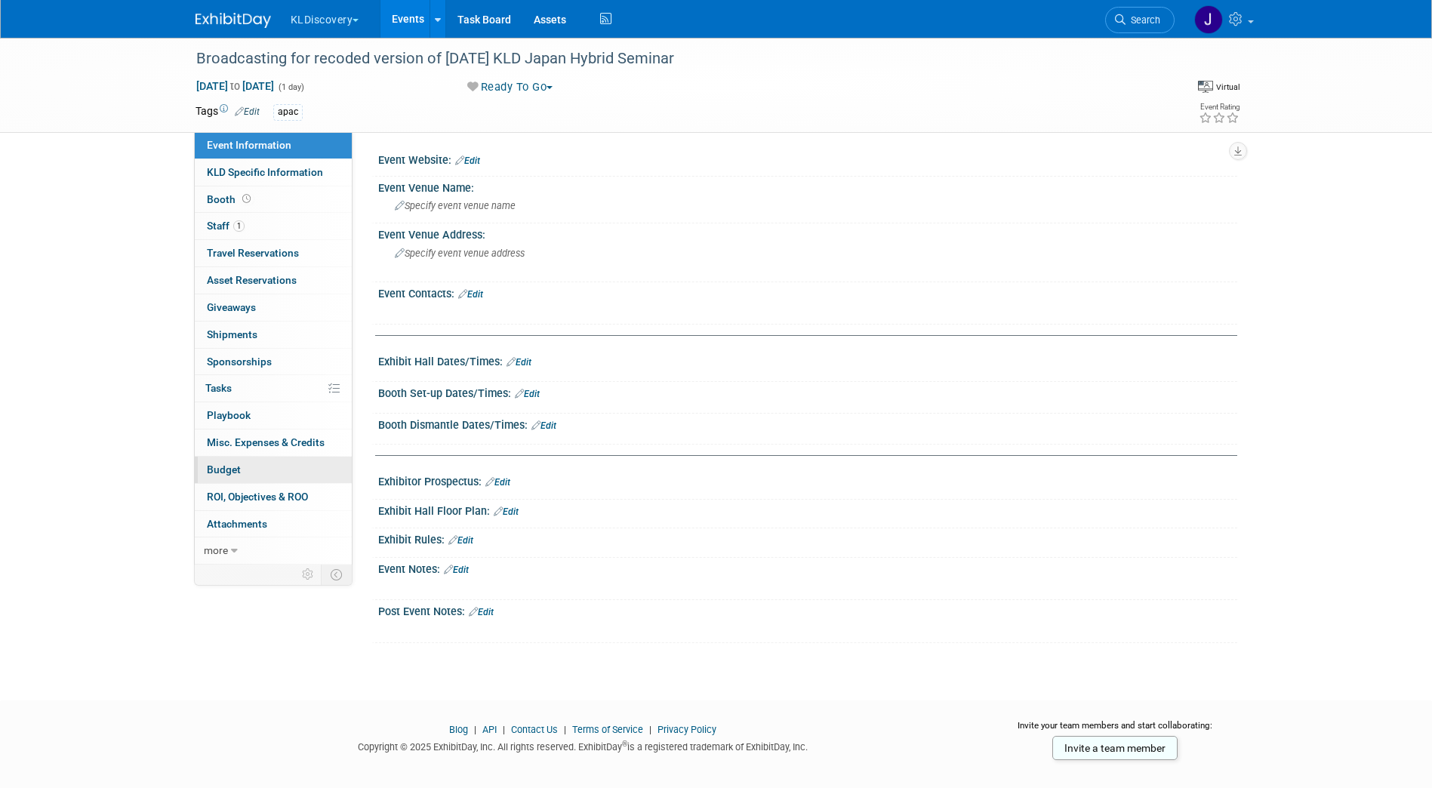
click at [271, 469] on link "Budget" at bounding box center [273, 470] width 157 height 26
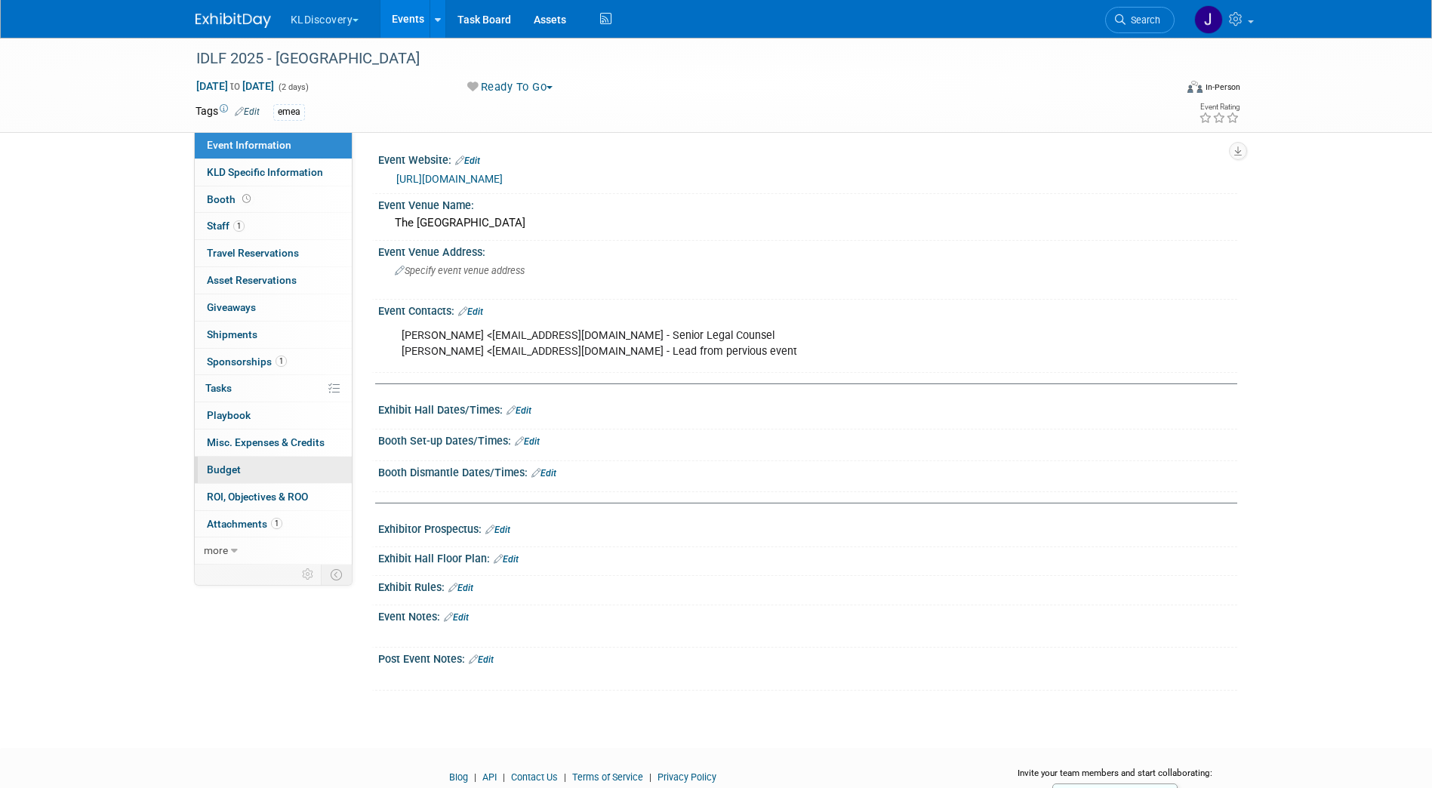
click at [264, 466] on link "Budget" at bounding box center [273, 470] width 157 height 26
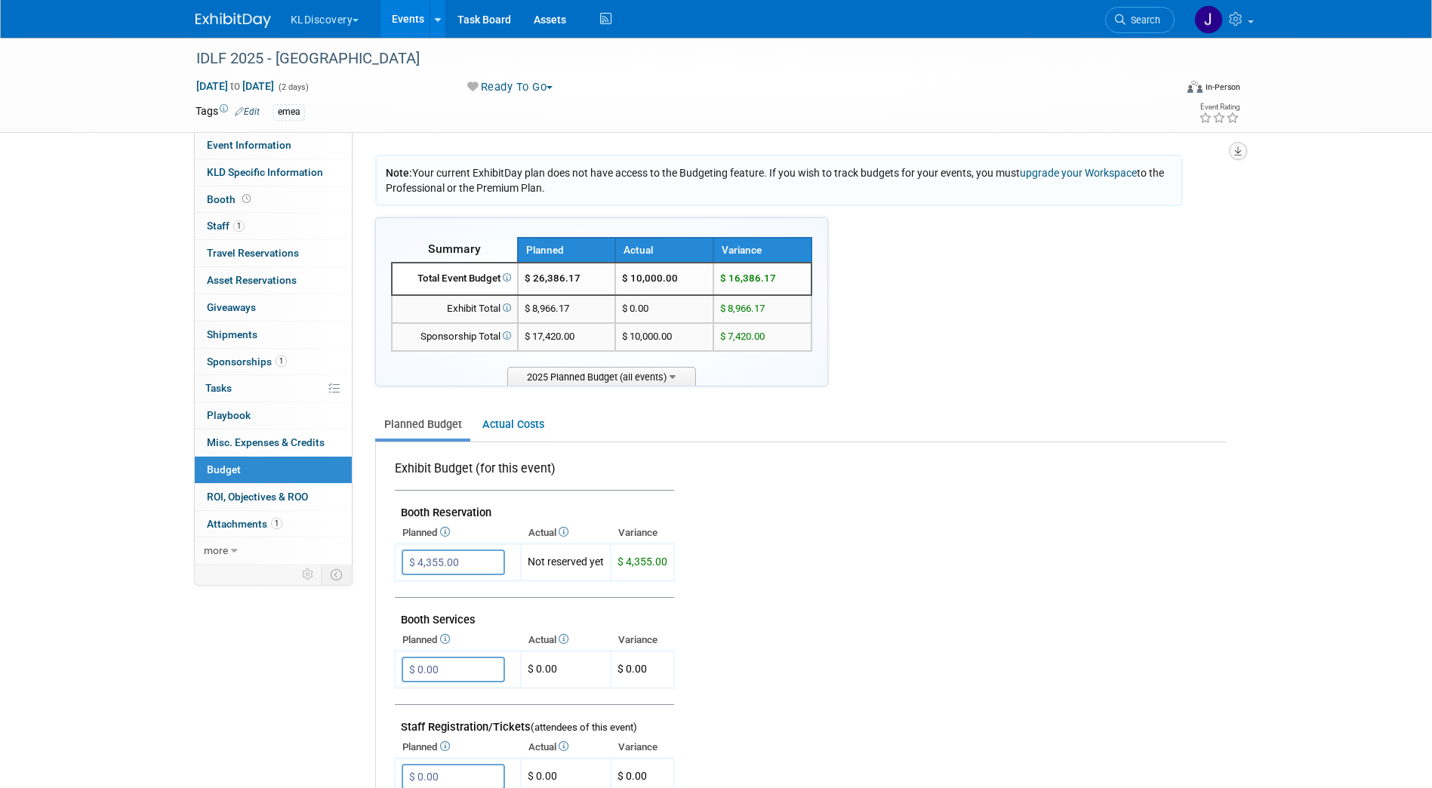
click at [1238, 156] on icon "button" at bounding box center [1238, 151] width 8 height 10
click at [1207, 201] on link "Export tab to PDF" at bounding box center [1147, 194] width 176 height 21
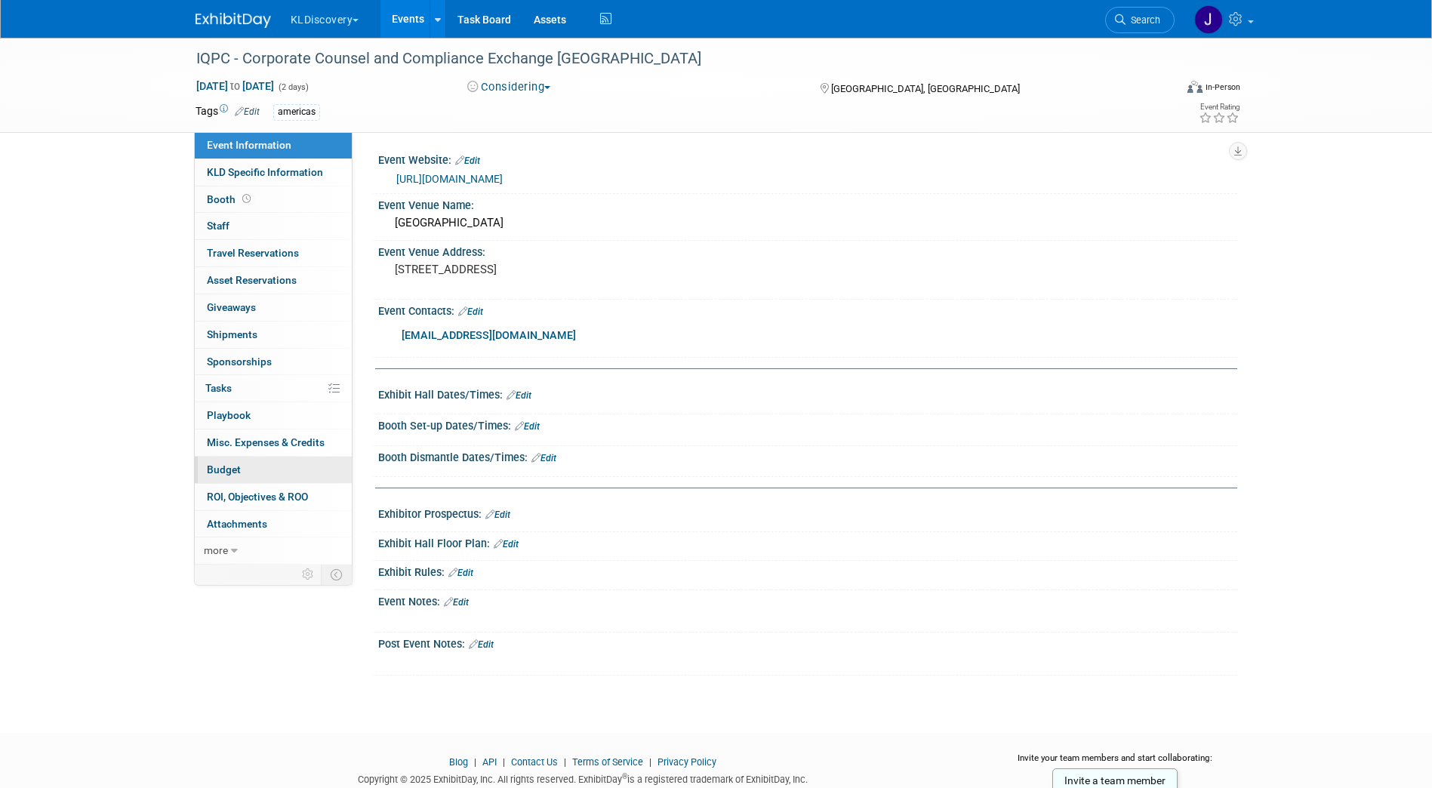
click at [260, 469] on link "Budget" at bounding box center [273, 470] width 157 height 26
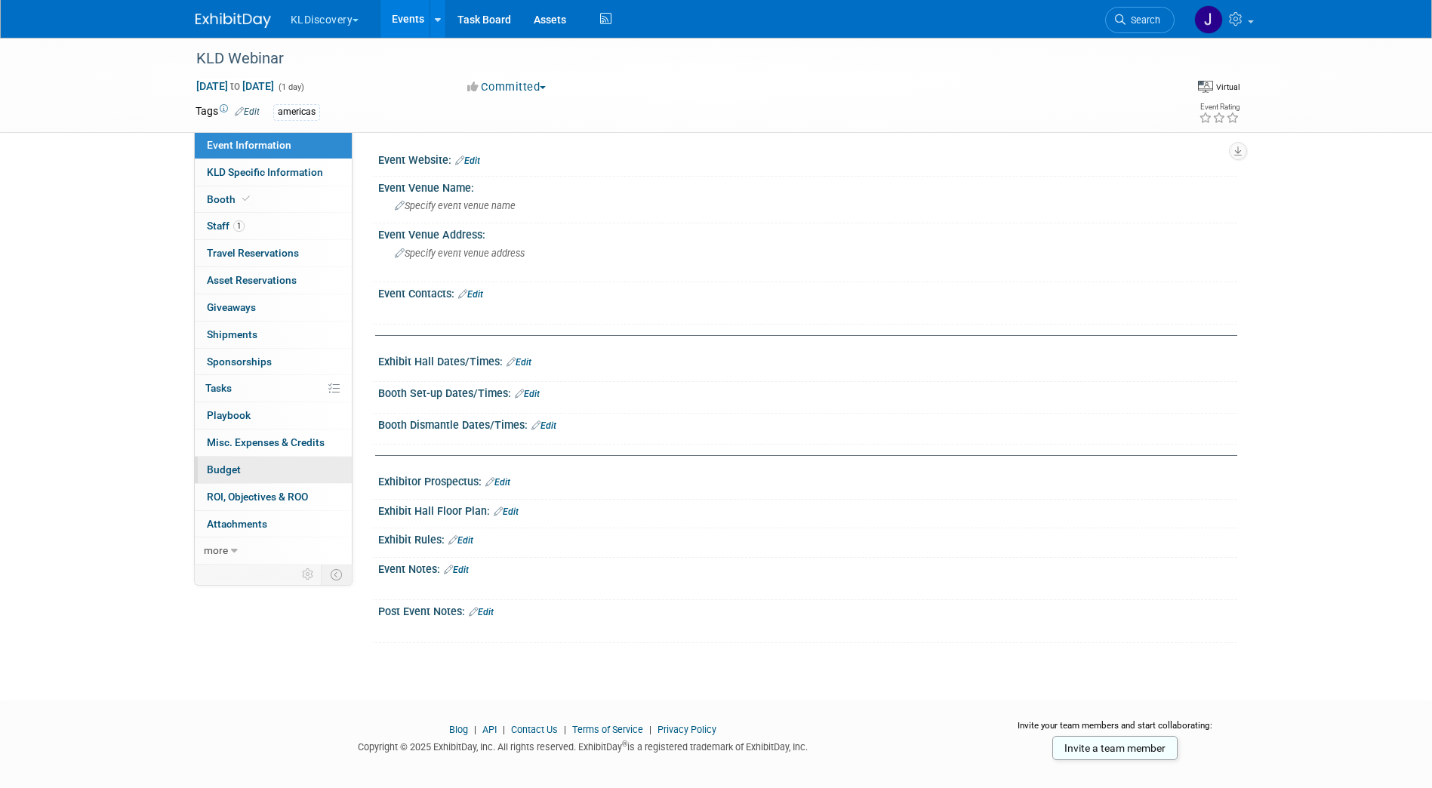
click at [252, 467] on link "Budget" at bounding box center [273, 470] width 157 height 26
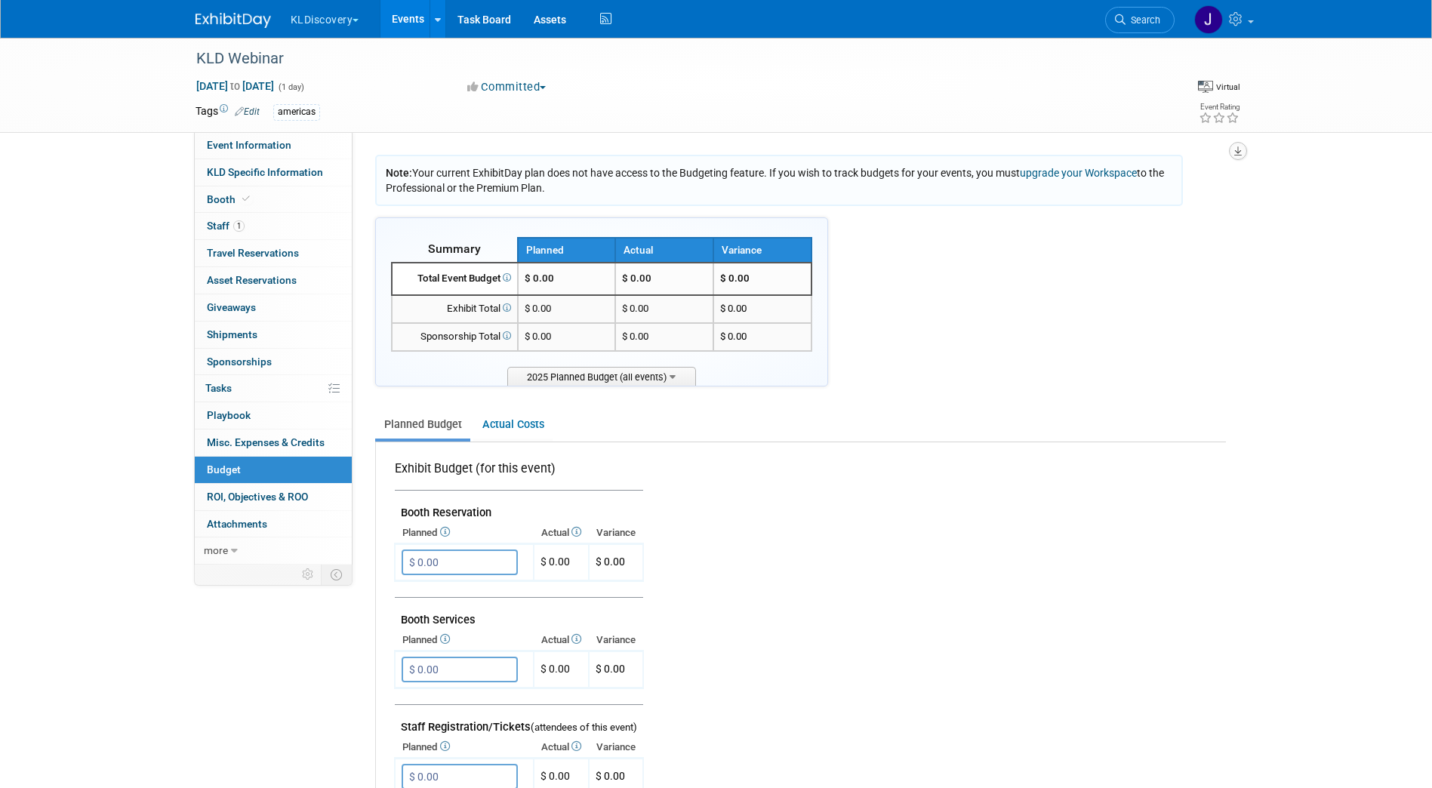
click at [1239, 147] on icon "button" at bounding box center [1238, 151] width 8 height 10
click at [1209, 185] on link "Export tab to PDF" at bounding box center [1147, 194] width 176 height 21
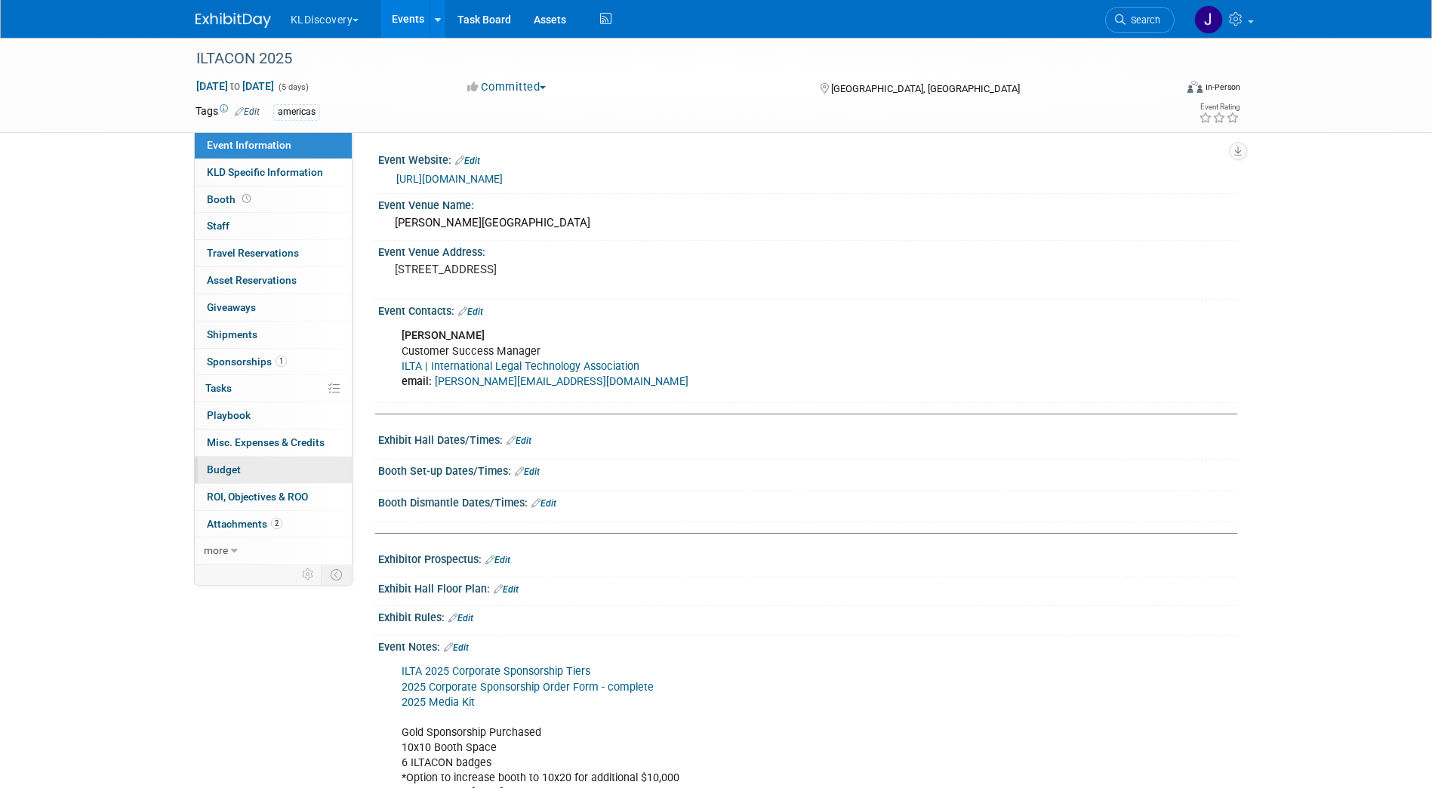
click at [247, 467] on link "Budget" at bounding box center [273, 470] width 157 height 26
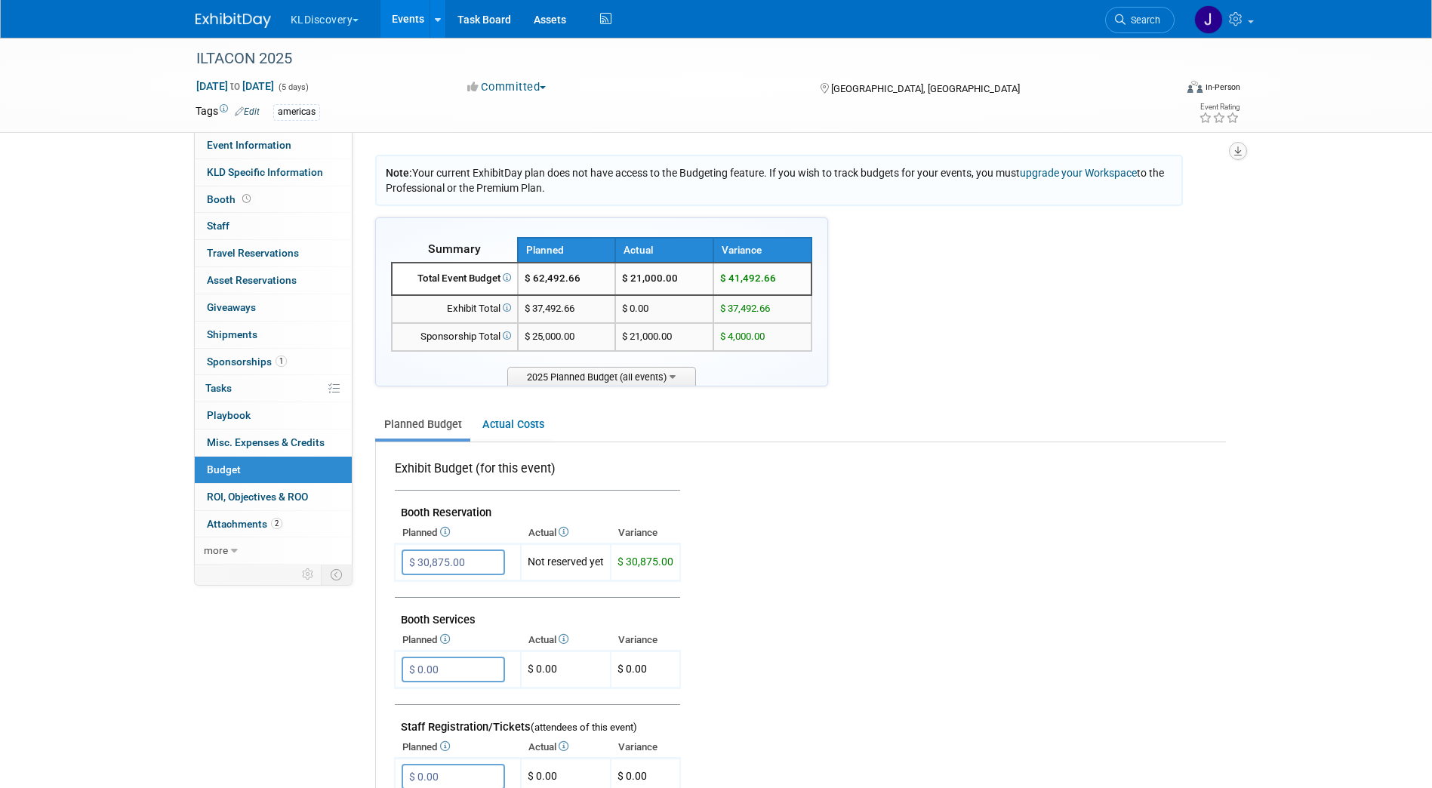
click at [1233, 149] on button "button" at bounding box center [1238, 151] width 18 height 18
click at [1175, 197] on link "Export tab to PDF" at bounding box center [1147, 194] width 176 height 21
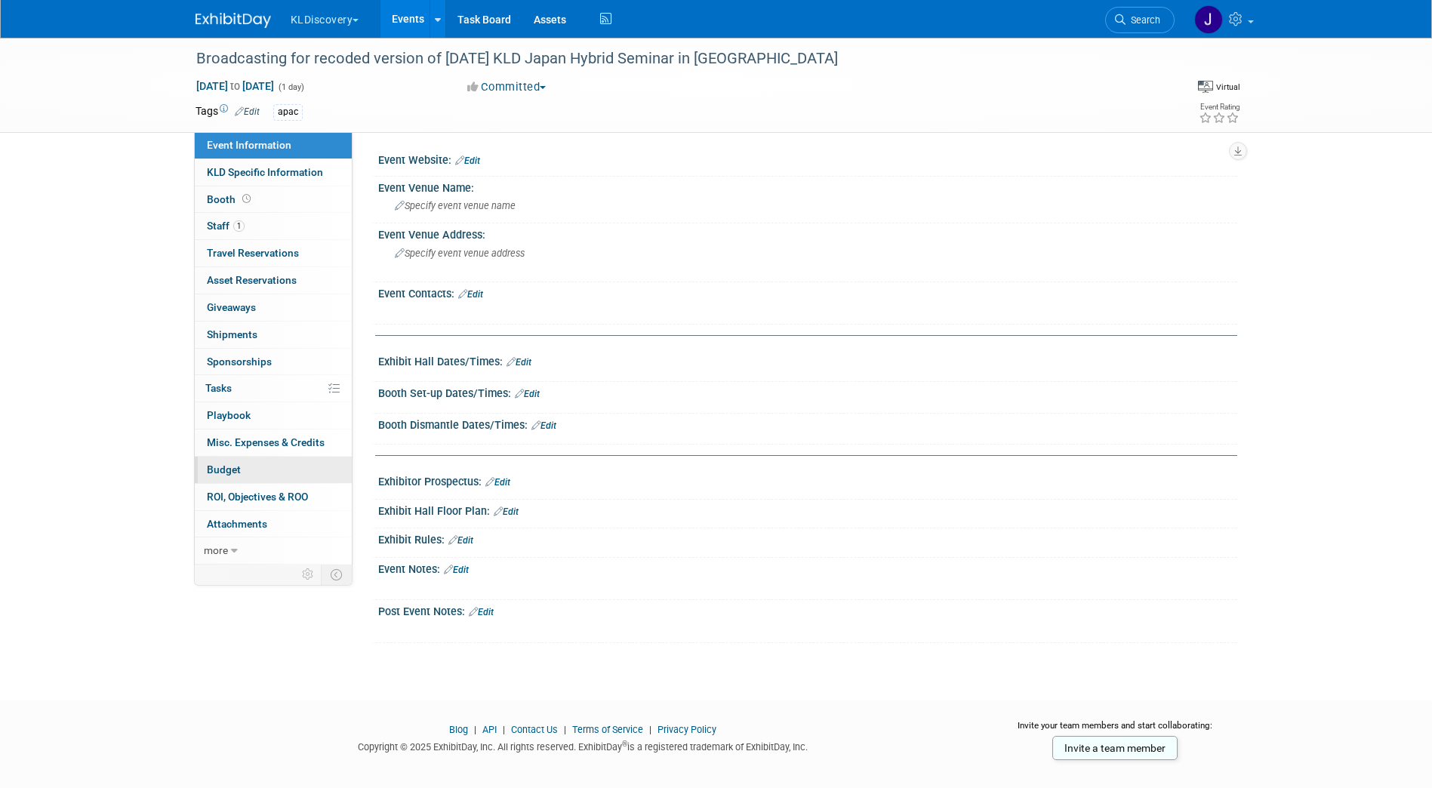
click at [236, 464] on span "Budget" at bounding box center [224, 470] width 34 height 12
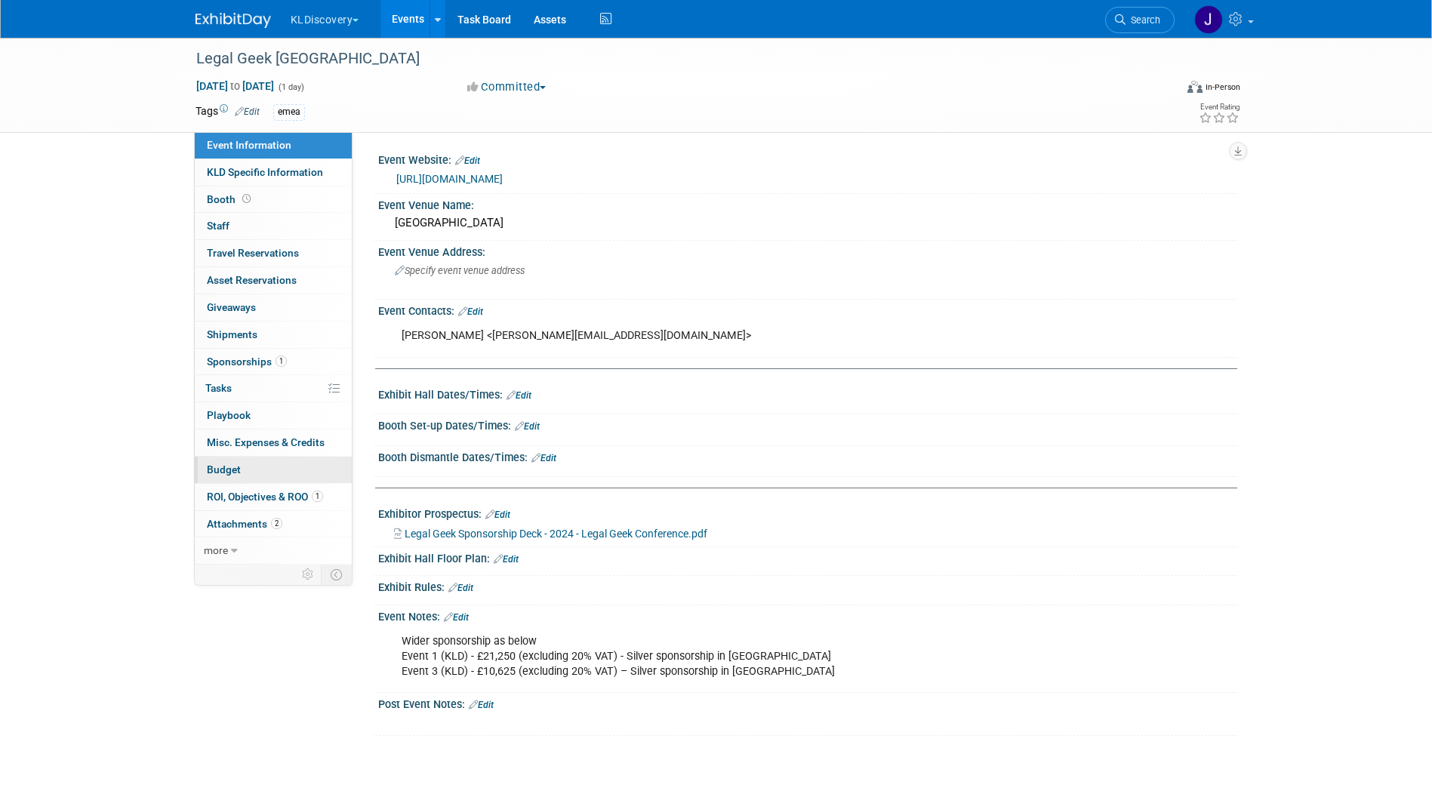
click at [247, 472] on link "Budget" at bounding box center [273, 470] width 157 height 26
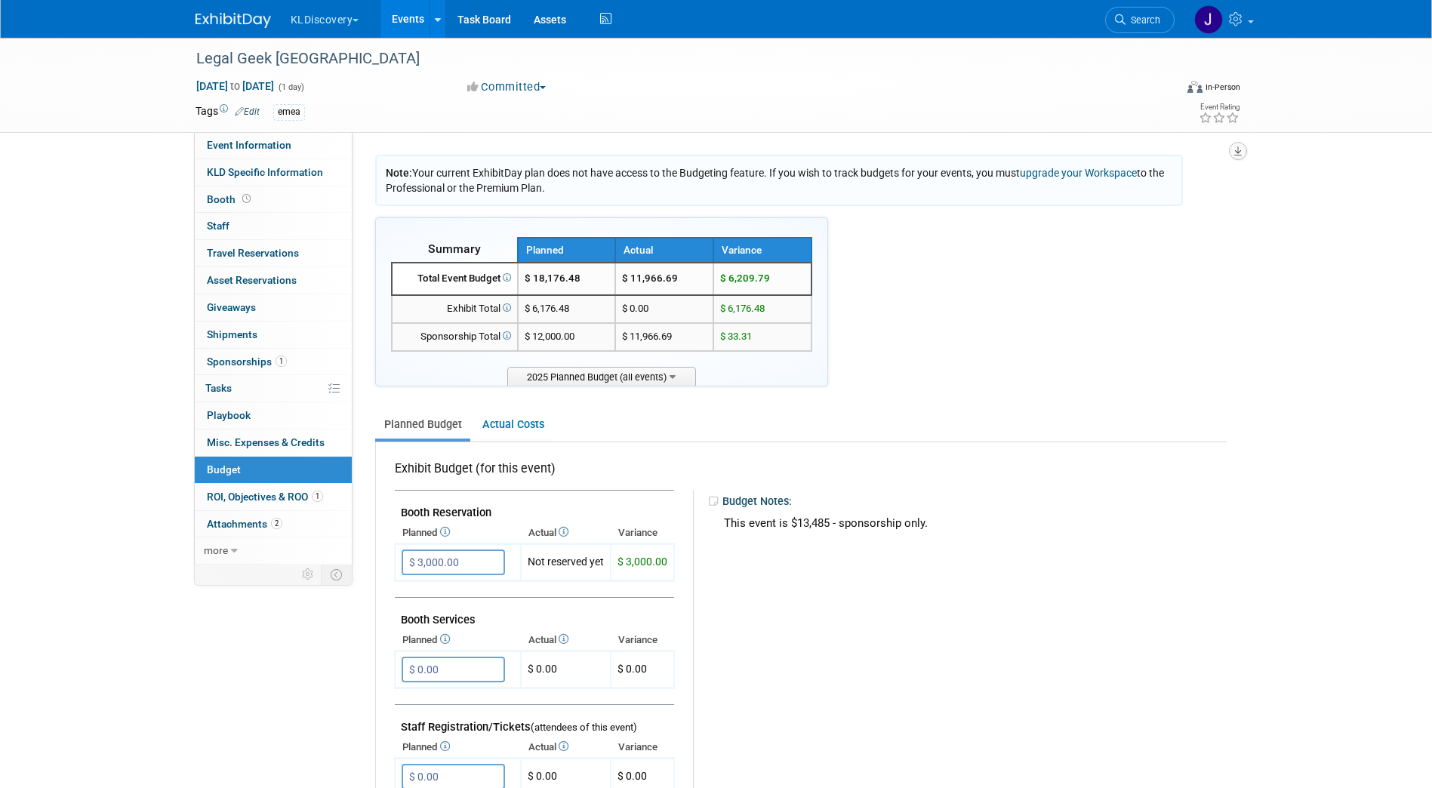
click at [1241, 153] on icon "button" at bounding box center [1238, 151] width 8 height 10
click at [1188, 195] on link "Export tab to PDF" at bounding box center [1147, 194] width 176 height 21
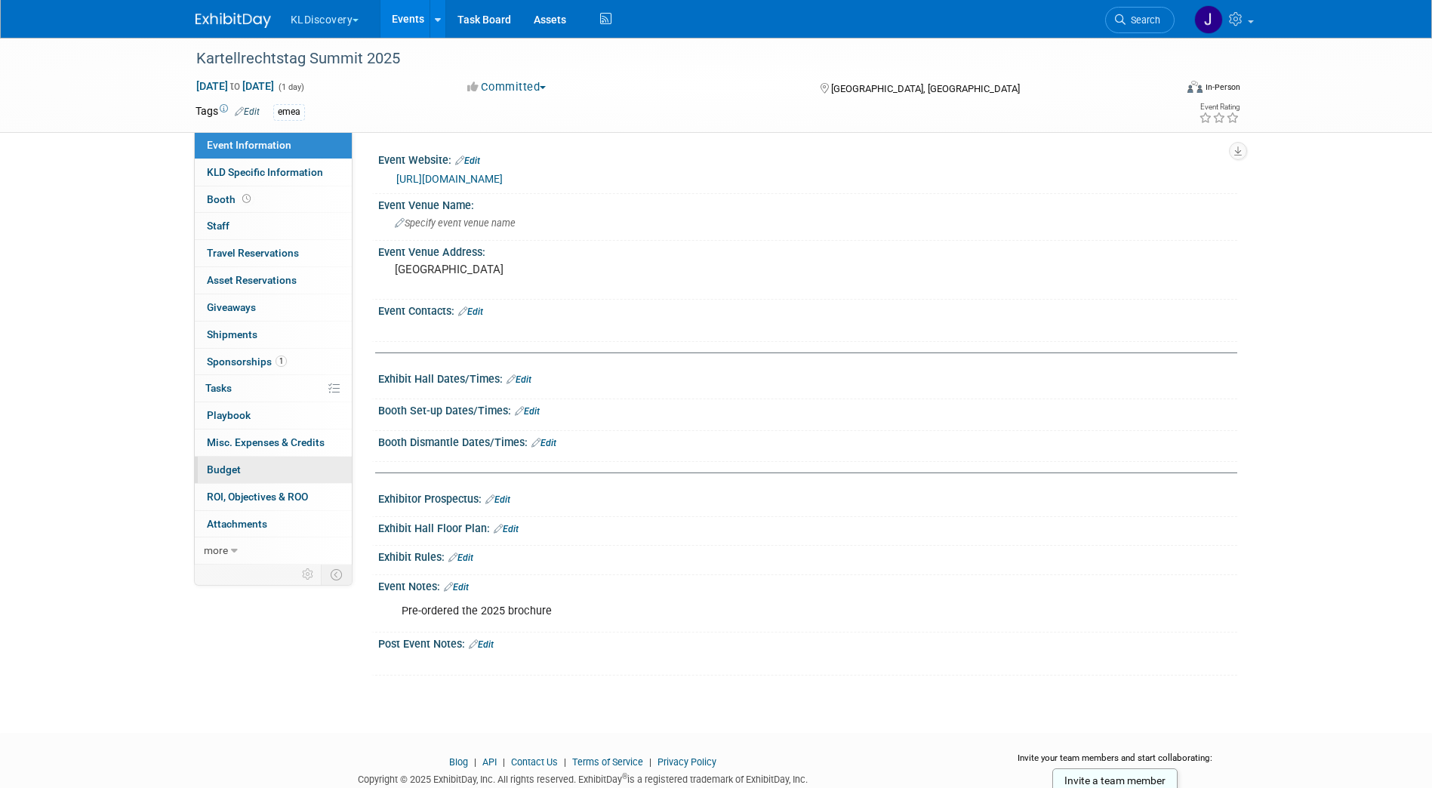
click at [259, 472] on link "Budget" at bounding box center [273, 470] width 157 height 26
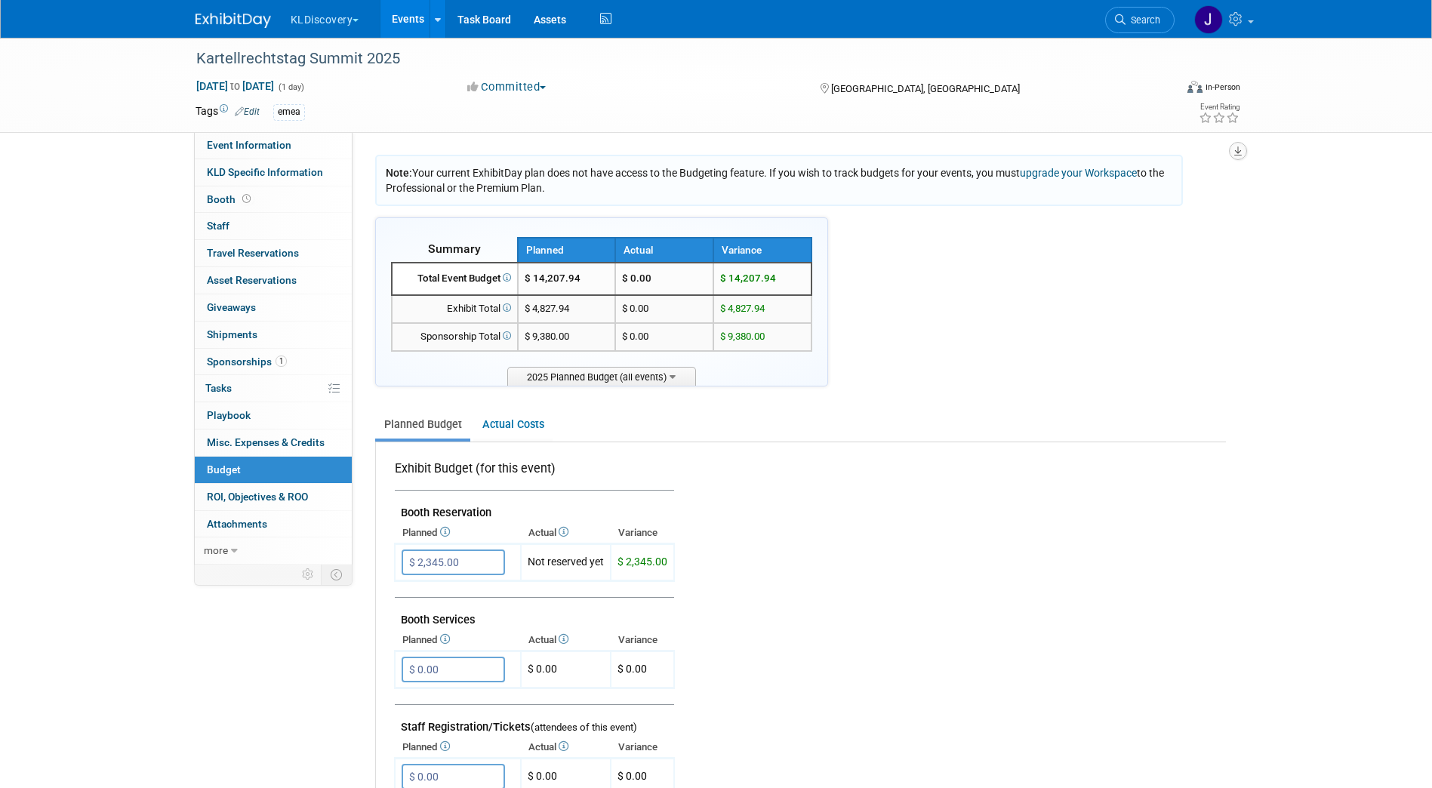
click at [1236, 149] on icon "button" at bounding box center [1238, 151] width 8 height 10
click at [1123, 194] on link "Export tab to PDF" at bounding box center [1147, 194] width 176 height 21
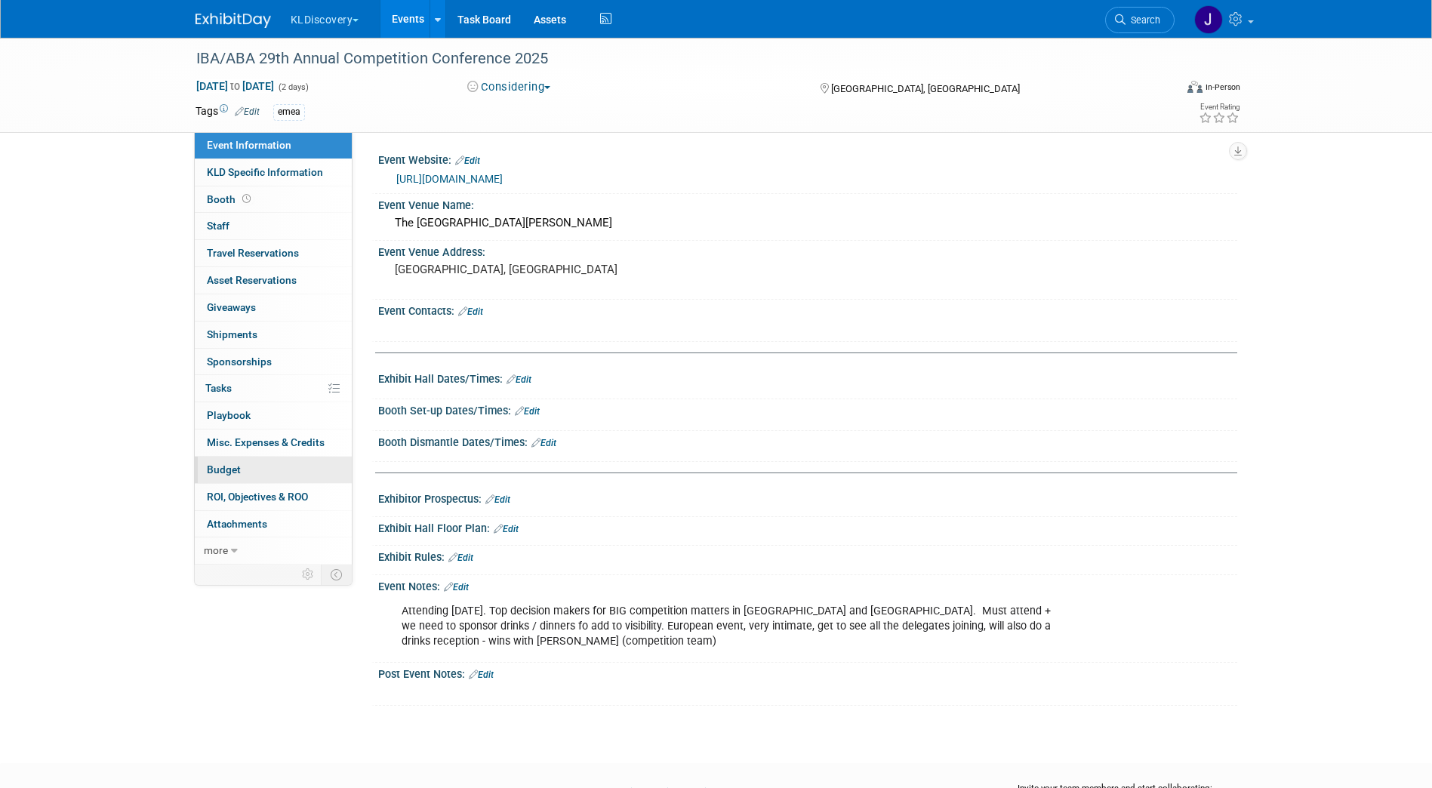
click at [233, 474] on span "Budget" at bounding box center [224, 470] width 34 height 12
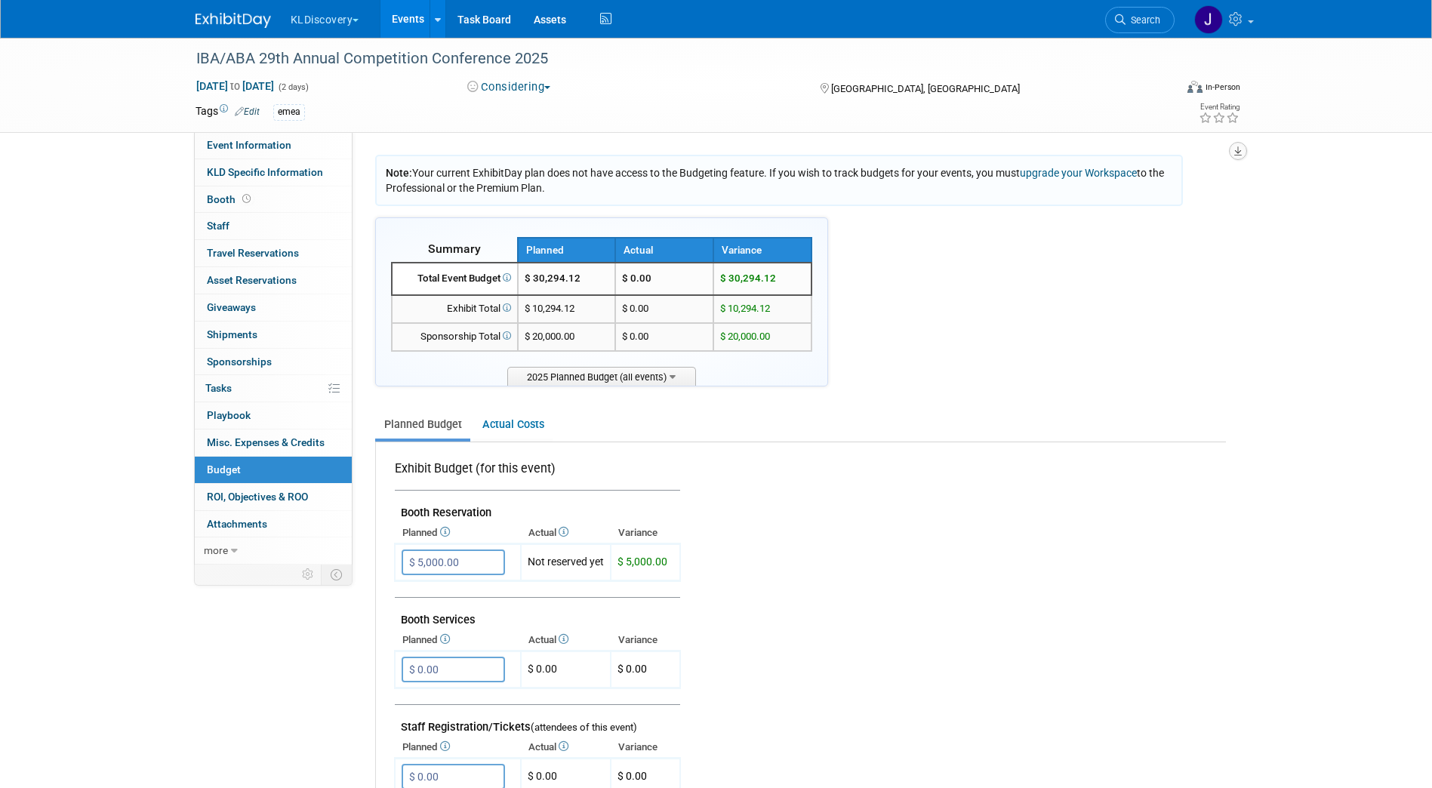
click at [1235, 155] on icon "button" at bounding box center [1238, 151] width 8 height 10
click at [1179, 198] on link "Export tab to PDF" at bounding box center [1147, 194] width 176 height 21
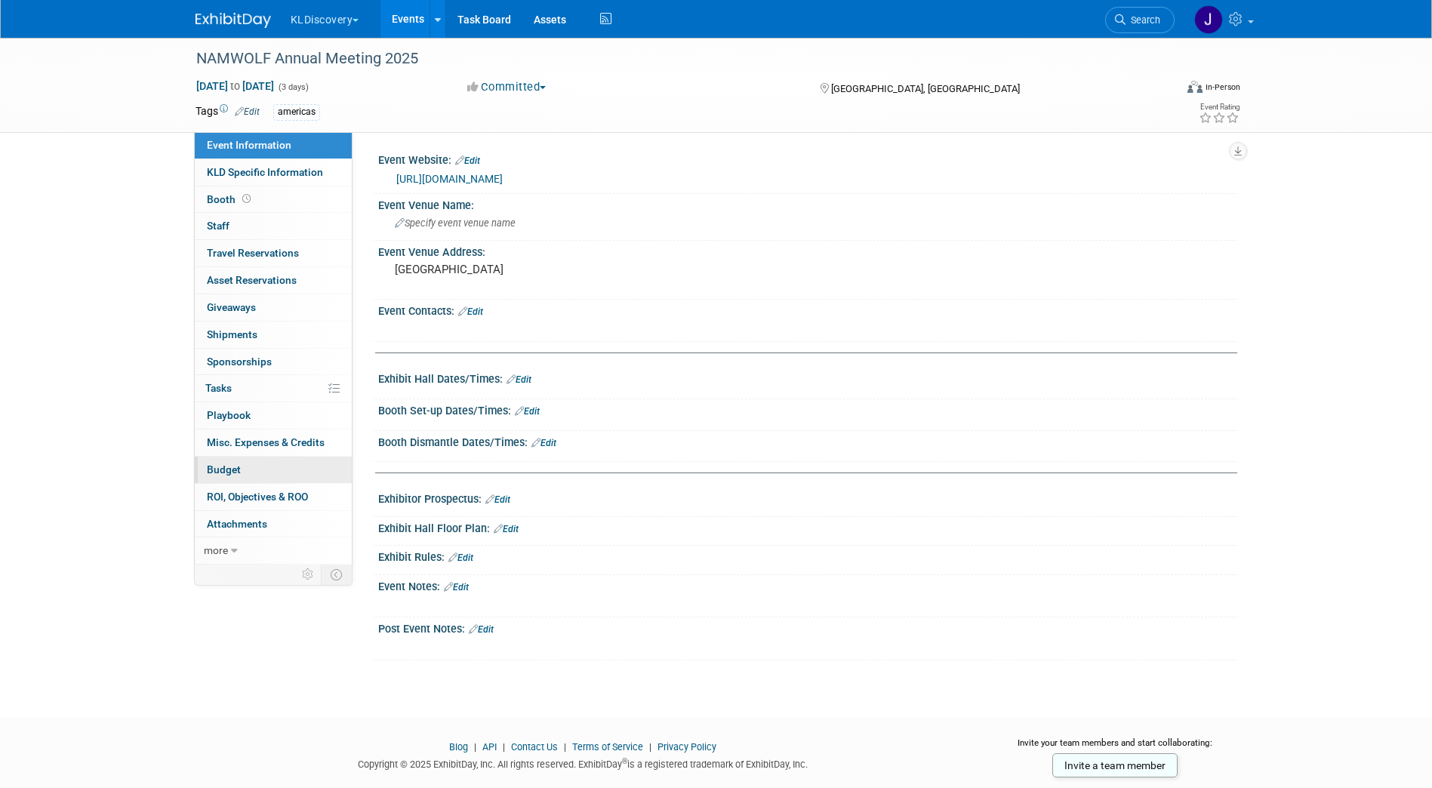
click at [237, 472] on span "Budget" at bounding box center [224, 470] width 34 height 12
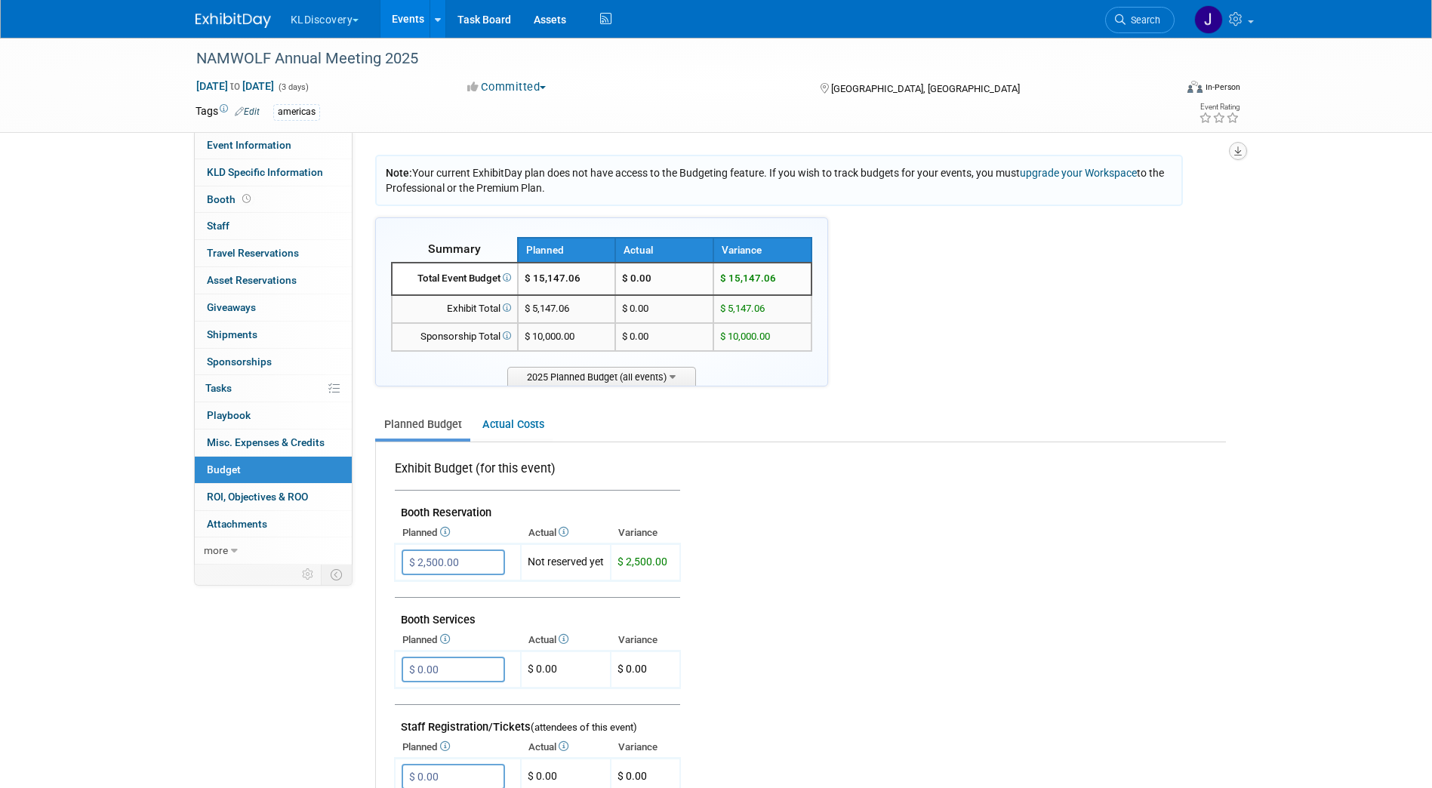
click at [1243, 152] on button "button" at bounding box center [1238, 151] width 18 height 18
click at [1167, 197] on link "Export tab to PDF" at bounding box center [1147, 194] width 176 height 21
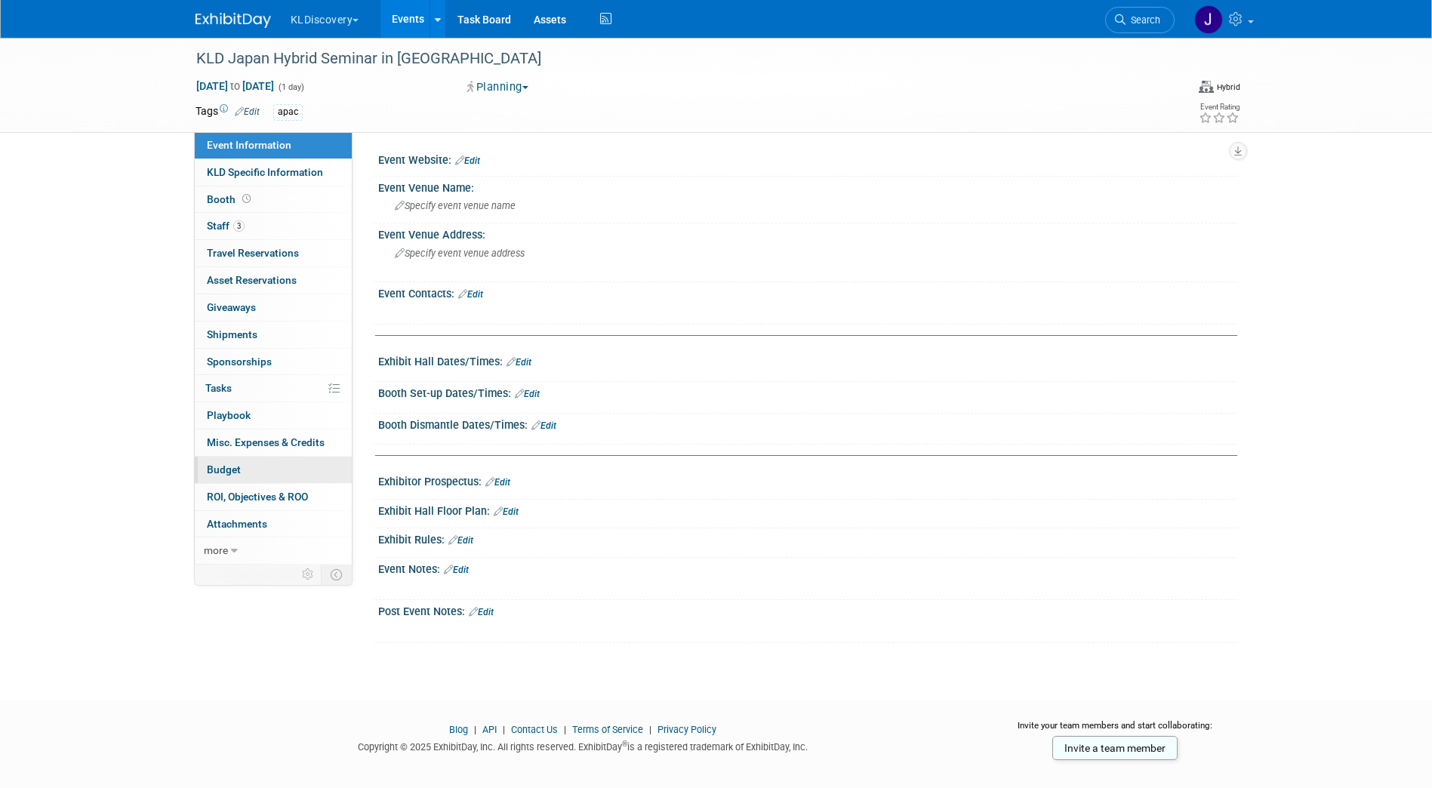
click at [238, 471] on span "Budget" at bounding box center [224, 470] width 34 height 12
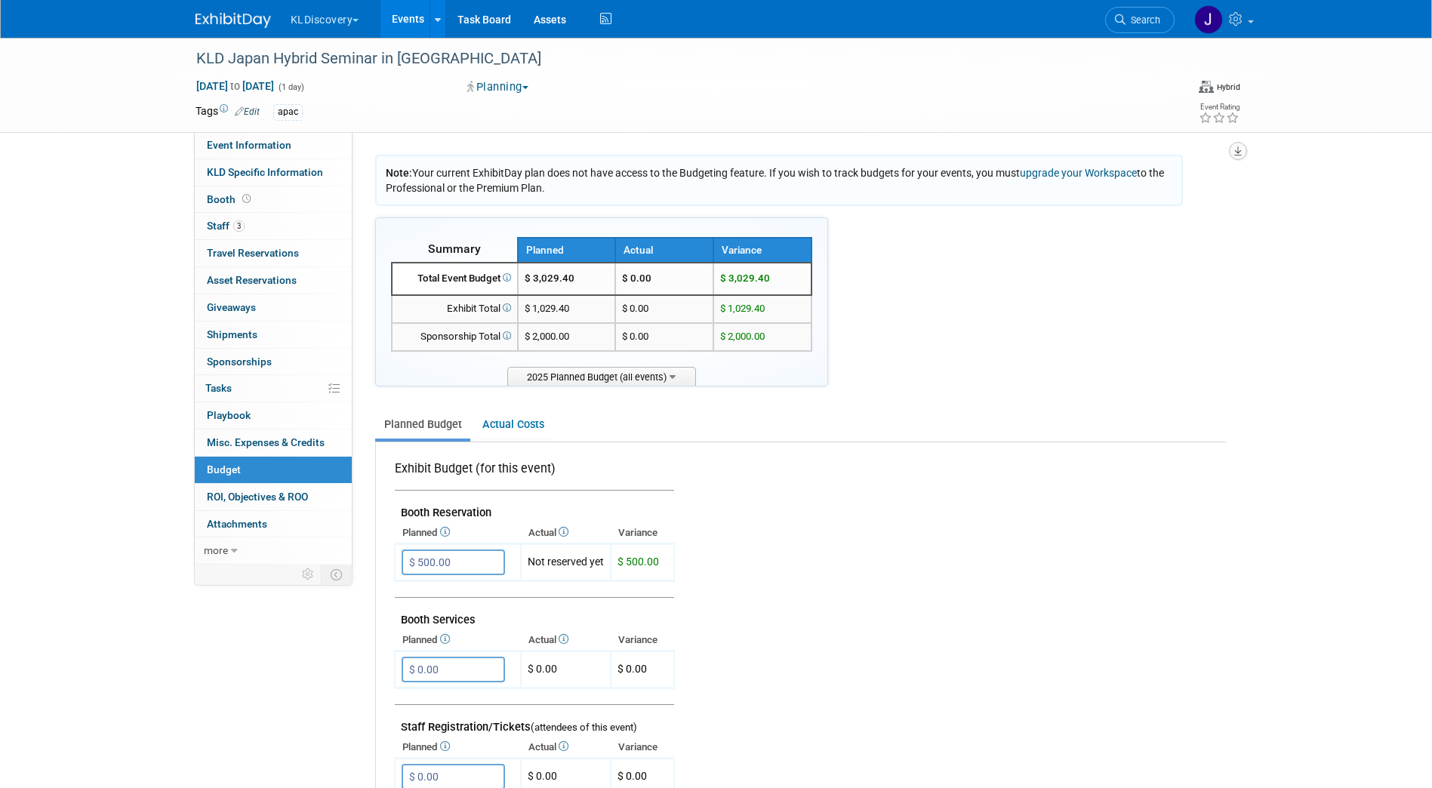
click at [1241, 150] on icon "button" at bounding box center [1238, 151] width 8 height 10
click at [1092, 190] on link "Export tab to PDF" at bounding box center [1147, 194] width 176 height 21
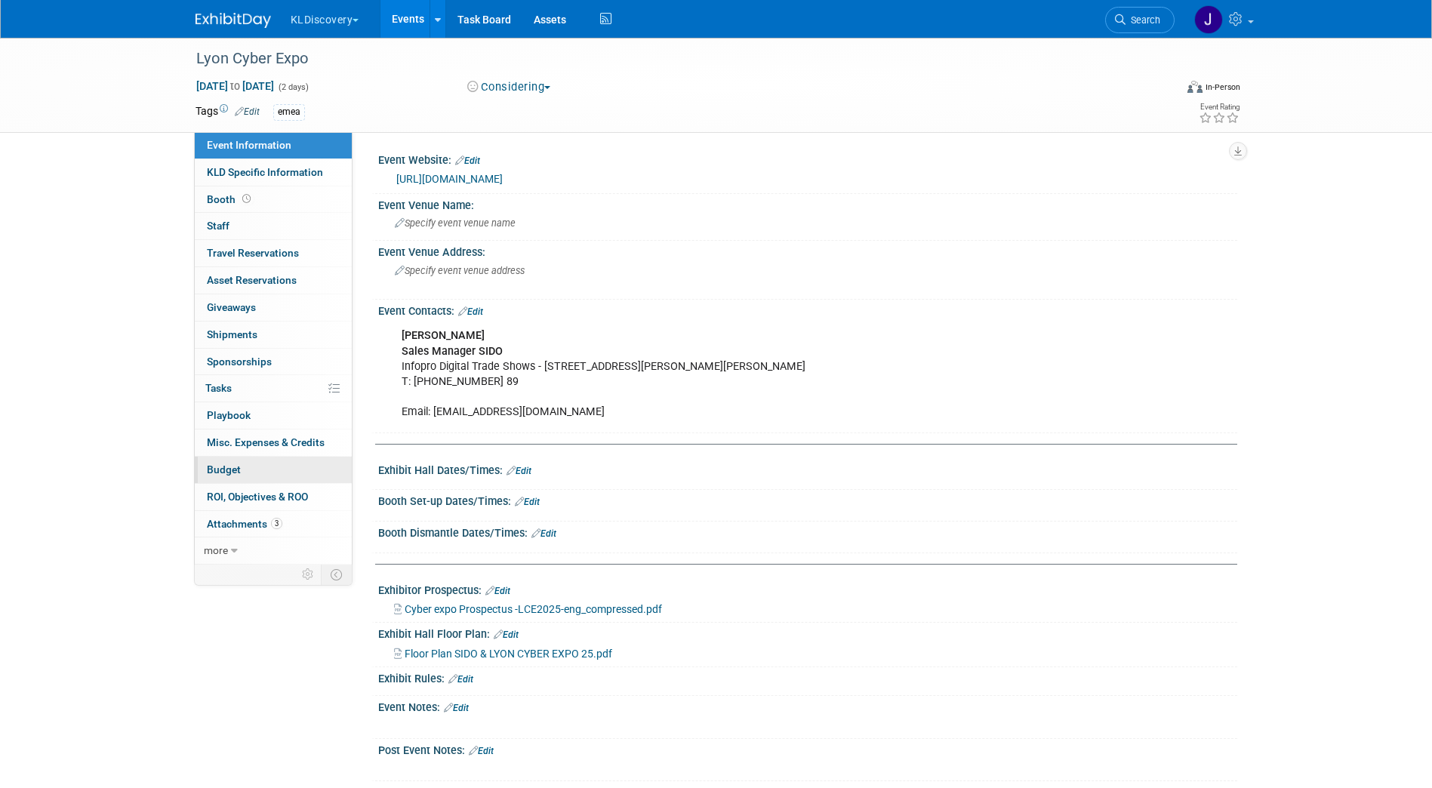
click at [251, 470] on link "Budget" at bounding box center [273, 470] width 157 height 26
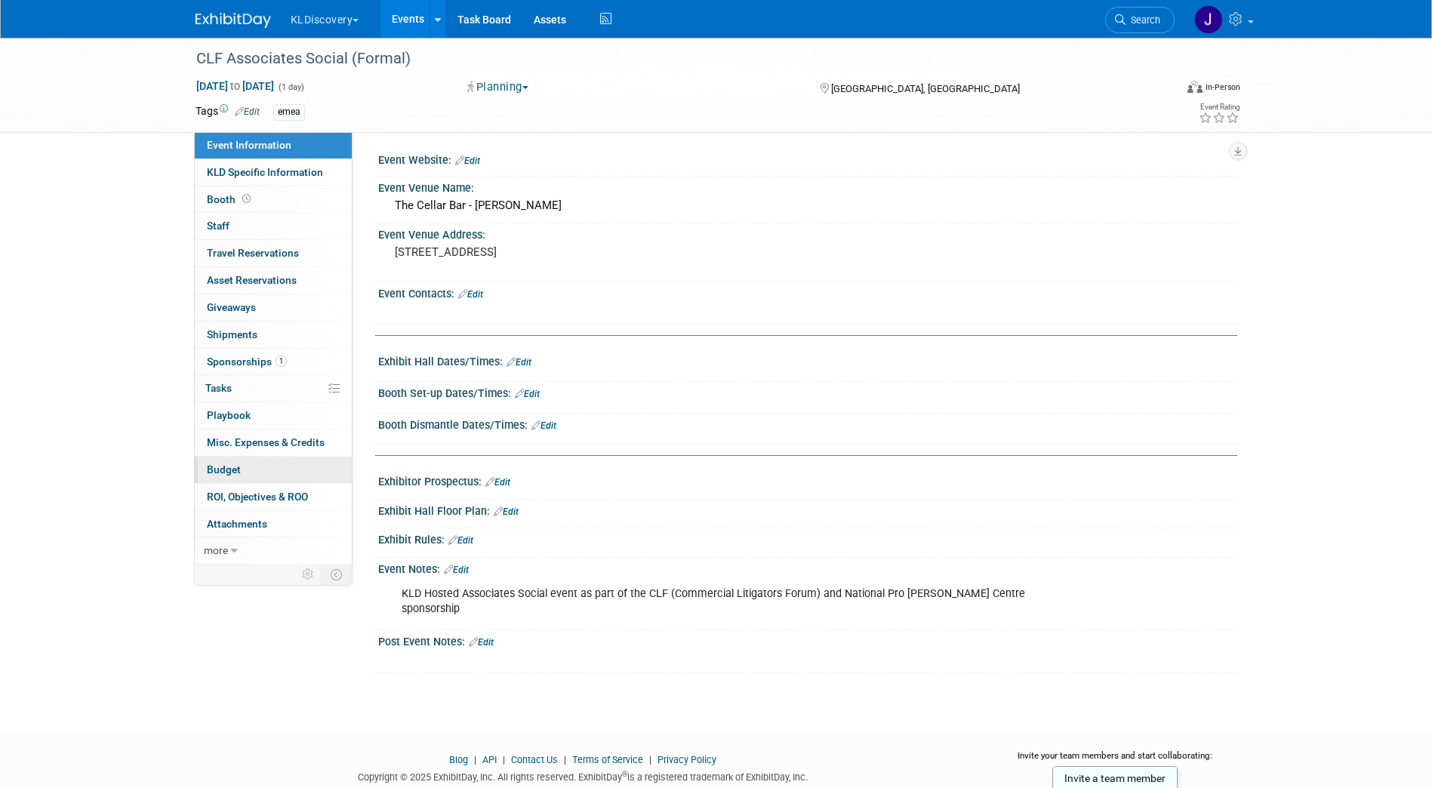
click at [270, 474] on link "Budget" at bounding box center [273, 470] width 157 height 26
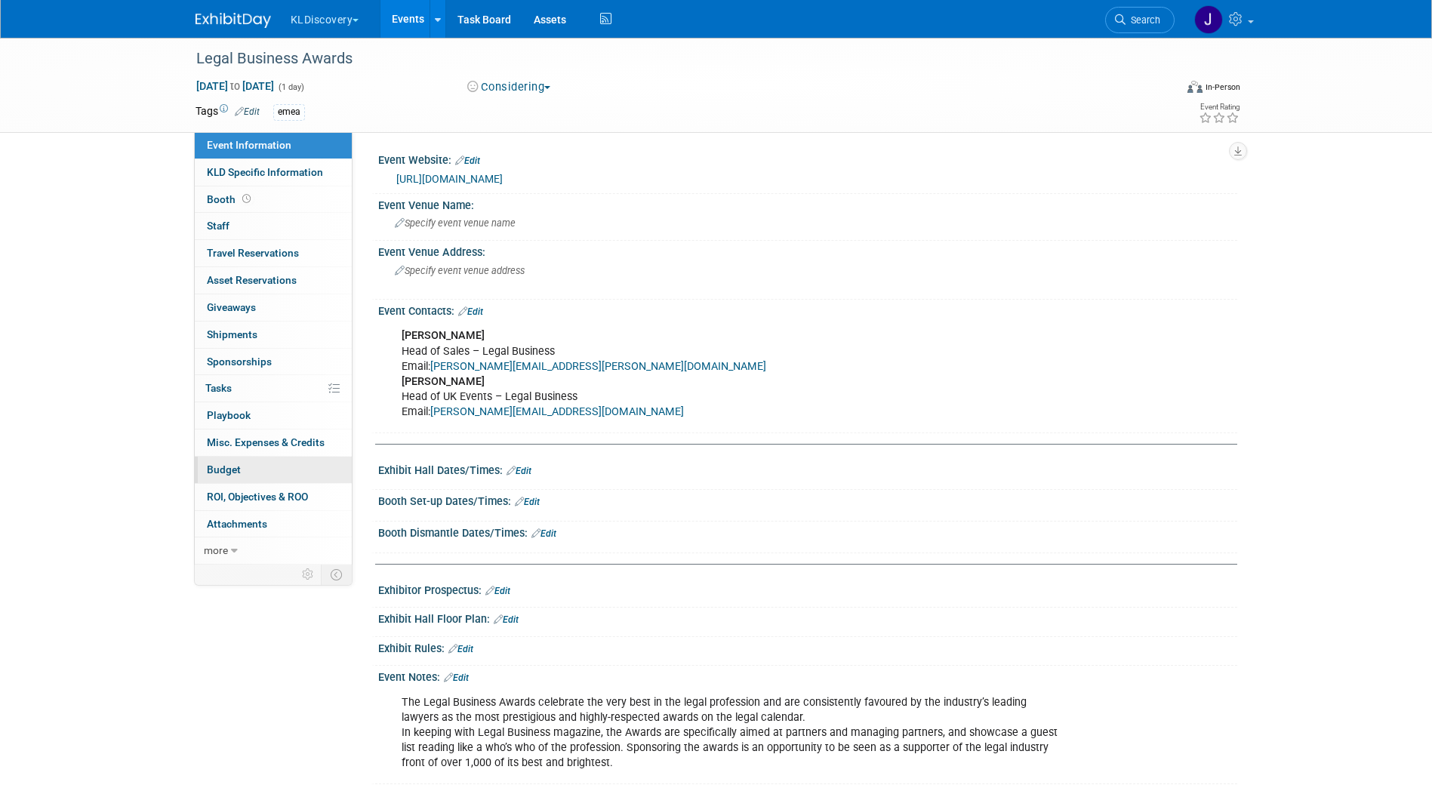
click at [257, 468] on link "Budget" at bounding box center [273, 470] width 157 height 26
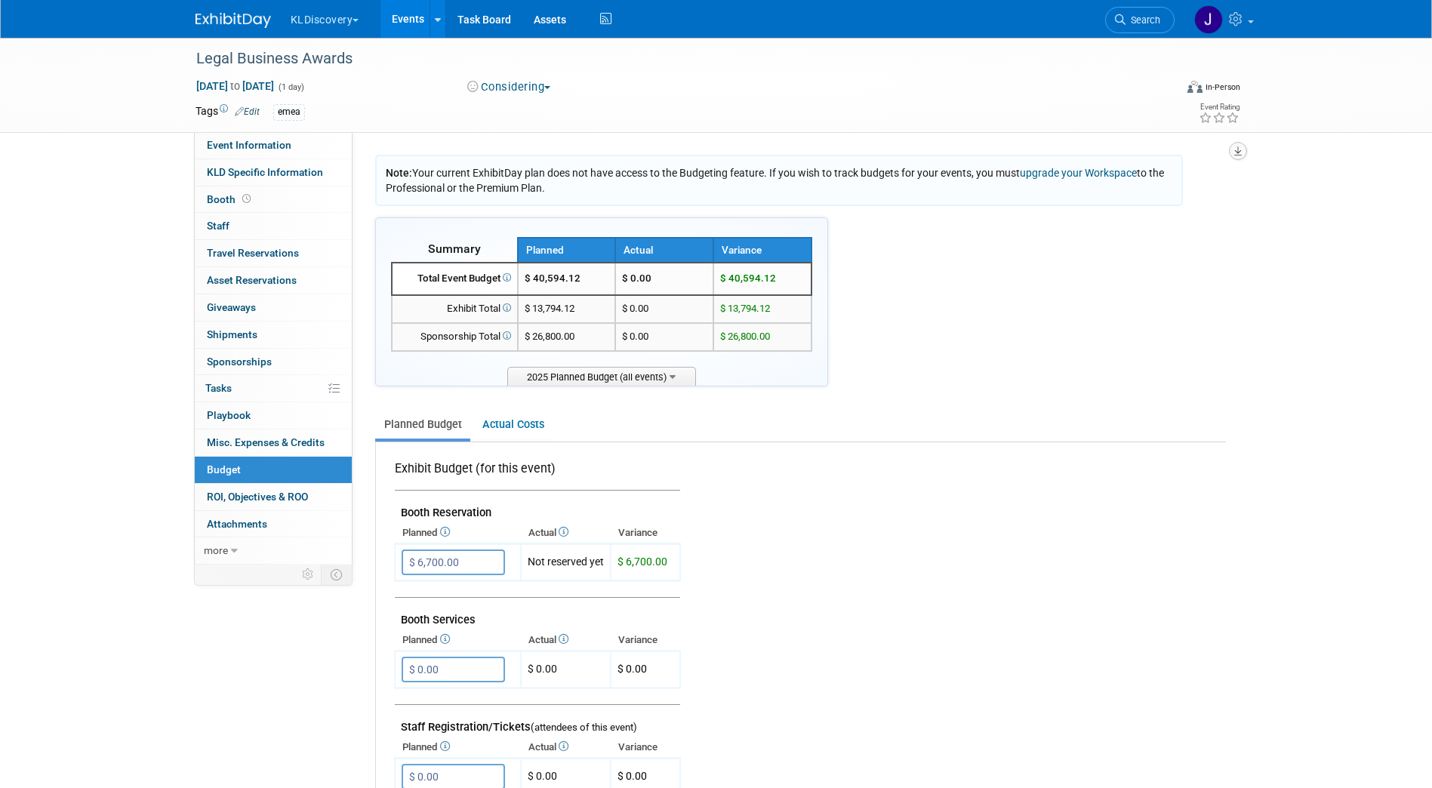
click at [1244, 151] on button "button" at bounding box center [1238, 151] width 18 height 18
click at [1151, 195] on link "Export tab to PDF" at bounding box center [1147, 194] width 176 height 21
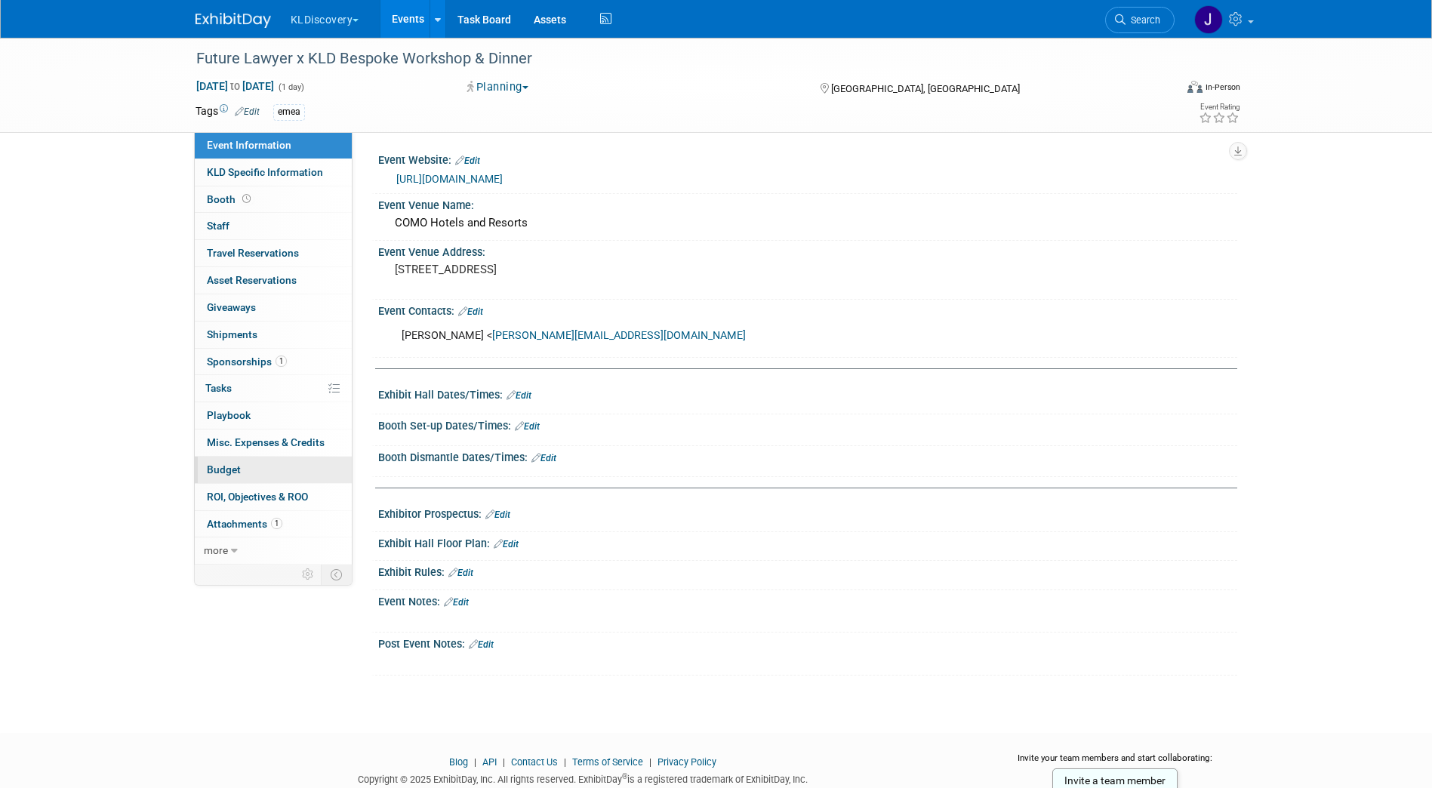
click at [243, 466] on link "Budget" at bounding box center [273, 470] width 157 height 26
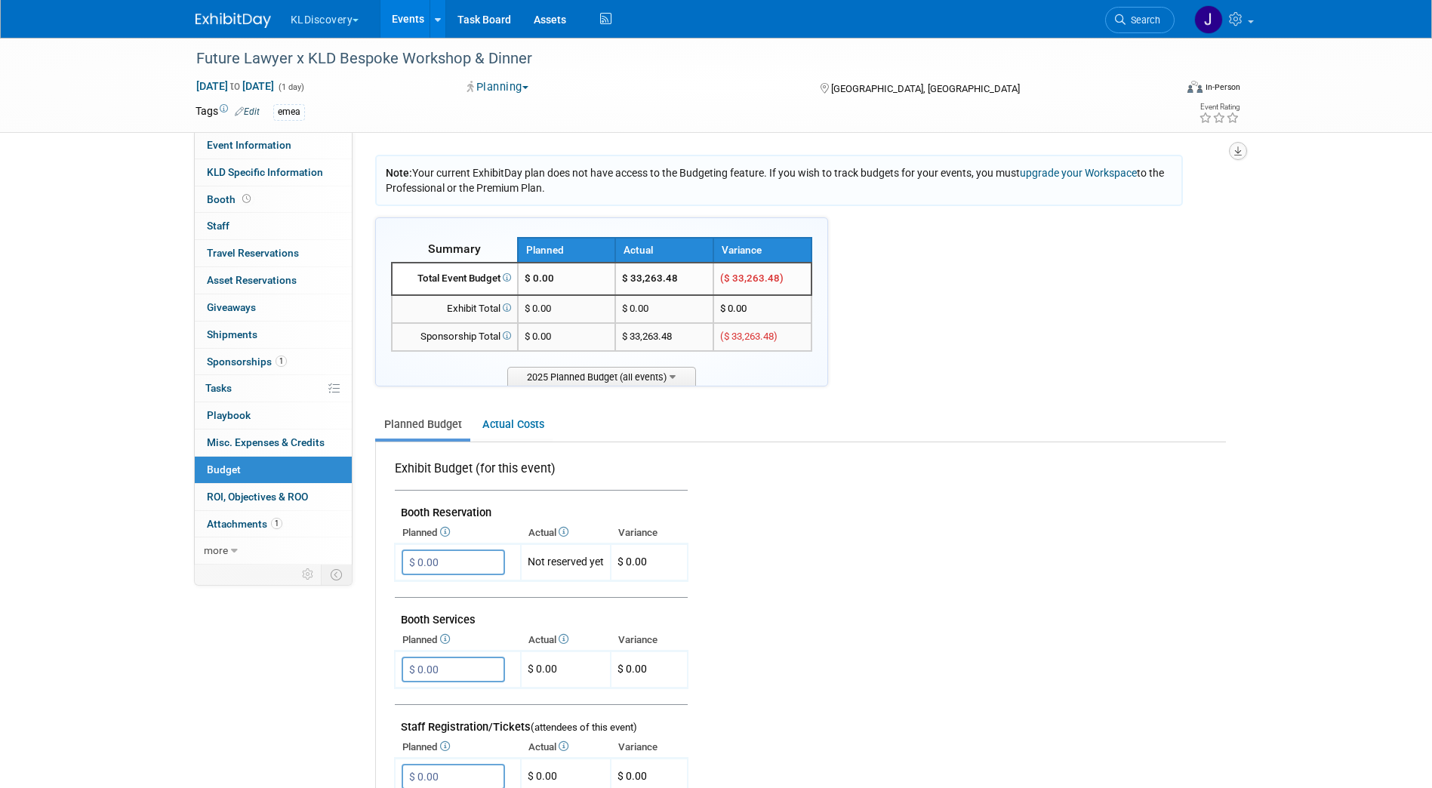
click at [1237, 148] on icon "button" at bounding box center [1238, 151] width 8 height 10
click at [1191, 197] on link "Export tab to PDF" at bounding box center [1147, 194] width 176 height 21
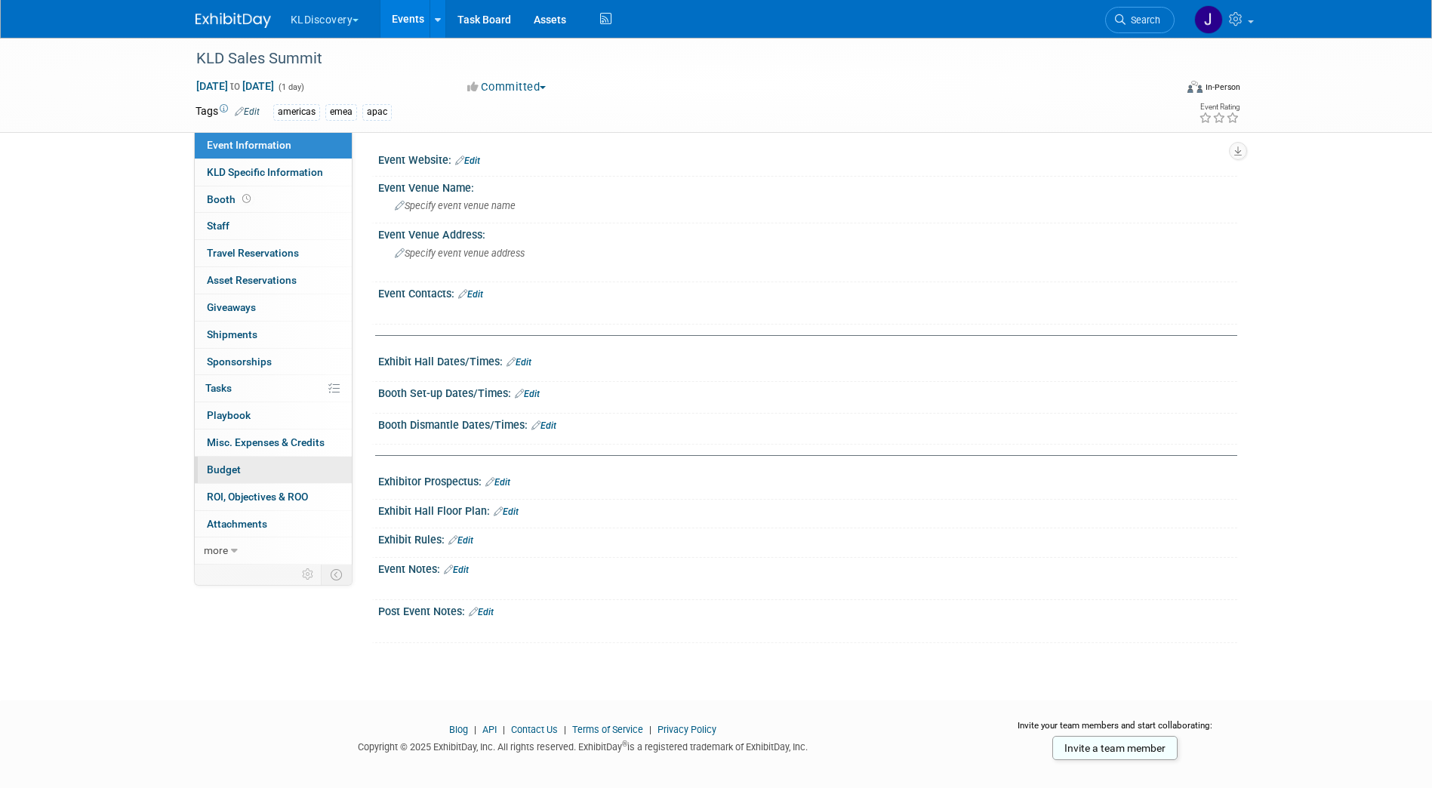
click at [266, 473] on link "Budget" at bounding box center [273, 470] width 157 height 26
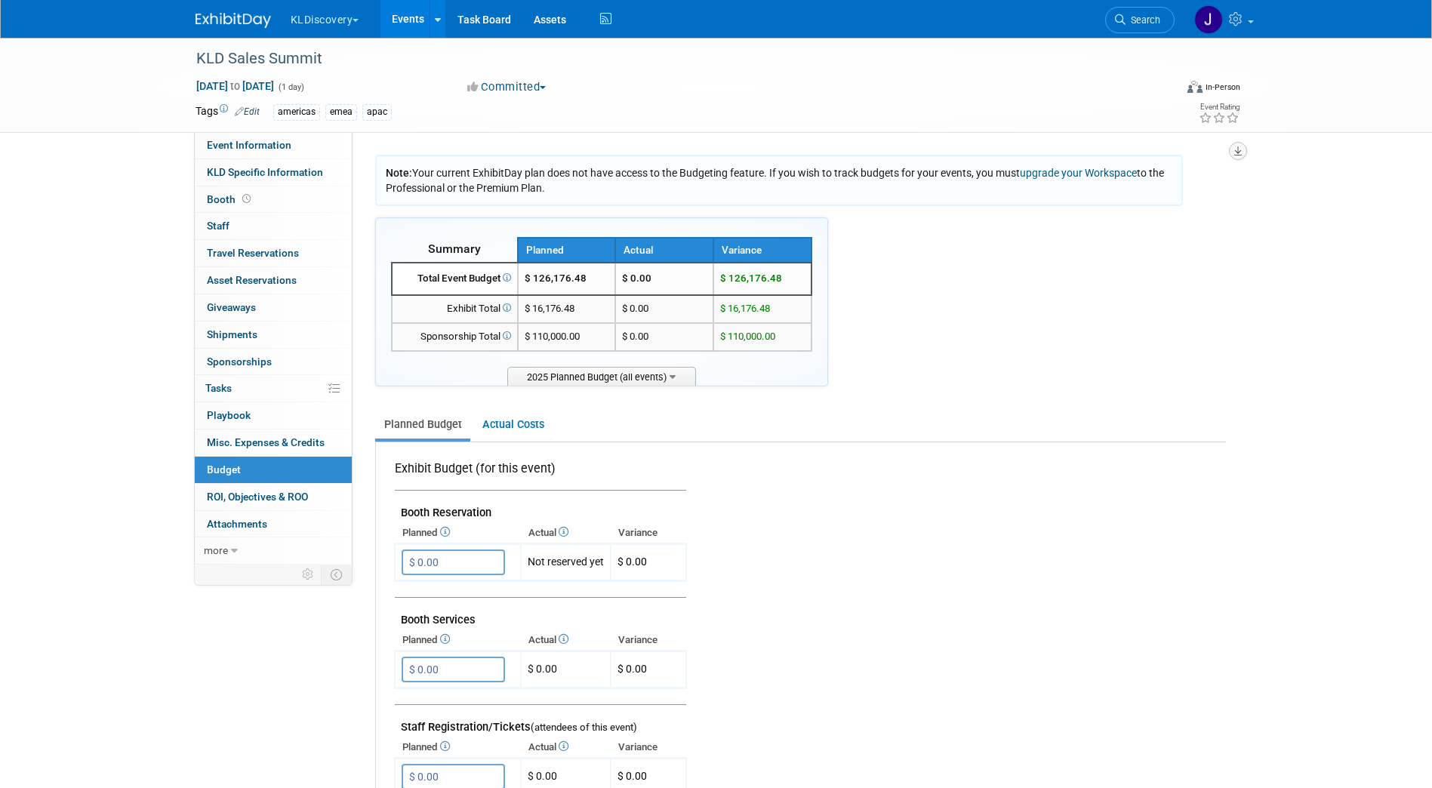
click at [1237, 153] on icon "button" at bounding box center [1238, 151] width 8 height 10
click at [1194, 190] on link "Export tab to PDF" at bounding box center [1147, 194] width 176 height 21
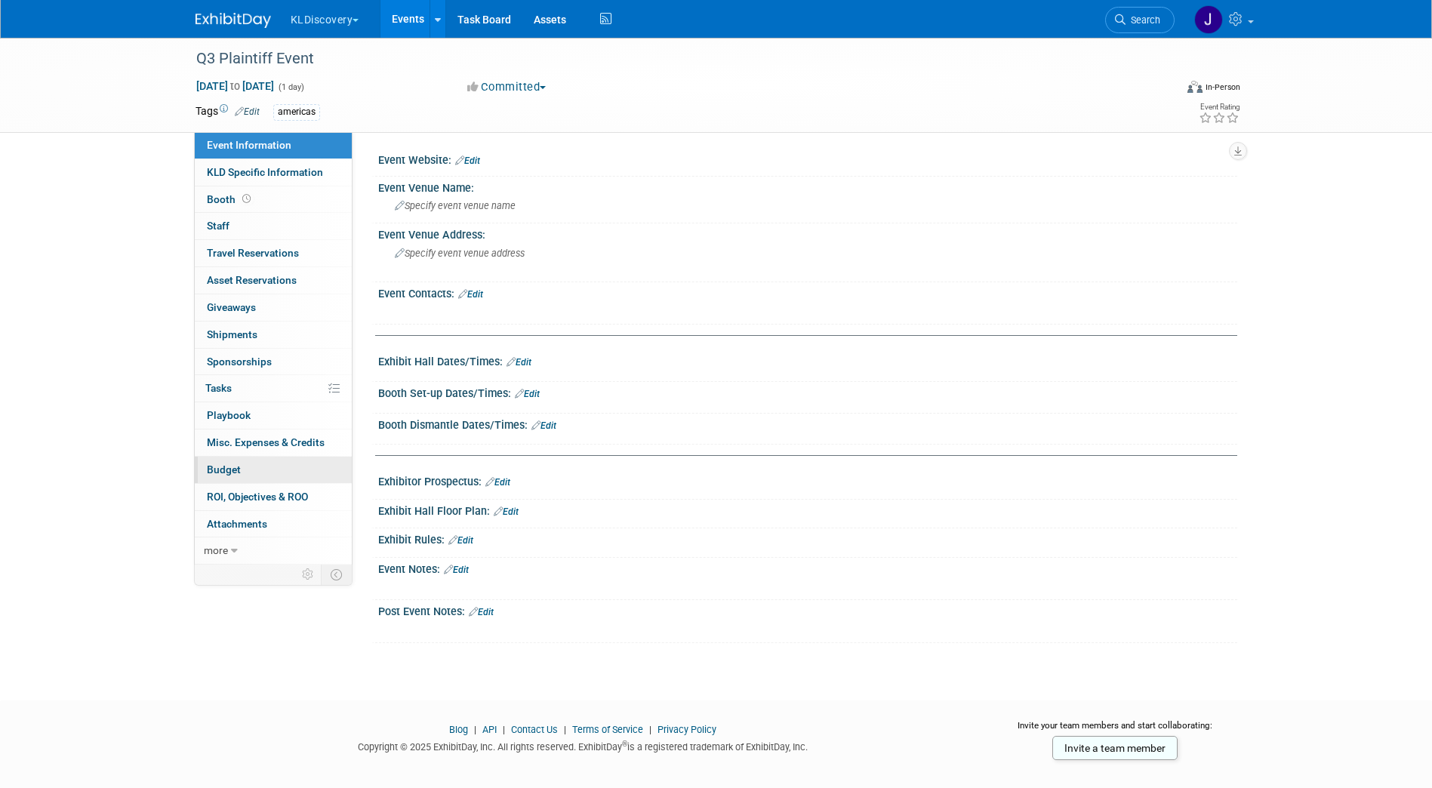
click at [240, 463] on link "Budget" at bounding box center [273, 470] width 157 height 26
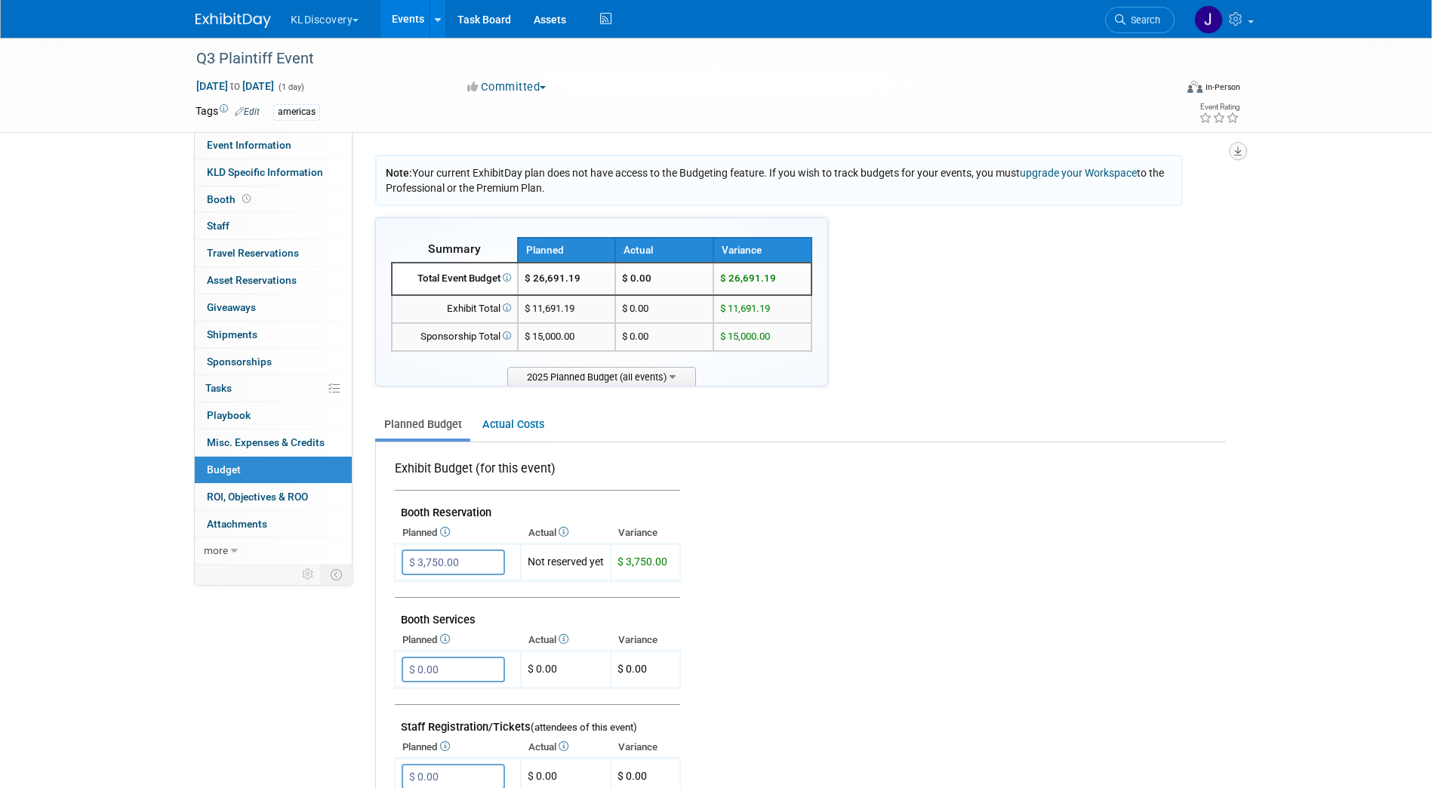
click at [1245, 154] on button "button" at bounding box center [1238, 151] width 18 height 18
click at [1198, 190] on link "Export tab to PDF" at bounding box center [1147, 194] width 176 height 21
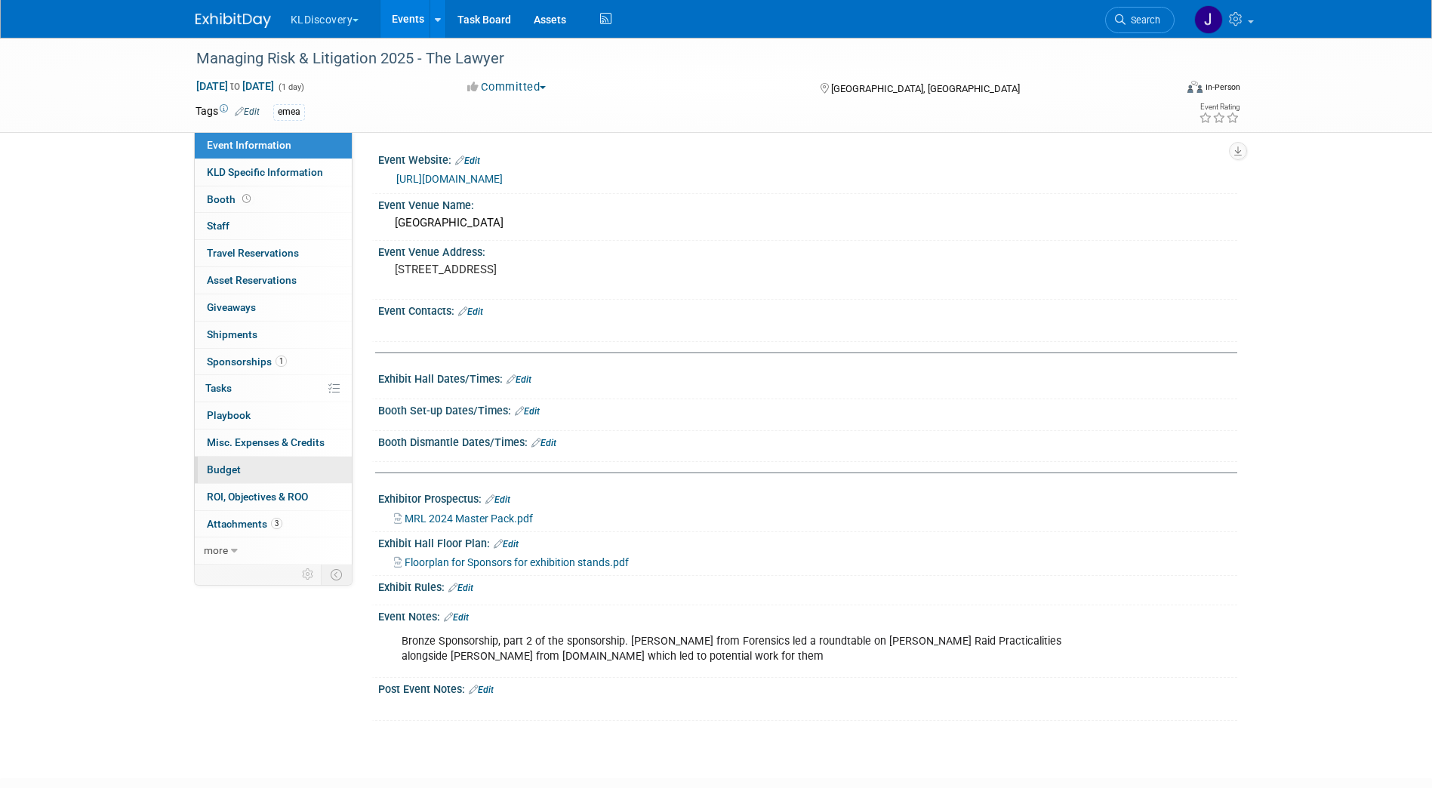
click at [253, 471] on link "Budget" at bounding box center [273, 470] width 157 height 26
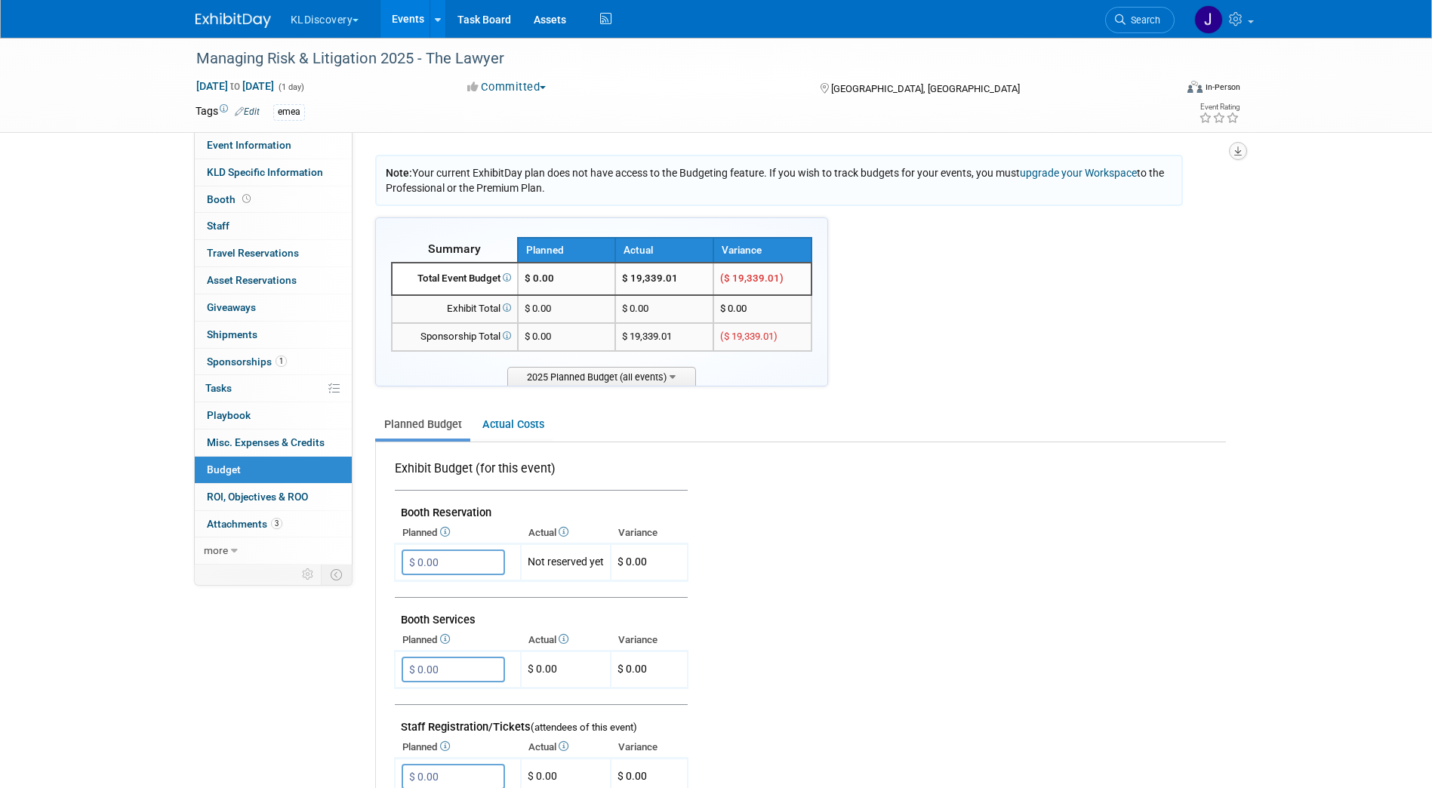
click at [1241, 152] on icon "button" at bounding box center [1238, 151] width 8 height 10
drag, startPoint x: 1067, startPoint y: 203, endPoint x: 1071, endPoint y: 196, distance: 8.8
click at [1068, 202] on link "Export tab to PDF" at bounding box center [1147, 194] width 176 height 21
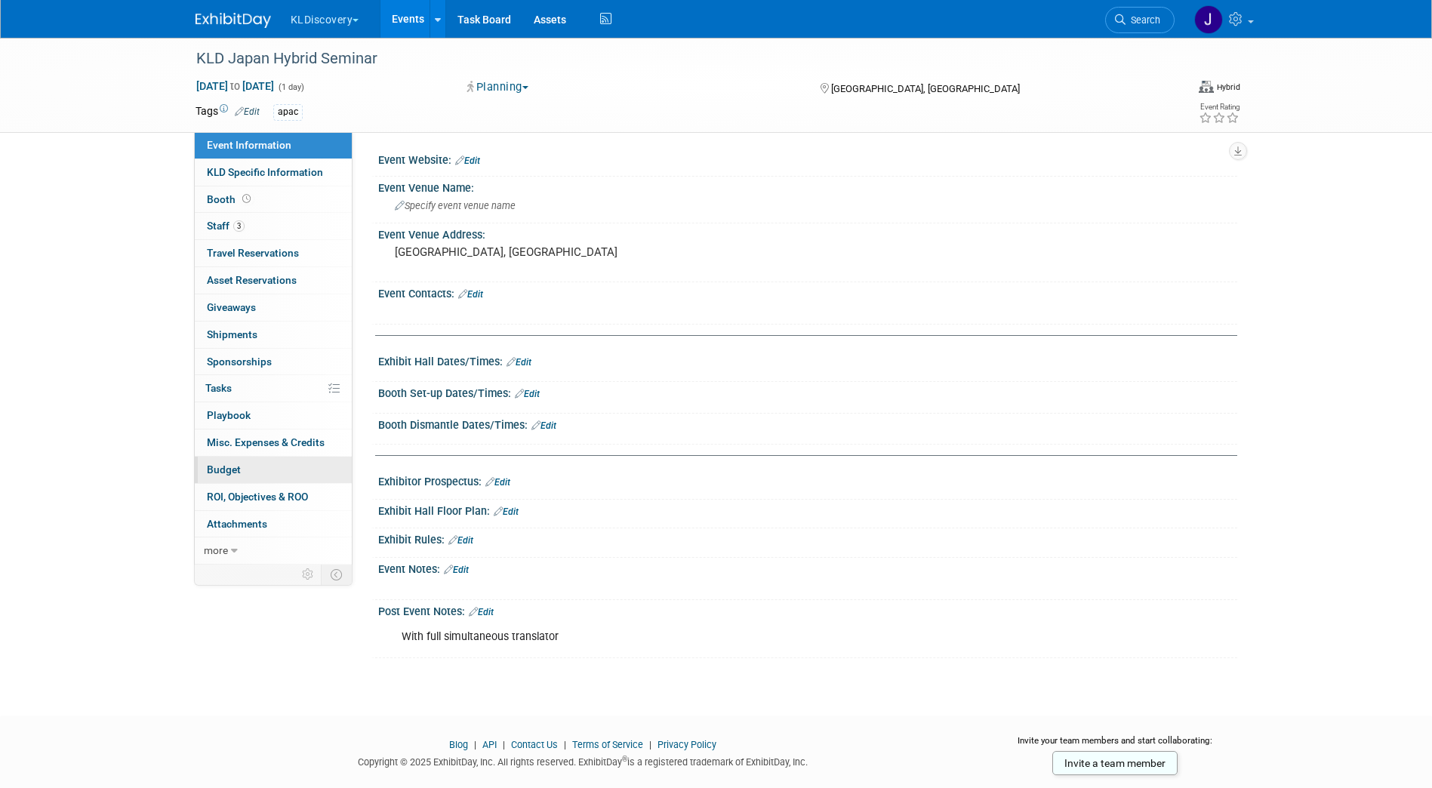
click at [236, 476] on link "Budget" at bounding box center [273, 470] width 157 height 26
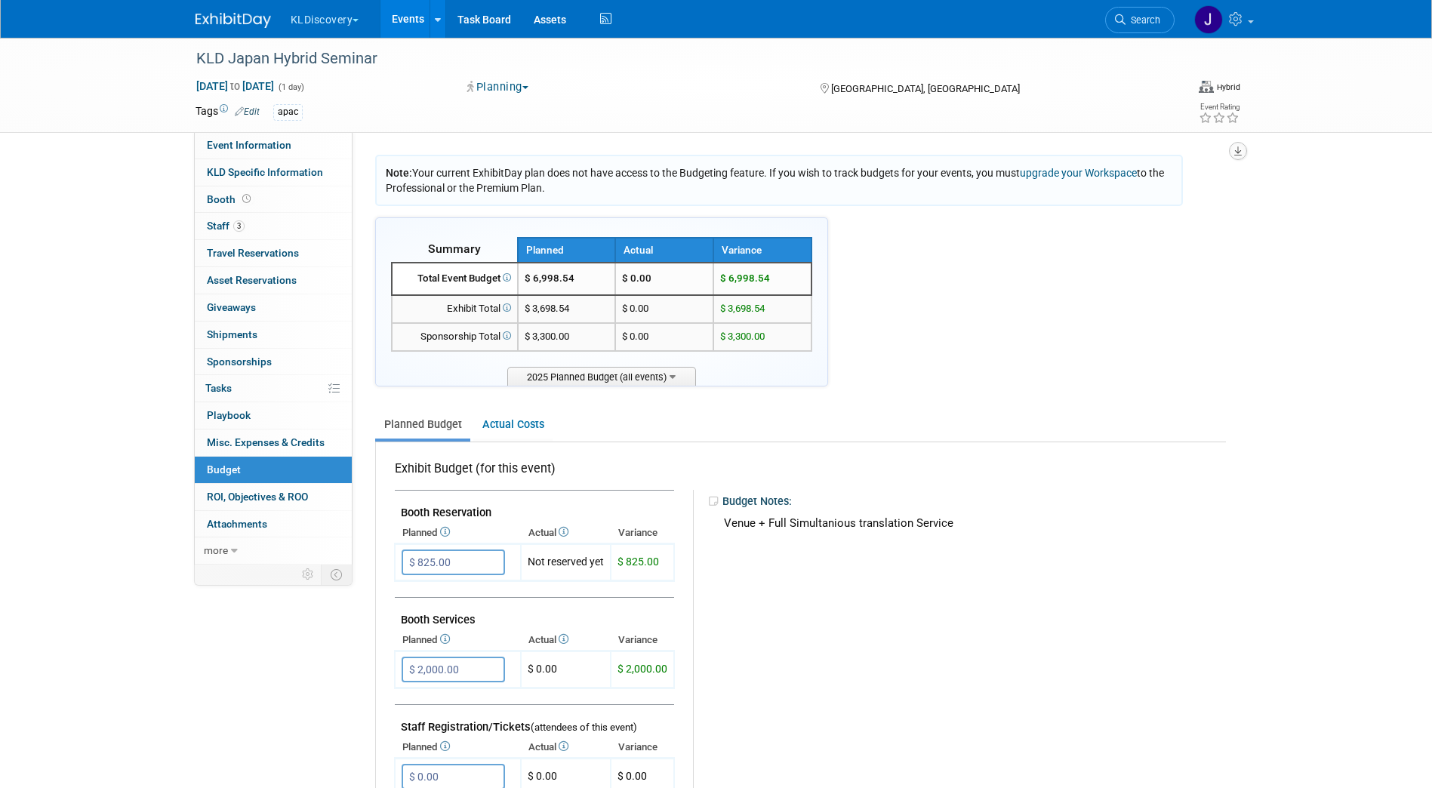
click at [1241, 153] on icon "button" at bounding box center [1238, 151] width 8 height 10
click at [1164, 196] on link "Export tab to PDF" at bounding box center [1147, 194] width 176 height 21
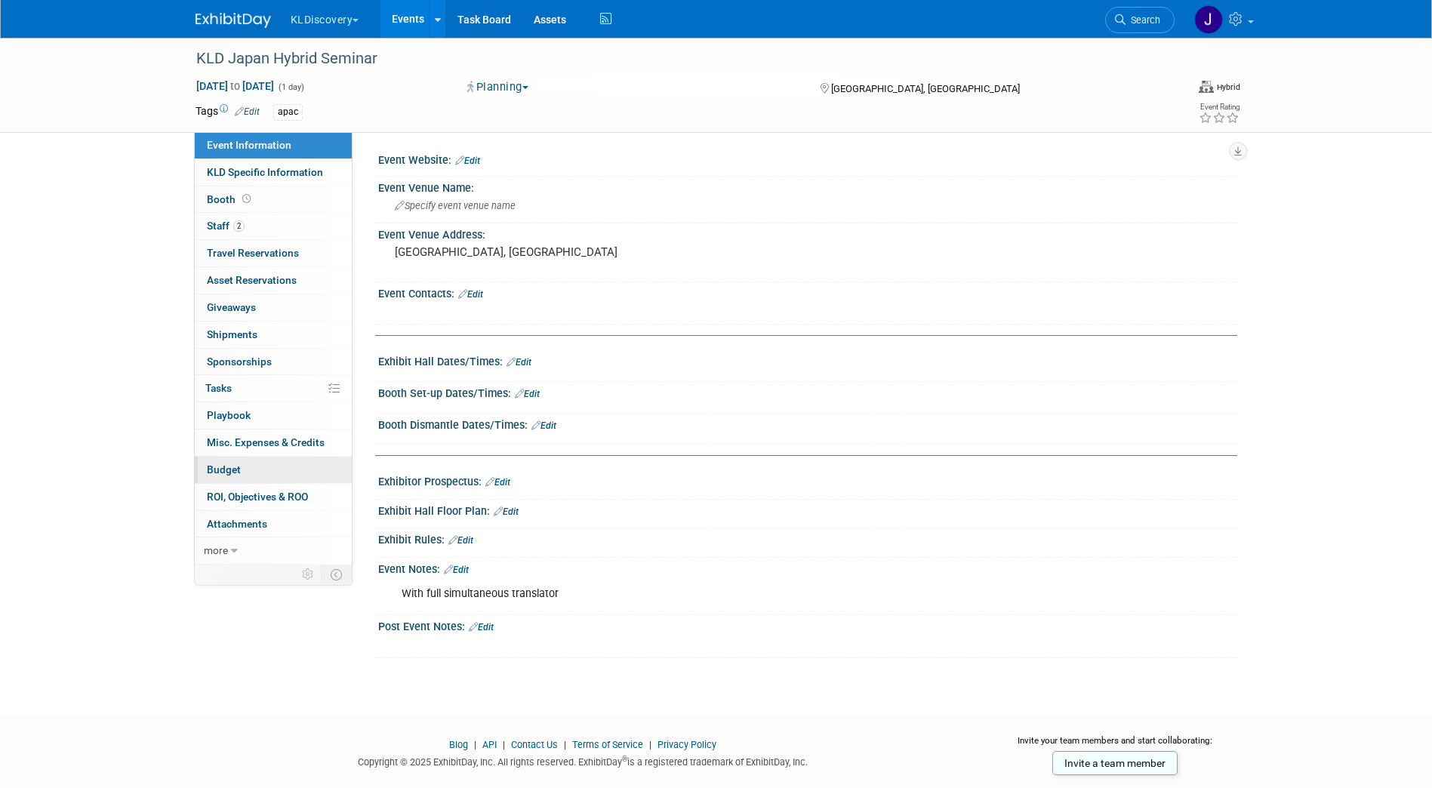
click at [228, 460] on link "Budget" at bounding box center [273, 470] width 157 height 26
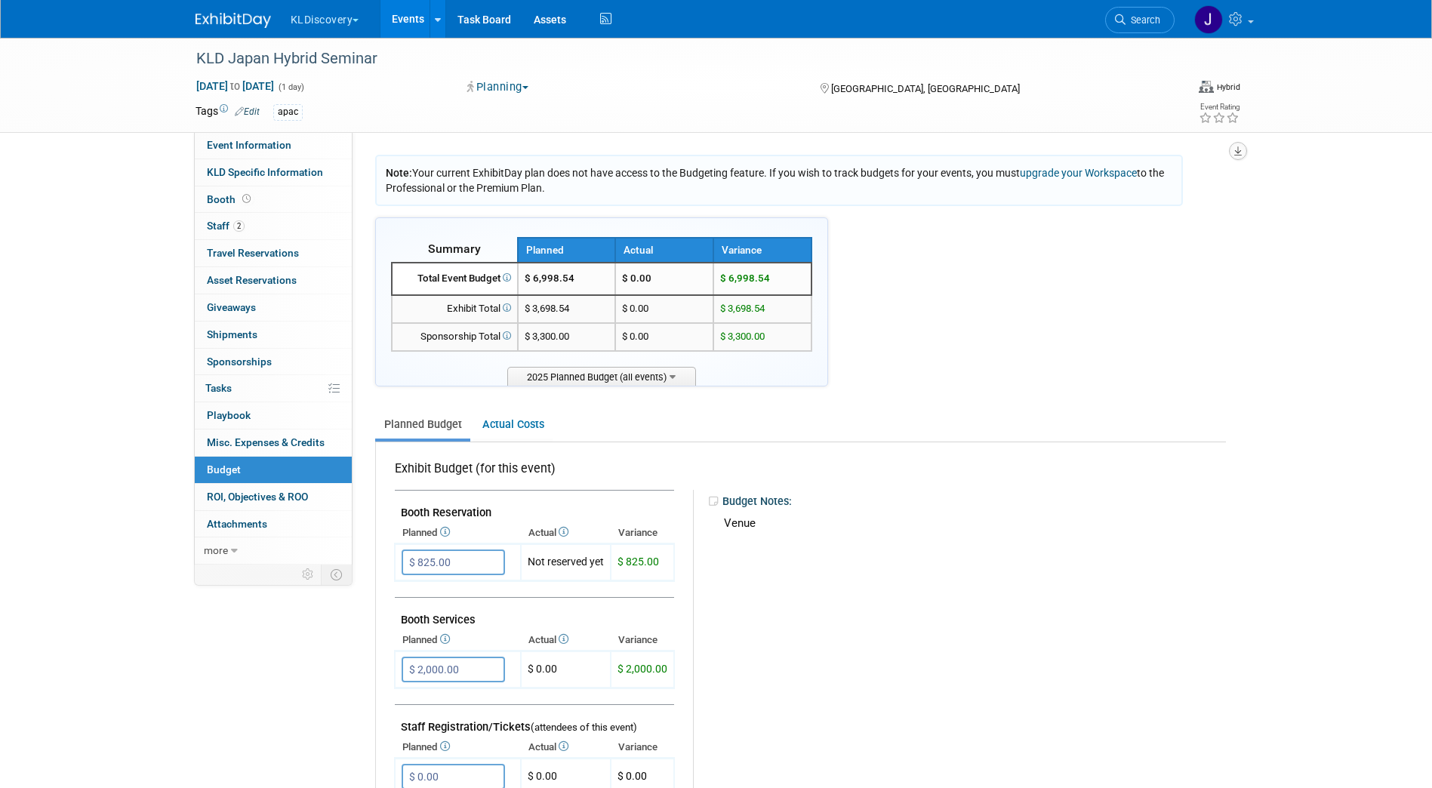
click at [1238, 153] on icon "button" at bounding box center [1238, 151] width 8 height 10
click at [1204, 188] on link "Export tab to PDF" at bounding box center [1147, 194] width 176 height 21
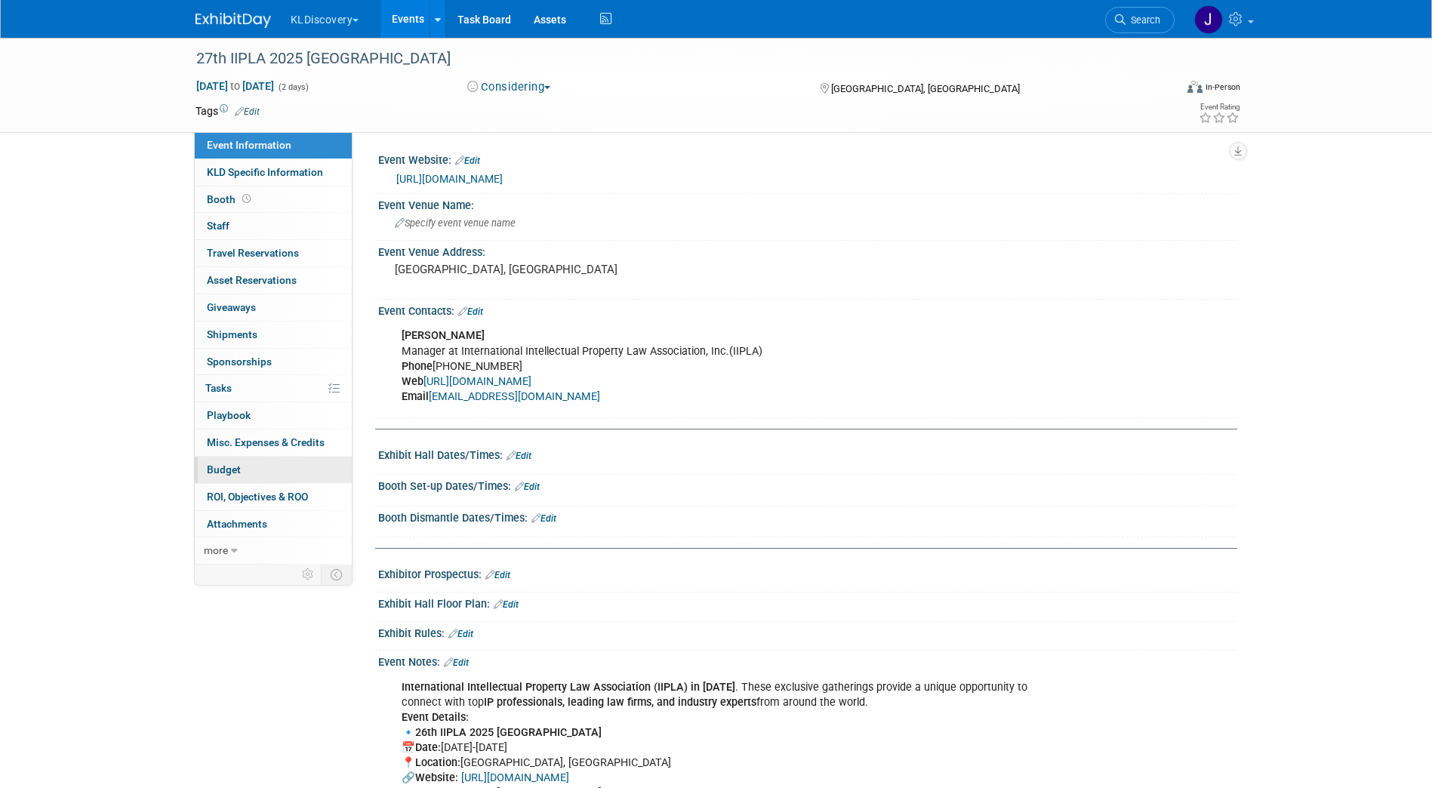
click at [225, 461] on link "Budget" at bounding box center [273, 470] width 157 height 26
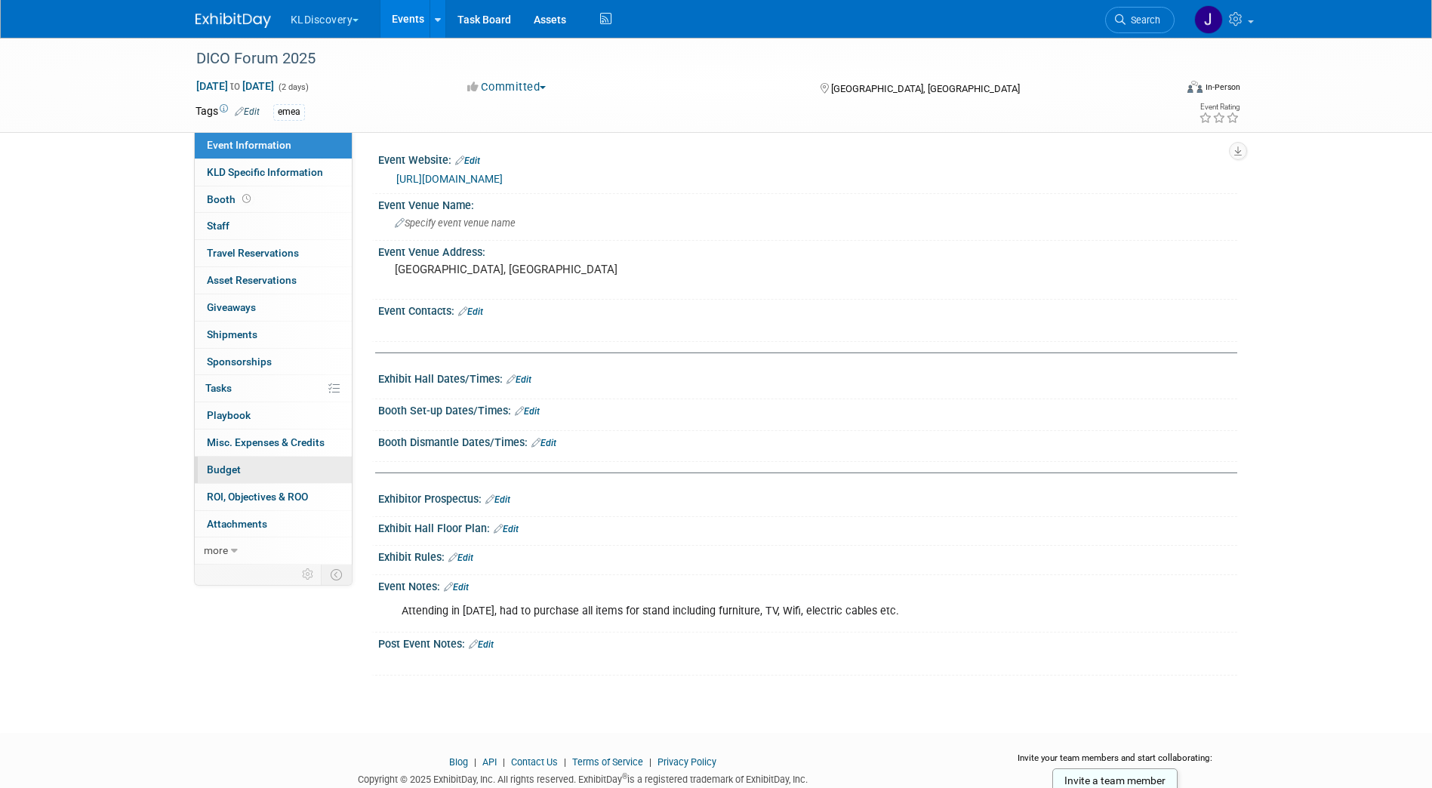
click at [245, 461] on link "Budget" at bounding box center [273, 470] width 157 height 26
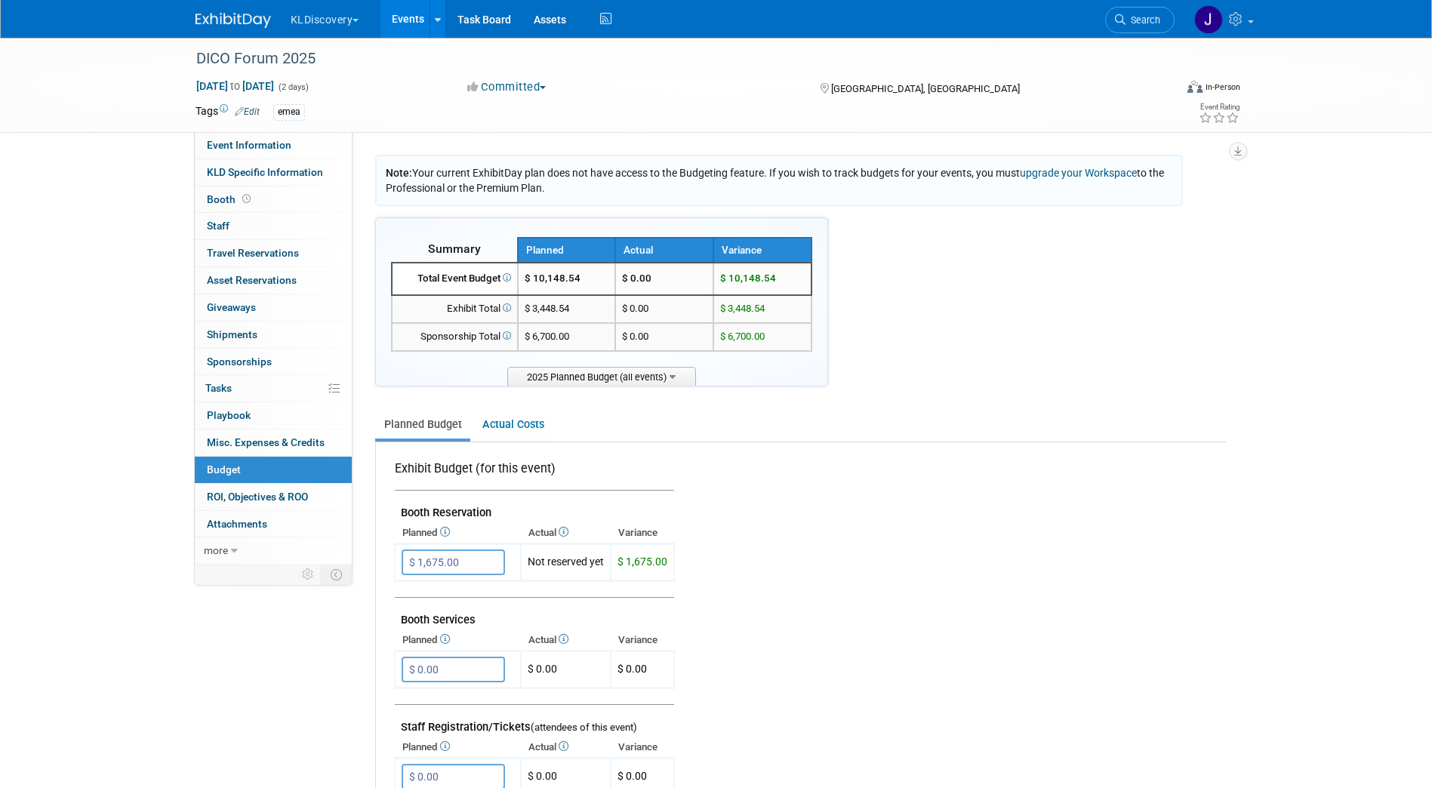
drag, startPoint x: 227, startPoint y: 461, endPoint x: 1153, endPoint y: 317, distance: 937.5
click at [1153, 317] on div "Note: Your current ExhibitDay plan does not have access to the Budgeting featur…" at bounding box center [800, 793] width 851 height 1277
click at [1241, 140] on div "Event Information Tab: Export tab to PDF Booth Tab: Export tab to PDF Staff Tab…" at bounding box center [1238, 150] width 18 height 20
click at [1236, 146] on icon "button" at bounding box center [1238, 151] width 8 height 10
click at [1162, 199] on link "Export tab to PDF" at bounding box center [1147, 194] width 176 height 21
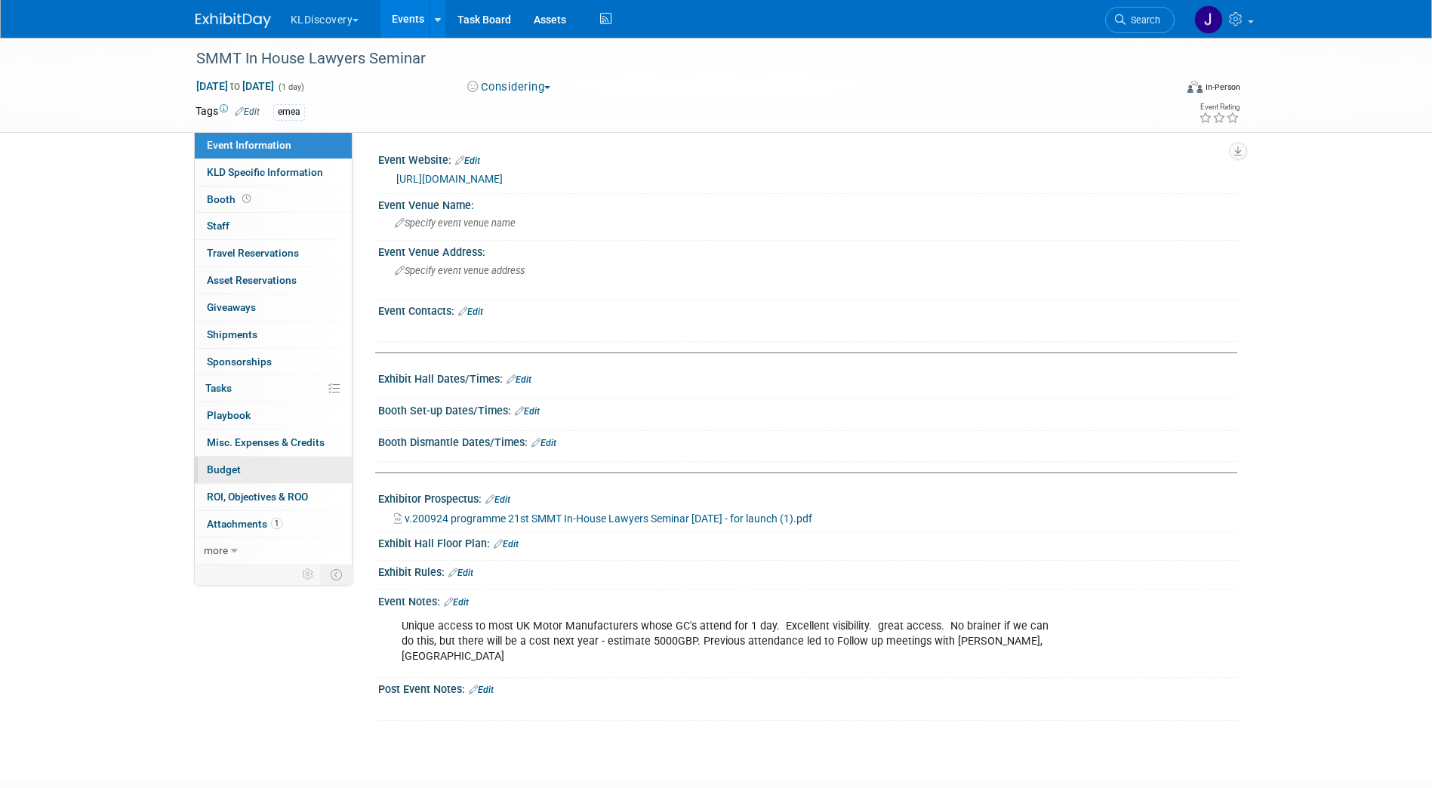
click at [249, 473] on link "Budget" at bounding box center [273, 470] width 157 height 26
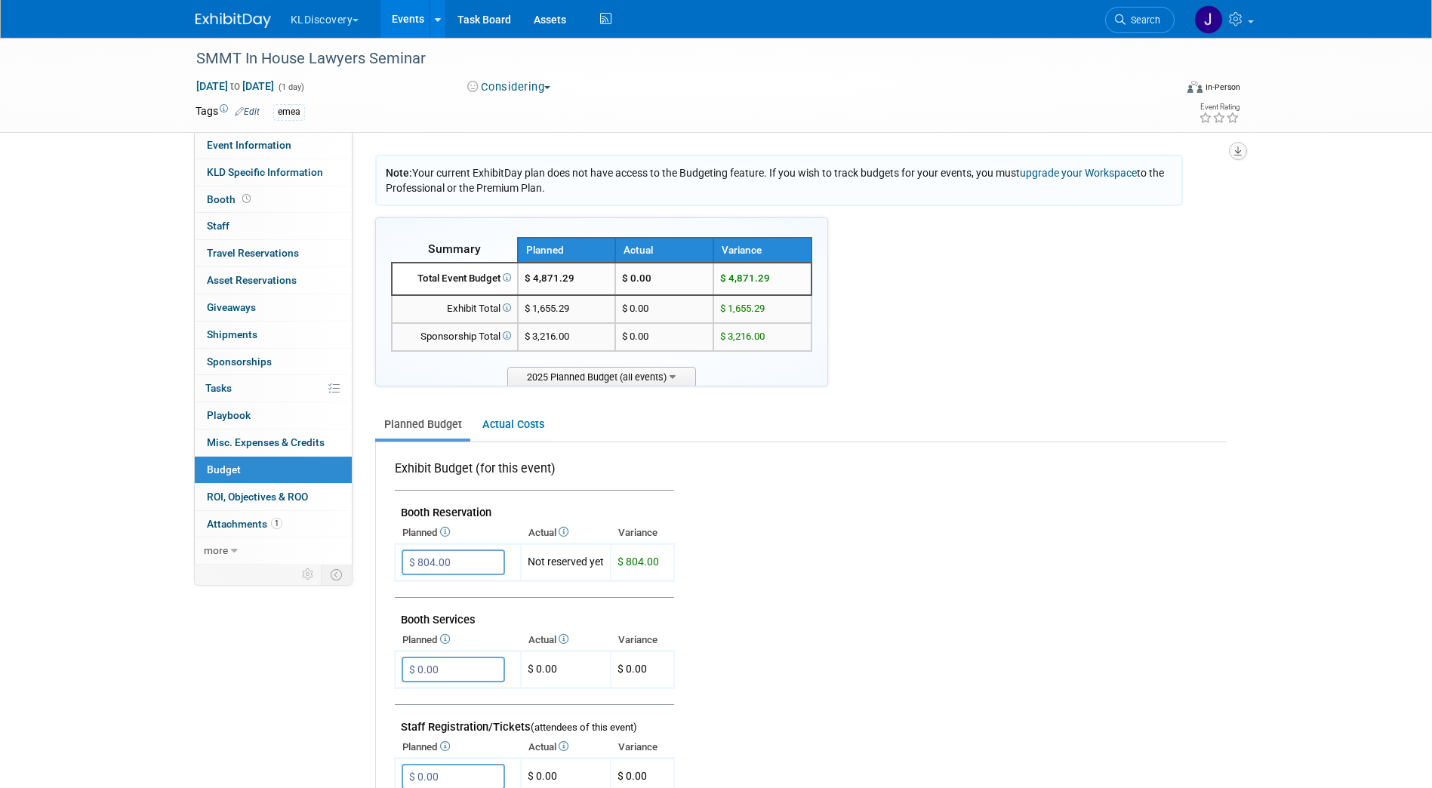
click at [1242, 153] on button "button" at bounding box center [1238, 151] width 18 height 18
click at [1191, 191] on link "Export tab to PDF" at bounding box center [1147, 194] width 176 height 21
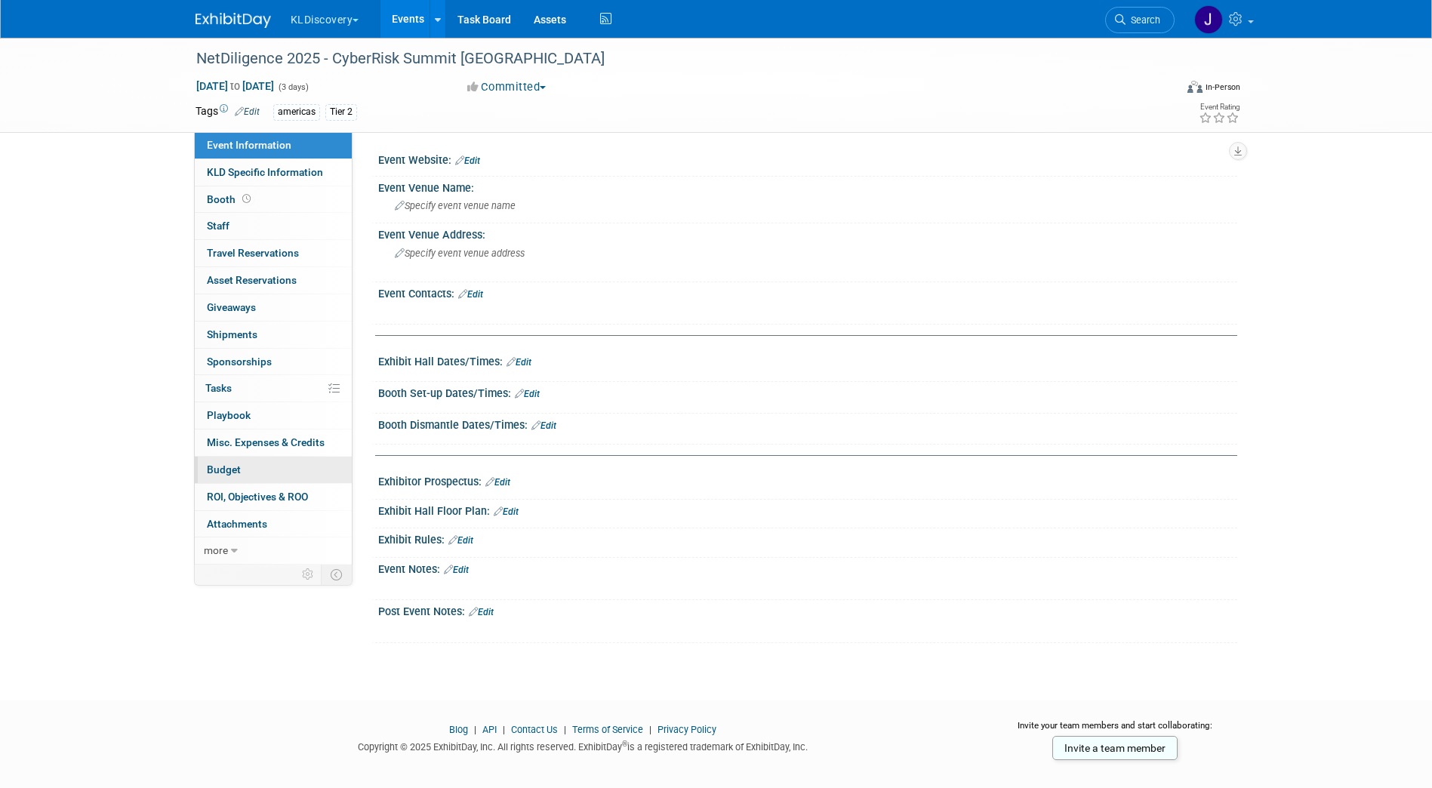
click at [250, 459] on link "Budget" at bounding box center [273, 470] width 157 height 26
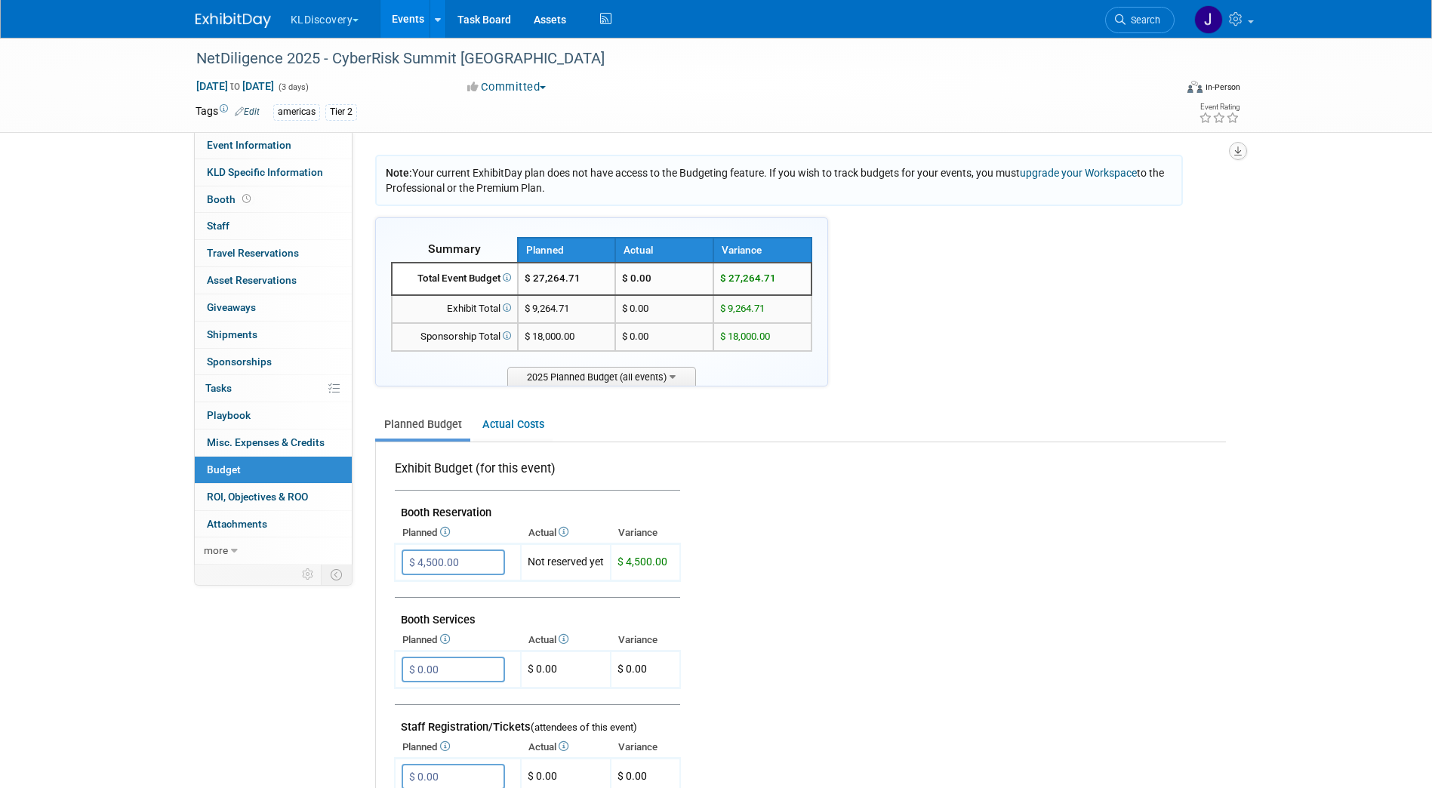
click at [1236, 145] on button "button" at bounding box center [1238, 151] width 18 height 18
click at [1191, 190] on link "Export tab to PDF" at bounding box center [1147, 194] width 176 height 21
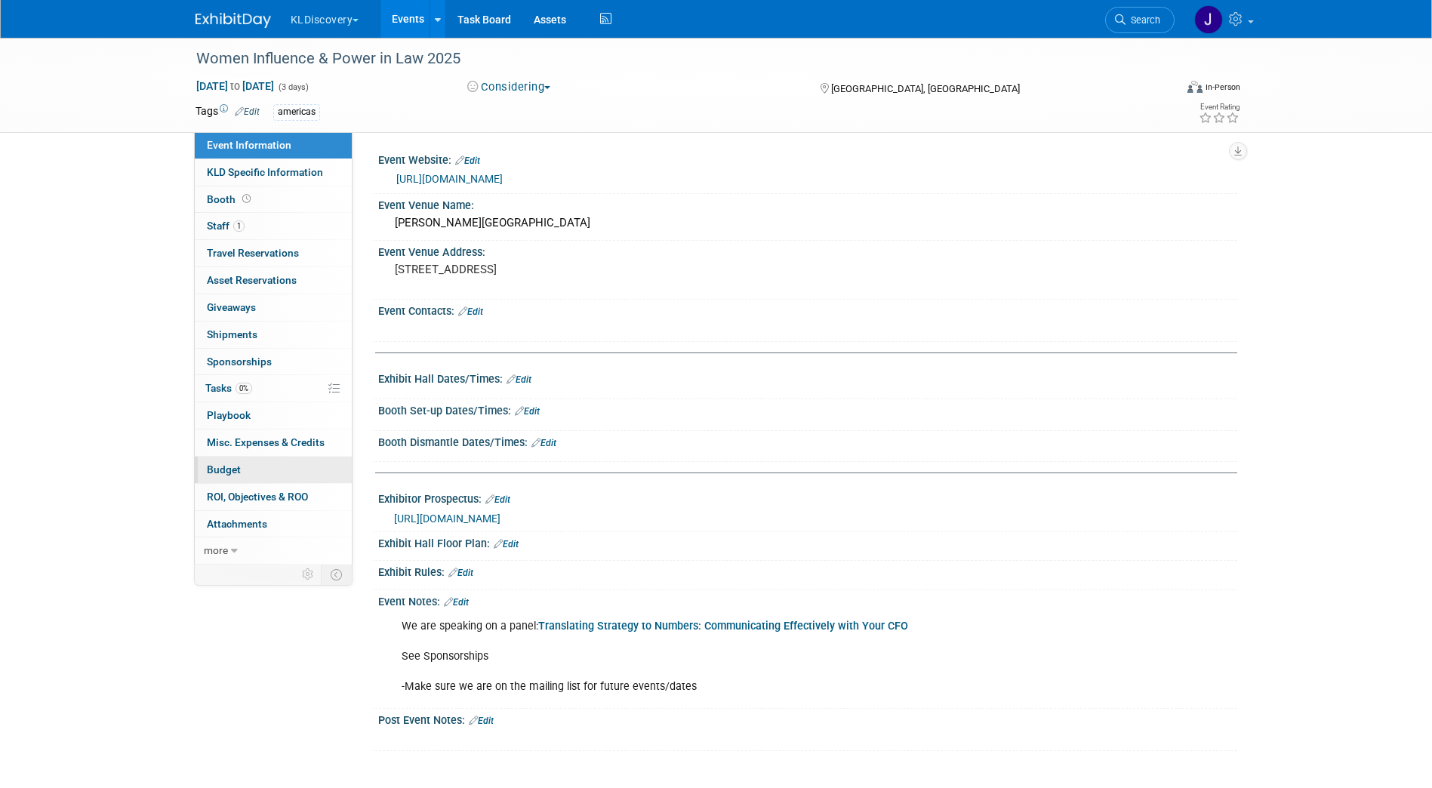
click at [270, 479] on link "Budget" at bounding box center [273, 470] width 157 height 26
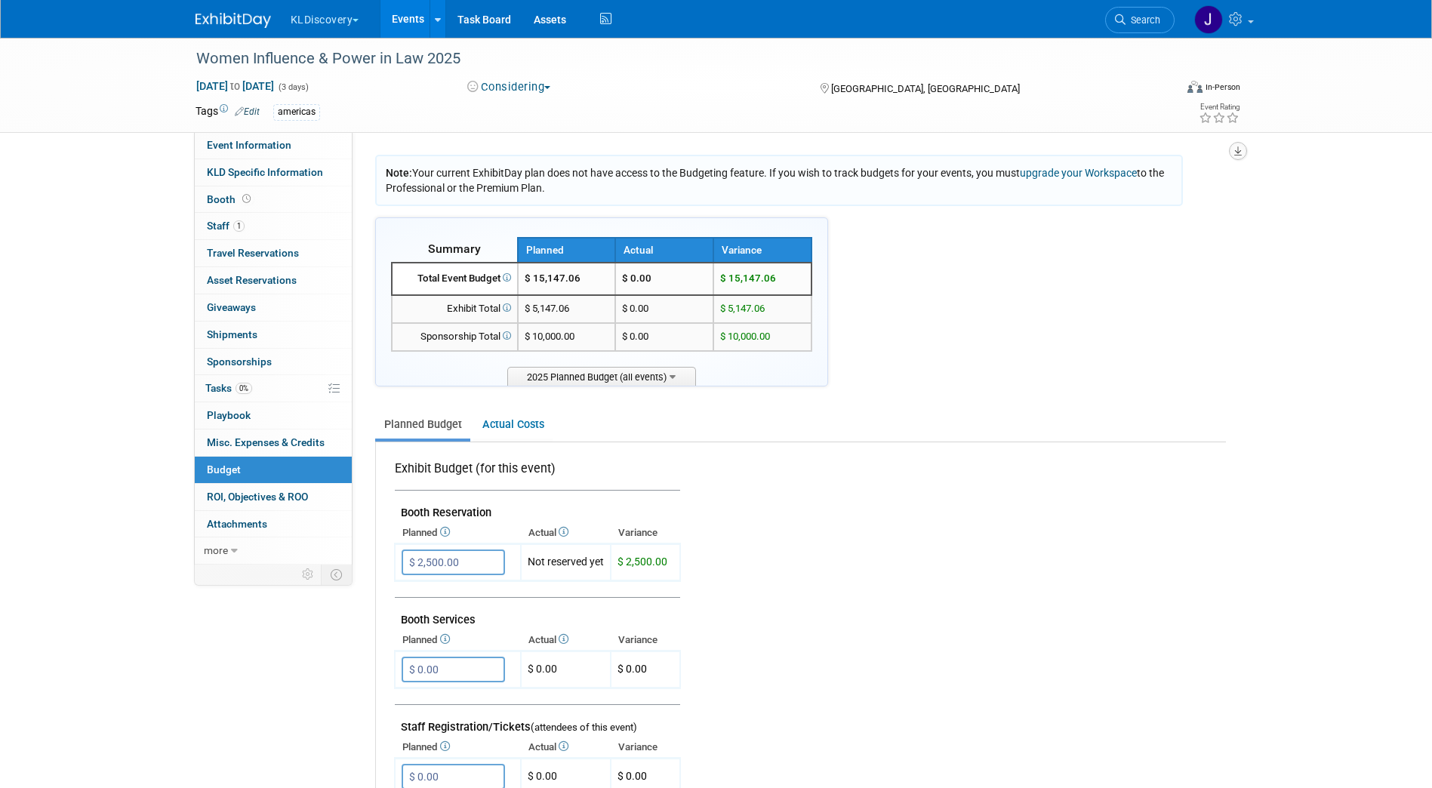
click at [1238, 153] on icon "button" at bounding box center [1238, 151] width 8 height 10
click at [1191, 194] on link "Export tab to PDF" at bounding box center [1147, 194] width 176 height 21
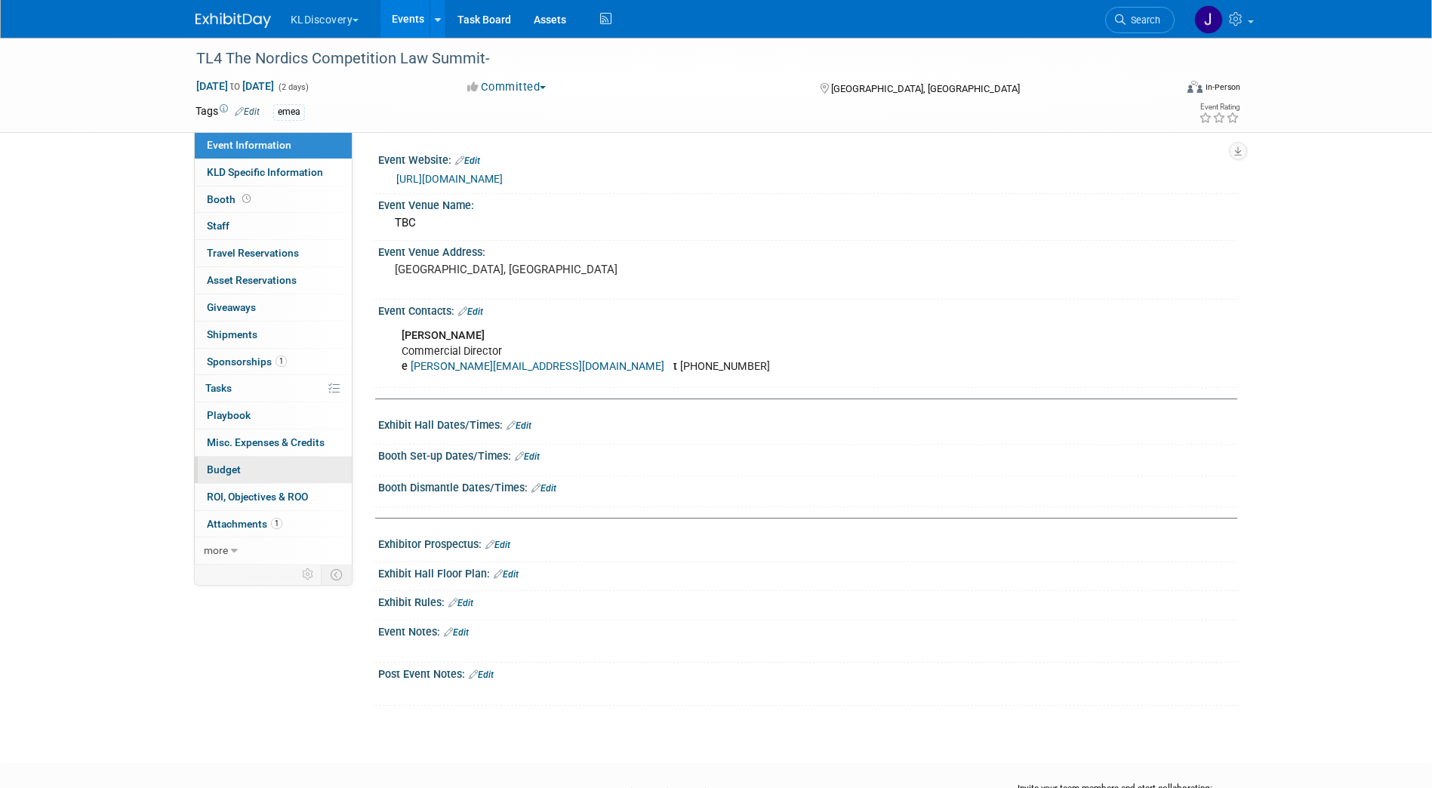
click at [264, 473] on link "Budget" at bounding box center [273, 470] width 157 height 26
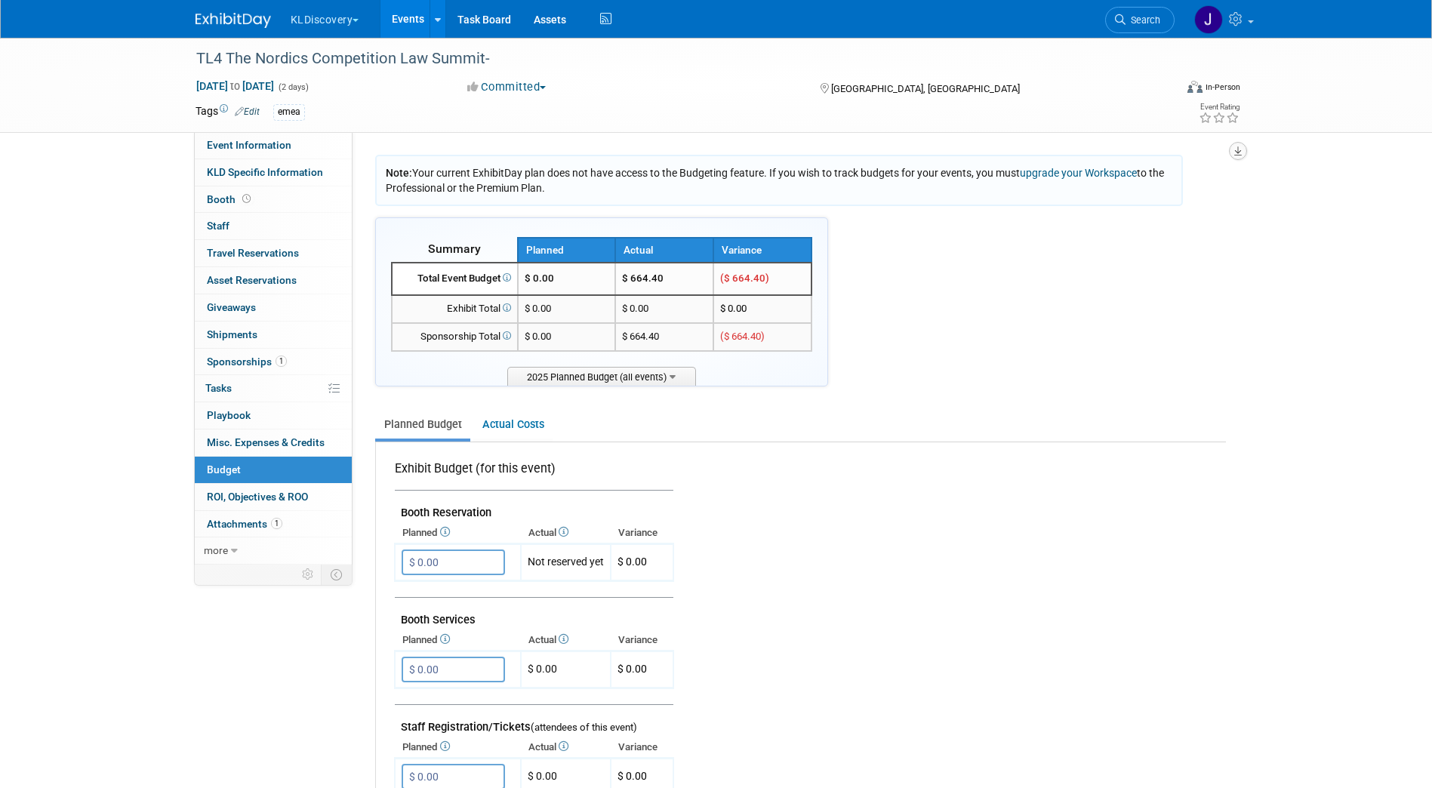
click at [1244, 153] on button "button" at bounding box center [1238, 151] width 18 height 18
click at [1215, 186] on link "Export tab to PDF" at bounding box center [1147, 194] width 176 height 21
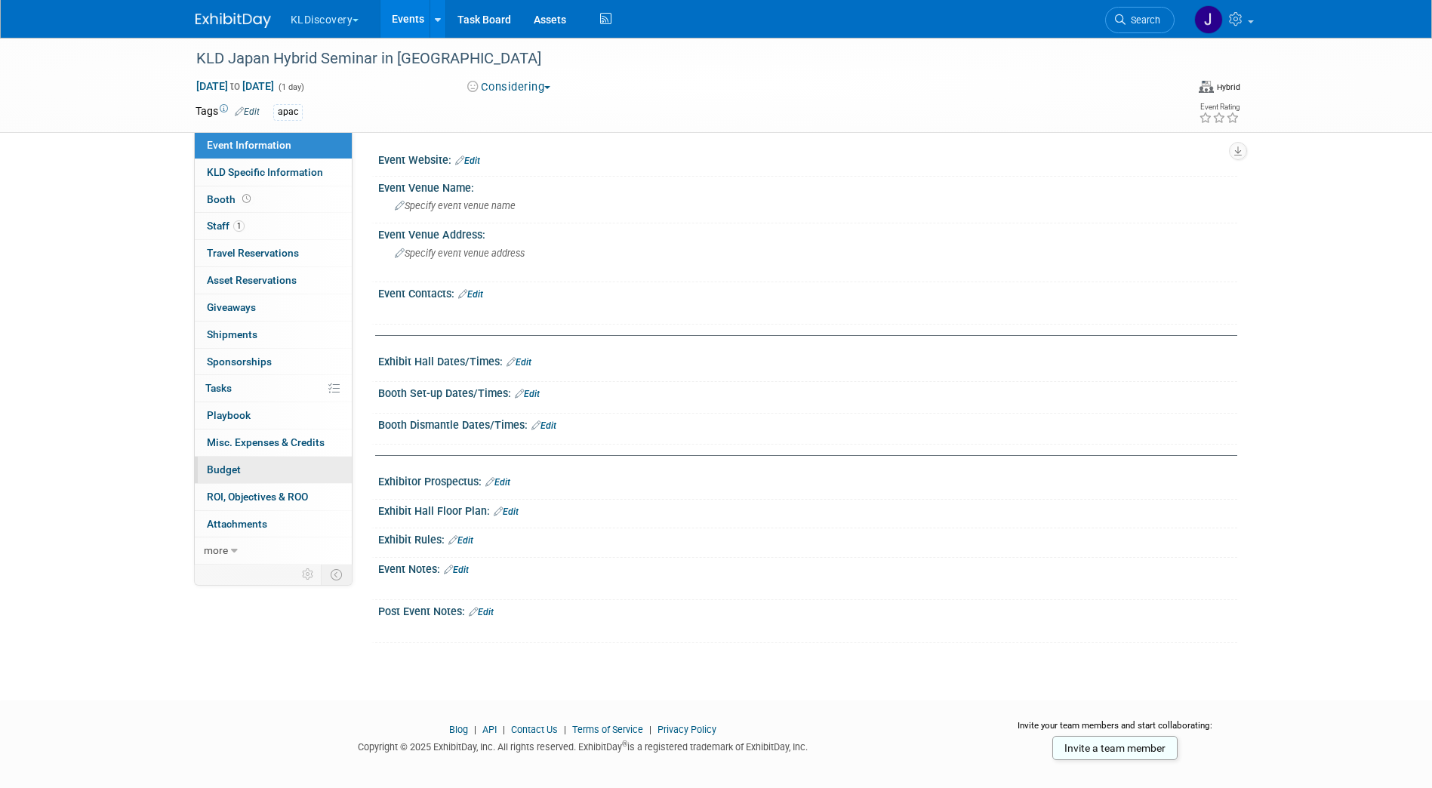
click at [255, 469] on link "Budget" at bounding box center [273, 470] width 157 height 26
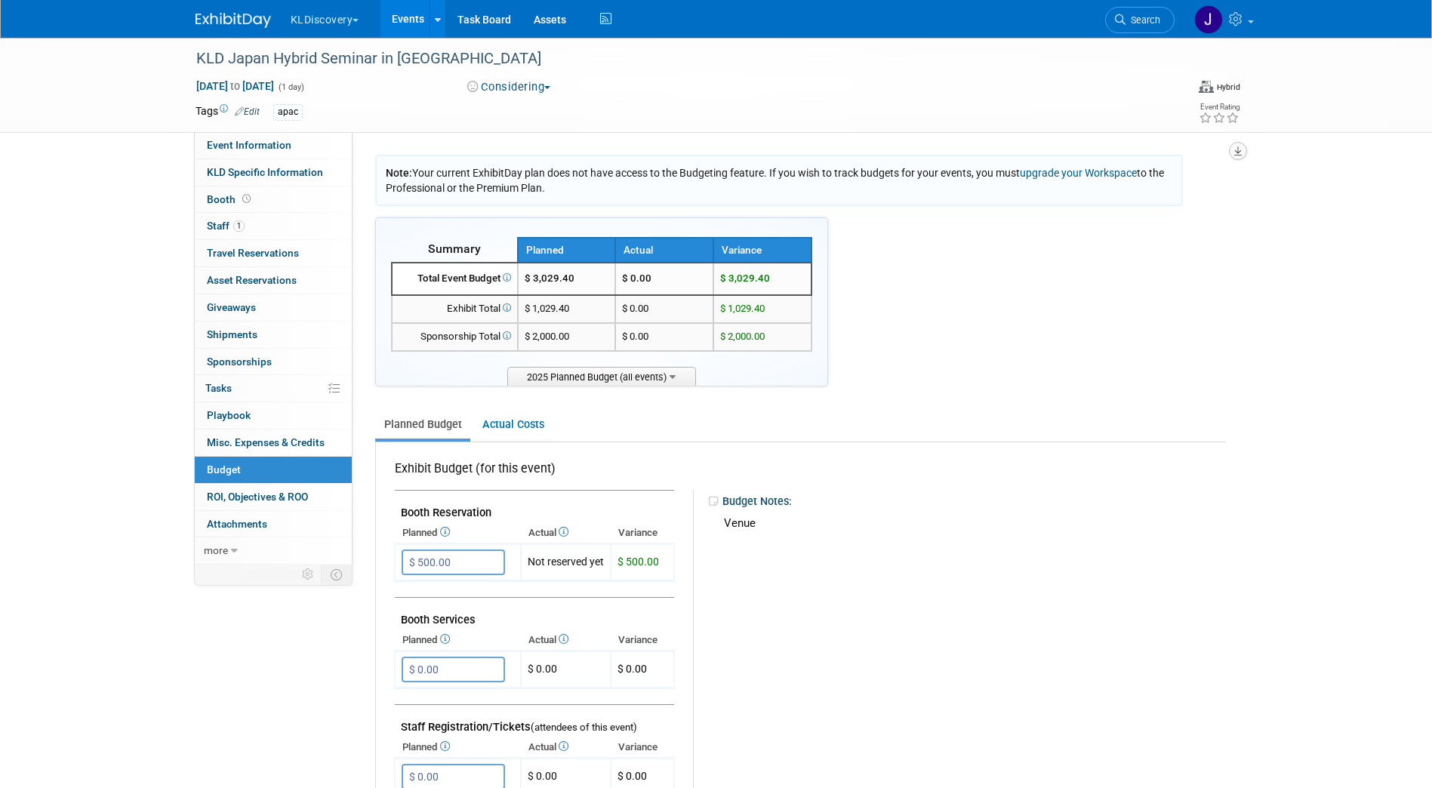
click at [1230, 151] on button "button" at bounding box center [1238, 151] width 18 height 18
click at [1176, 193] on link "Export tab to PDF" at bounding box center [1147, 194] width 176 height 21
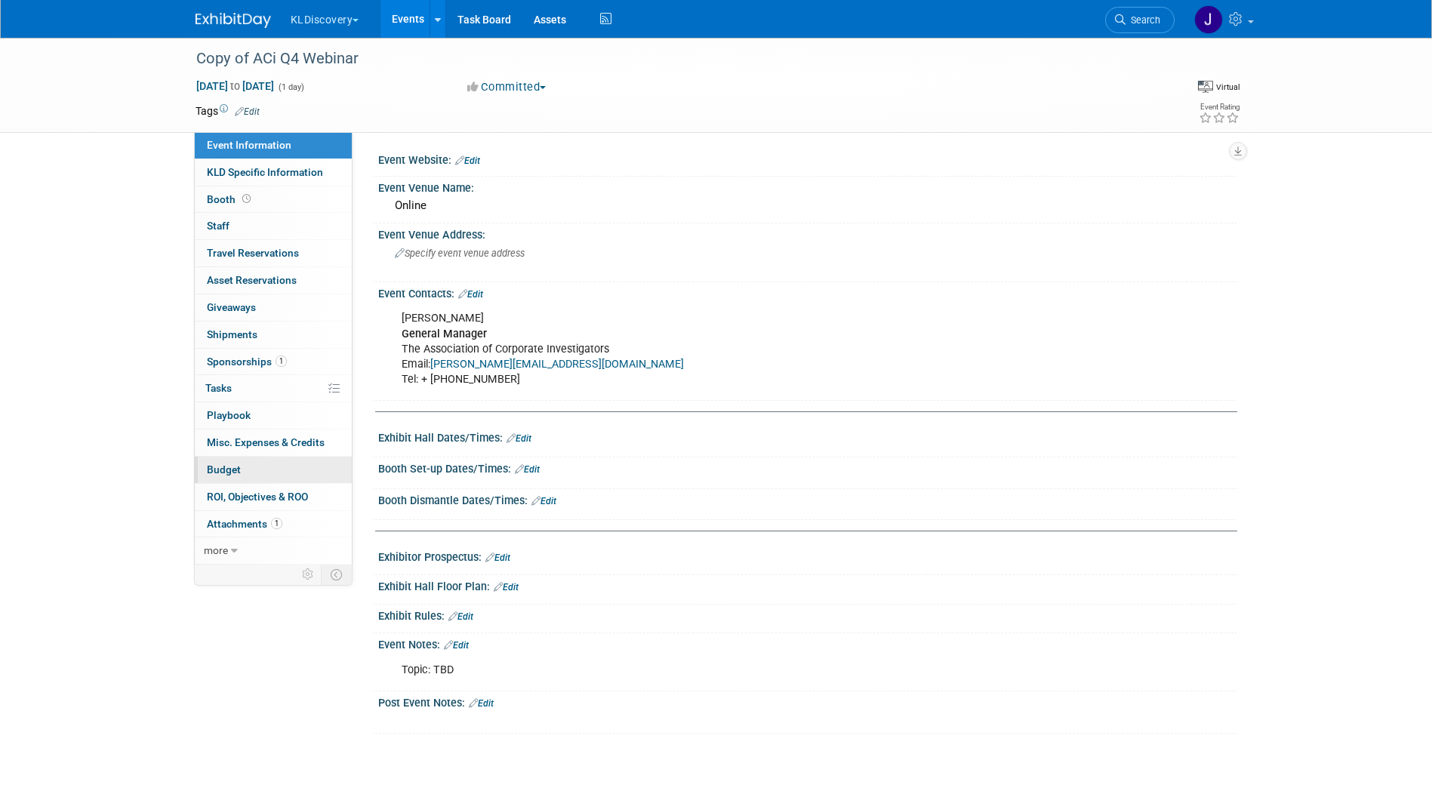
click at [317, 471] on link "Budget" at bounding box center [273, 470] width 157 height 26
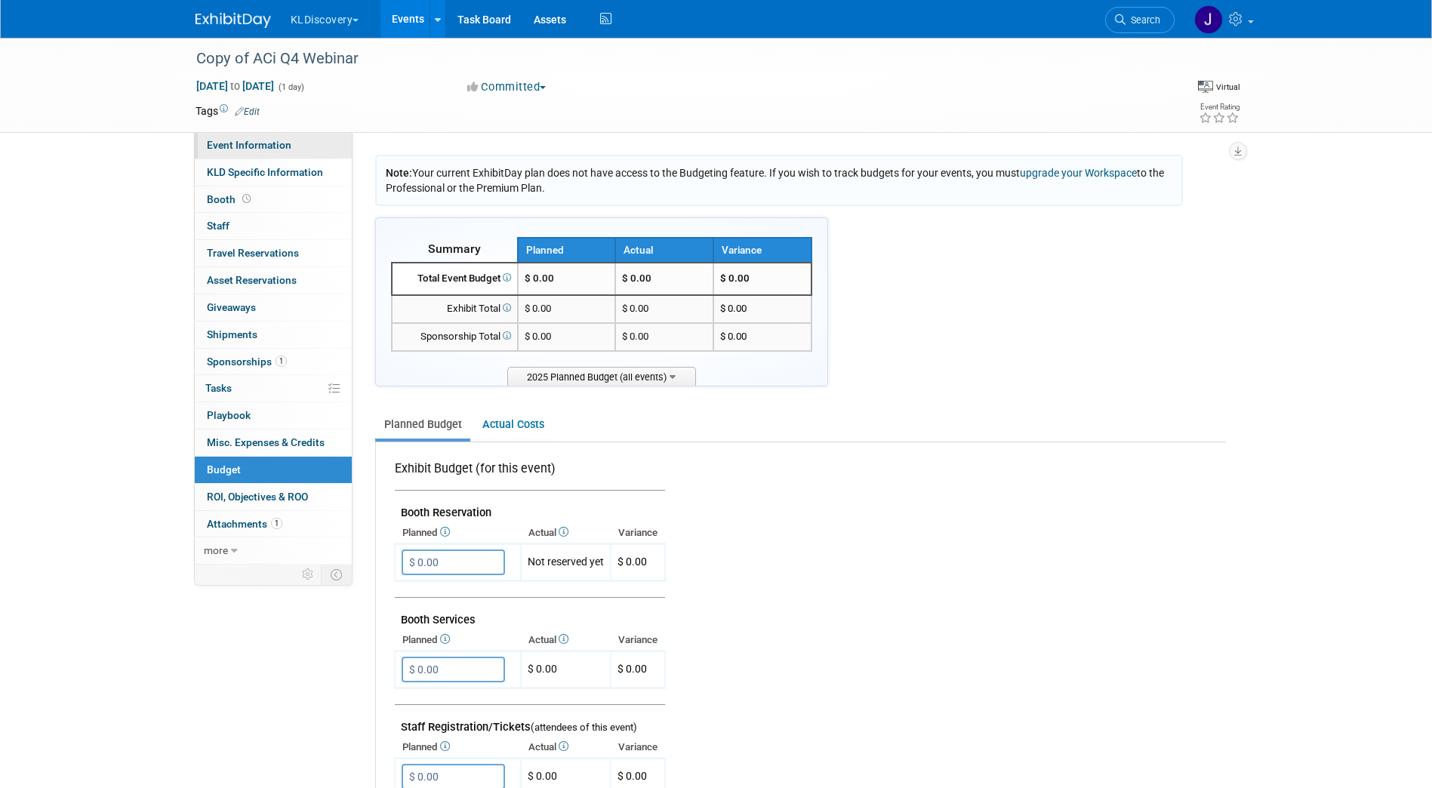
click at [239, 152] on link "Event Information" at bounding box center [273, 145] width 157 height 26
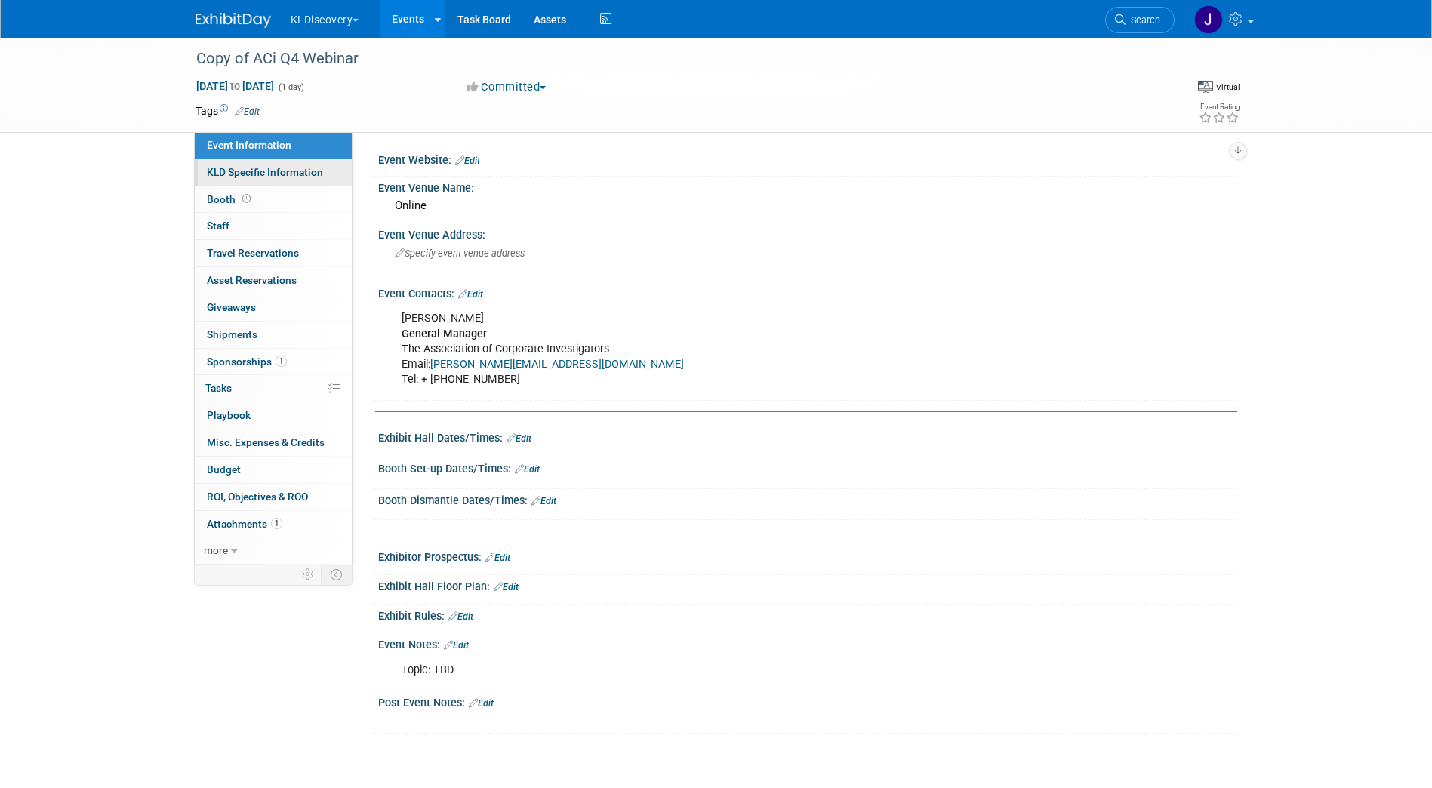
click at [220, 171] on span "KLD Specific Information" at bounding box center [265, 172] width 116 height 12
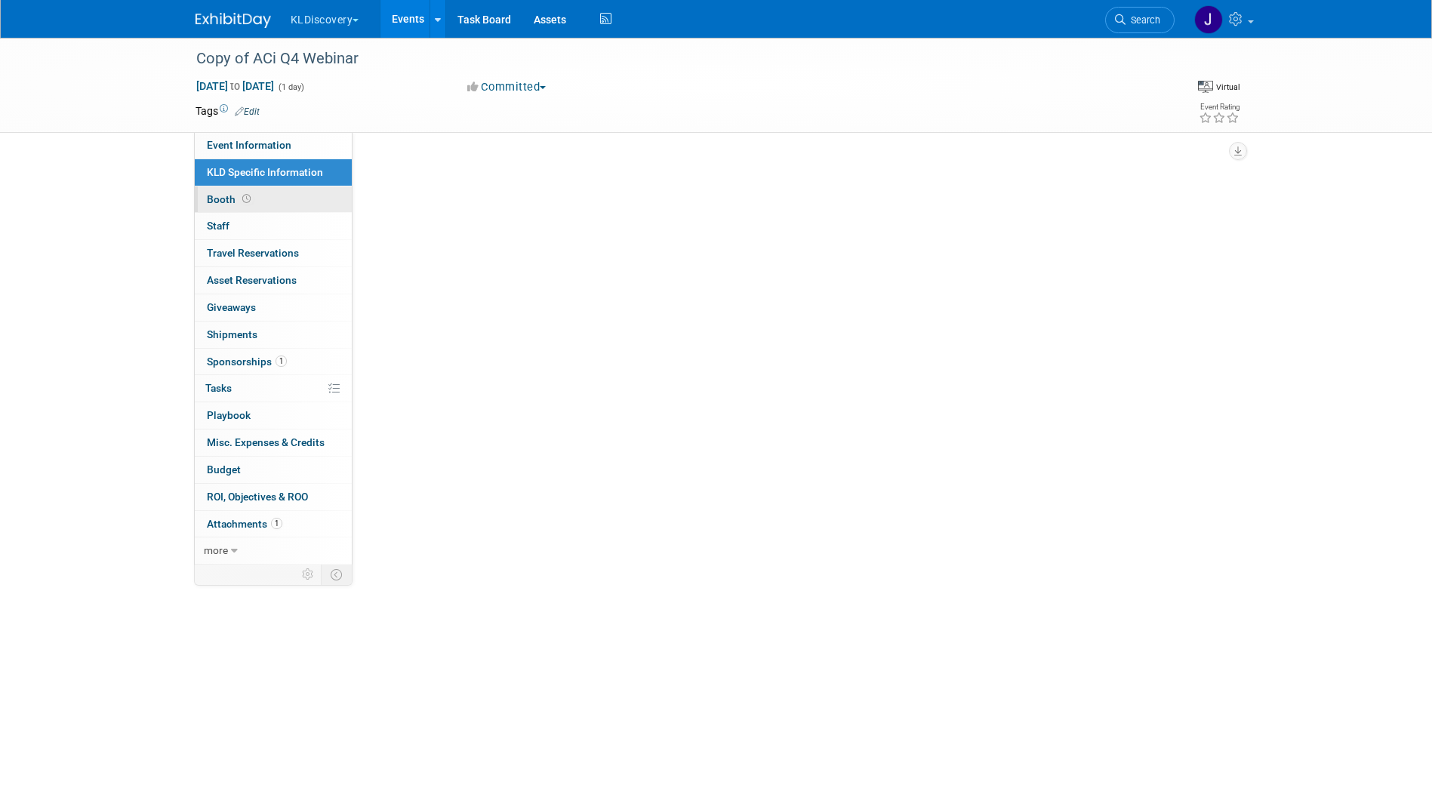
select select "EMEA"
select select "[PERSON_NAME]"
select select "Yes, EMEA Legal Review"
select select "Yes, Approved Vendor for ACH Payment"
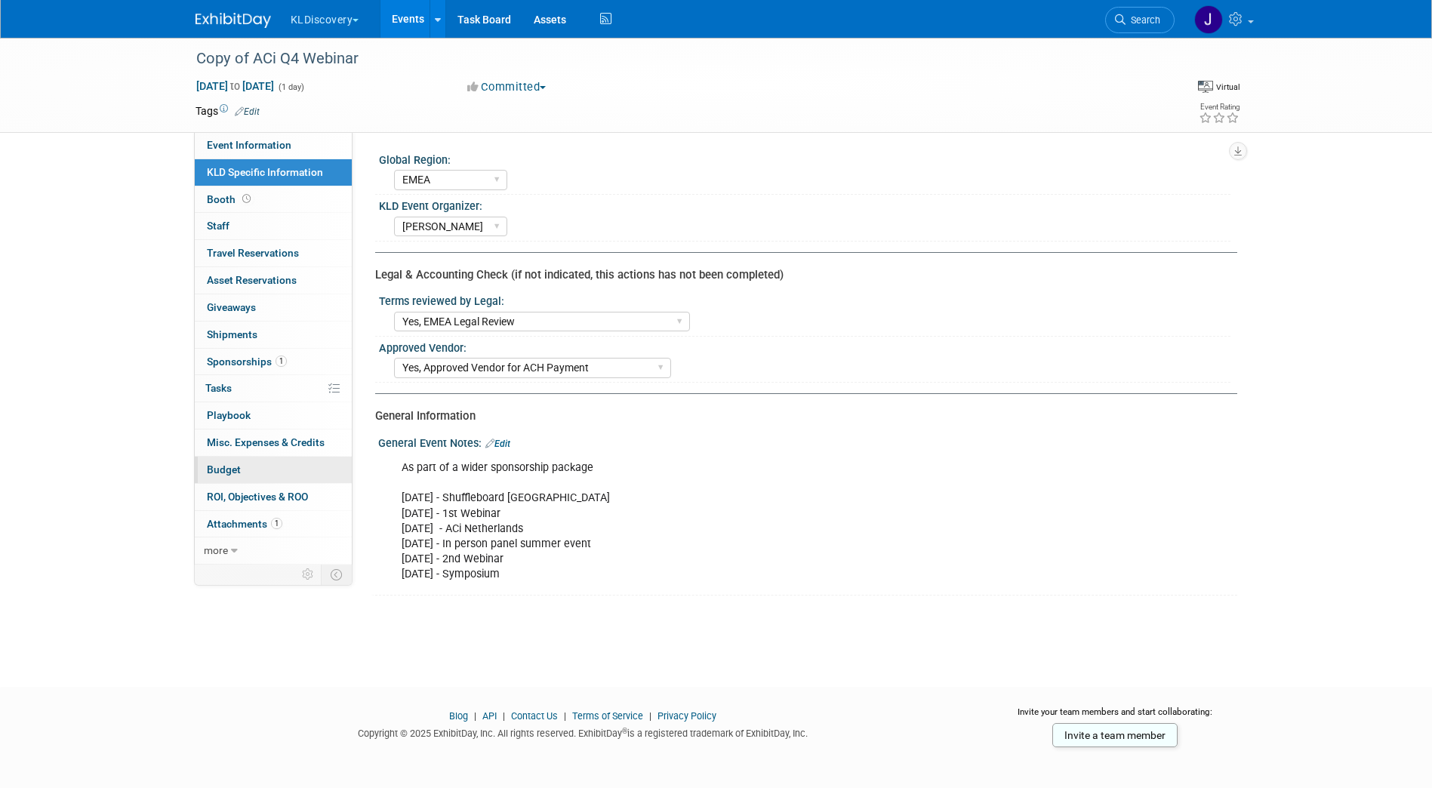
click at [233, 469] on span "Budget" at bounding box center [224, 470] width 34 height 12
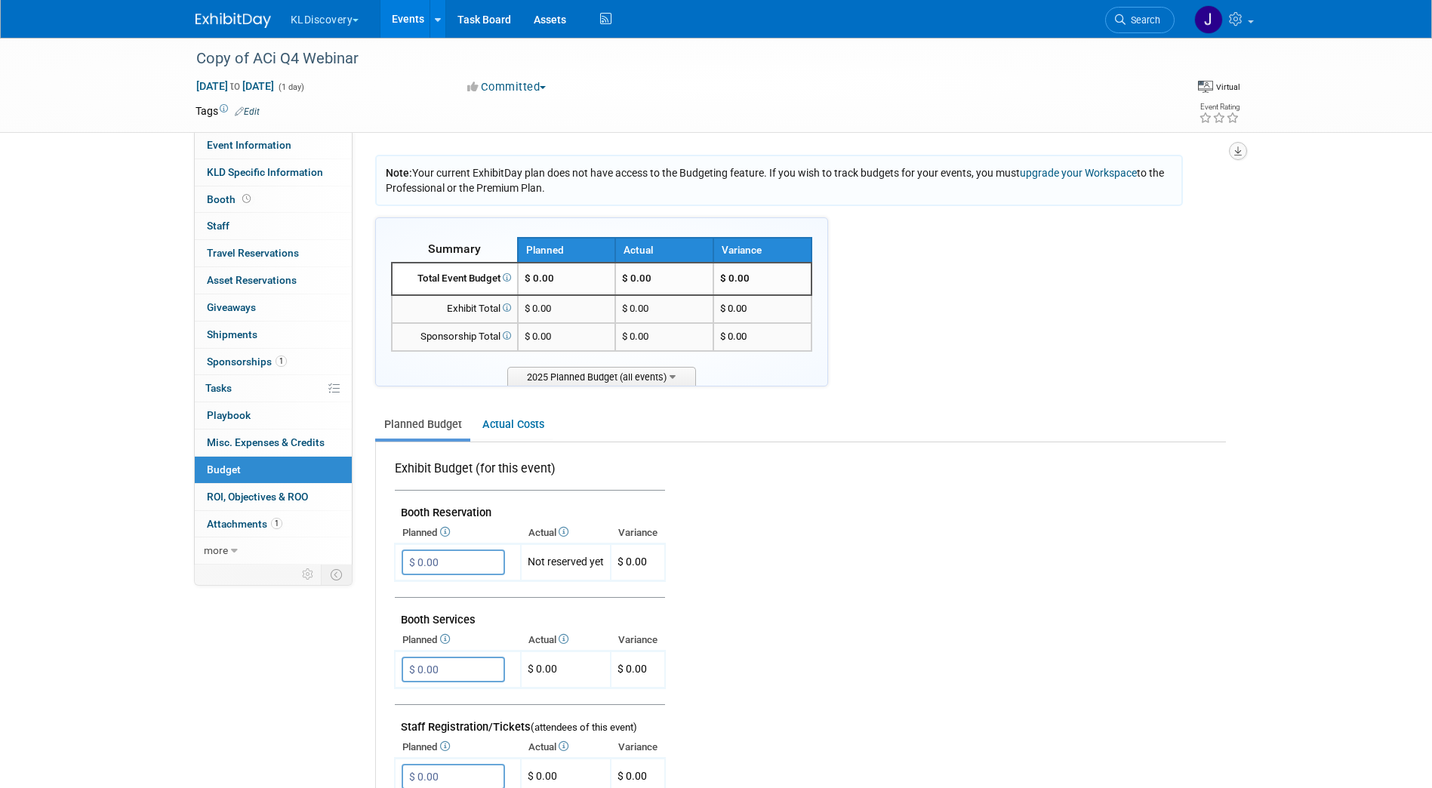
click at [1240, 146] on icon "button" at bounding box center [1238, 151] width 8 height 10
click at [1209, 197] on link "Export tab to PDF" at bounding box center [1147, 194] width 176 height 21
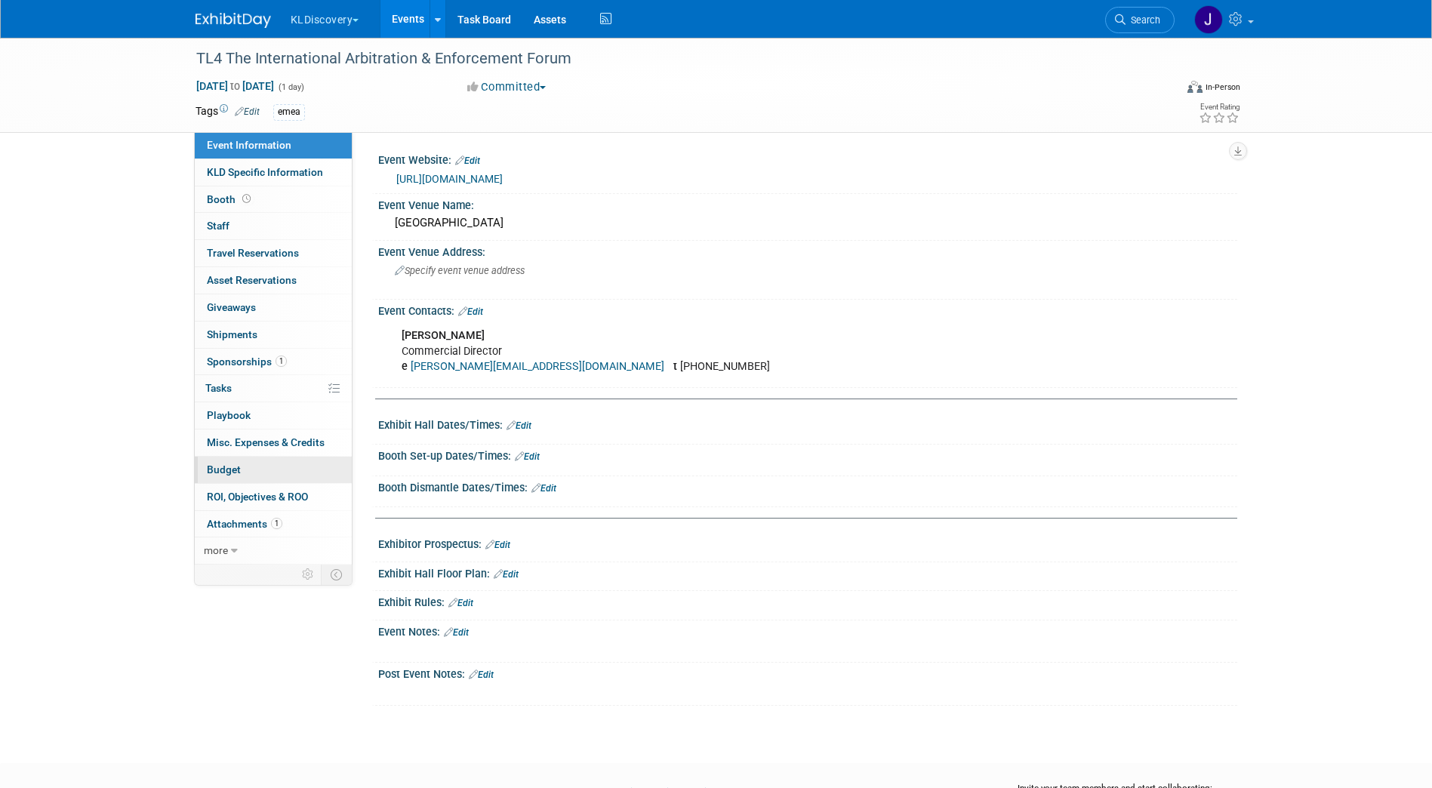
click at [247, 475] on link "Budget" at bounding box center [273, 470] width 157 height 26
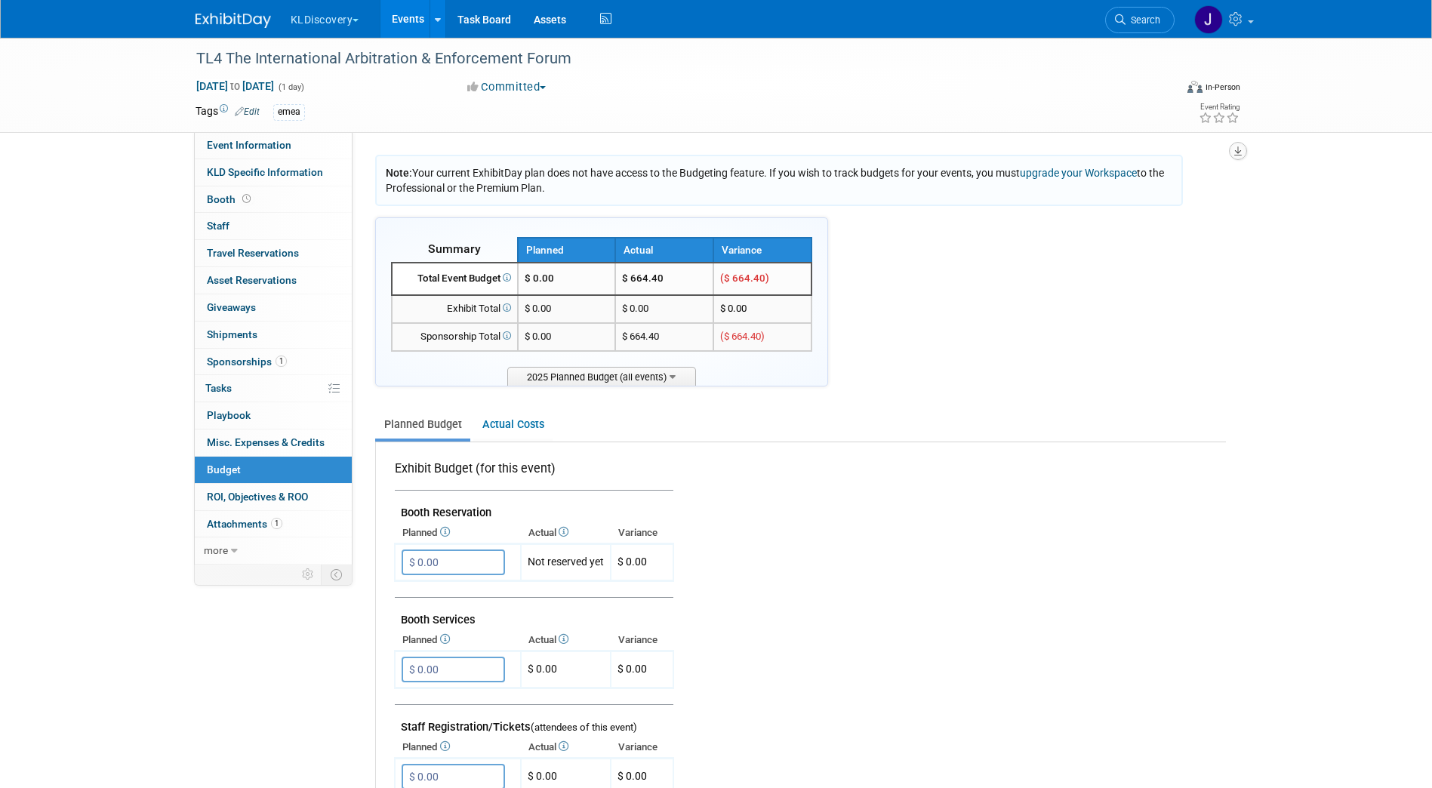
click at [1236, 146] on icon "button" at bounding box center [1238, 151] width 8 height 10
click at [1145, 196] on link "Export tab to PDF" at bounding box center [1147, 194] width 176 height 21
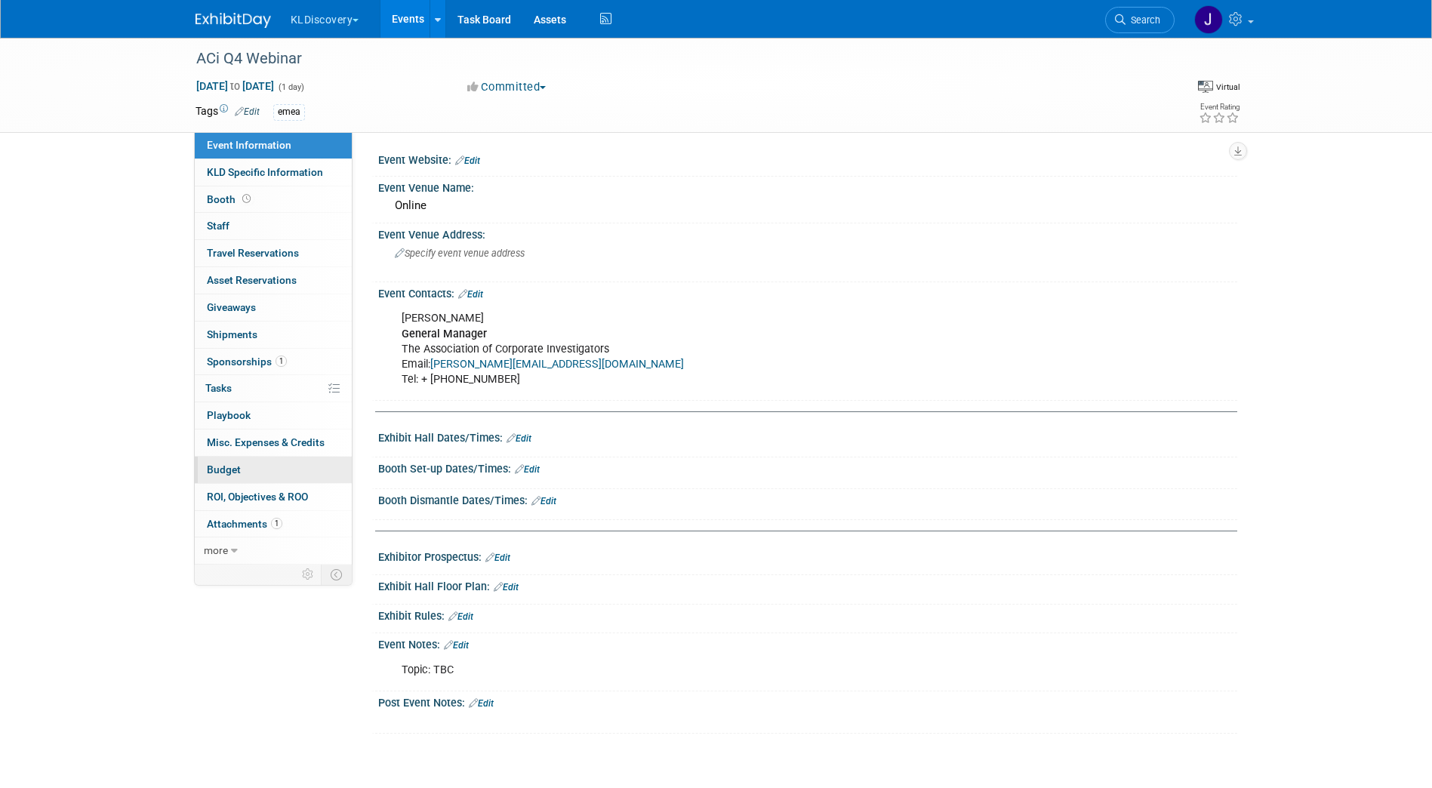
click at [285, 467] on link "Budget" at bounding box center [273, 470] width 157 height 26
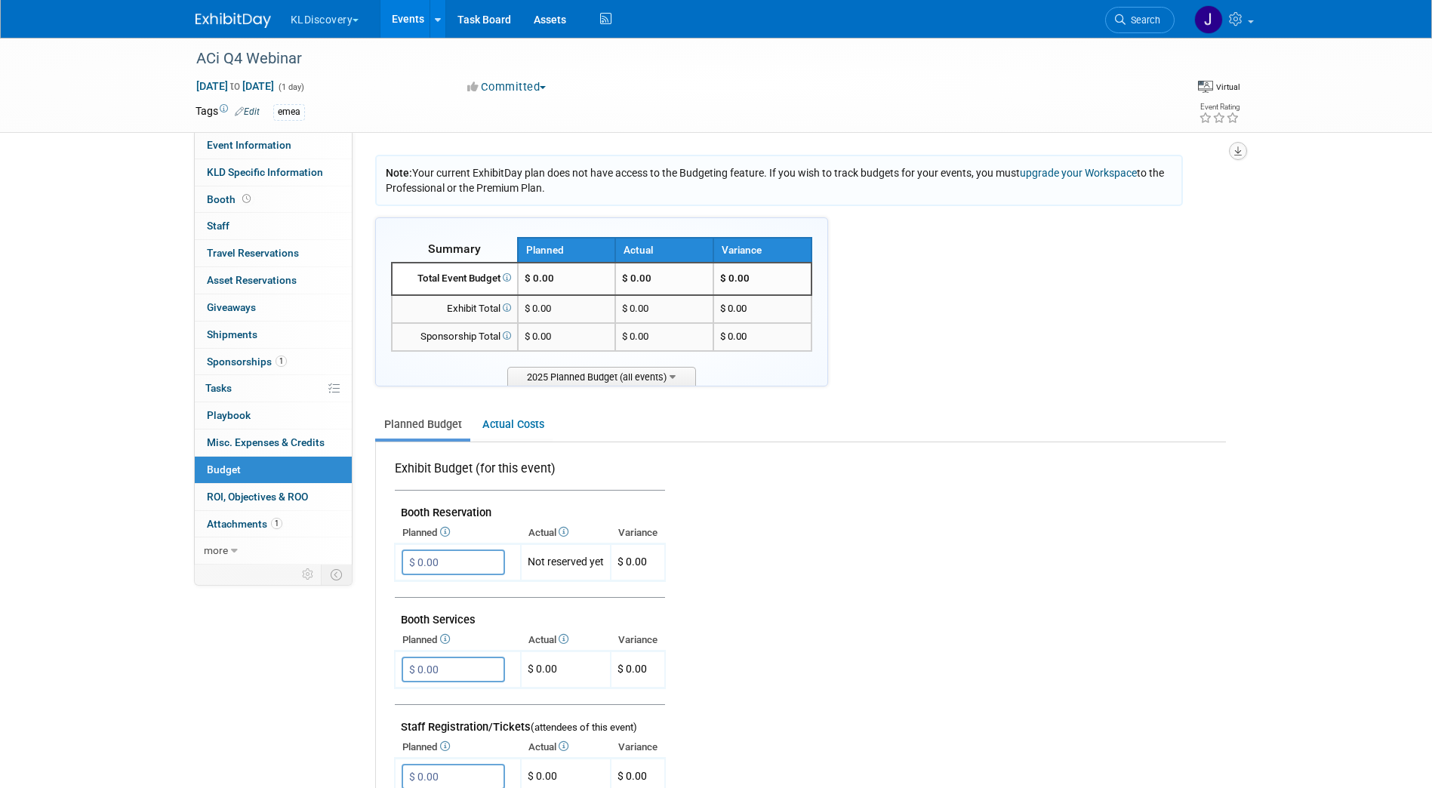
click at [1237, 149] on icon "button" at bounding box center [1238, 151] width 8 height 10
click at [1093, 190] on link "Export tab to PDF" at bounding box center [1147, 194] width 176 height 21
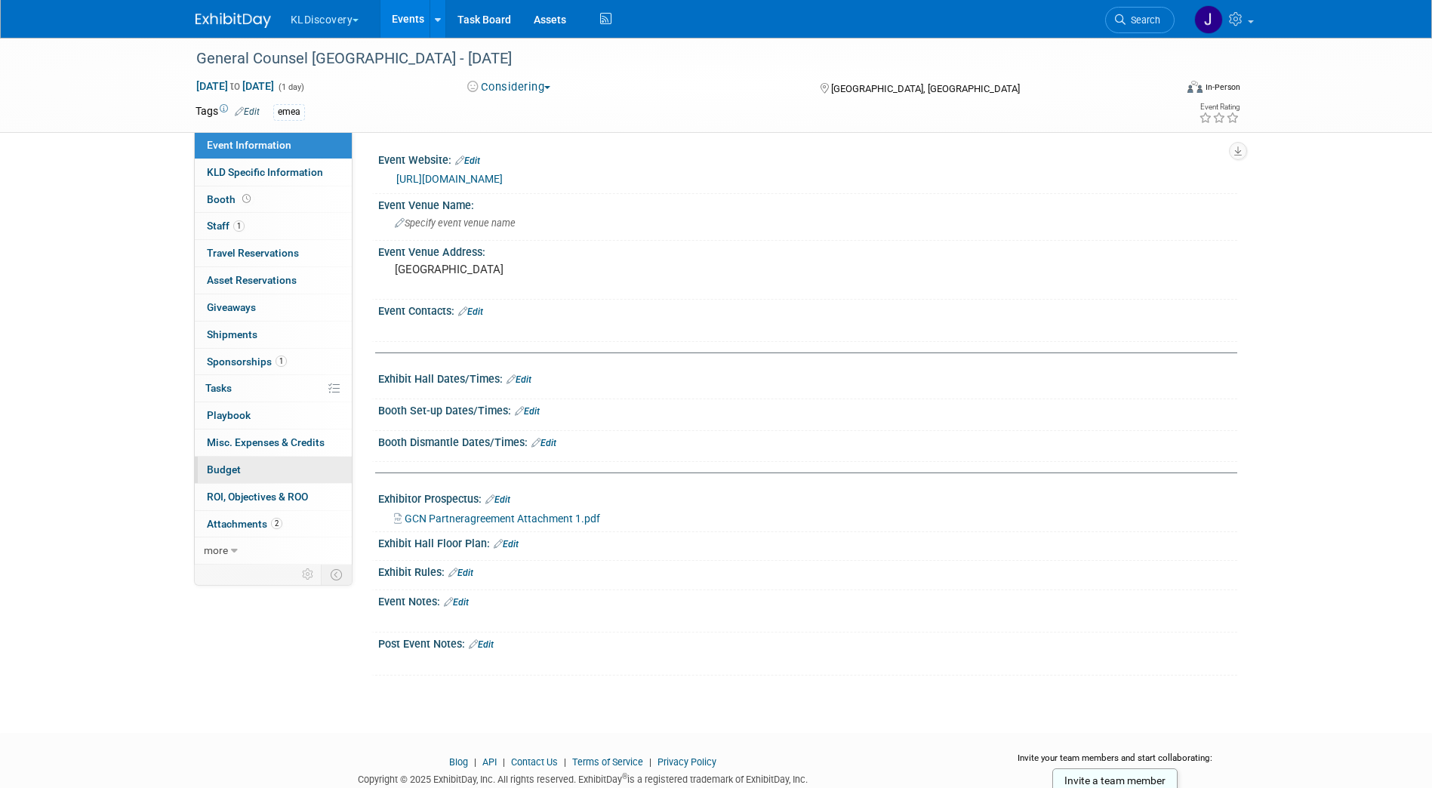
click at [291, 473] on link "Budget" at bounding box center [273, 470] width 157 height 26
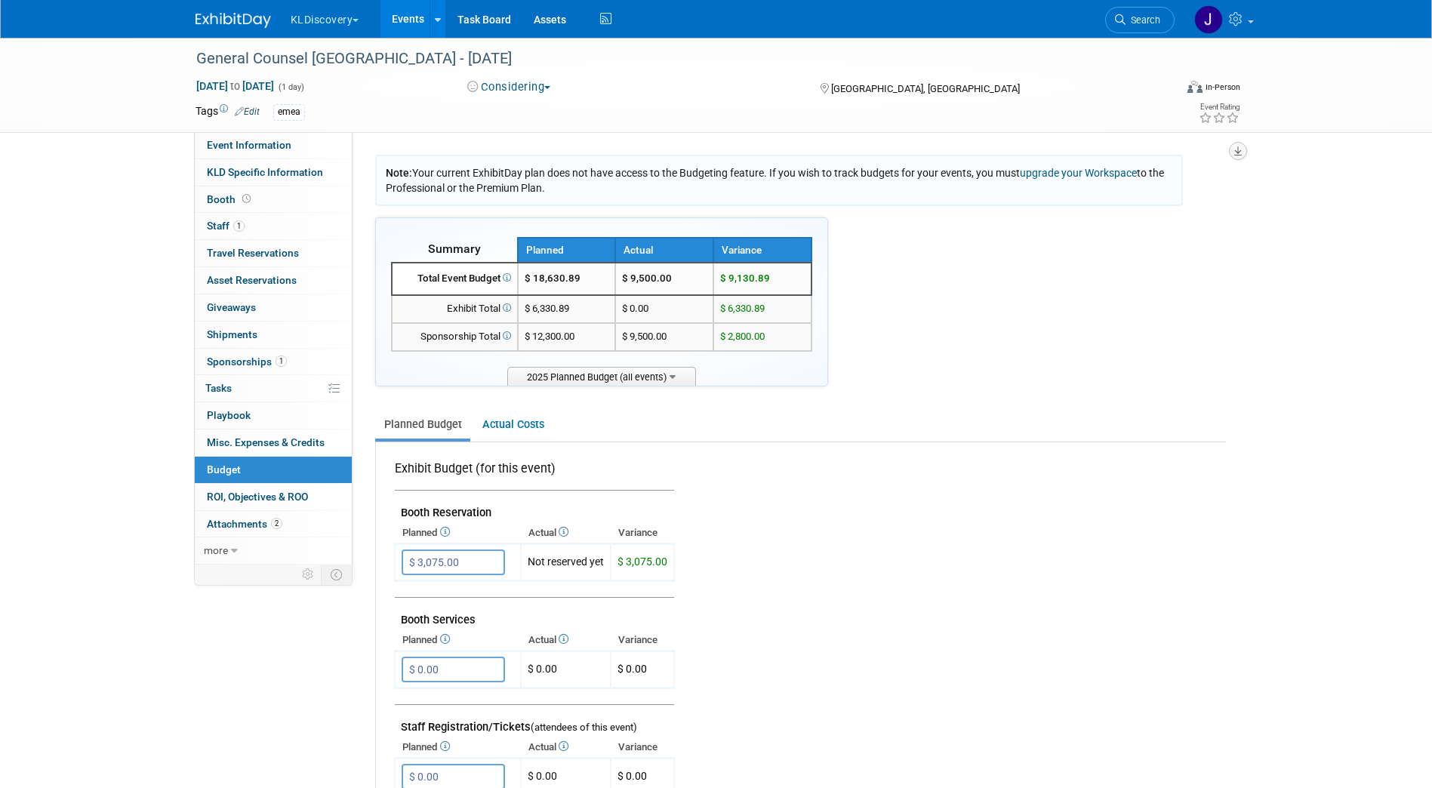
click at [1244, 150] on button "button" at bounding box center [1238, 151] width 18 height 18
click at [1195, 195] on link "Export tab to PDF" at bounding box center [1147, 194] width 176 height 21
click at [938, 337] on div "Note: Your current ExhibitDay plan does not have access to the Budgeting featur…" at bounding box center [800, 793] width 851 height 1277
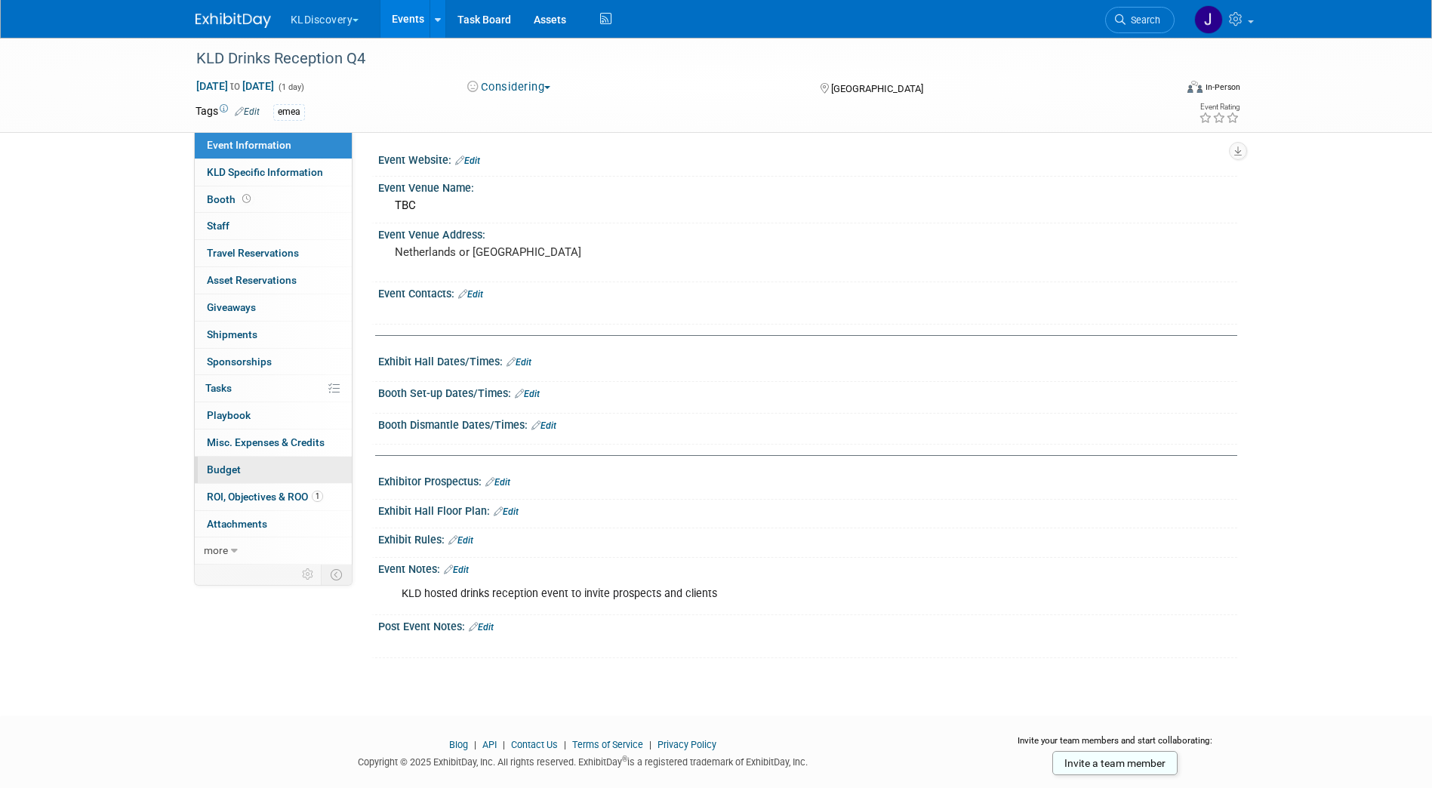
click at [254, 457] on link "Budget" at bounding box center [273, 470] width 157 height 26
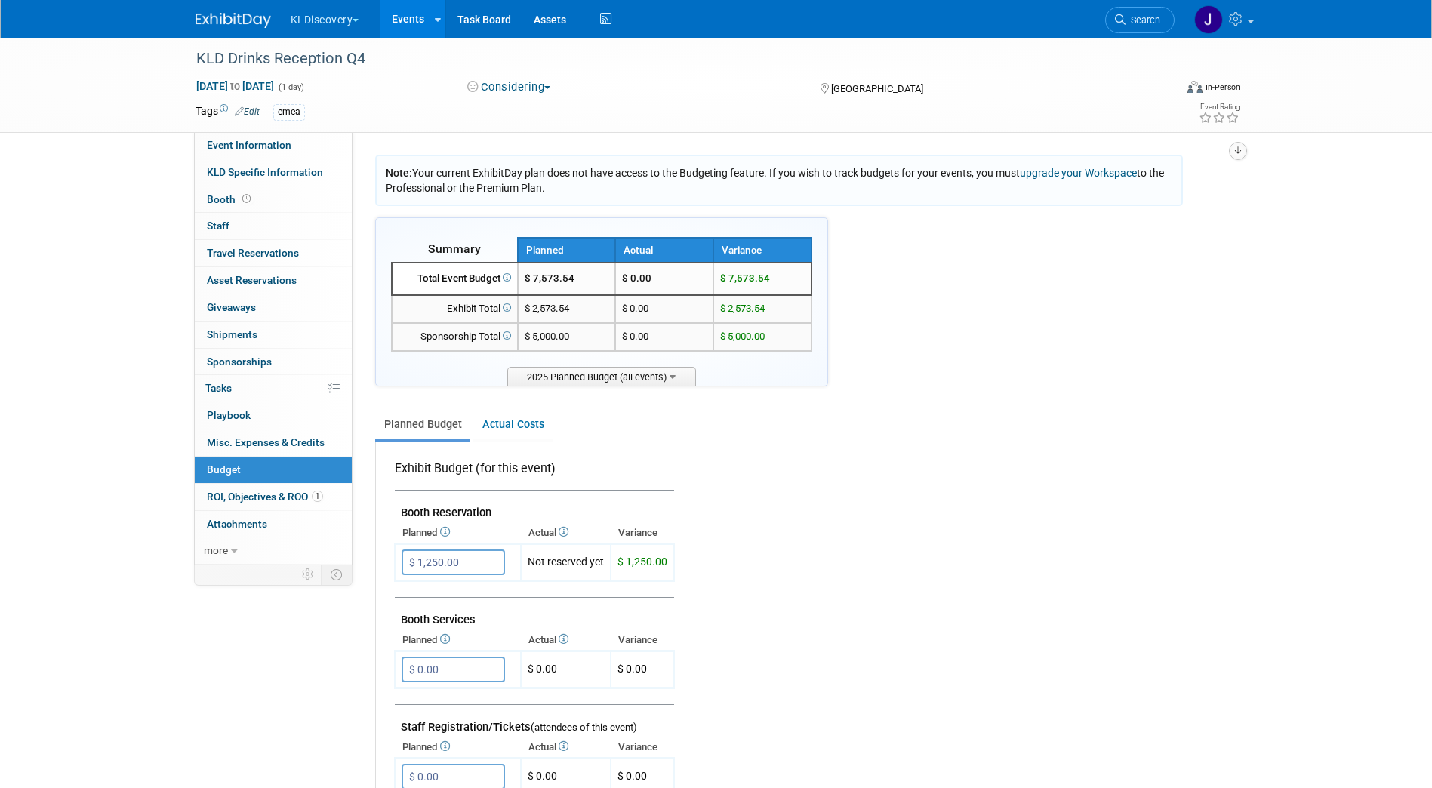
click at [1243, 152] on button "button" at bounding box center [1238, 151] width 18 height 18
click at [1091, 196] on link "Export tab to PDF" at bounding box center [1147, 194] width 176 height 21
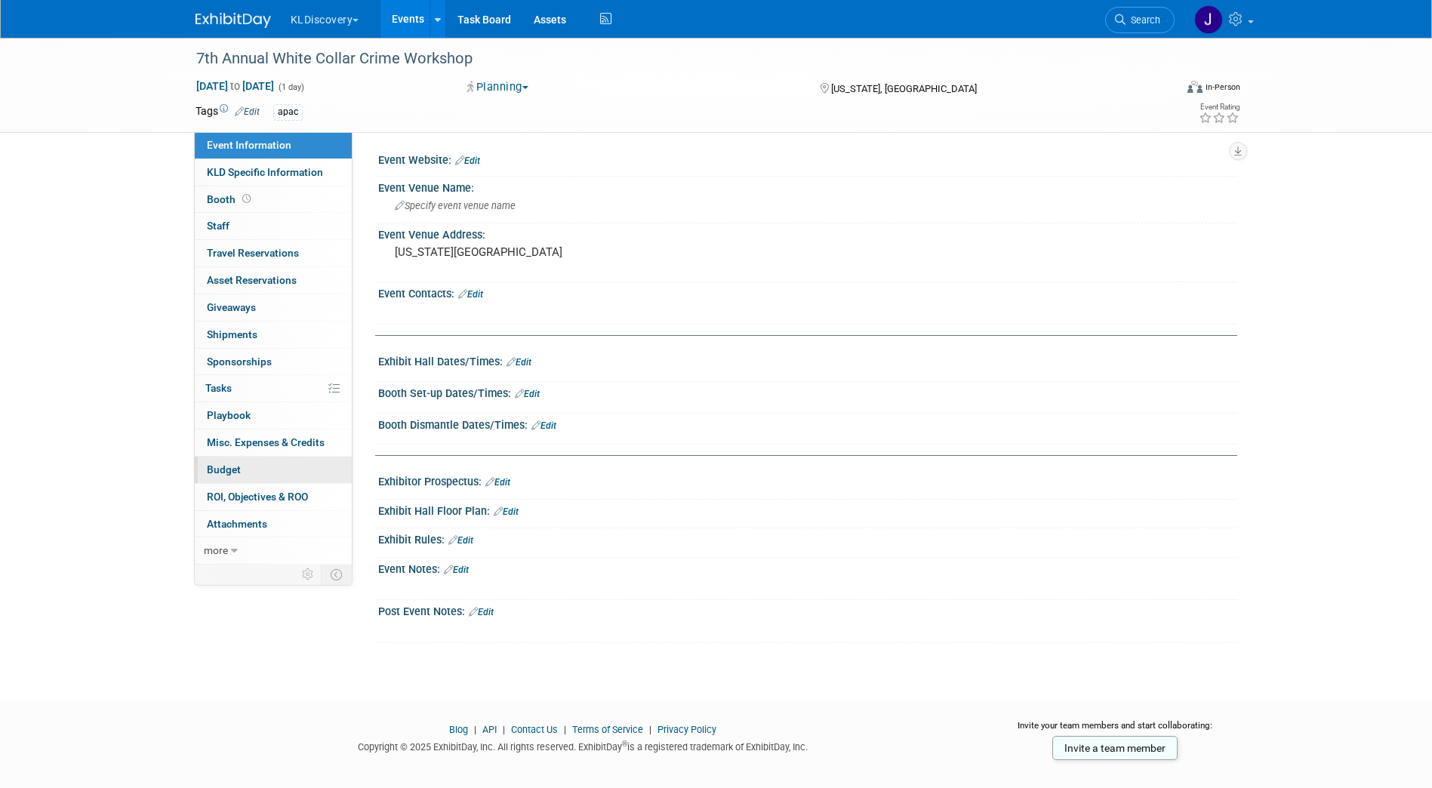
click at [245, 473] on link "Budget" at bounding box center [273, 470] width 157 height 26
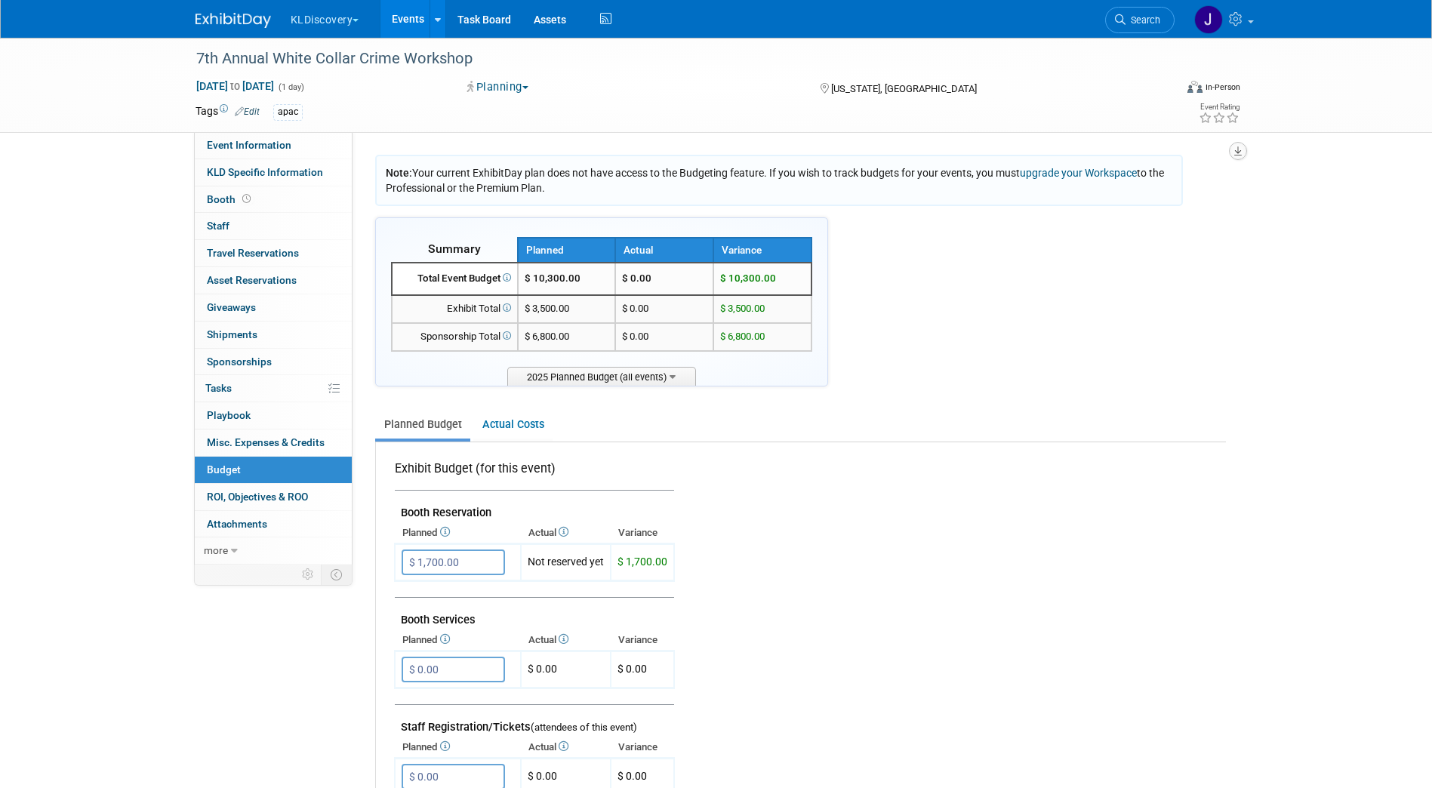
click at [1237, 153] on icon "button" at bounding box center [1238, 151] width 8 height 10
click at [1179, 186] on link "Export tab to PDF" at bounding box center [1147, 194] width 176 height 21
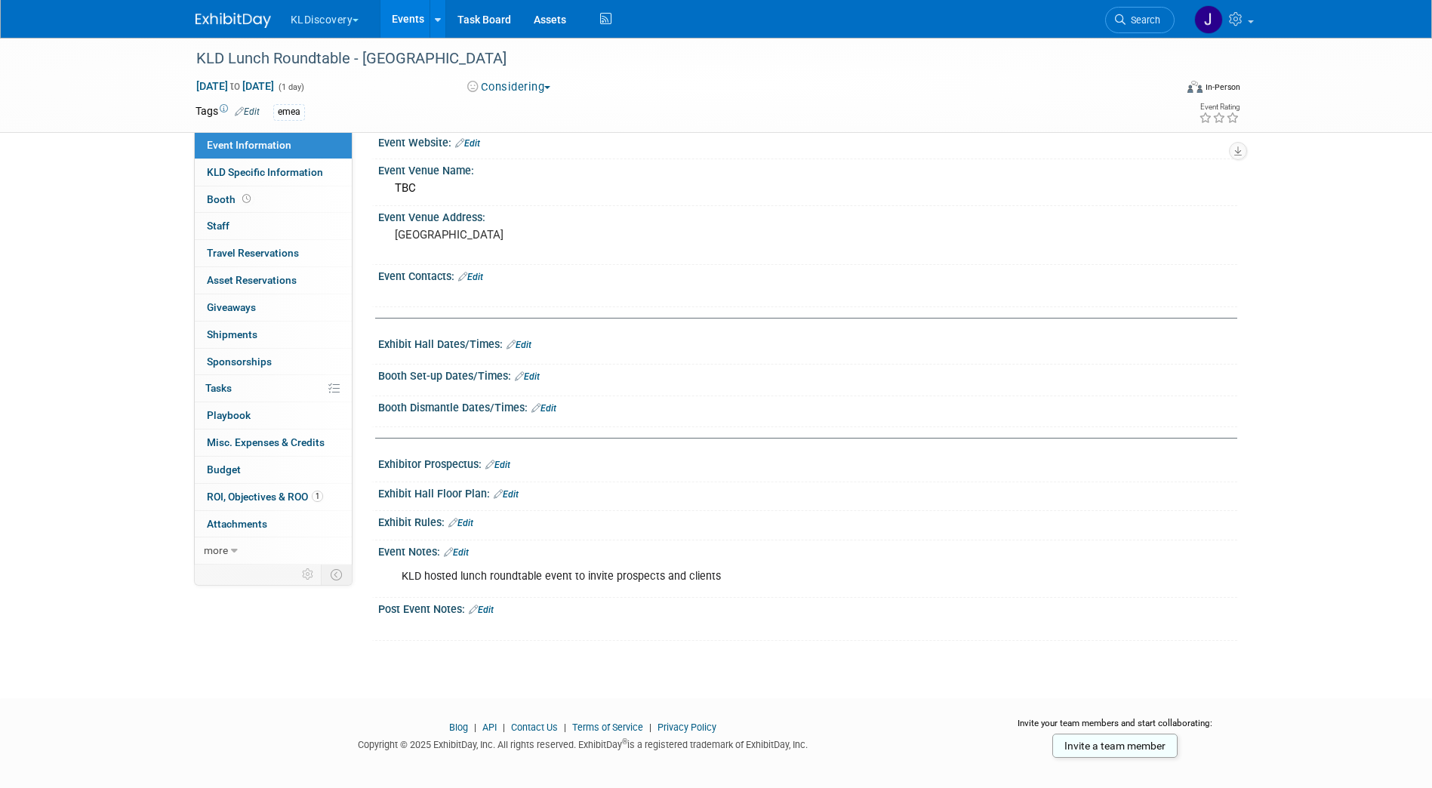
scroll to position [32, 0]
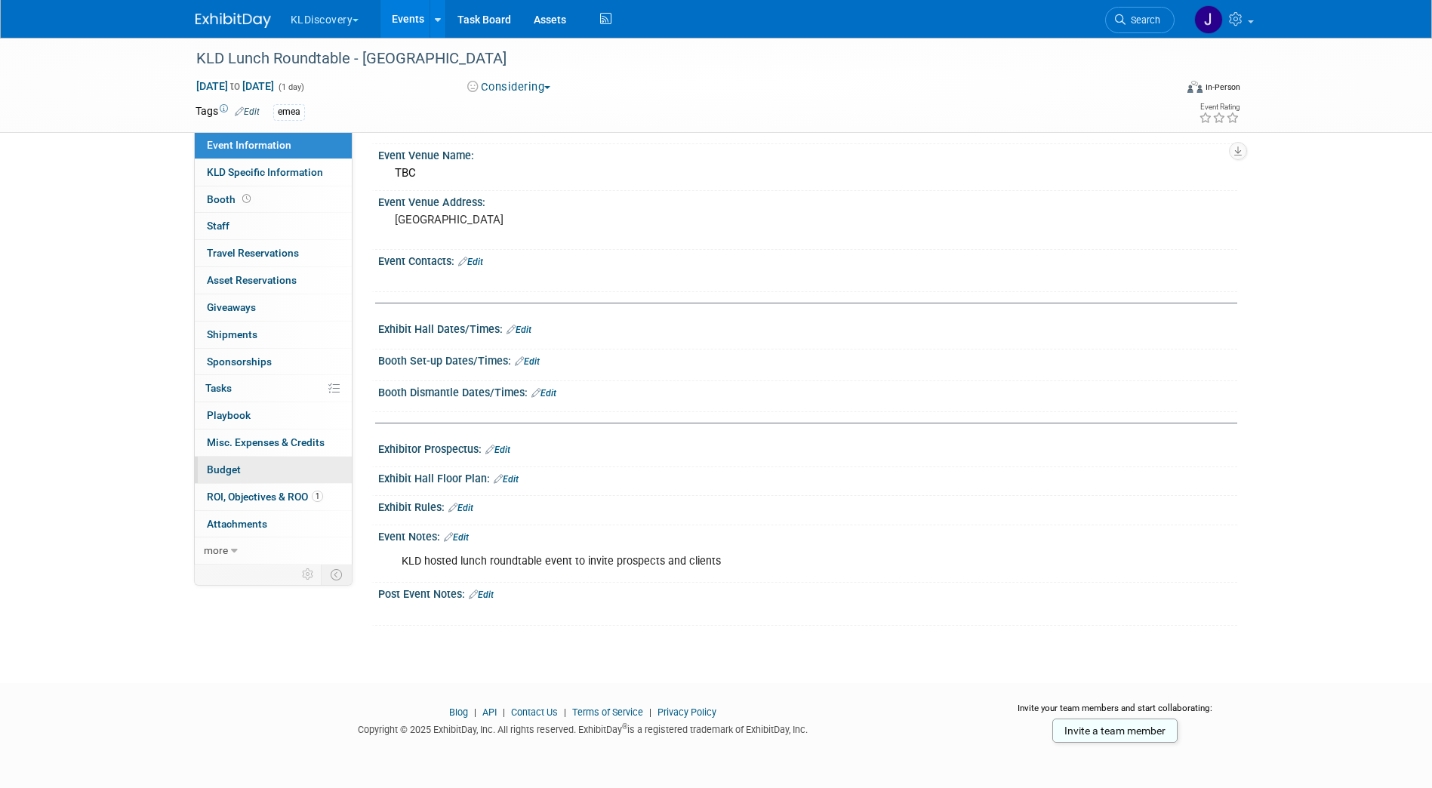
click at [252, 467] on link "Budget" at bounding box center [273, 470] width 157 height 26
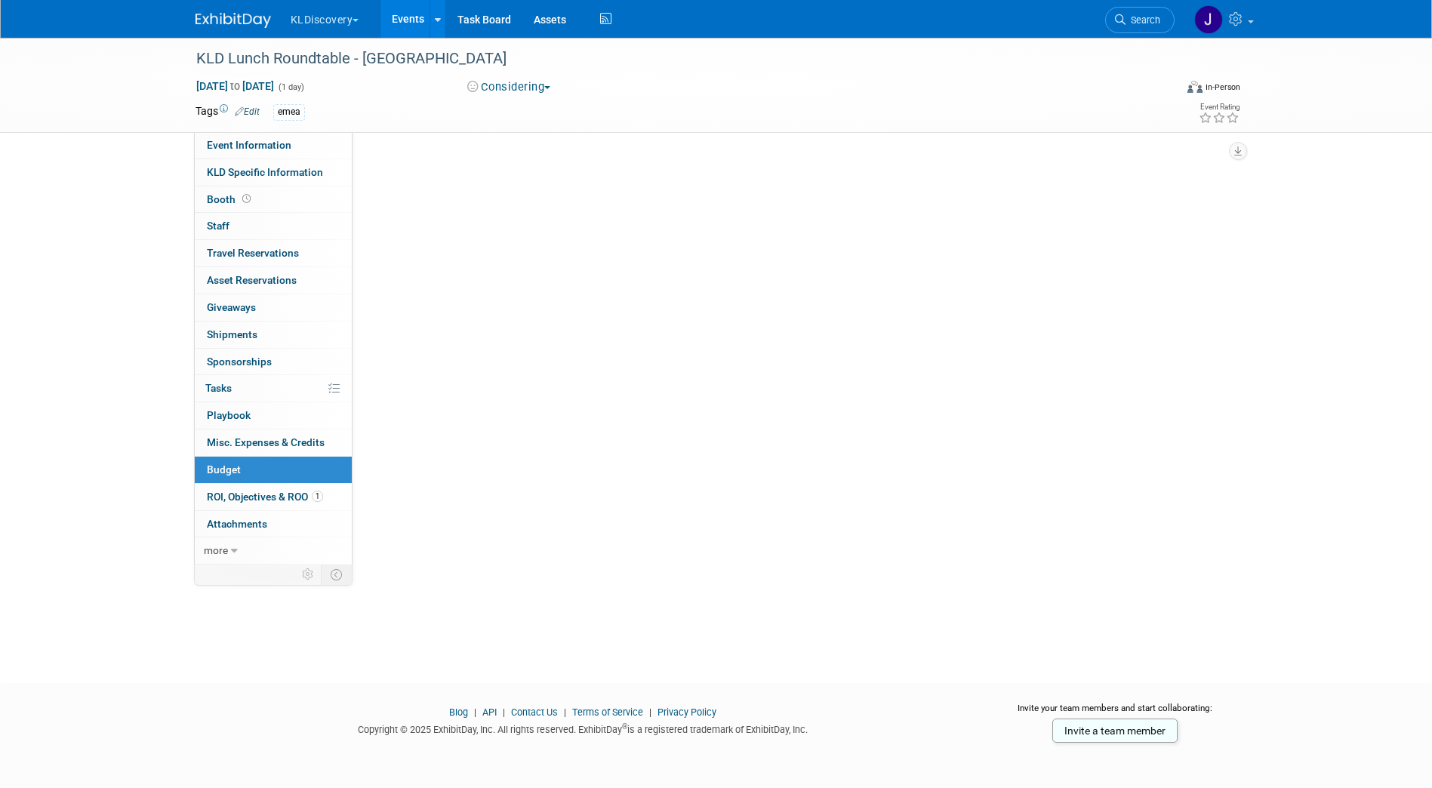
scroll to position [0, 0]
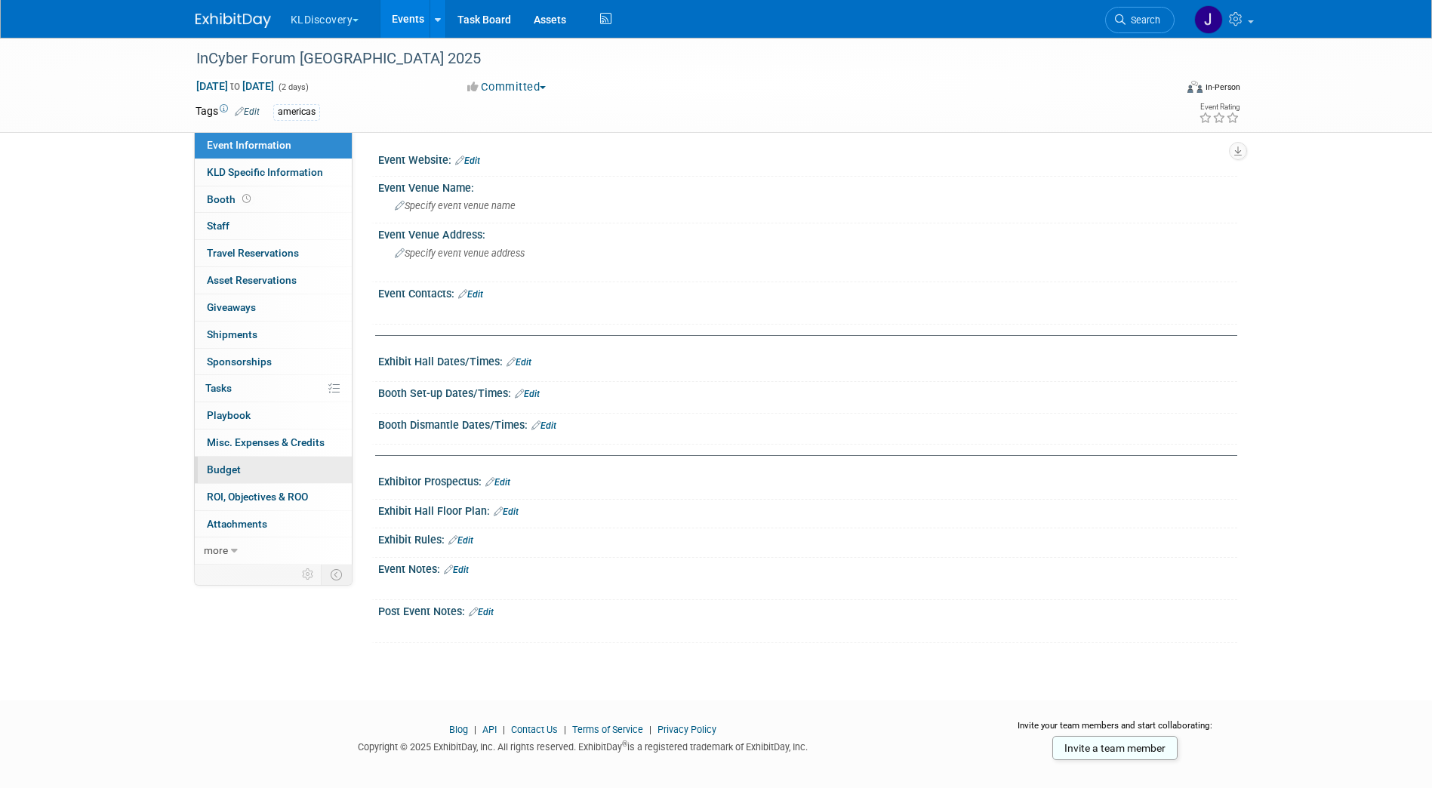
click at [223, 464] on span "Budget" at bounding box center [224, 470] width 34 height 12
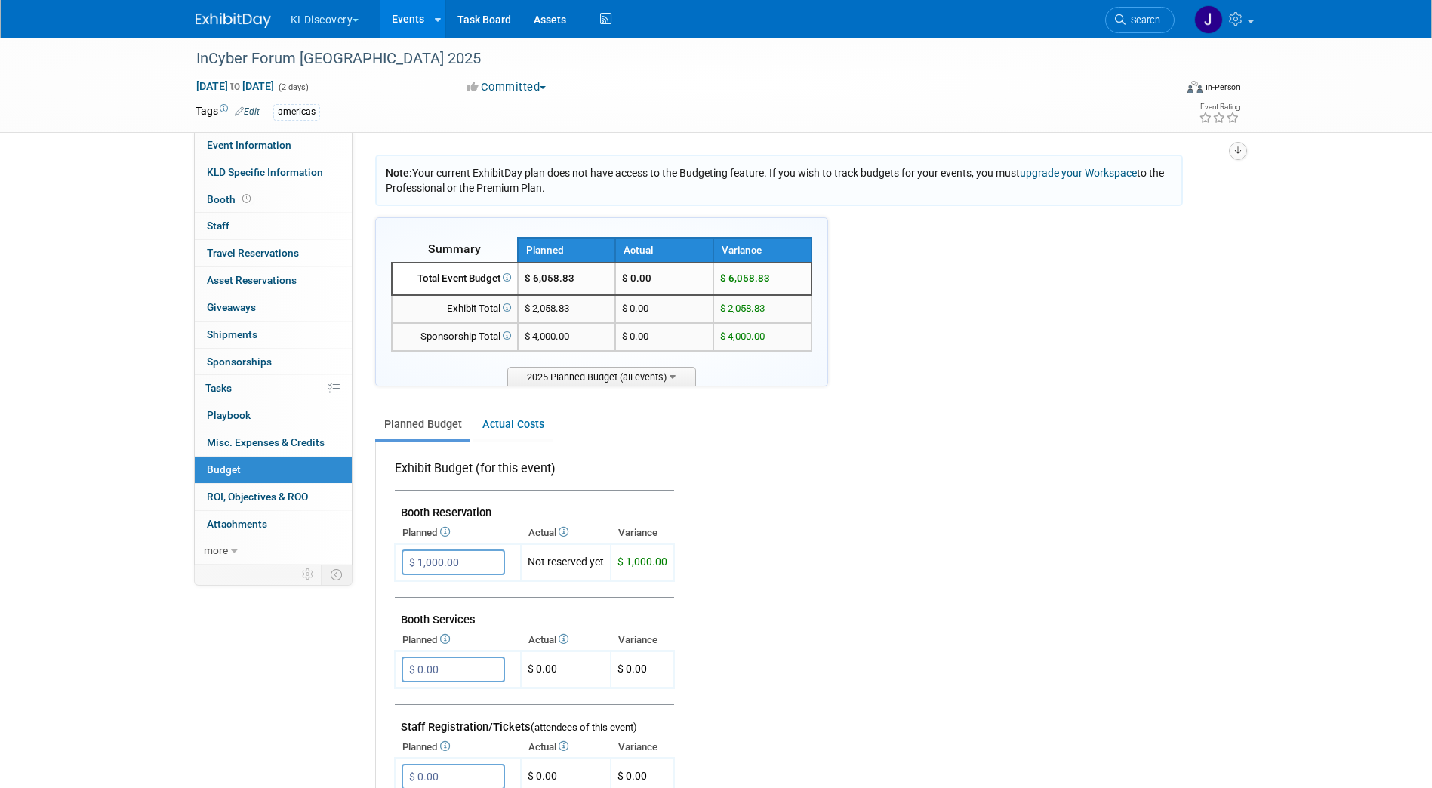
click at [1235, 150] on icon "button" at bounding box center [1238, 151] width 8 height 10
click at [1185, 198] on link "Export tab to PDF" at bounding box center [1147, 194] width 176 height 21
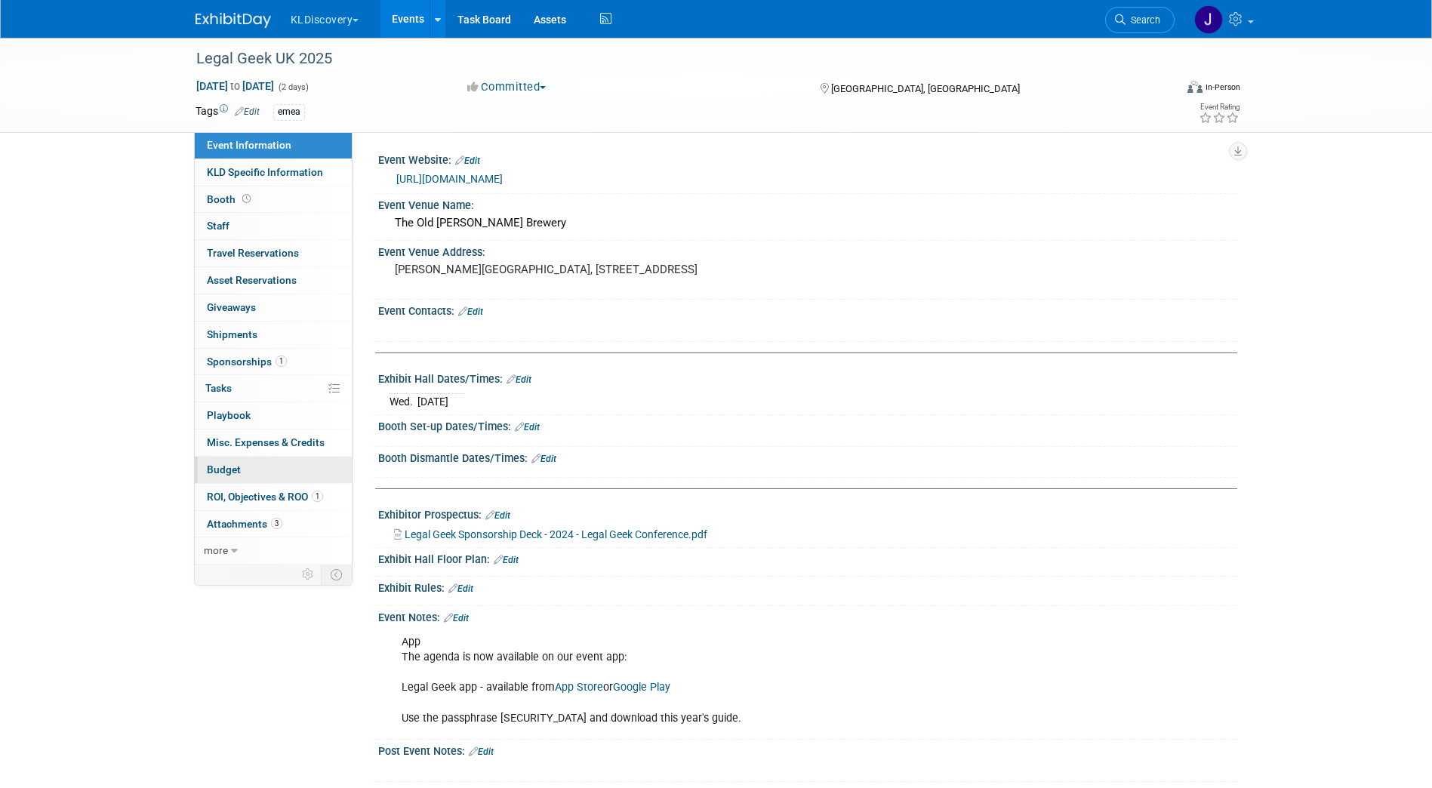
click at [233, 473] on span "Budget" at bounding box center [224, 470] width 34 height 12
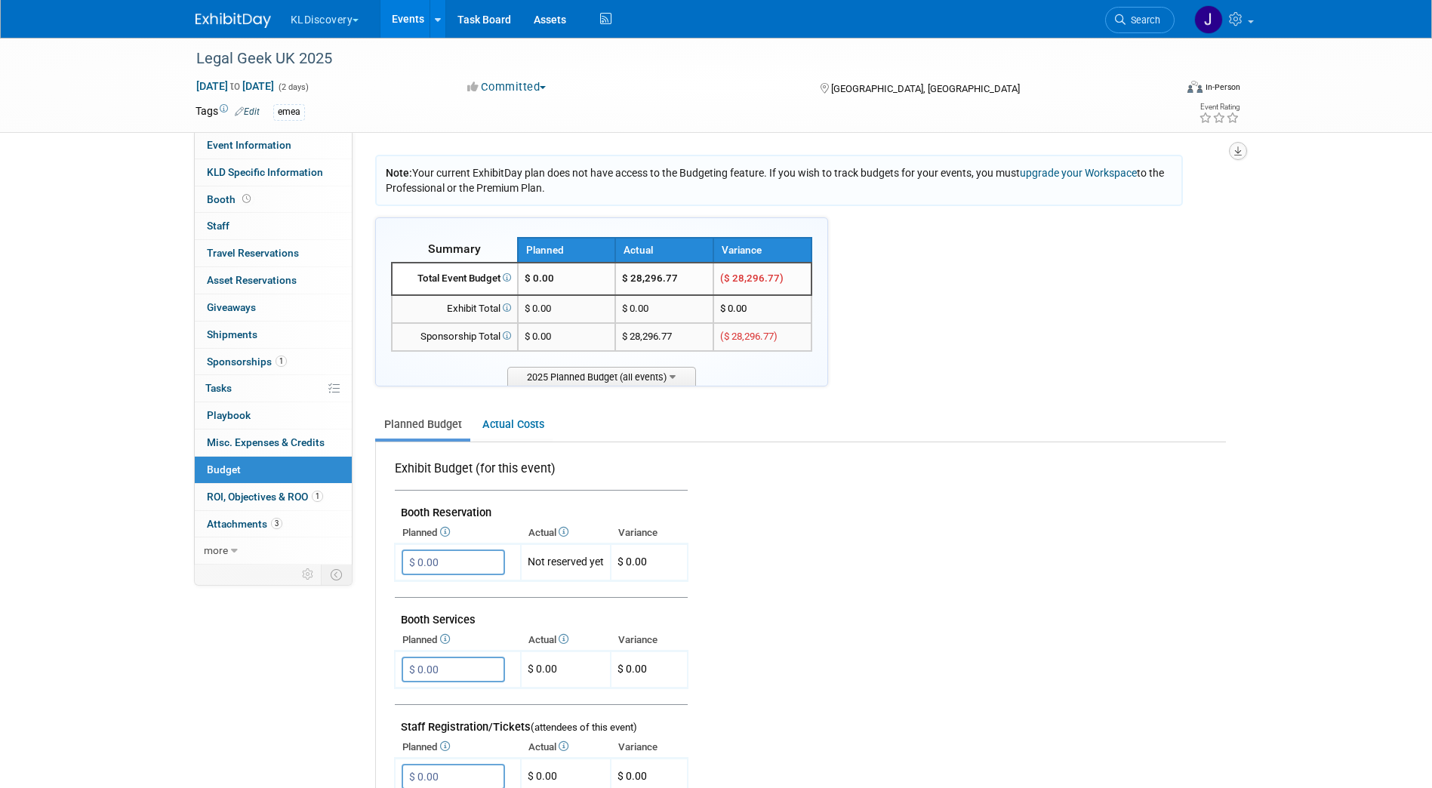
click at [1236, 146] on icon "button" at bounding box center [1238, 151] width 8 height 10
click at [1178, 193] on link "Export tab to PDF" at bounding box center [1147, 194] width 176 height 21
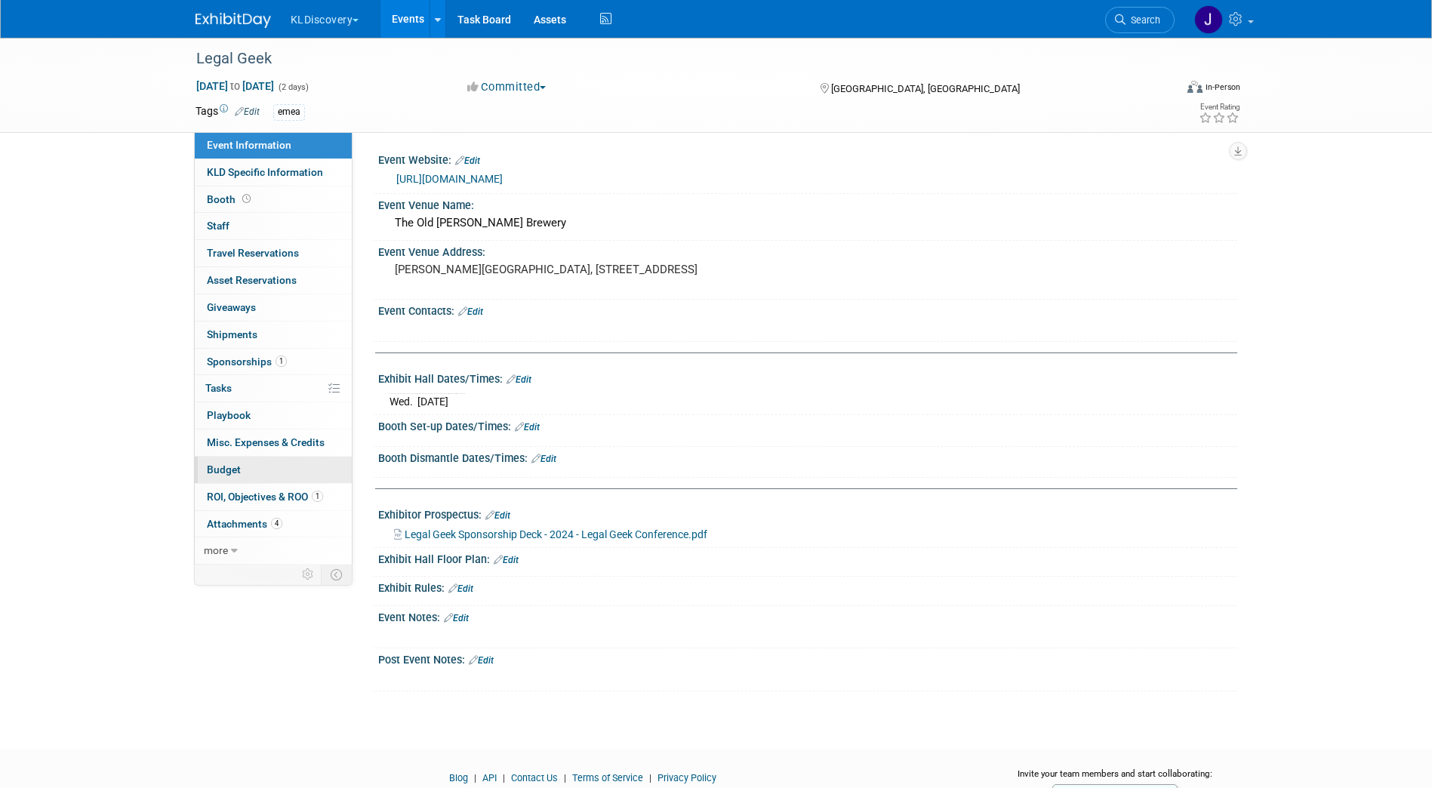
click at [216, 467] on span "Budget" at bounding box center [224, 470] width 34 height 12
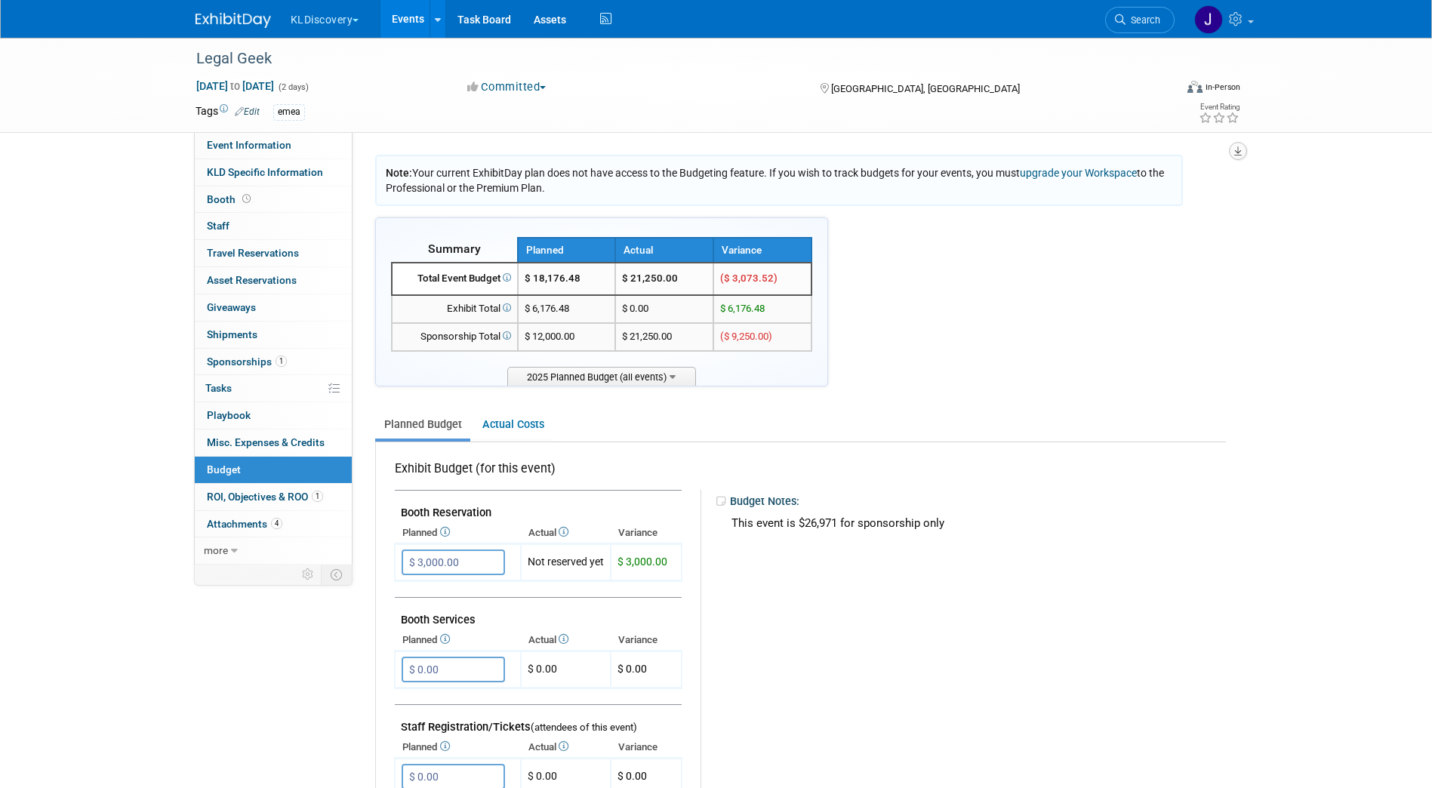
click at [1235, 153] on icon "button" at bounding box center [1238, 151] width 8 height 10
click at [1190, 200] on link "Export tab to PDF" at bounding box center [1147, 194] width 176 height 21
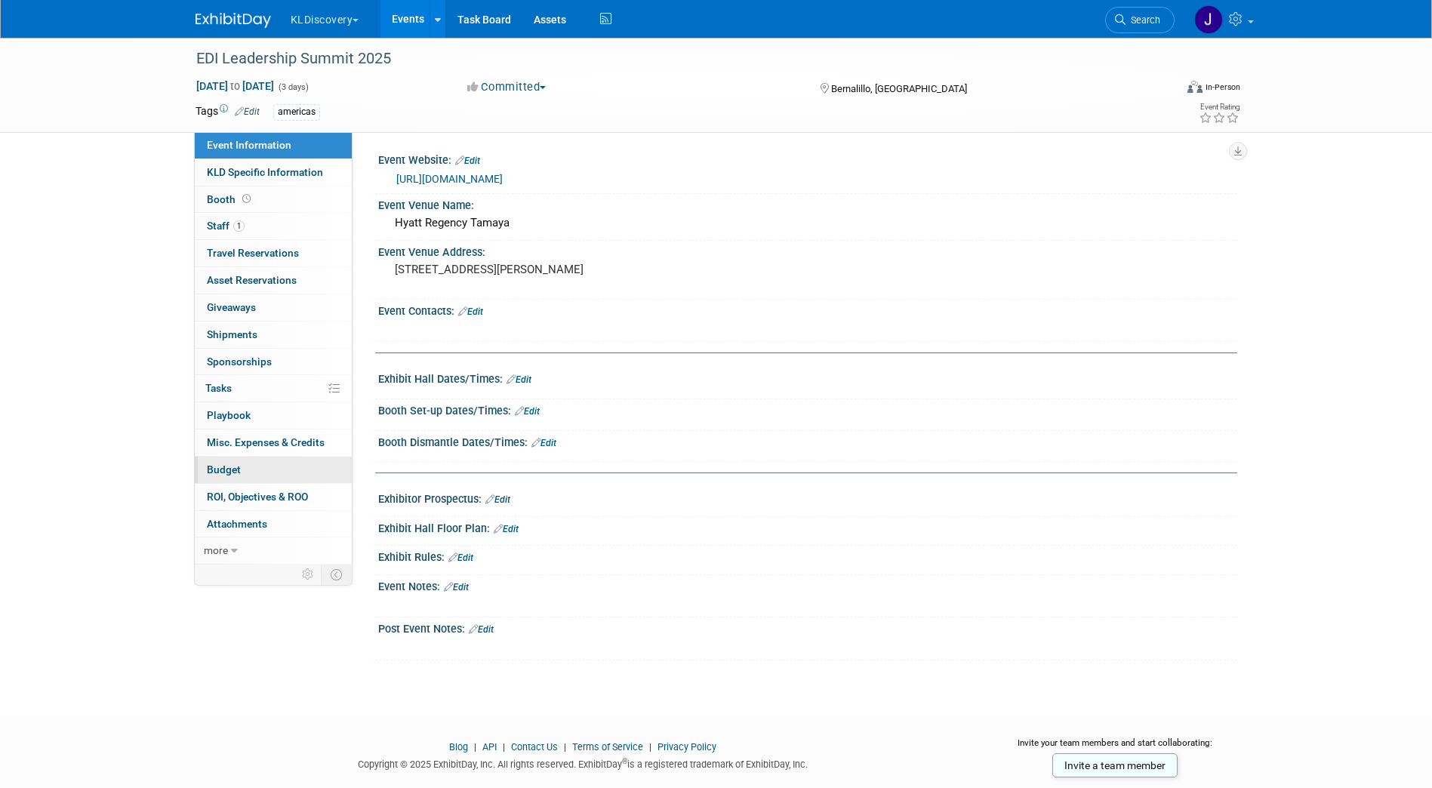
click at [231, 464] on span "Budget" at bounding box center [224, 470] width 34 height 12
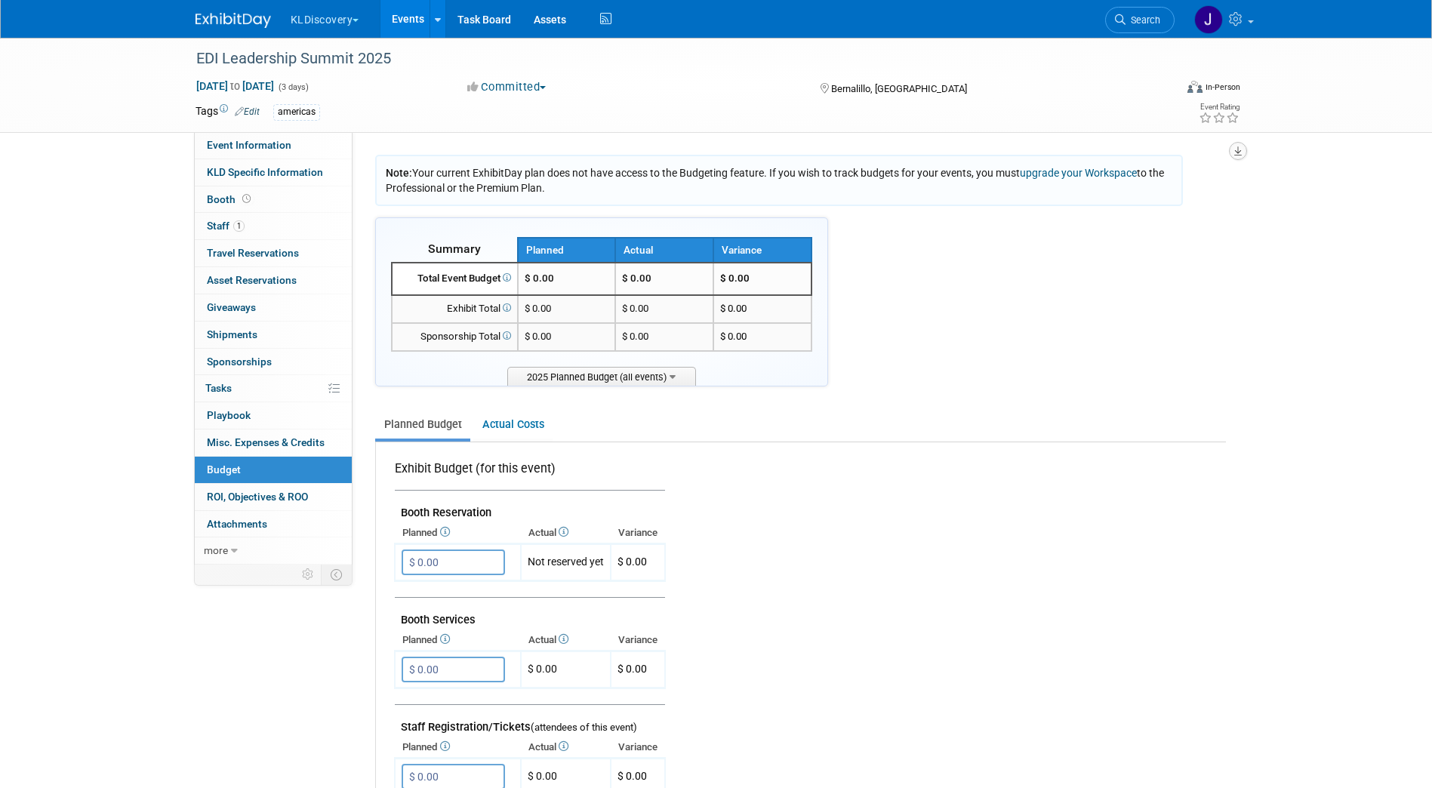
click at [1241, 148] on icon "button" at bounding box center [1238, 151] width 8 height 10
click at [1143, 190] on link "Export tab to PDF" at bounding box center [1147, 194] width 176 height 21
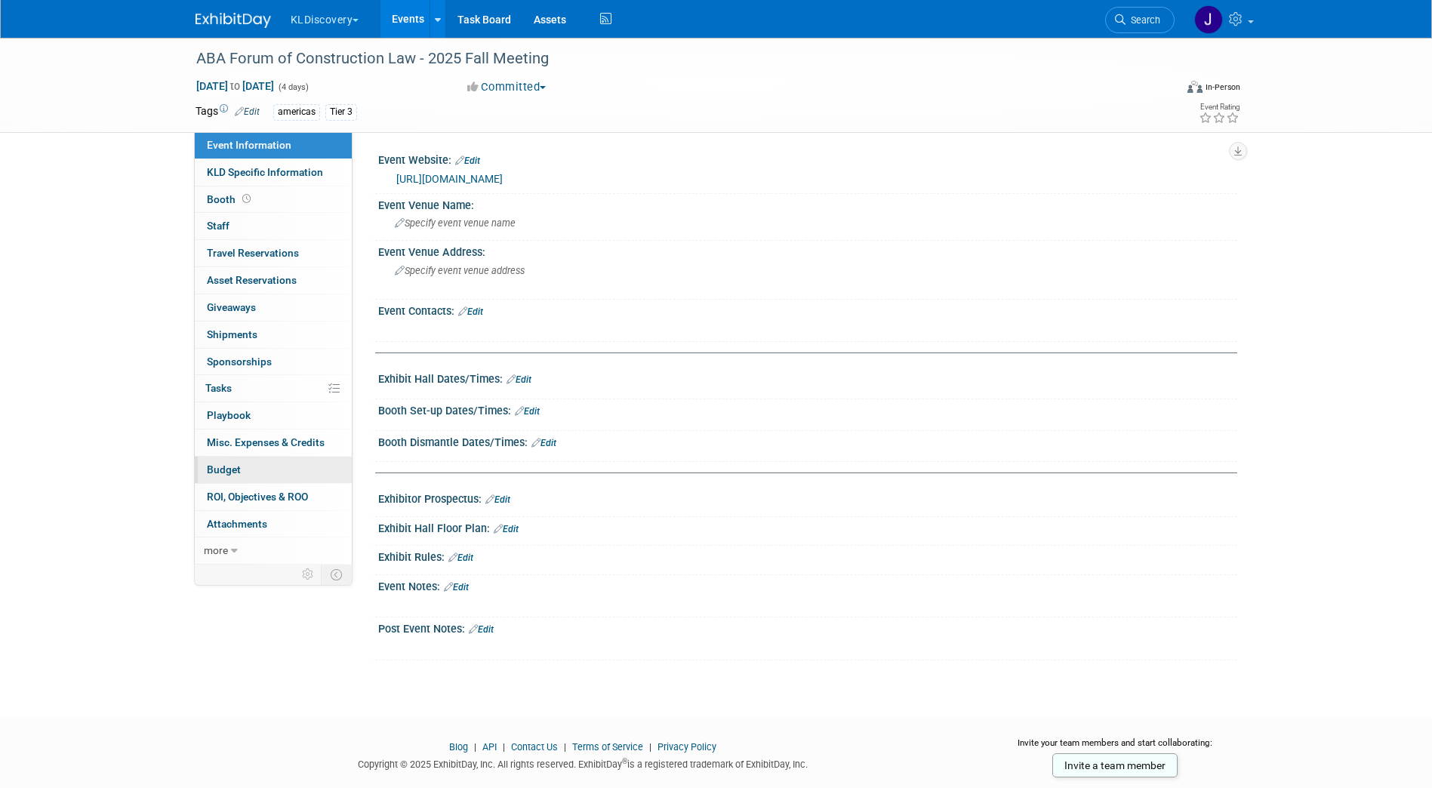
click at [219, 472] on span "Budget" at bounding box center [224, 470] width 34 height 12
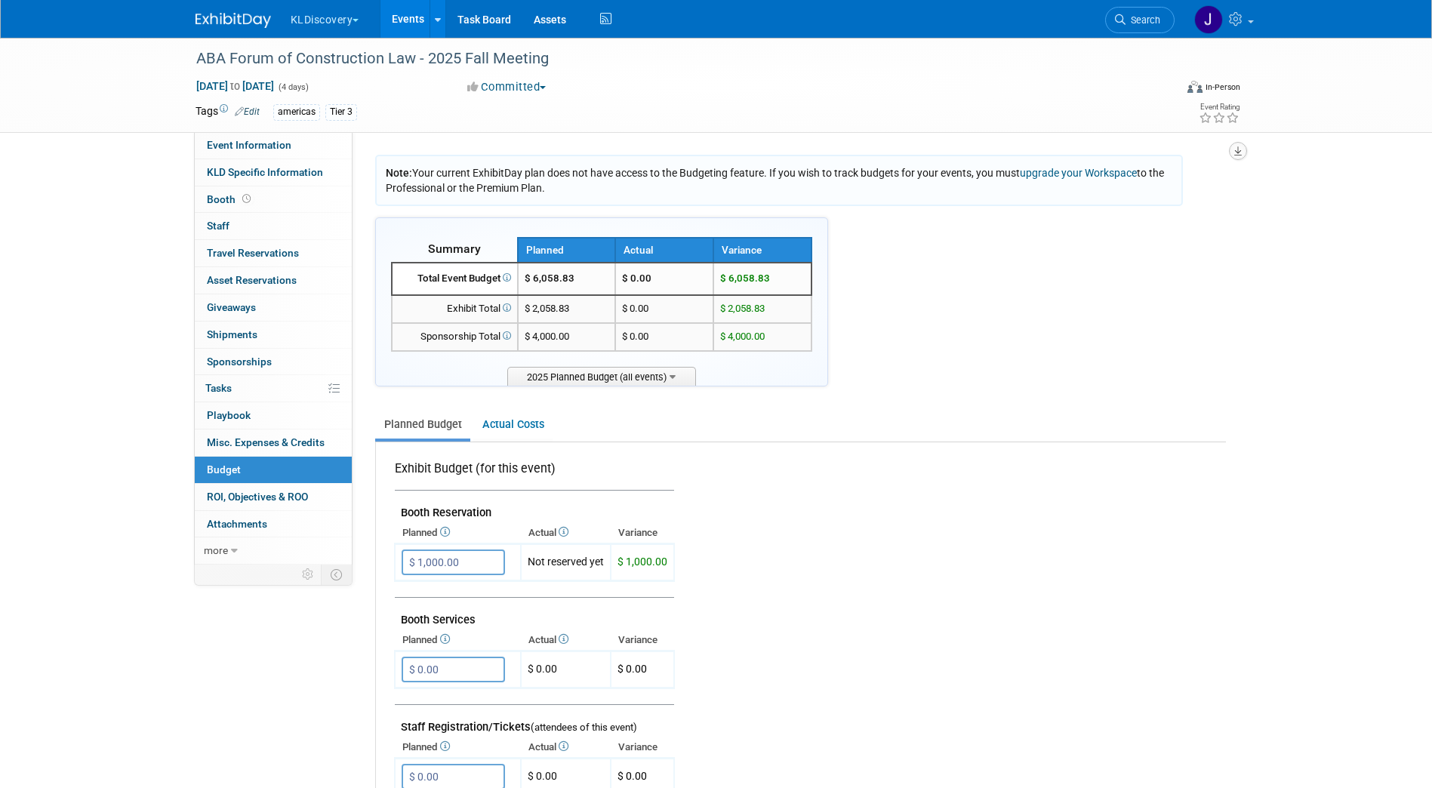
click at [1237, 148] on icon "button" at bounding box center [1238, 151] width 8 height 10
click at [1128, 193] on link "Export tab to PDF" at bounding box center [1147, 194] width 176 height 21
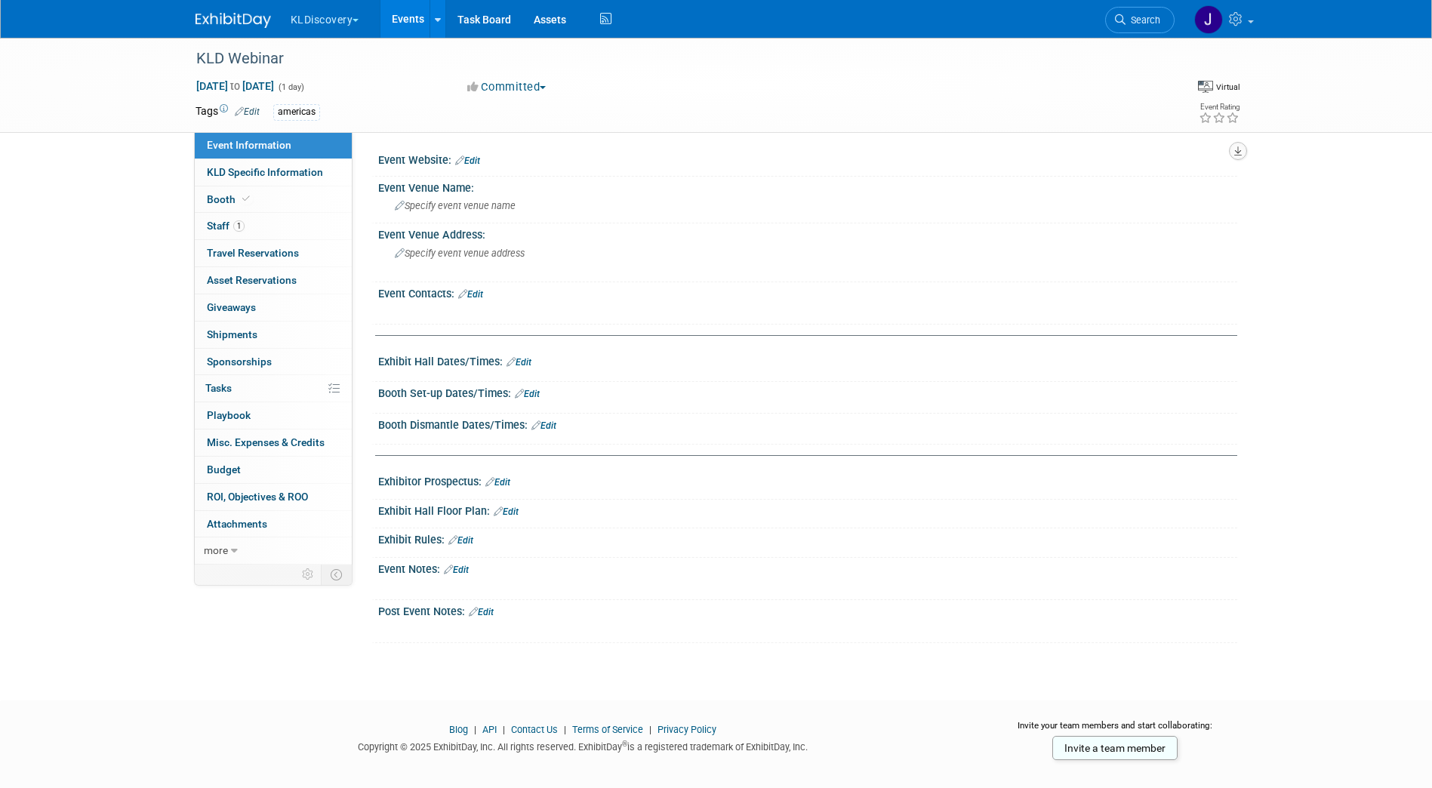
click at [1246, 153] on button "button" at bounding box center [1238, 151] width 18 height 18
click at [1213, 192] on link "Export tab to PDF" at bounding box center [1171, 194] width 127 height 21
click at [226, 467] on span "Budget" at bounding box center [224, 470] width 34 height 12
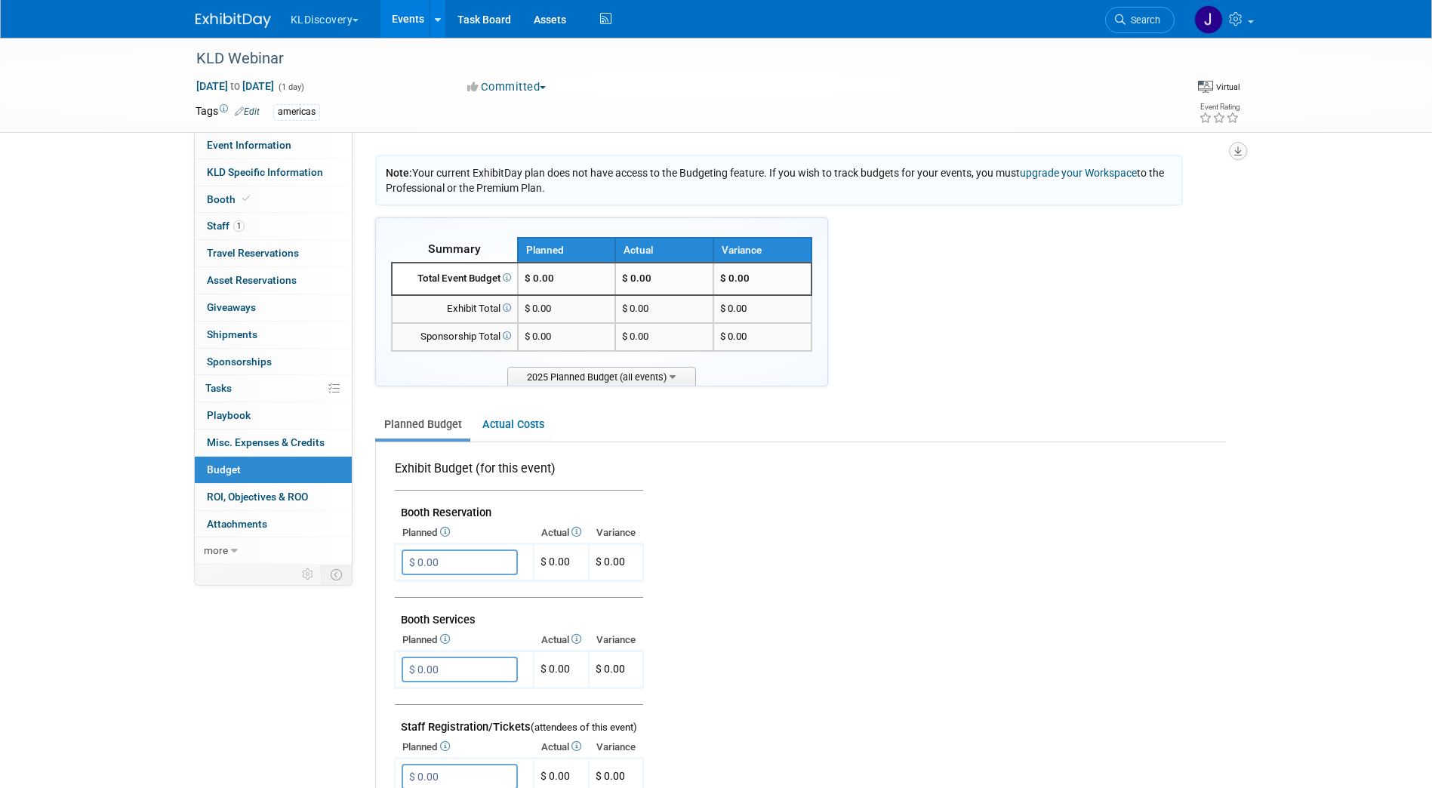
click at [1237, 152] on icon "button" at bounding box center [1238, 151] width 8 height 10
click at [1119, 190] on link "Export tab to PDF" at bounding box center [1147, 194] width 176 height 21
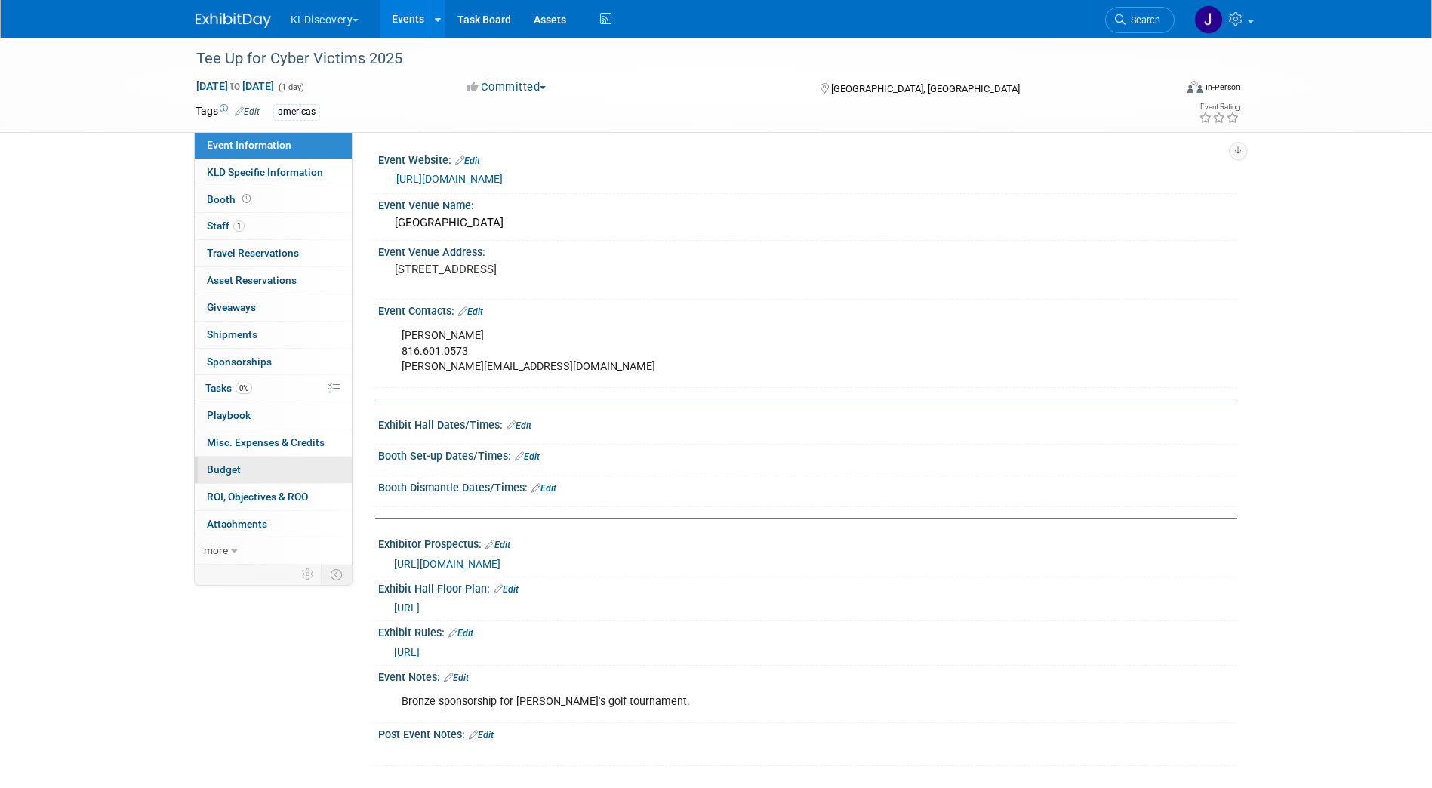
click at [236, 466] on span "Budget" at bounding box center [224, 470] width 34 height 12
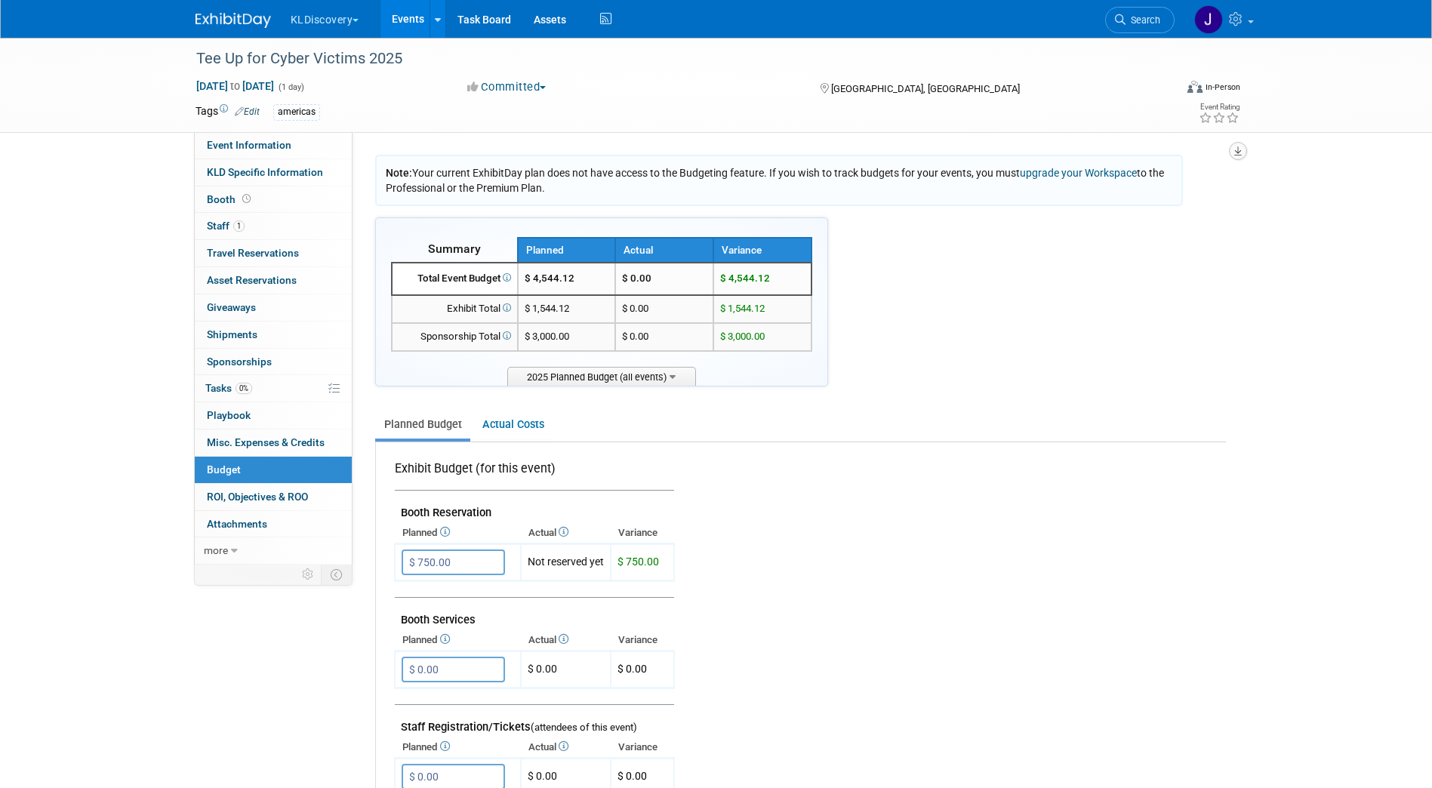
click at [1243, 148] on button "button" at bounding box center [1238, 151] width 18 height 18
click at [1211, 187] on link "Export tab to PDF" at bounding box center [1147, 194] width 176 height 21
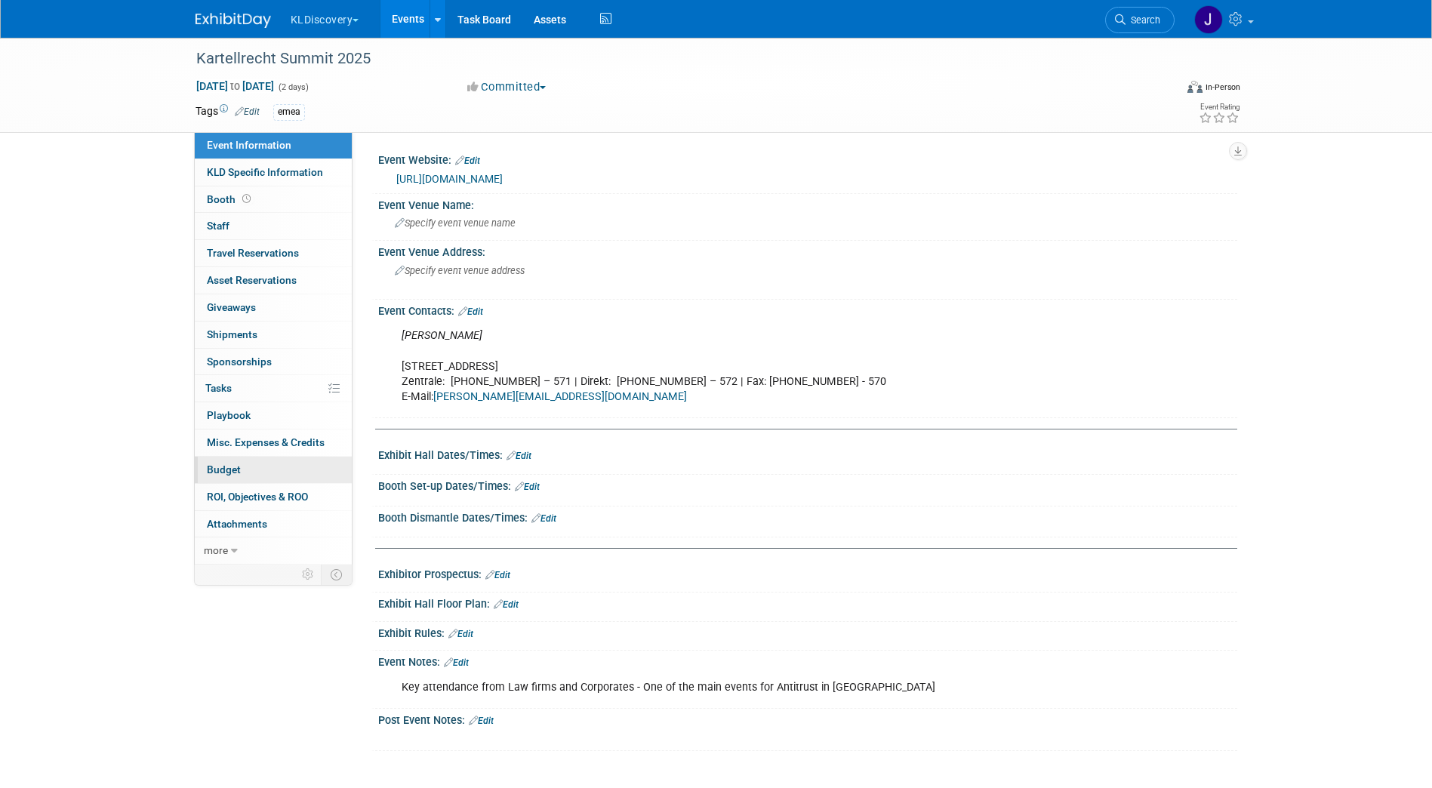
click at [262, 472] on link "Budget" at bounding box center [273, 470] width 157 height 26
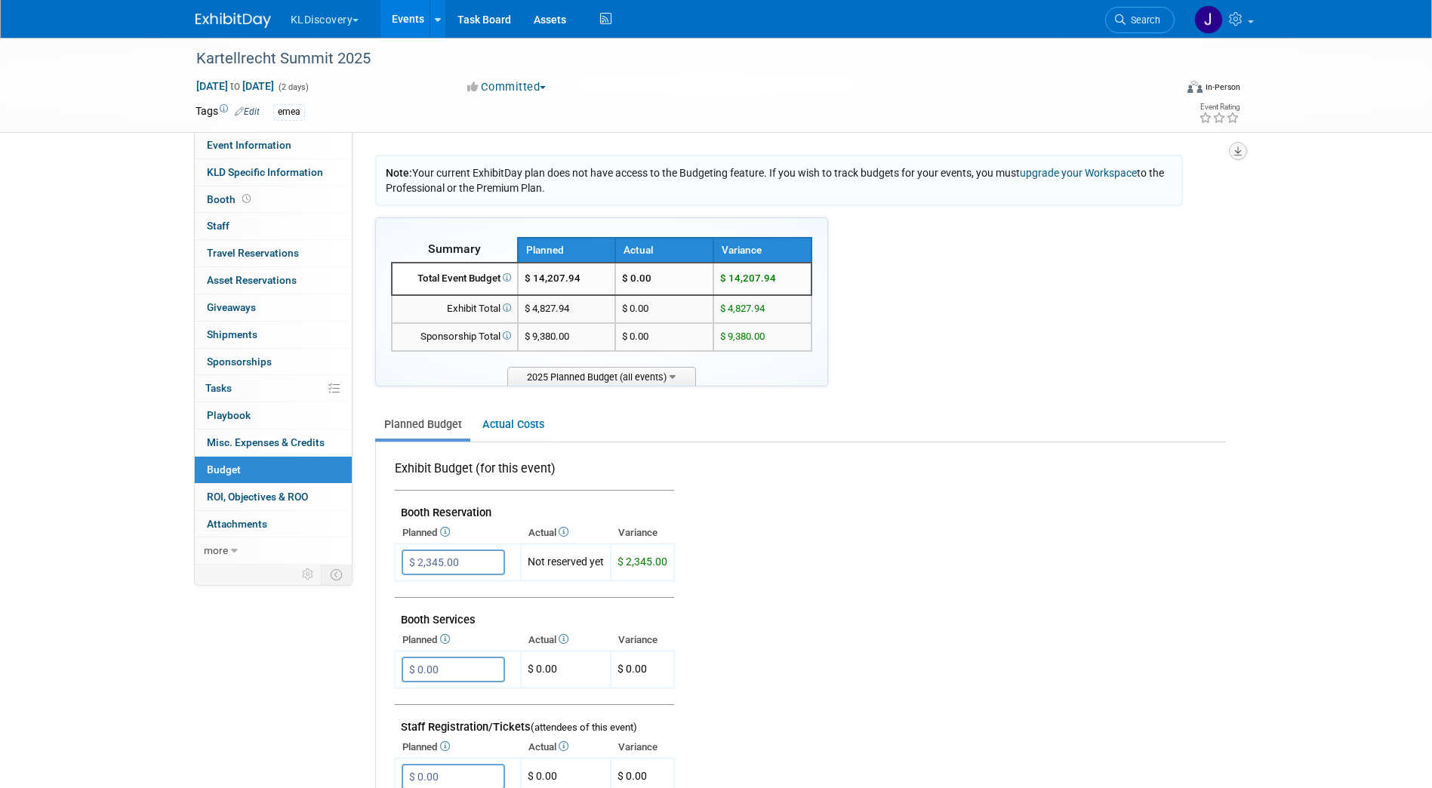
click at [1235, 147] on icon "button" at bounding box center [1238, 151] width 8 height 10
click at [1174, 199] on link "Export tab to PDF" at bounding box center [1147, 194] width 176 height 21
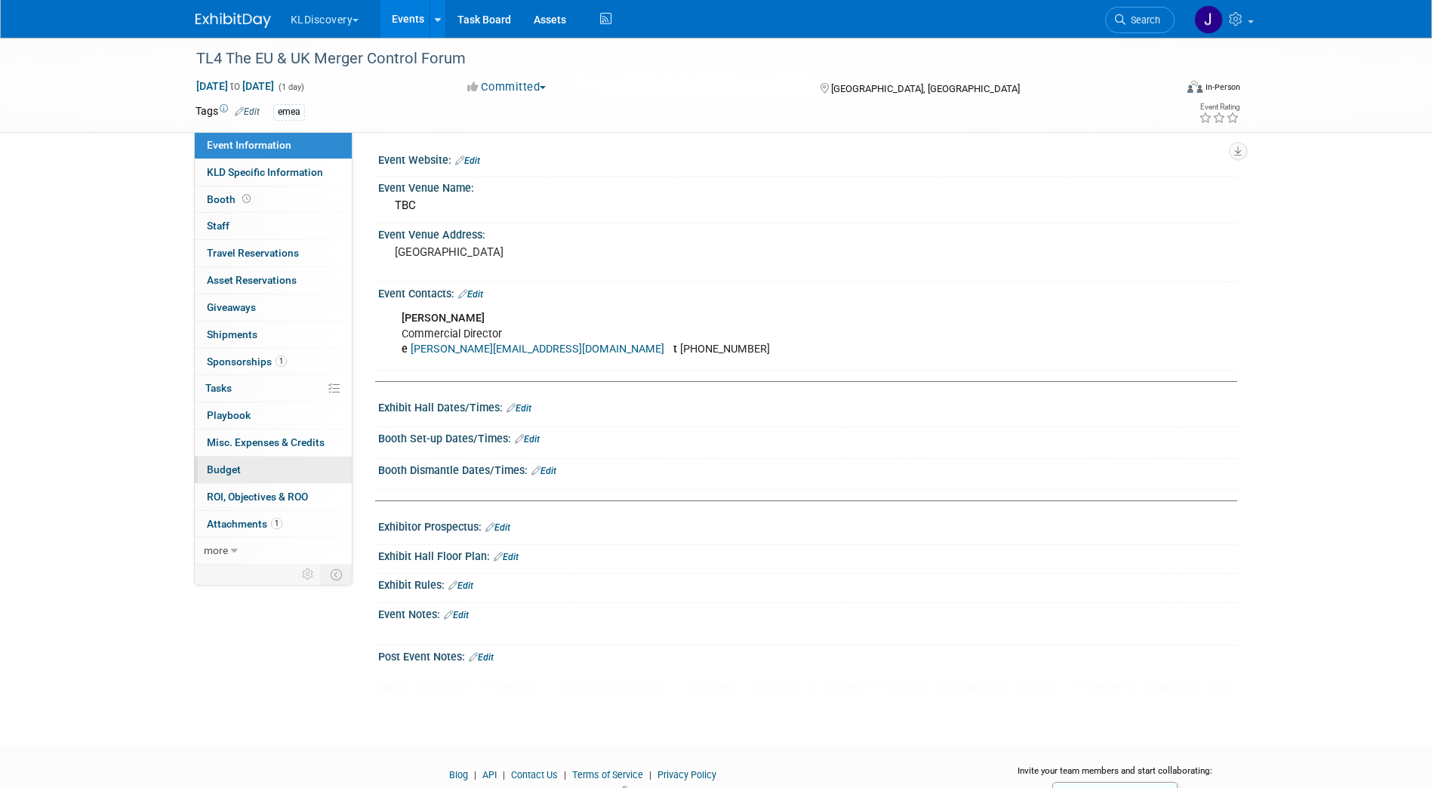
click at [273, 464] on link "Budget" at bounding box center [273, 470] width 157 height 26
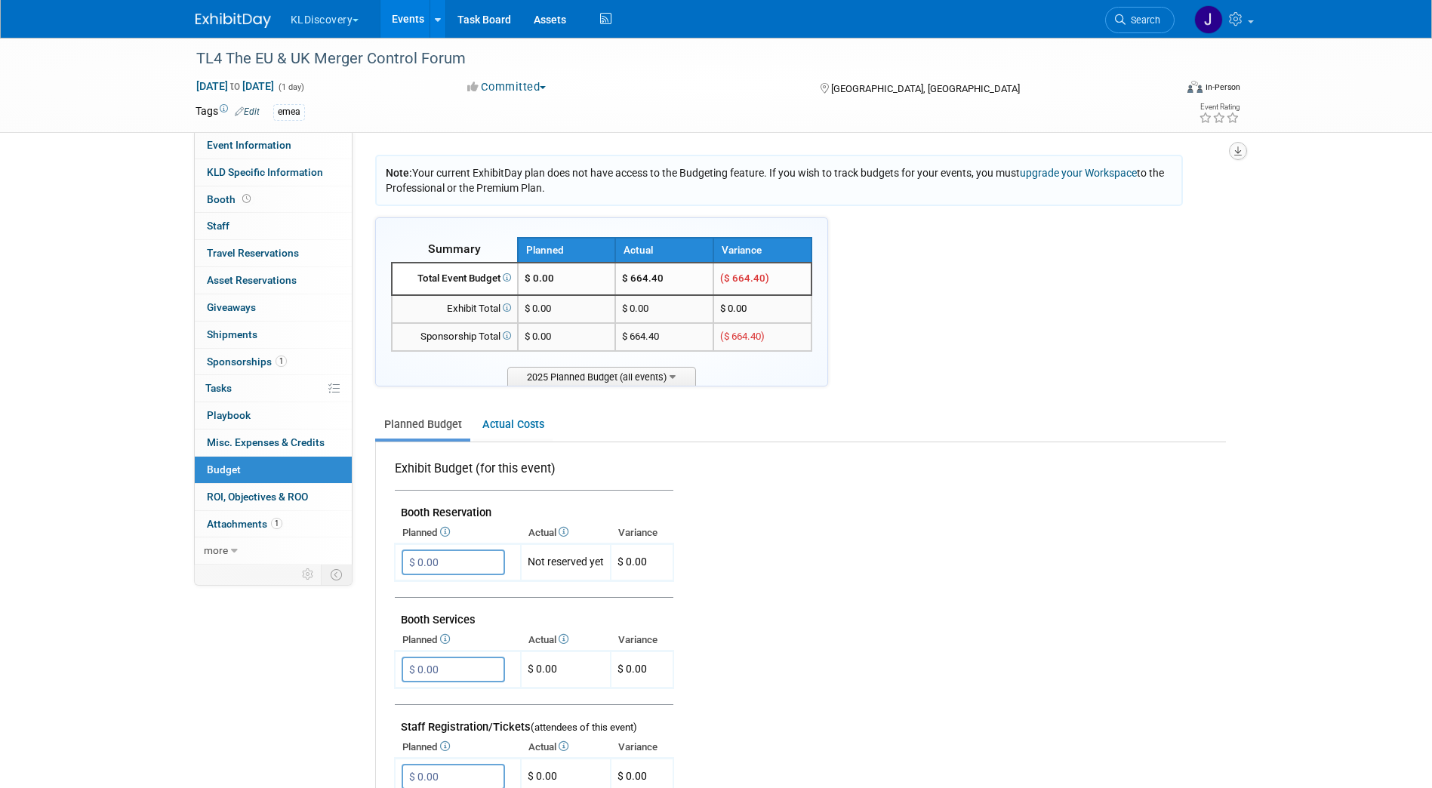
click at [1234, 153] on icon "button" at bounding box center [1238, 151] width 8 height 10
click at [1169, 192] on link "Export tab to PDF" at bounding box center [1147, 194] width 176 height 21
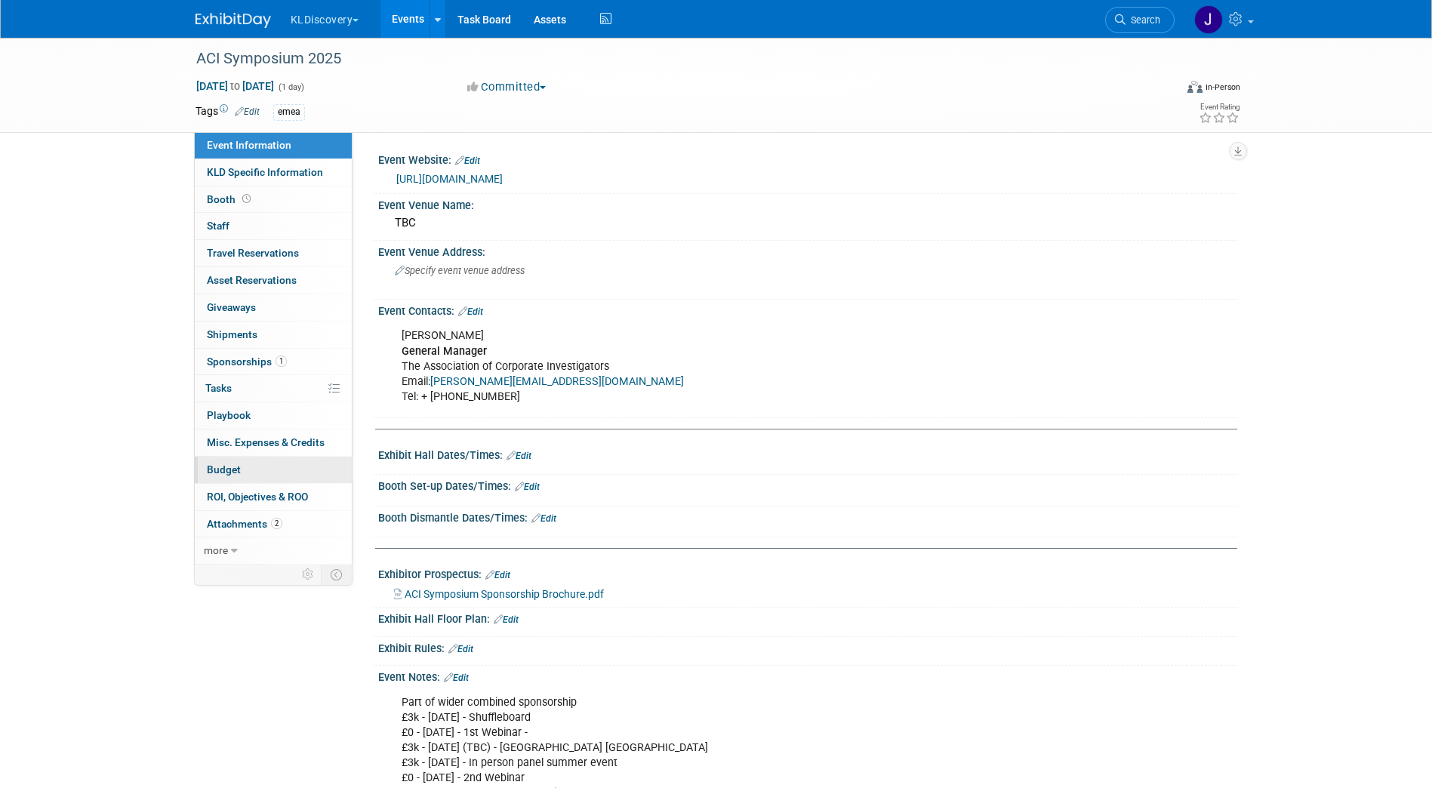
click at [210, 466] on span "Budget" at bounding box center [224, 470] width 34 height 12
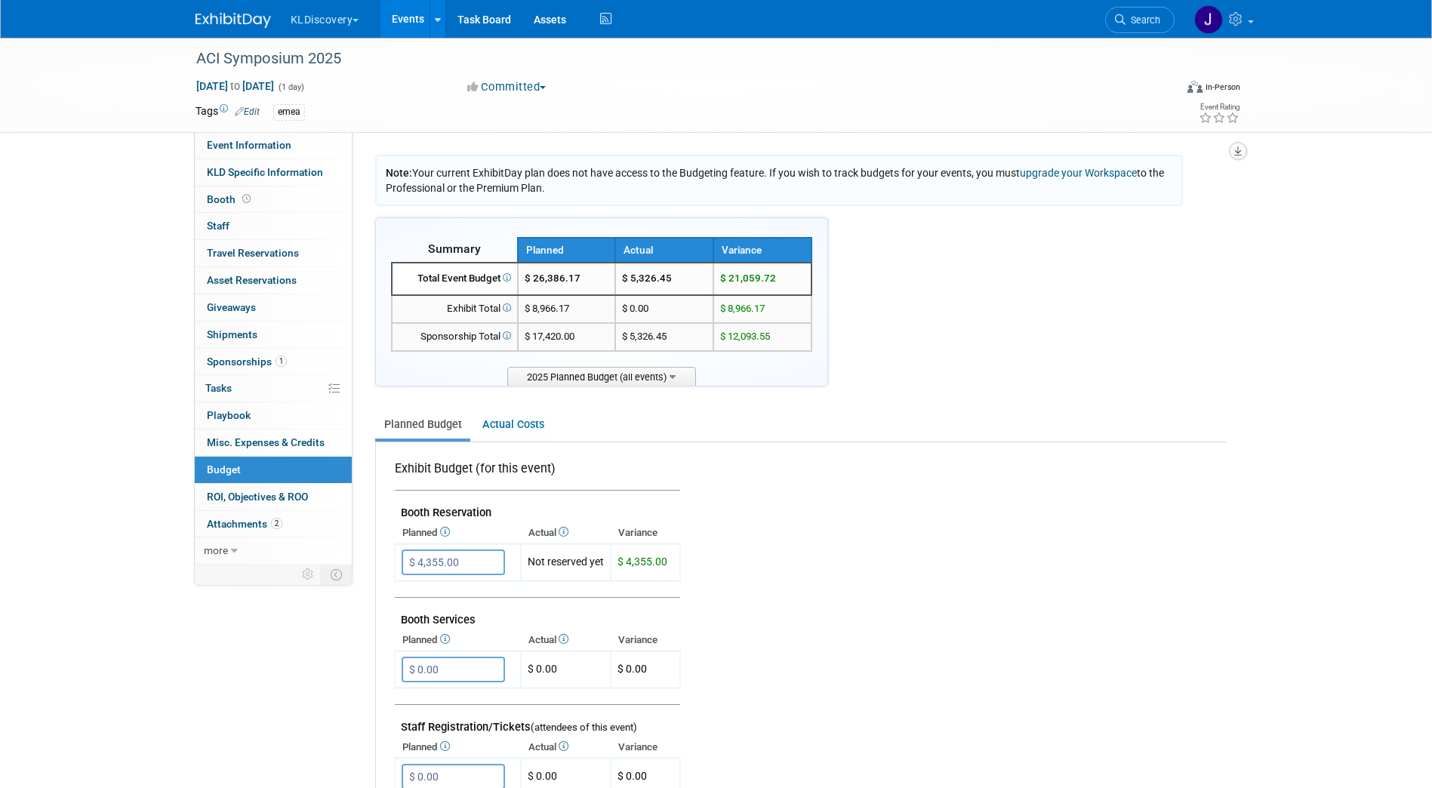
click at [1241, 149] on icon "button" at bounding box center [1238, 151] width 8 height 10
click at [1116, 196] on link "Export tab to PDF" at bounding box center [1147, 194] width 176 height 21
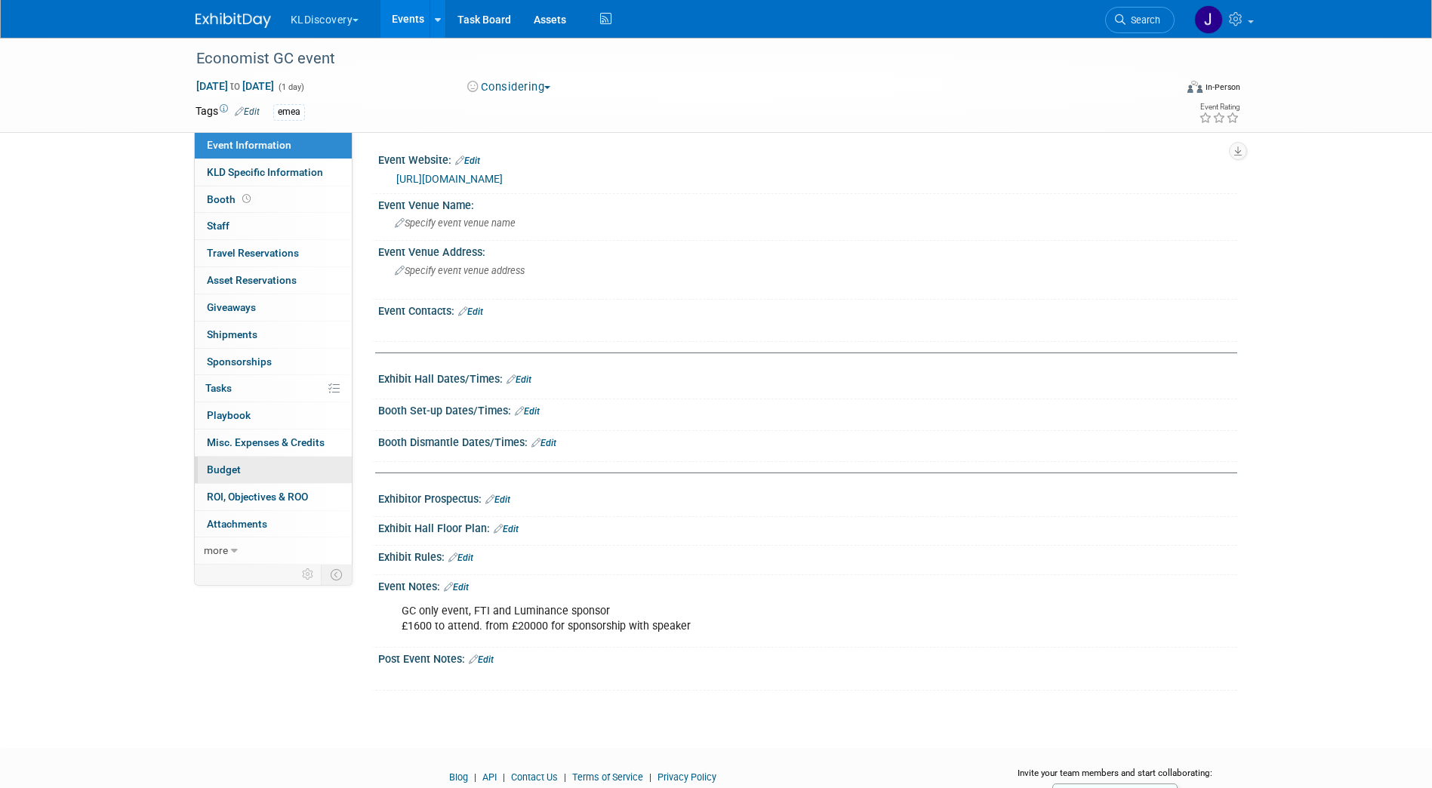
click at [254, 465] on link "Budget" at bounding box center [273, 470] width 157 height 26
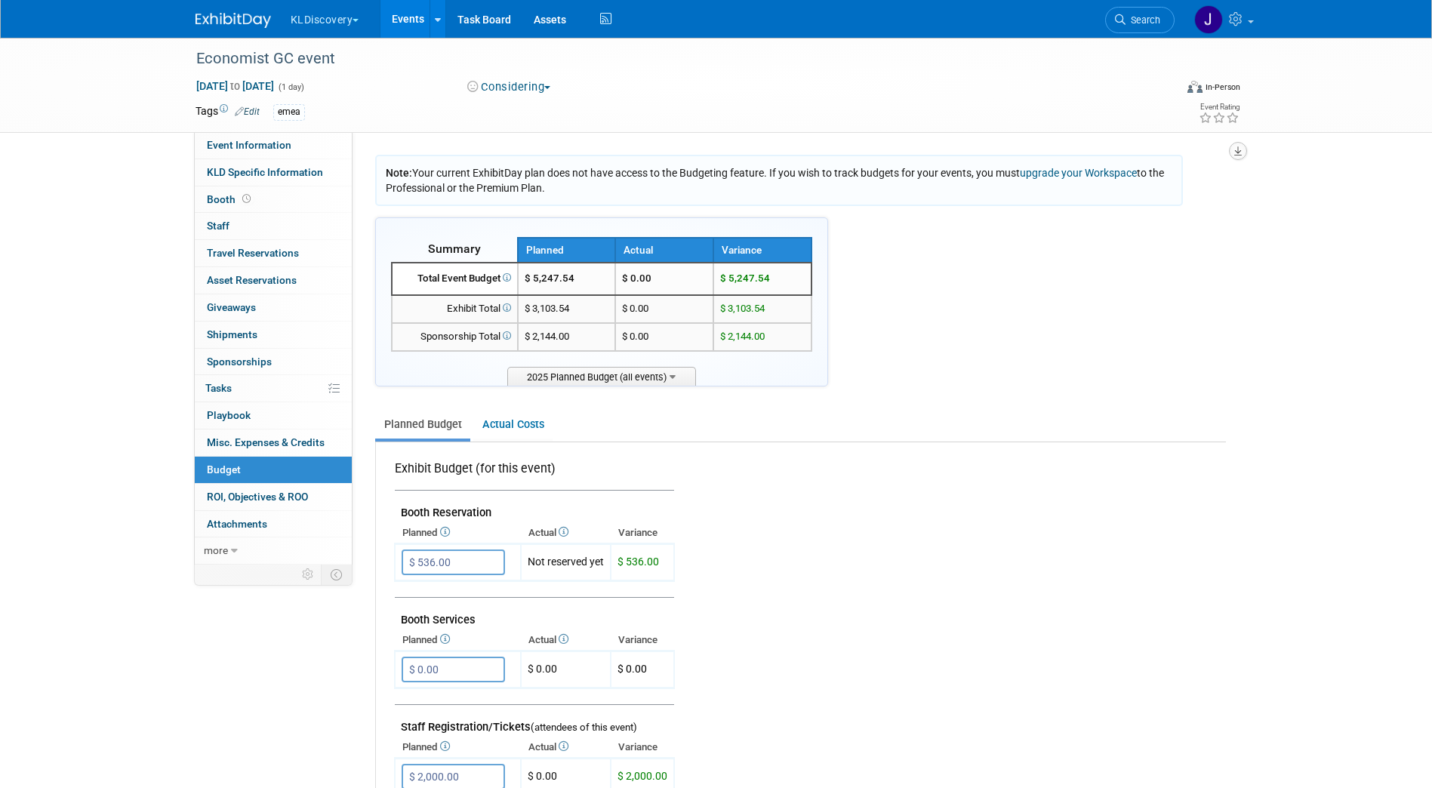
click at [1241, 150] on icon "button" at bounding box center [1238, 151] width 8 height 10
click at [1151, 192] on link "Export tab to PDF" at bounding box center [1147, 194] width 176 height 21
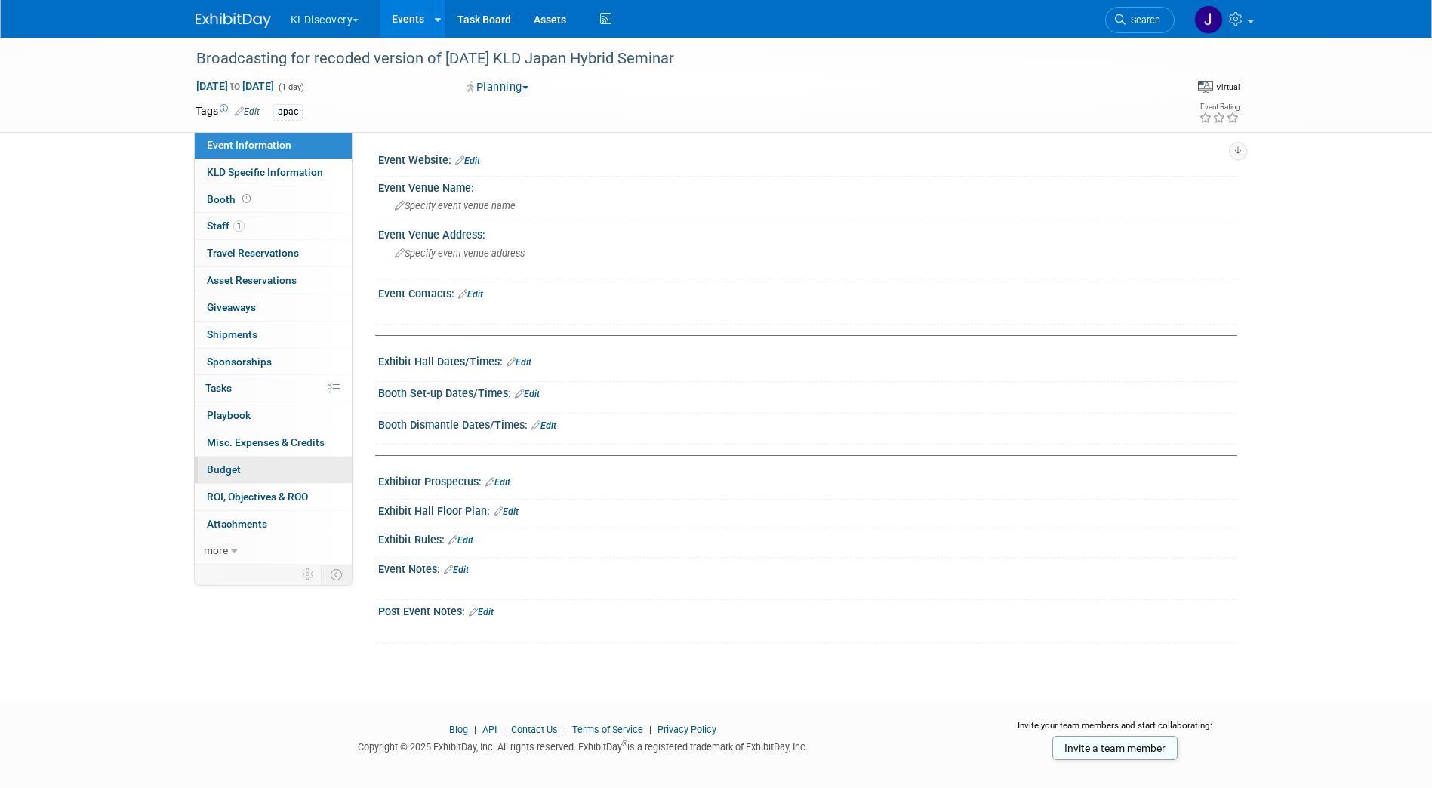
click at [257, 476] on link "Budget" at bounding box center [273, 470] width 157 height 26
click at [263, 464] on link "Budget" at bounding box center [273, 470] width 157 height 26
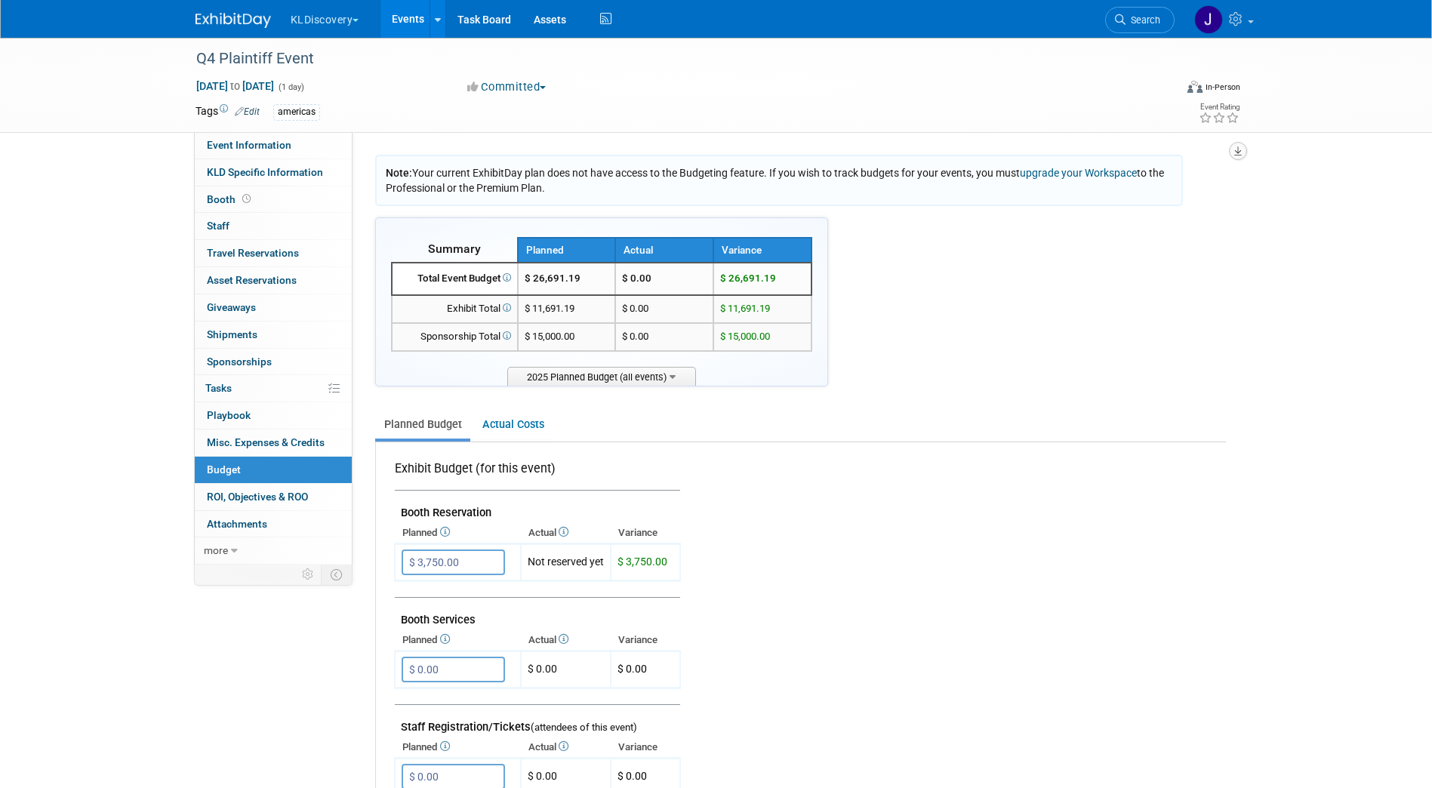
click at [1243, 151] on button "button" at bounding box center [1238, 151] width 18 height 18
click at [1183, 194] on link "Export tab to PDF" at bounding box center [1147, 194] width 176 height 21
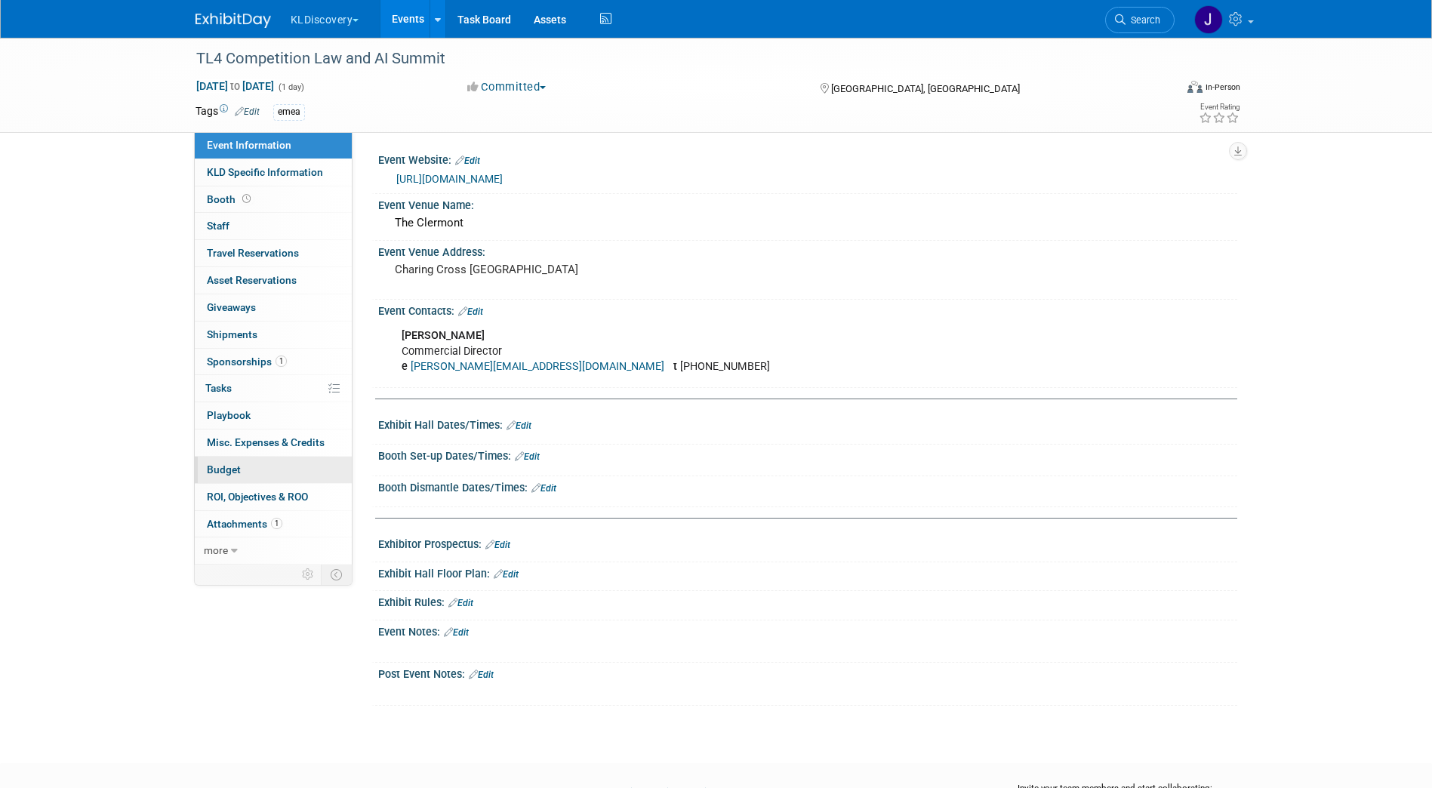
click at [256, 461] on link "Budget" at bounding box center [273, 470] width 157 height 26
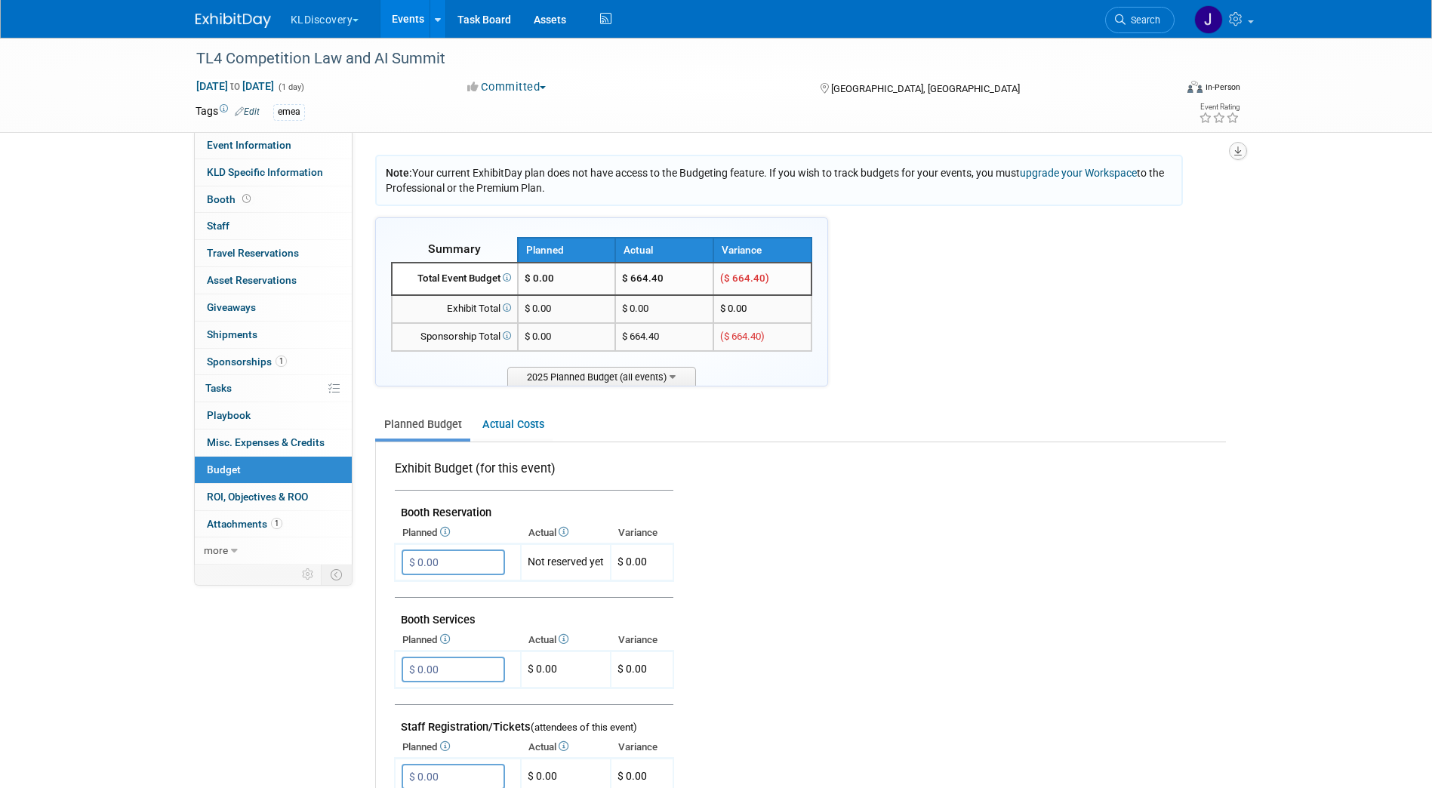
click at [1241, 153] on icon "button" at bounding box center [1238, 151] width 8 height 10
drag, startPoint x: 1147, startPoint y: 190, endPoint x: 1130, endPoint y: 186, distance: 17.0
click at [1146, 190] on link "Export tab to PDF" at bounding box center [1147, 194] width 176 height 21
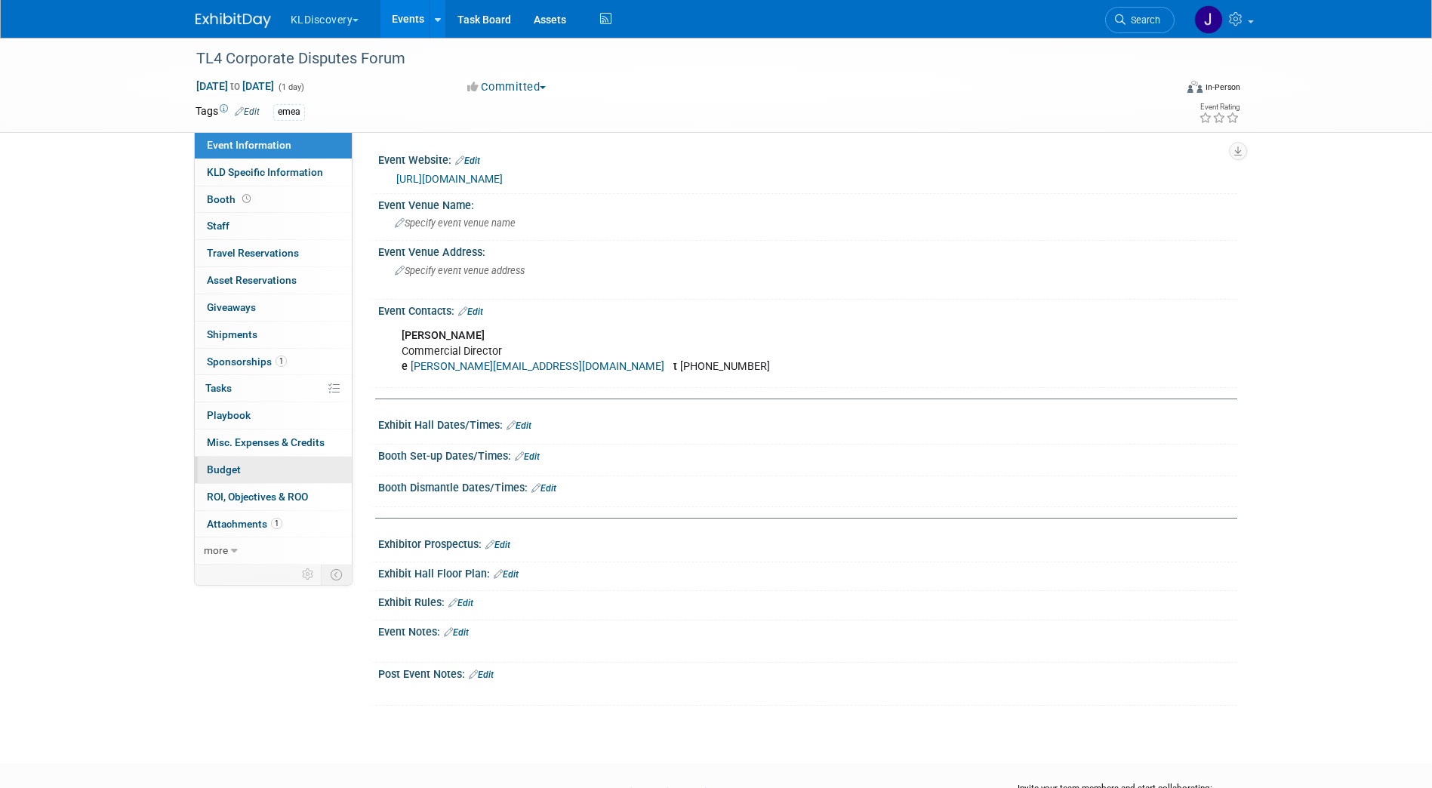
click at [264, 464] on link "Budget" at bounding box center [273, 470] width 157 height 26
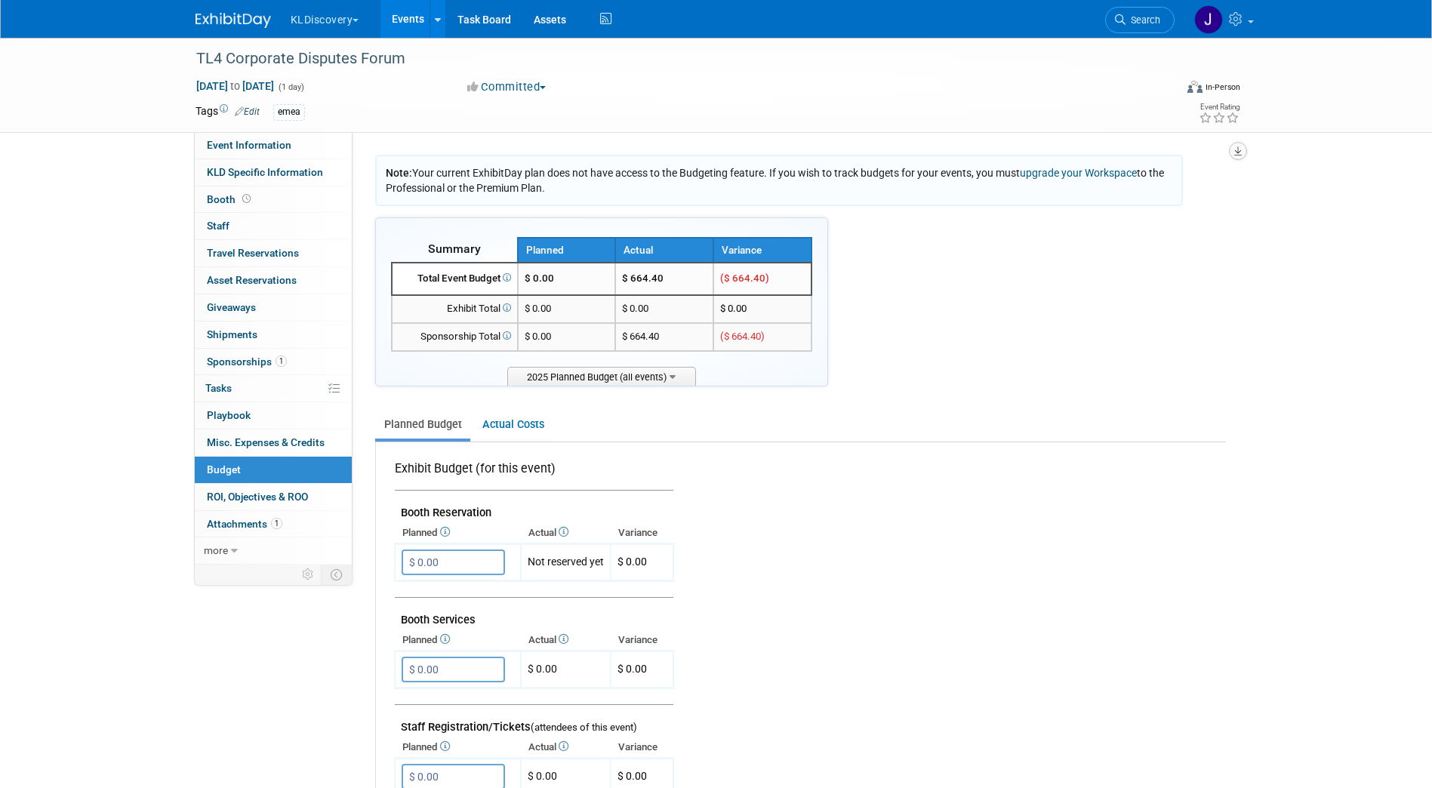
click at [1231, 146] on button "button" at bounding box center [1238, 151] width 18 height 18
click at [1199, 186] on link "Export tab to PDF" at bounding box center [1147, 194] width 176 height 21
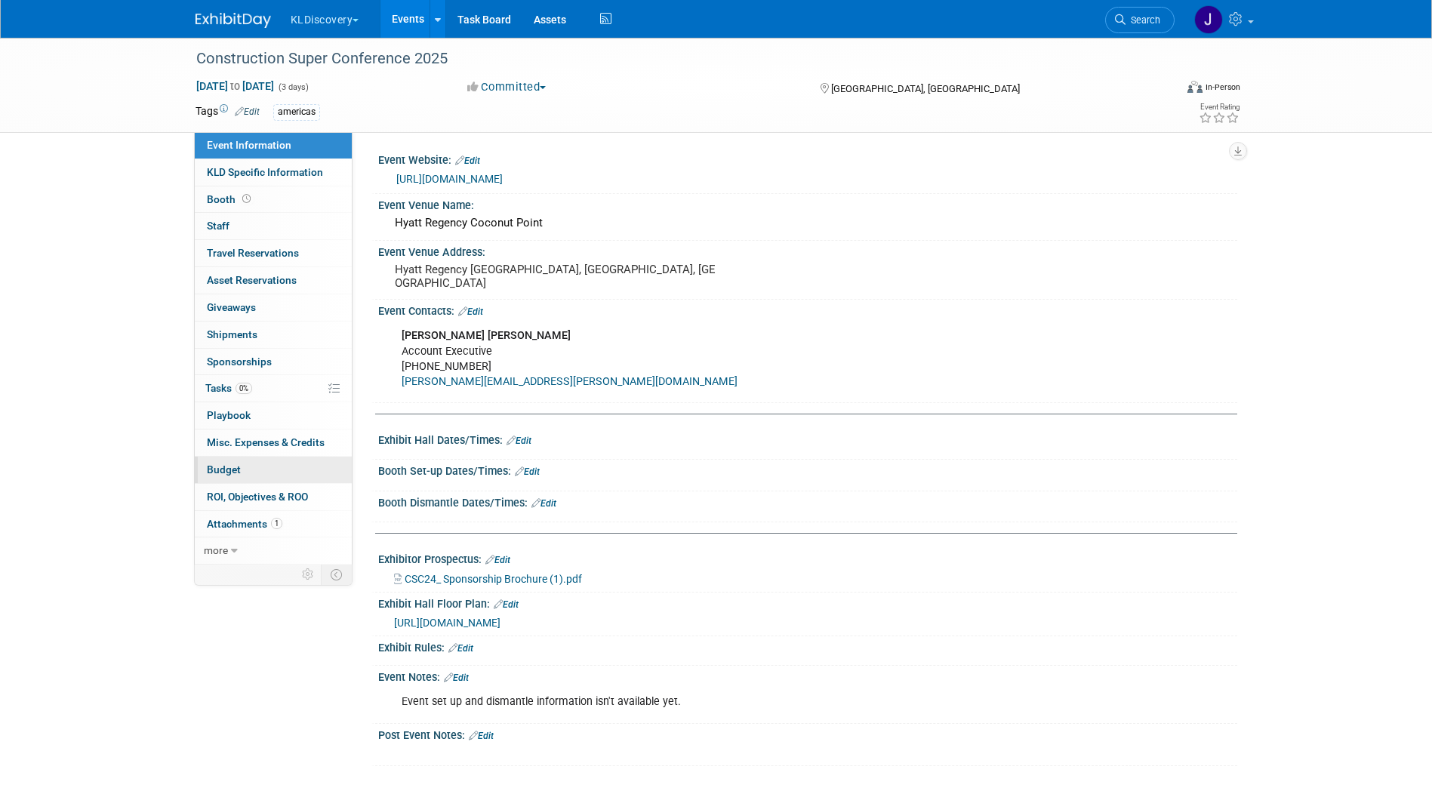
click at [257, 466] on link "Budget" at bounding box center [273, 470] width 157 height 26
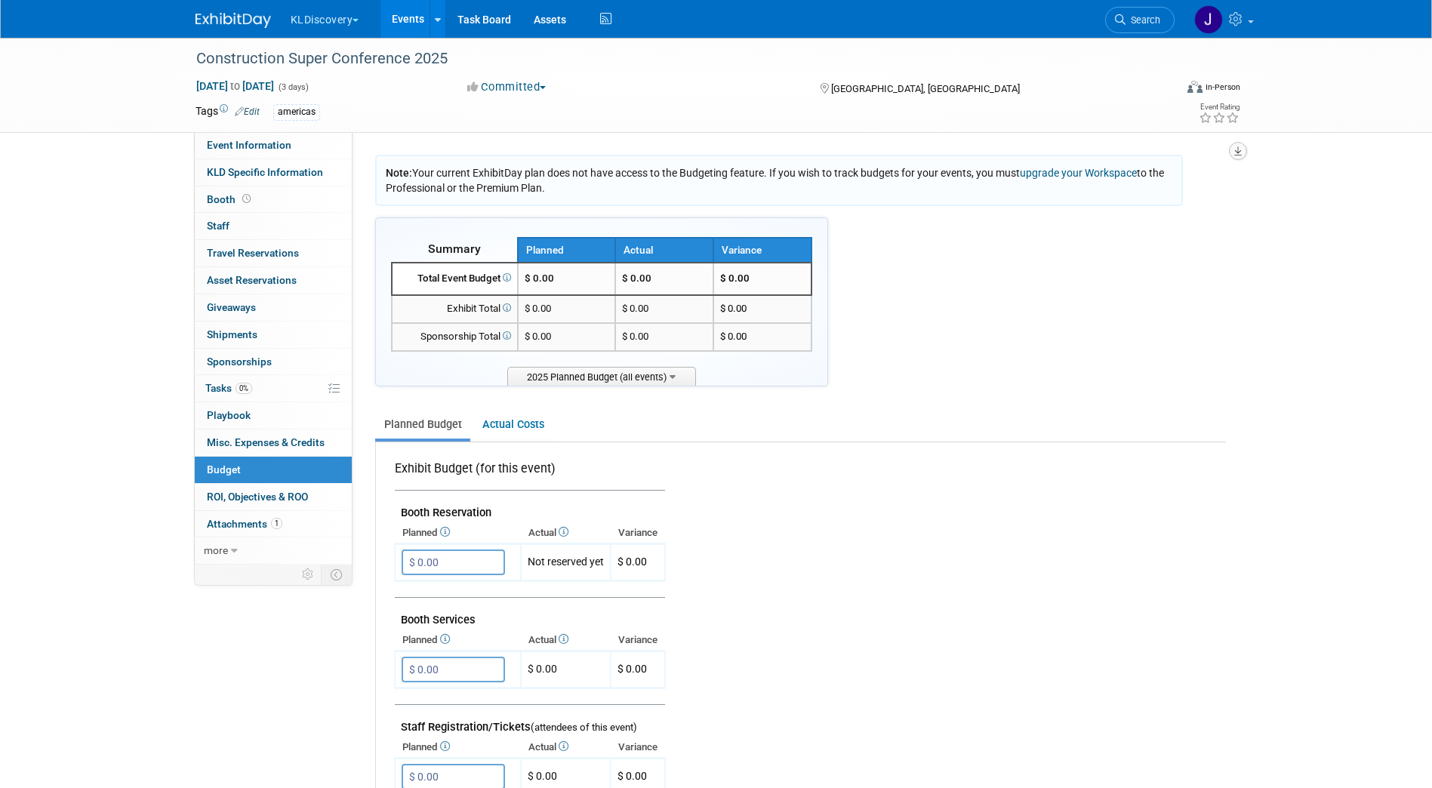
click at [1240, 150] on icon "button" at bounding box center [1238, 151] width 8 height 10
click at [1194, 188] on link "Export tab to PDF" at bounding box center [1147, 194] width 176 height 21
